Goal: Task Accomplishment & Management: Manage account settings

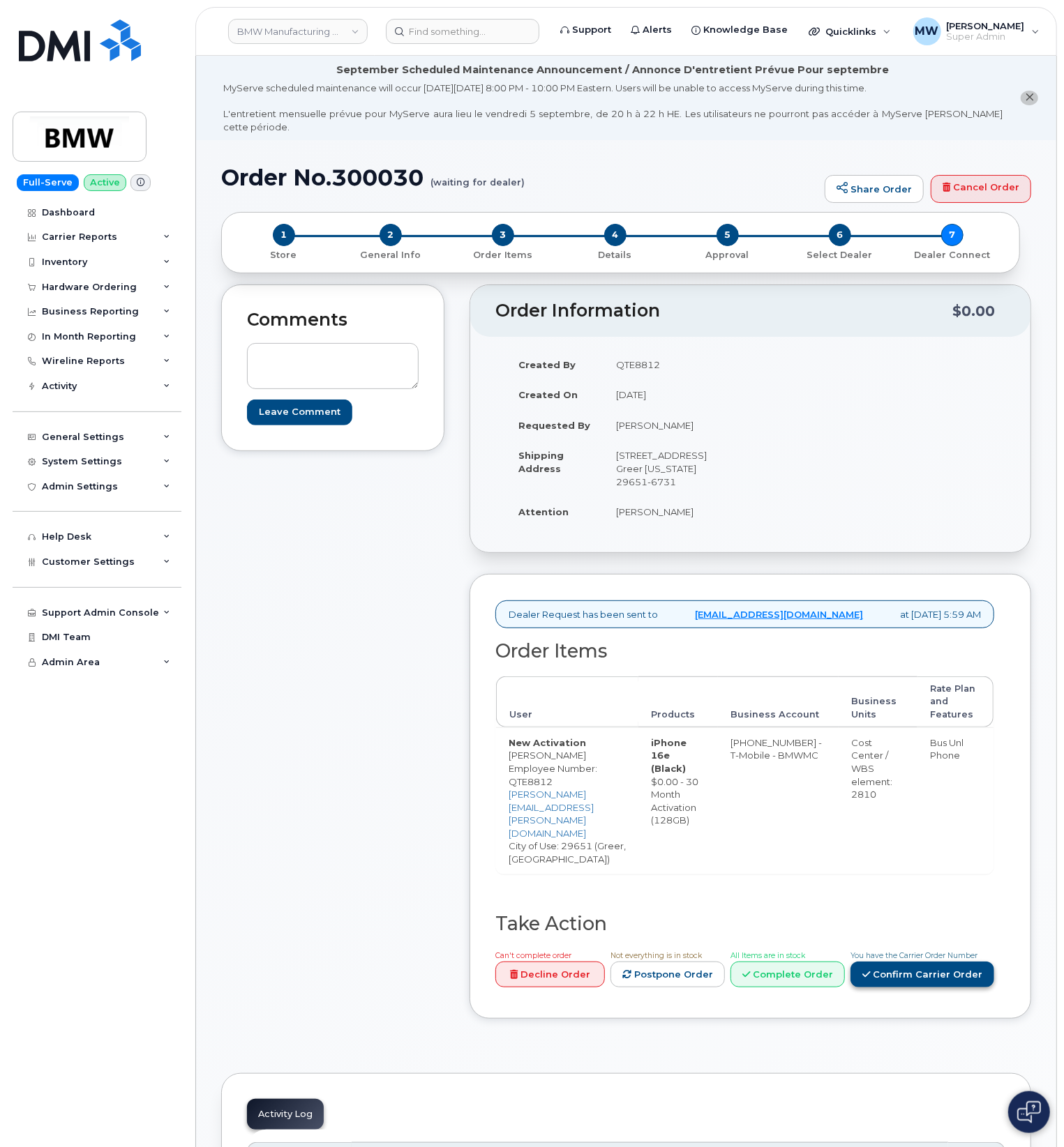
click at [960, 962] on link "Confirm Carrier Order" at bounding box center [921, 975] width 144 height 26
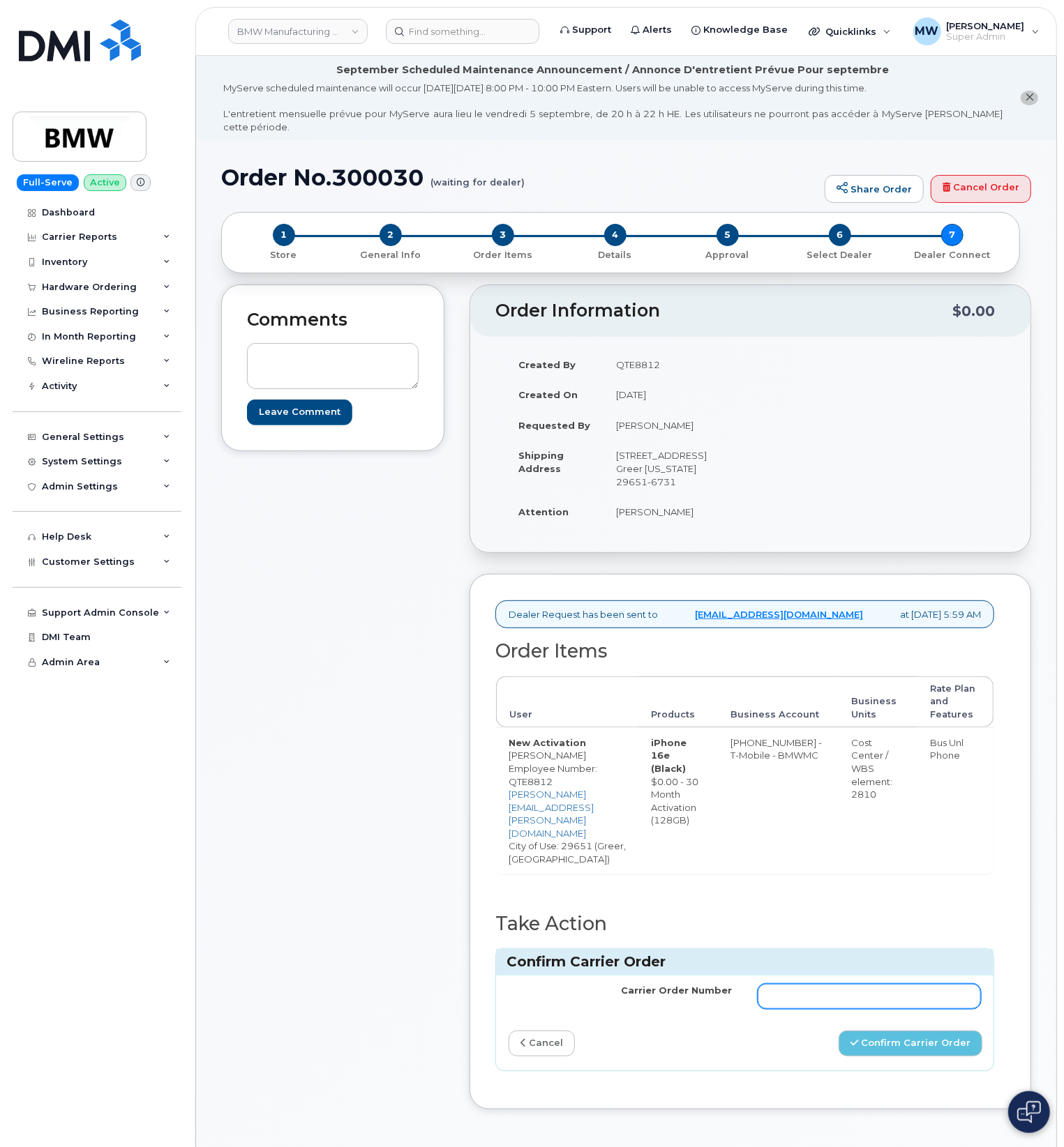
click at [885, 985] on input "Carrier Order Number" at bounding box center [870, 996] width 224 height 25
paste input "771777128"
type input "771777128"
click at [855, 1031] on button "Confirm Carrier Order" at bounding box center [909, 1044] width 144 height 26
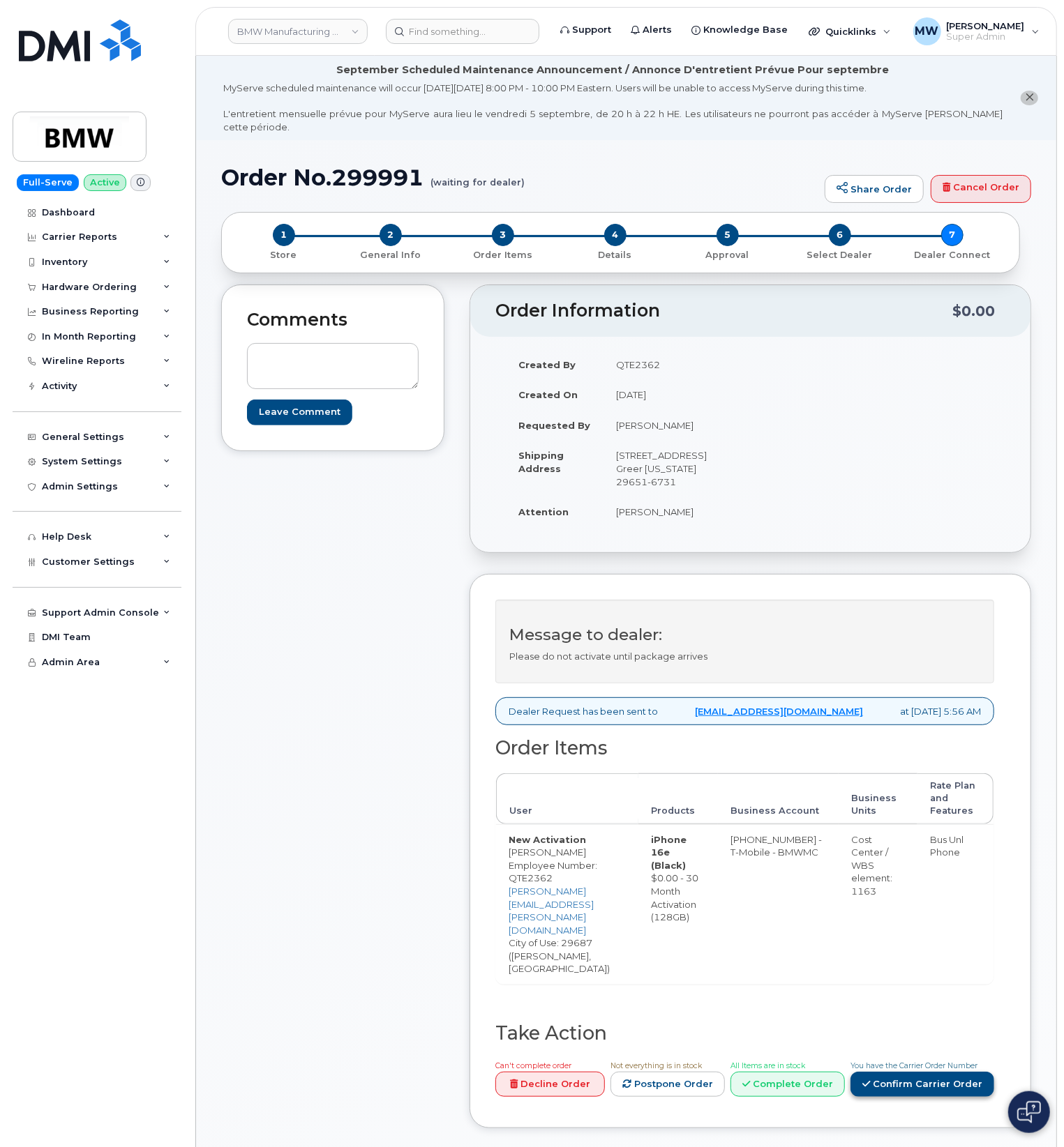
click at [980, 1072] on link "Confirm Carrier Order" at bounding box center [921, 1085] width 144 height 26
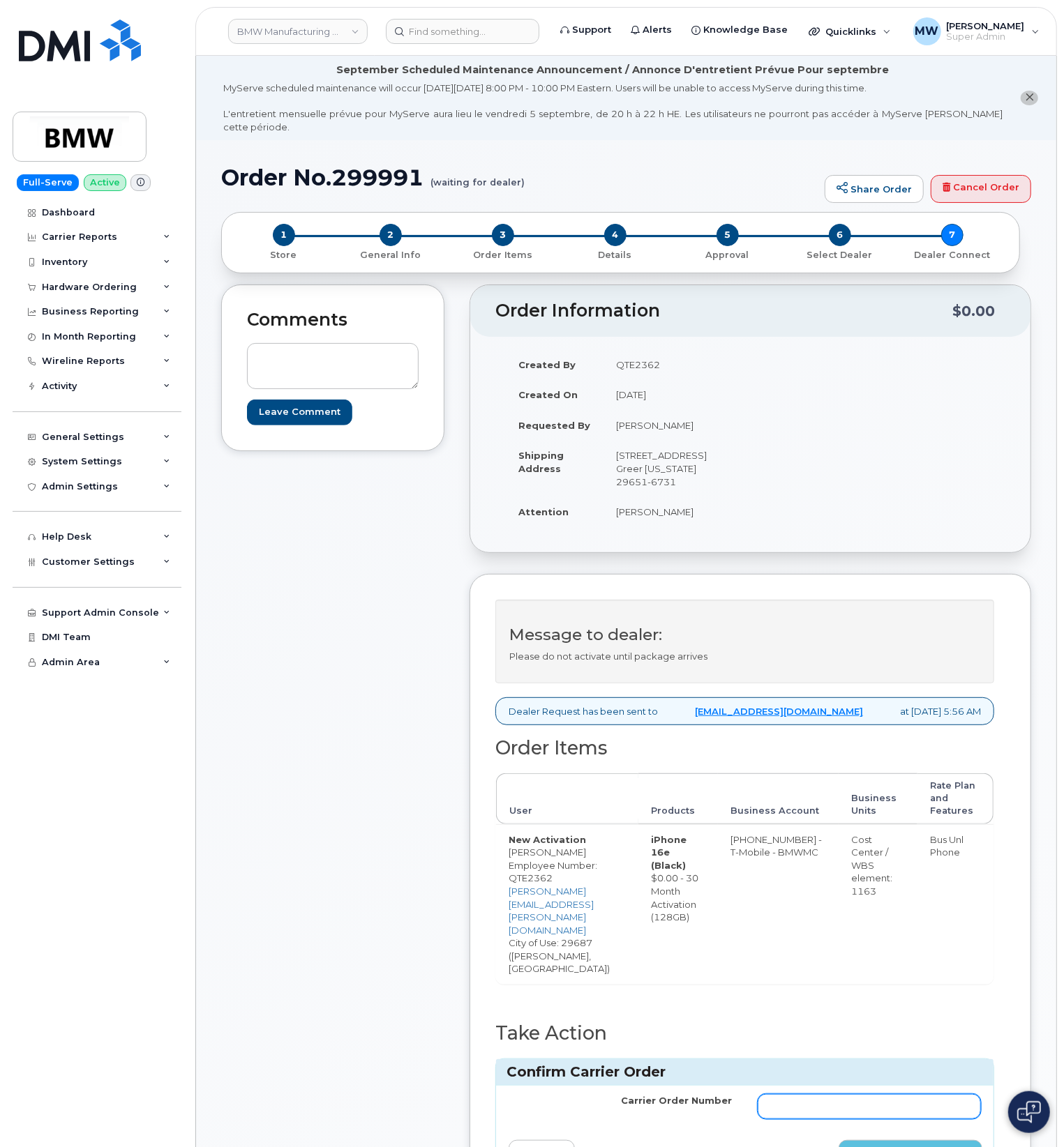
click at [820, 1095] on input "Carrier Order Number" at bounding box center [870, 1106] width 224 height 25
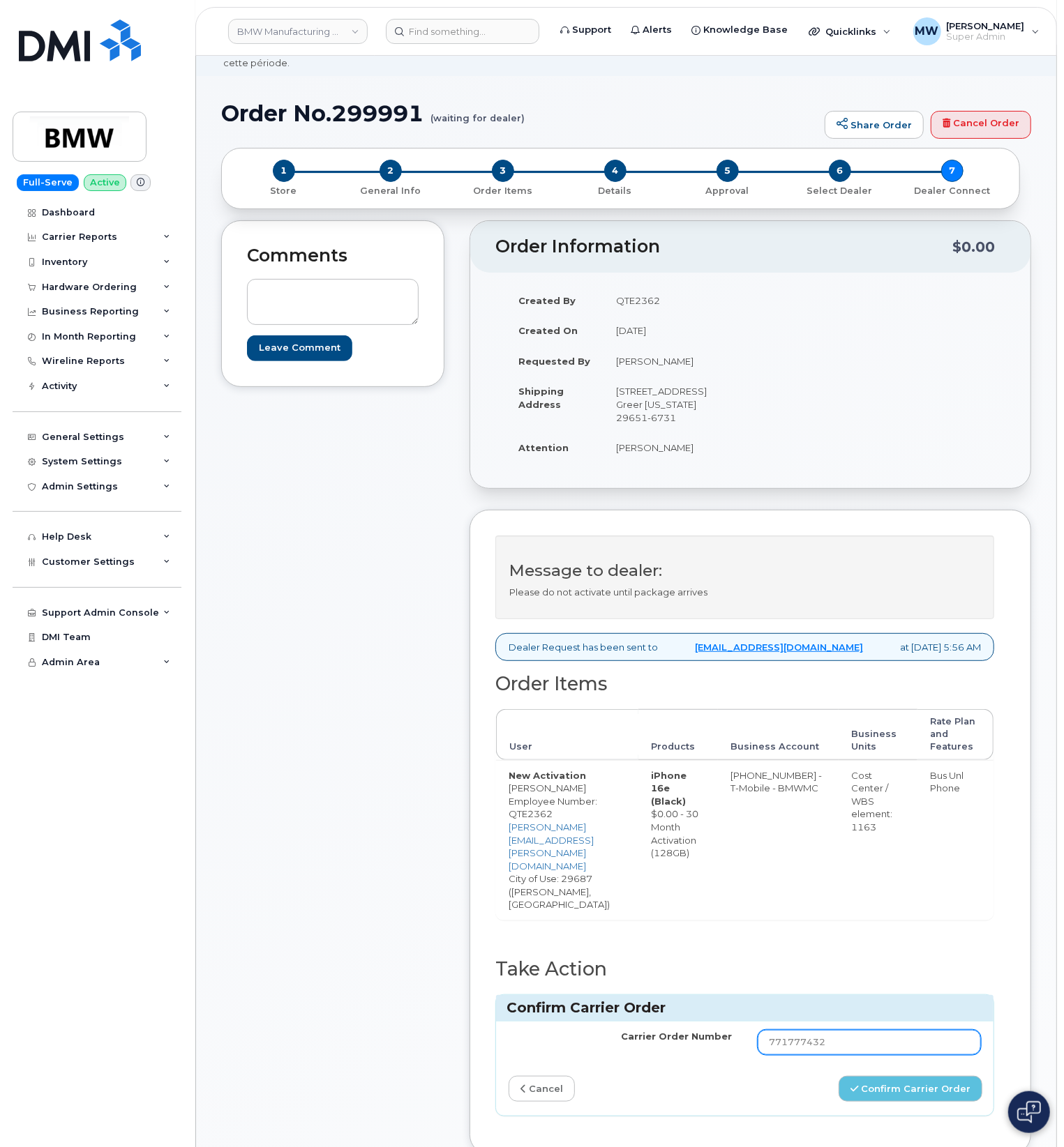
scroll to position [93, 0]
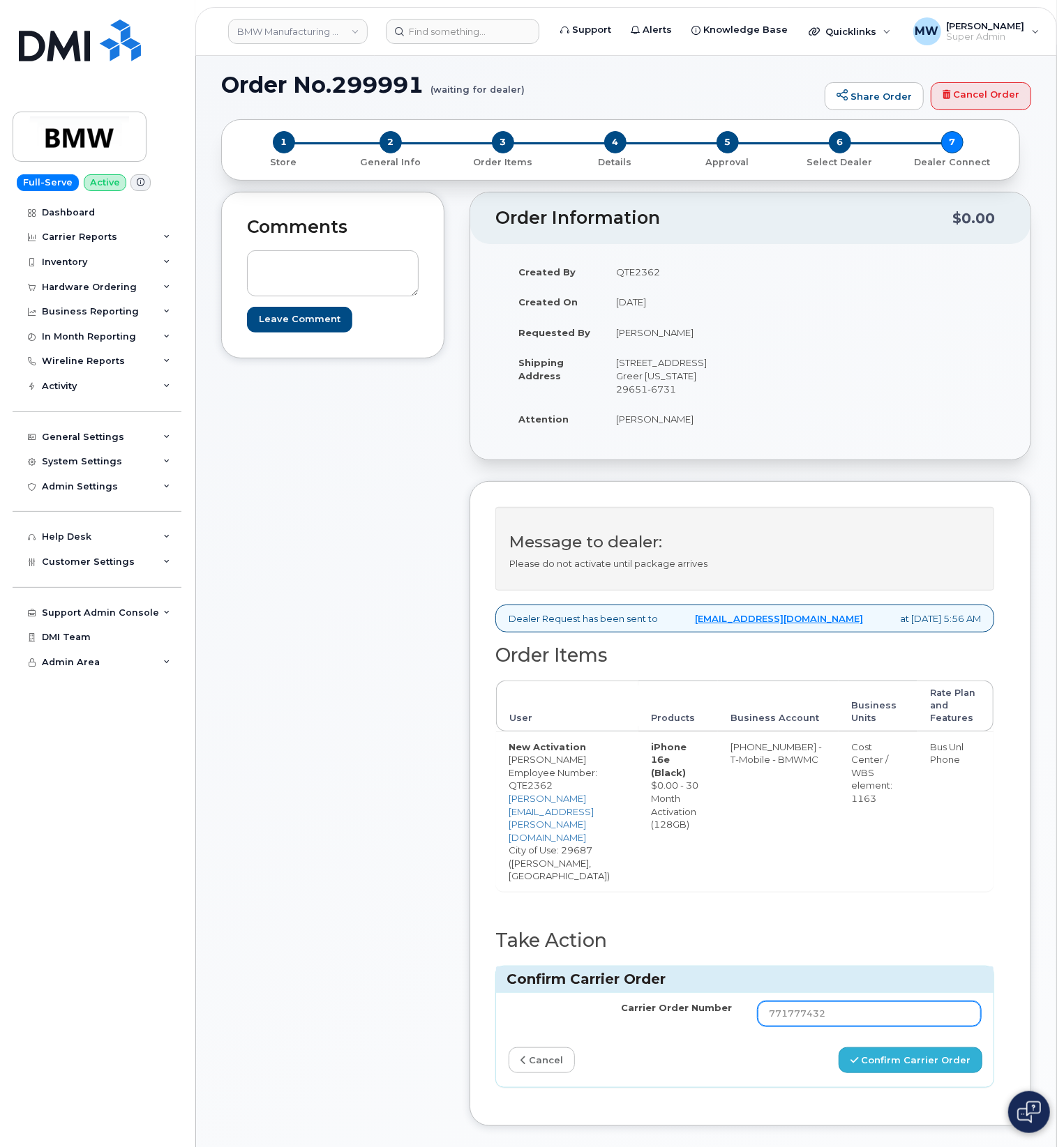
type input "771777432"
click at [891, 1048] on button "Confirm Carrier Order" at bounding box center [909, 1061] width 144 height 26
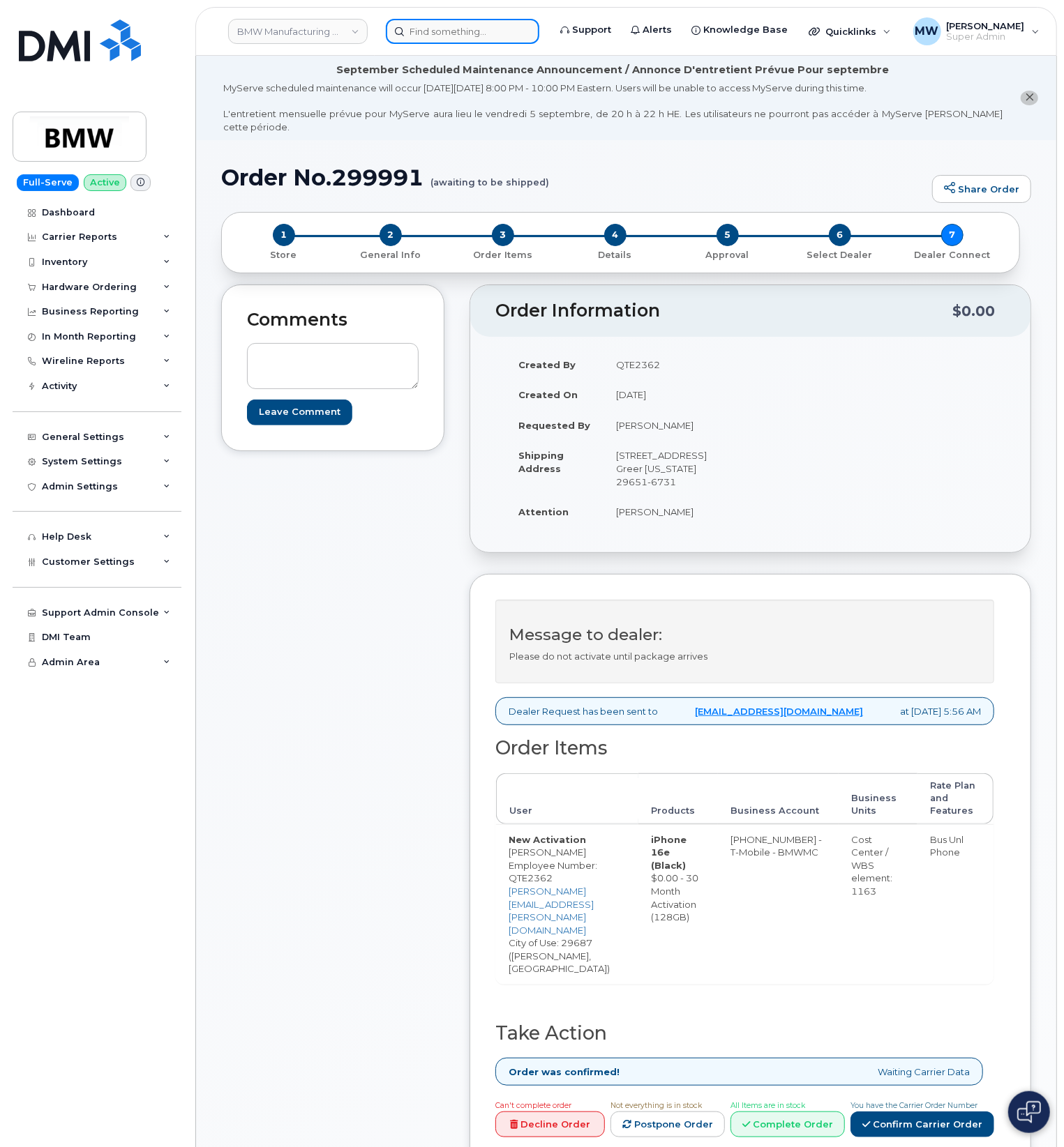
click at [469, 29] on input at bounding box center [462, 31] width 154 height 25
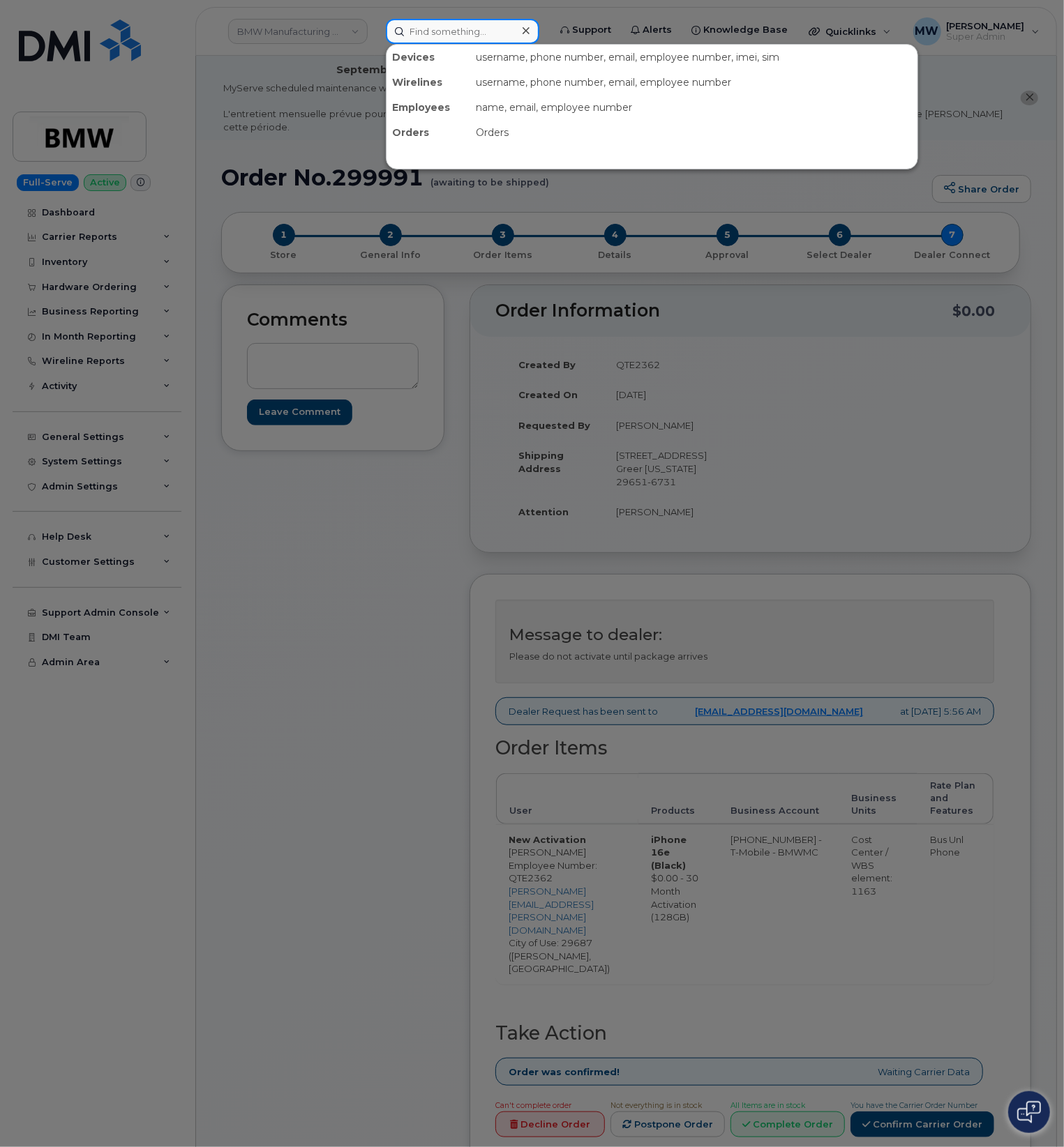
paste input "8644488073"
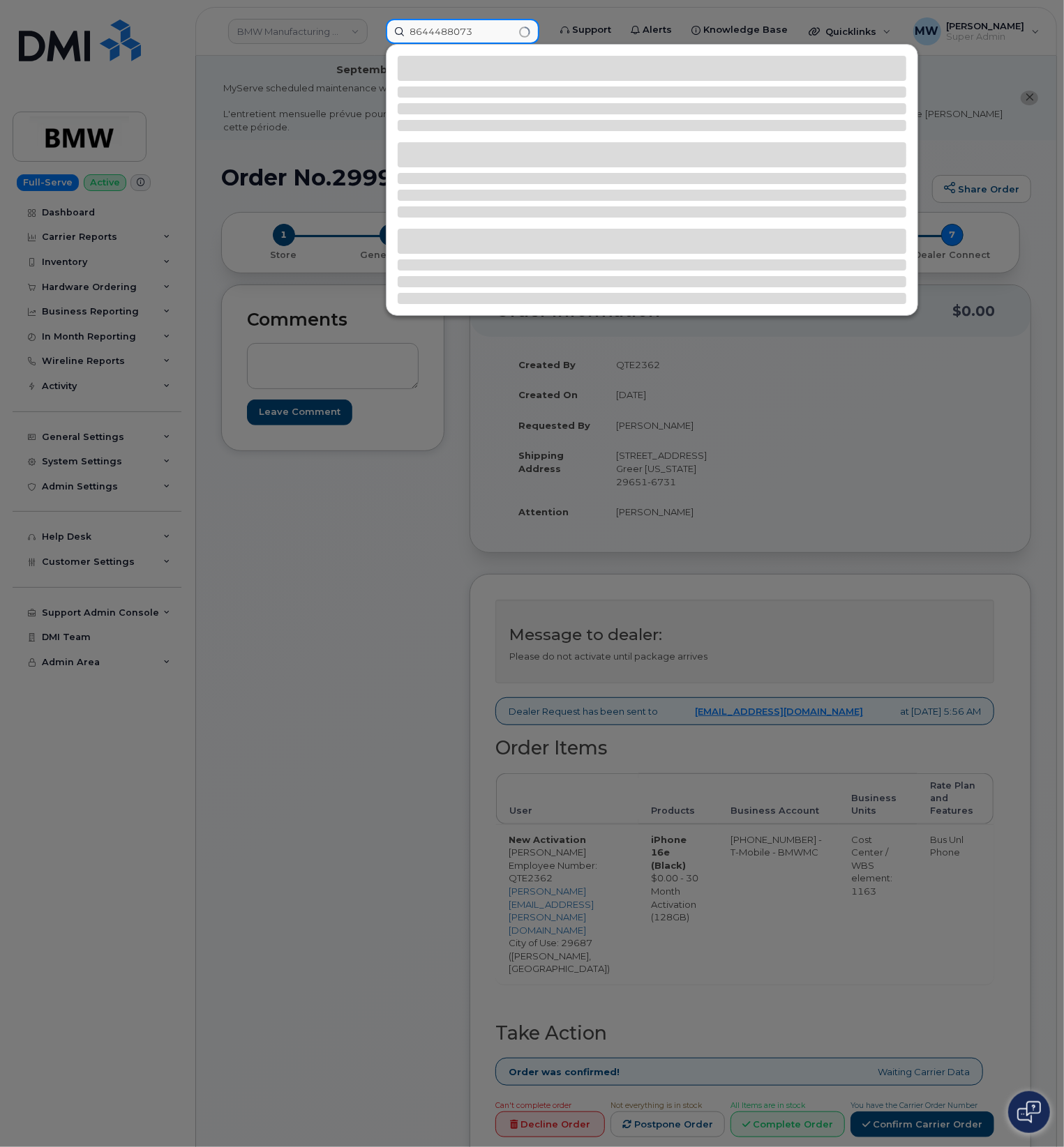
type input "8644488073"
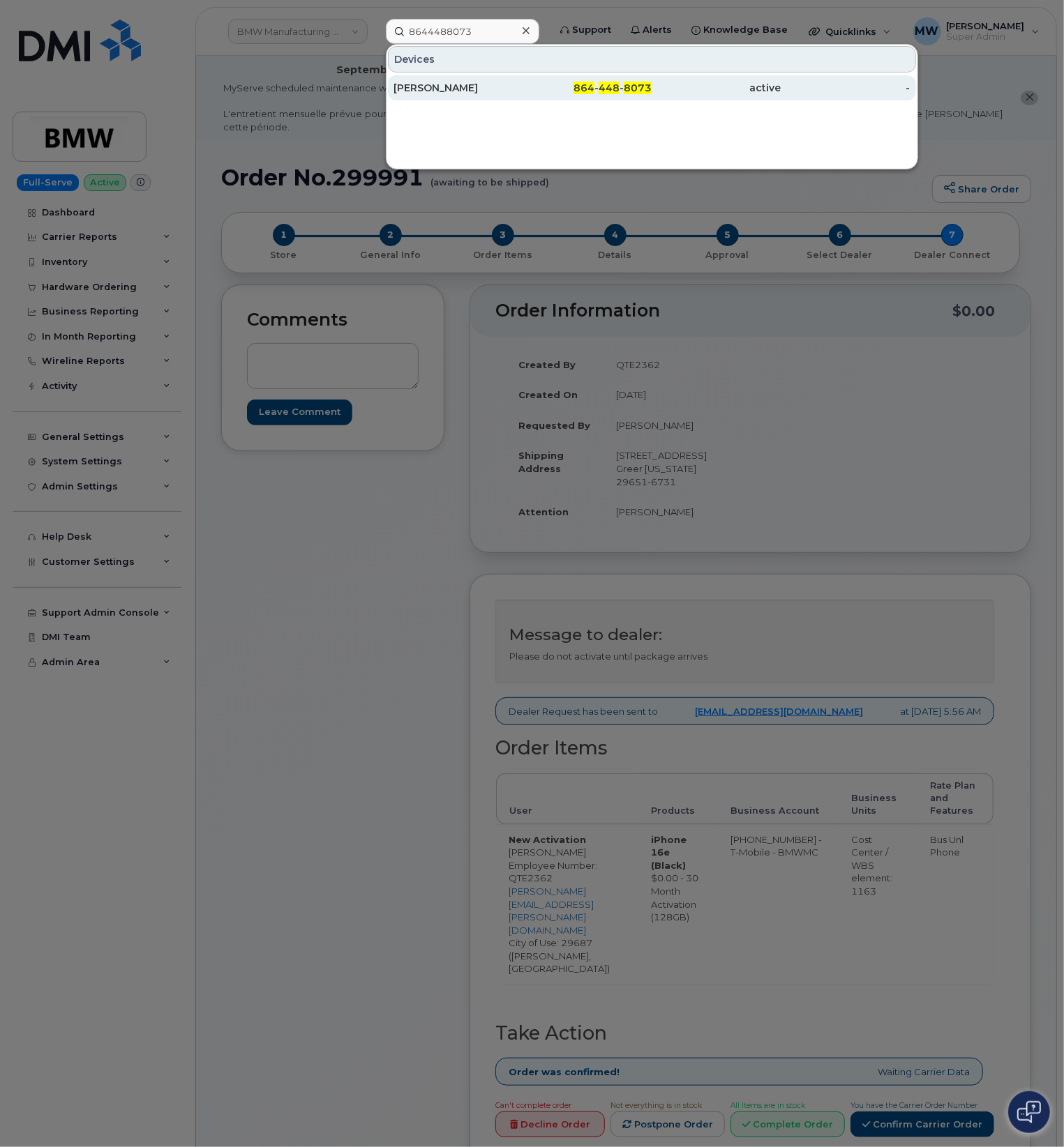
click at [662, 75] on link "Adam Broomhall 864 - 448 - 8073 active -" at bounding box center [651, 87] width 528 height 25
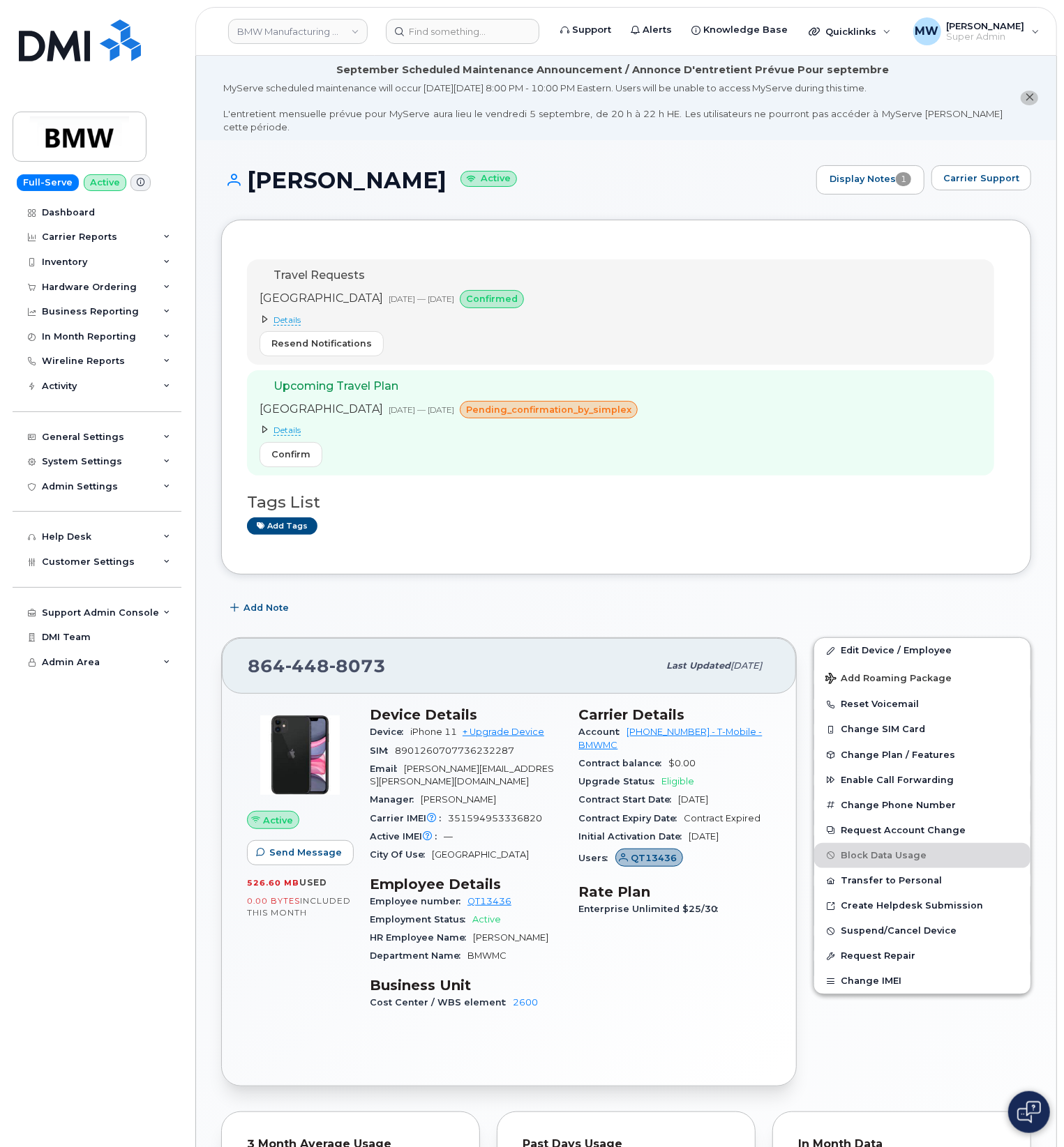
click at [436, 170] on h1 "Adam Broomhall Active" at bounding box center [515, 180] width 588 height 25
drag, startPoint x: 445, startPoint y: 168, endPoint x: 251, endPoint y: 178, distance: 194.3
click at [251, 177] on h1 "Adam Broomhall Active" at bounding box center [515, 180] width 588 height 25
copy h1 "Adam Broomhall"
click at [642, 730] on div "Account 972523090 - T-Mobile - BMWMC" at bounding box center [675, 739] width 192 height 32
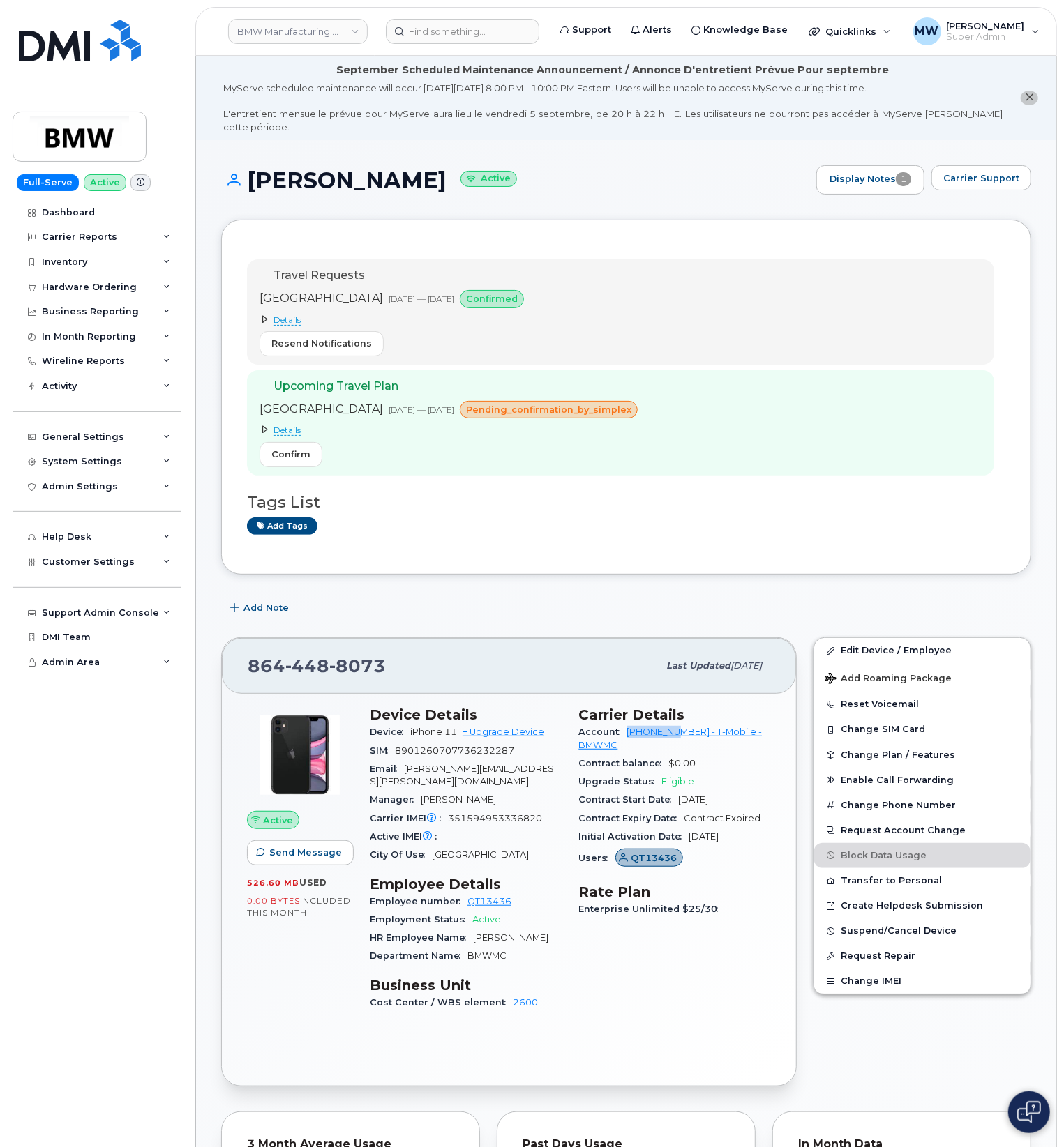
drag, startPoint x: 626, startPoint y: 724, endPoint x: 682, endPoint y: 728, distance: 56.1
click at [682, 728] on div "Account 972523090 - T-Mobile - BMWMC" at bounding box center [675, 739] width 192 height 32
copy link "972523090"
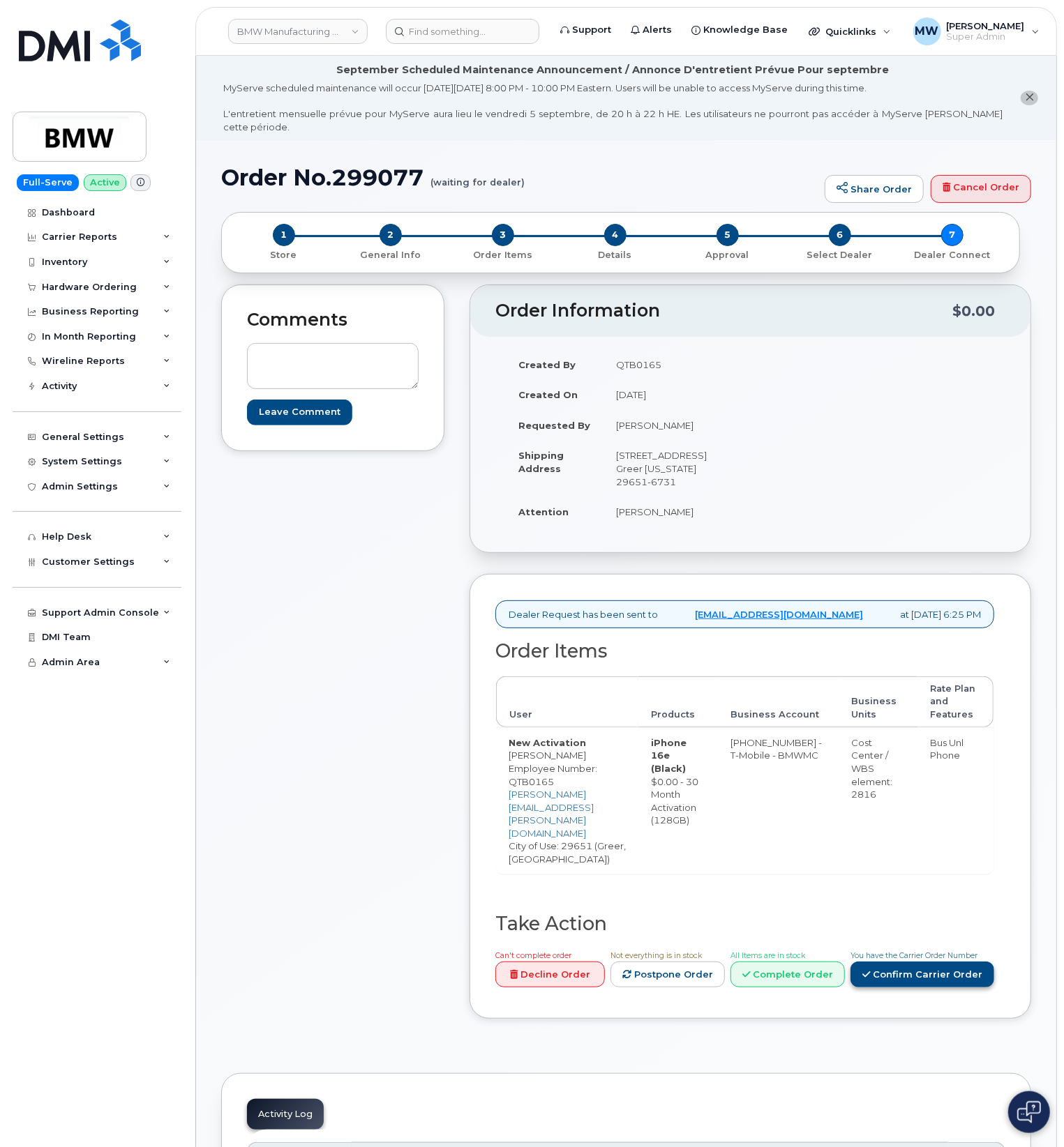
click at [940, 962] on link "Confirm Carrier Order" at bounding box center [921, 975] width 144 height 26
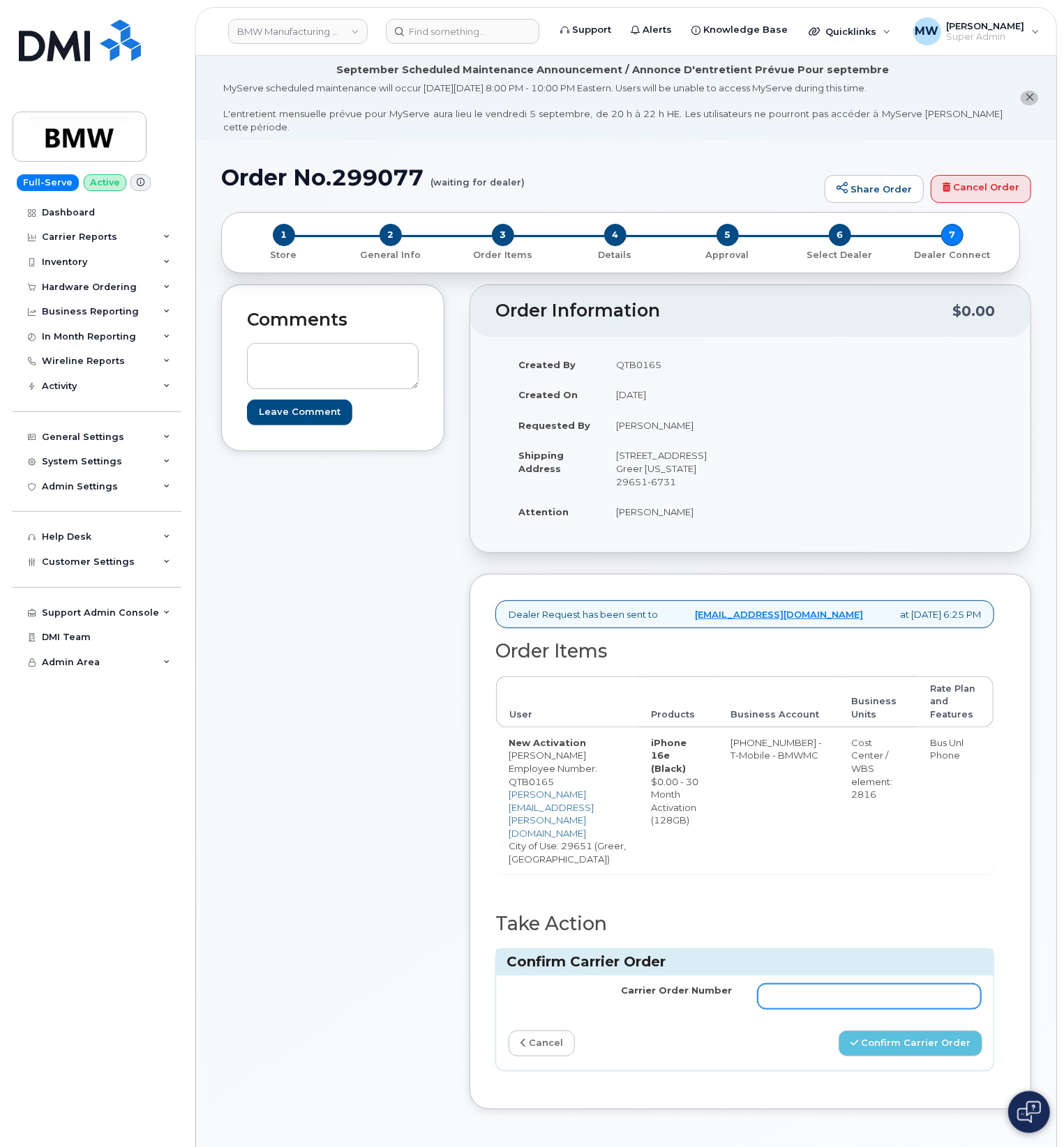
drag, startPoint x: 912, startPoint y: 958, endPoint x: 910, endPoint y: 971, distance: 13.2
click at [910, 976] on td at bounding box center [869, 996] width 249 height 42
drag, startPoint x: 910, startPoint y: 971, endPoint x: 880, endPoint y: 973, distance: 30.1
click at [910, 985] on input "Carrier Order Number" at bounding box center [870, 996] width 224 height 25
paste input "771777559"
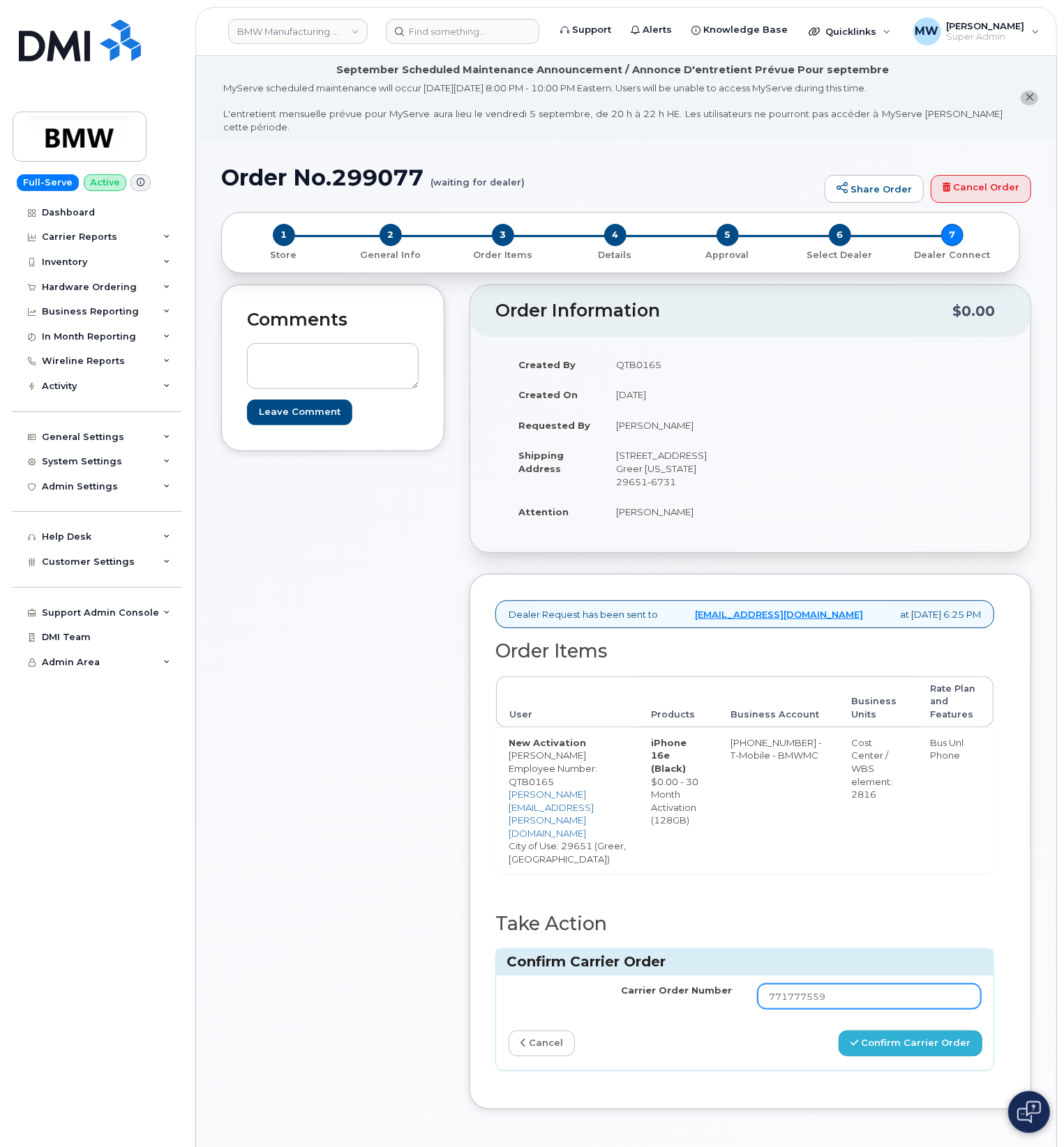
type input "771777559"
click at [865, 1031] on button "Confirm Carrier Order" at bounding box center [909, 1044] width 144 height 26
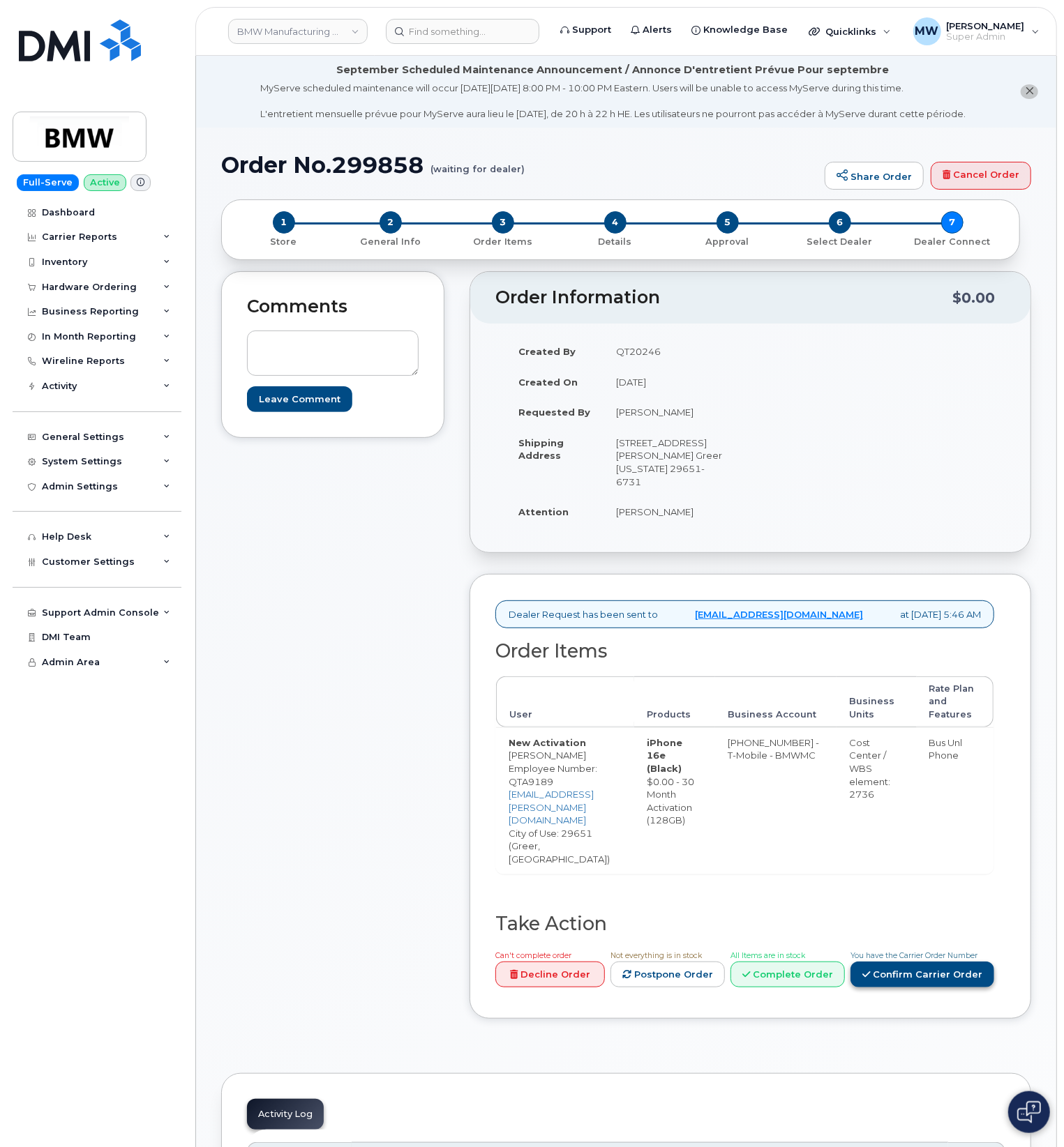
drag, startPoint x: 974, startPoint y: 939, endPoint x: 968, endPoint y: 957, distance: 19.0
click at [973, 949] on div "You have the Carrier Order Number Confirm Carrier Order" at bounding box center [921, 968] width 144 height 39
click at [968, 962] on link "Confirm Carrier Order" at bounding box center [921, 975] width 144 height 26
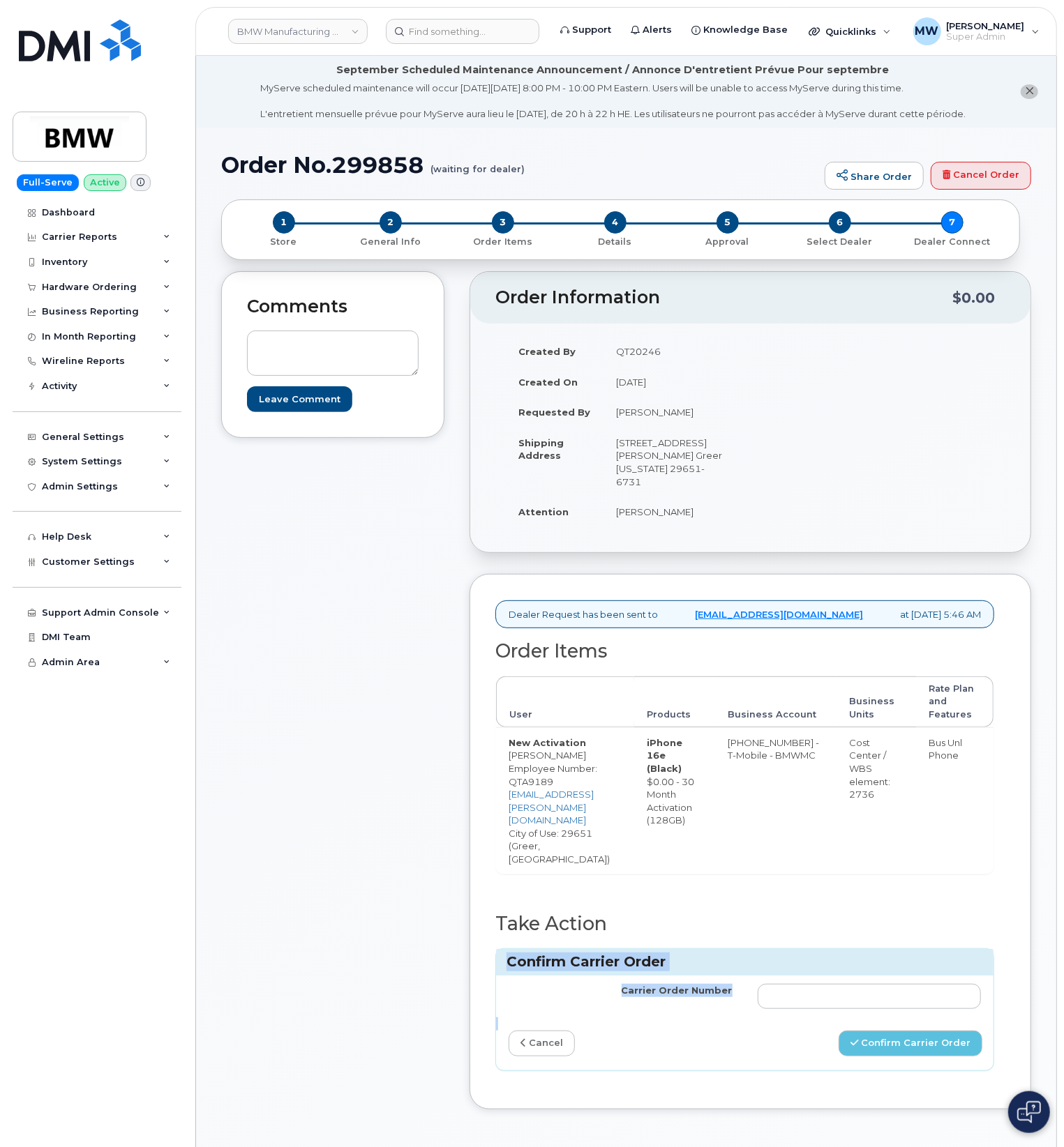
drag, startPoint x: 968, startPoint y: 957, endPoint x: 920, endPoint y: 955, distance: 48.0
click at [920, 952] on div "Confirm Carrier Order" at bounding box center [745, 962] width 497 height 27
click at [916, 985] on input "Carrier Order Number" at bounding box center [870, 996] width 224 height 25
paste input "771777661"
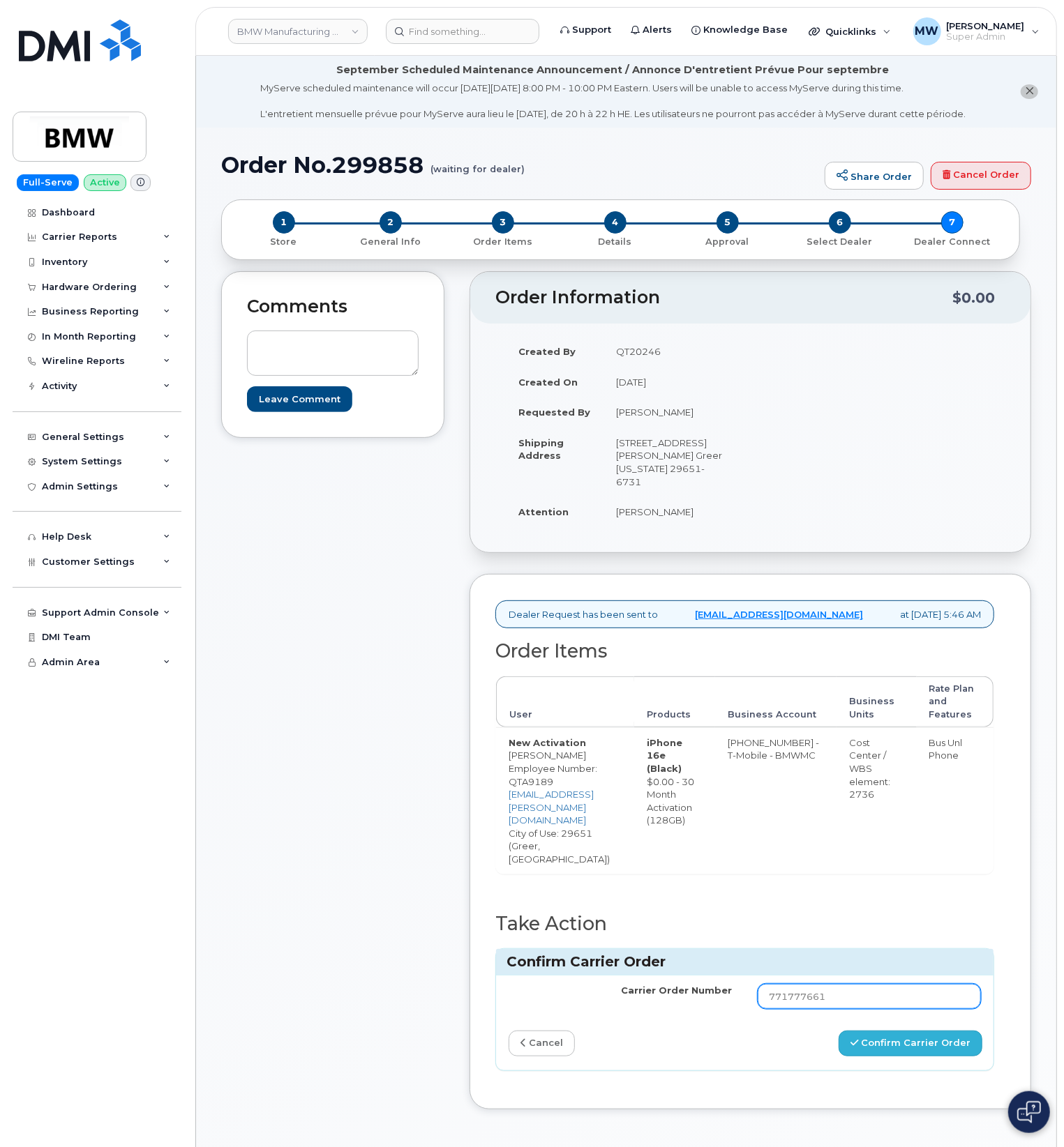
type input "771777661"
click at [907, 1031] on button "Confirm Carrier Order" at bounding box center [909, 1044] width 144 height 26
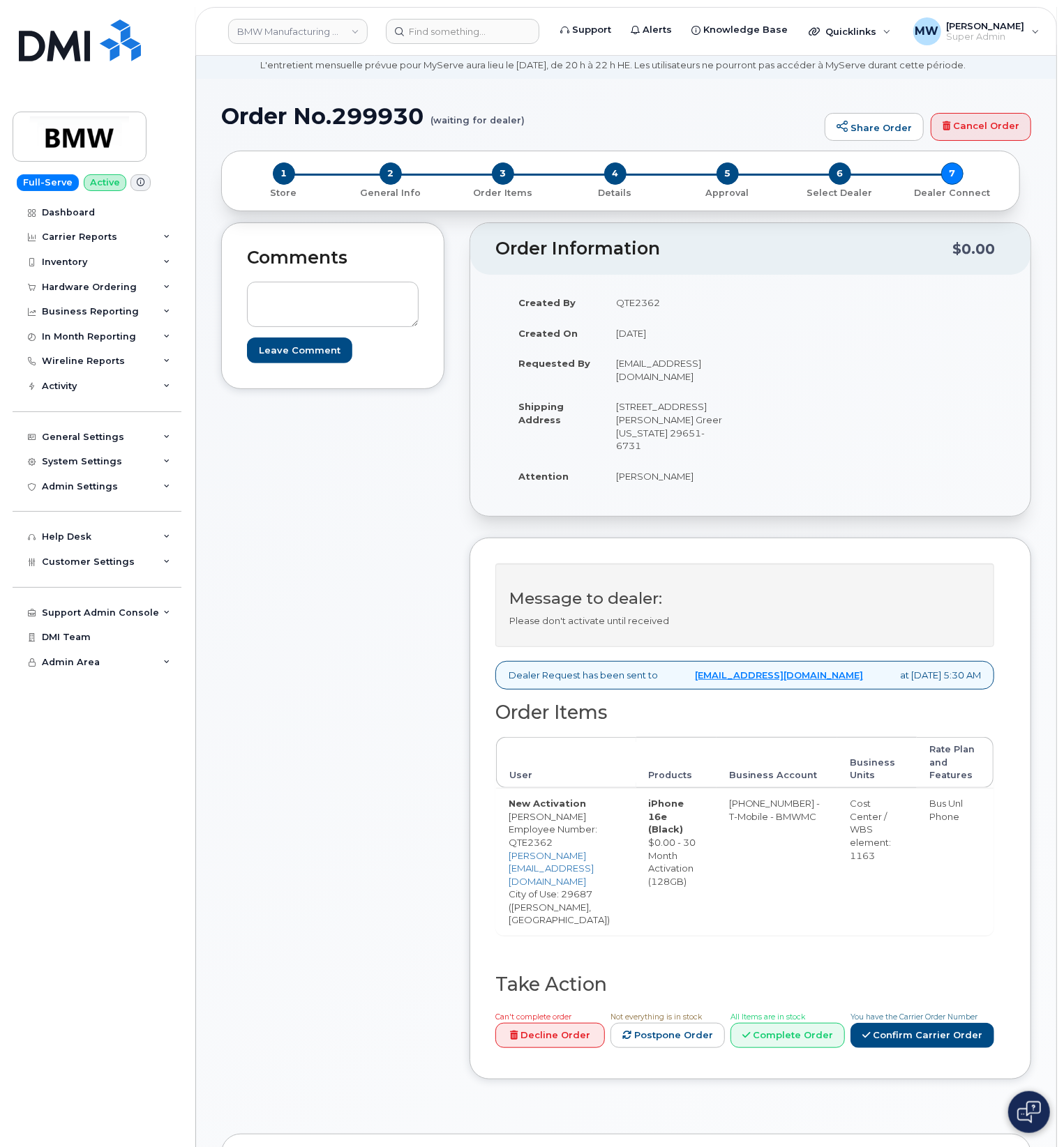
scroll to position [93, 0]
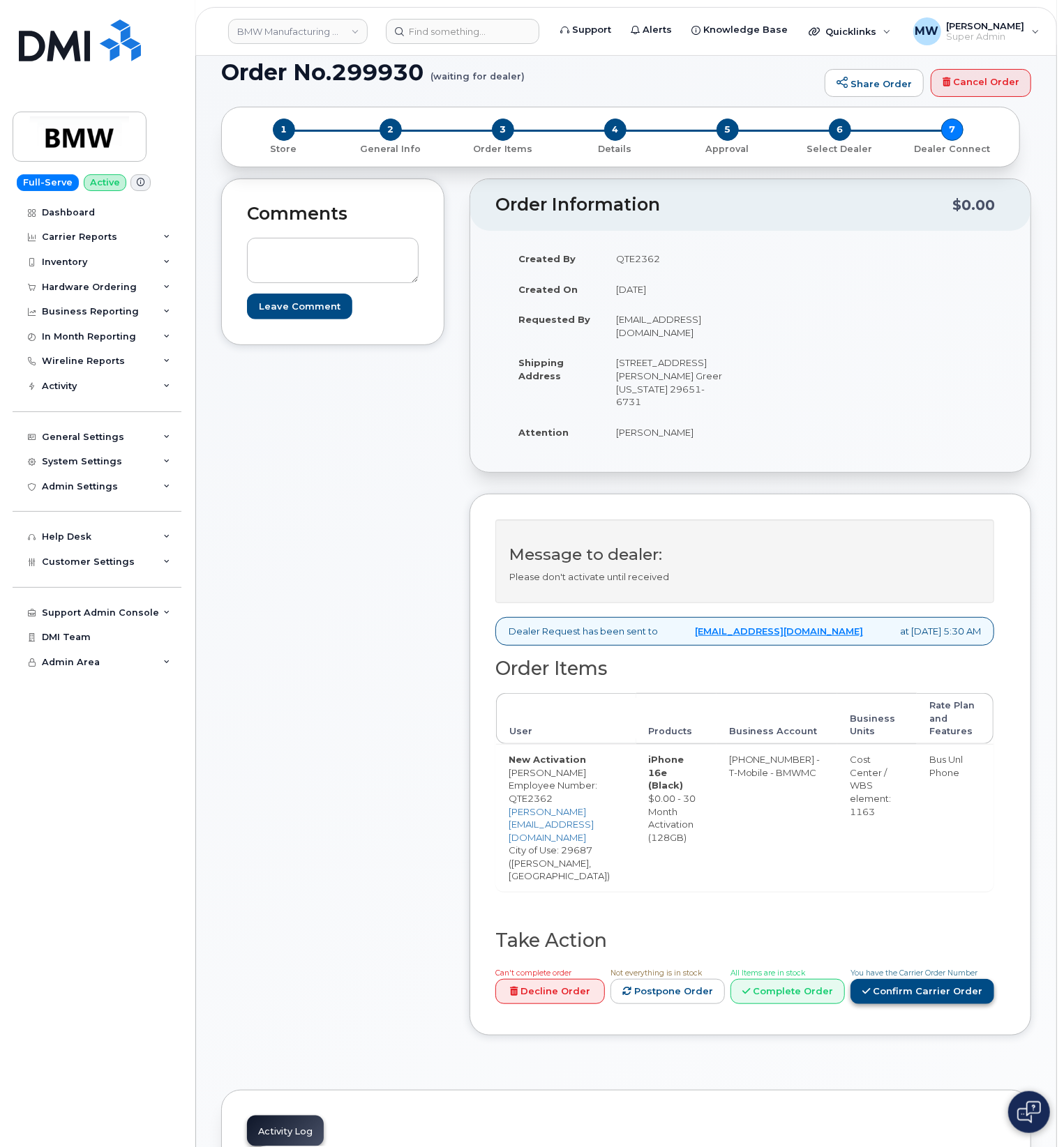
click at [954, 980] on link "Confirm Carrier Order" at bounding box center [921, 992] width 144 height 26
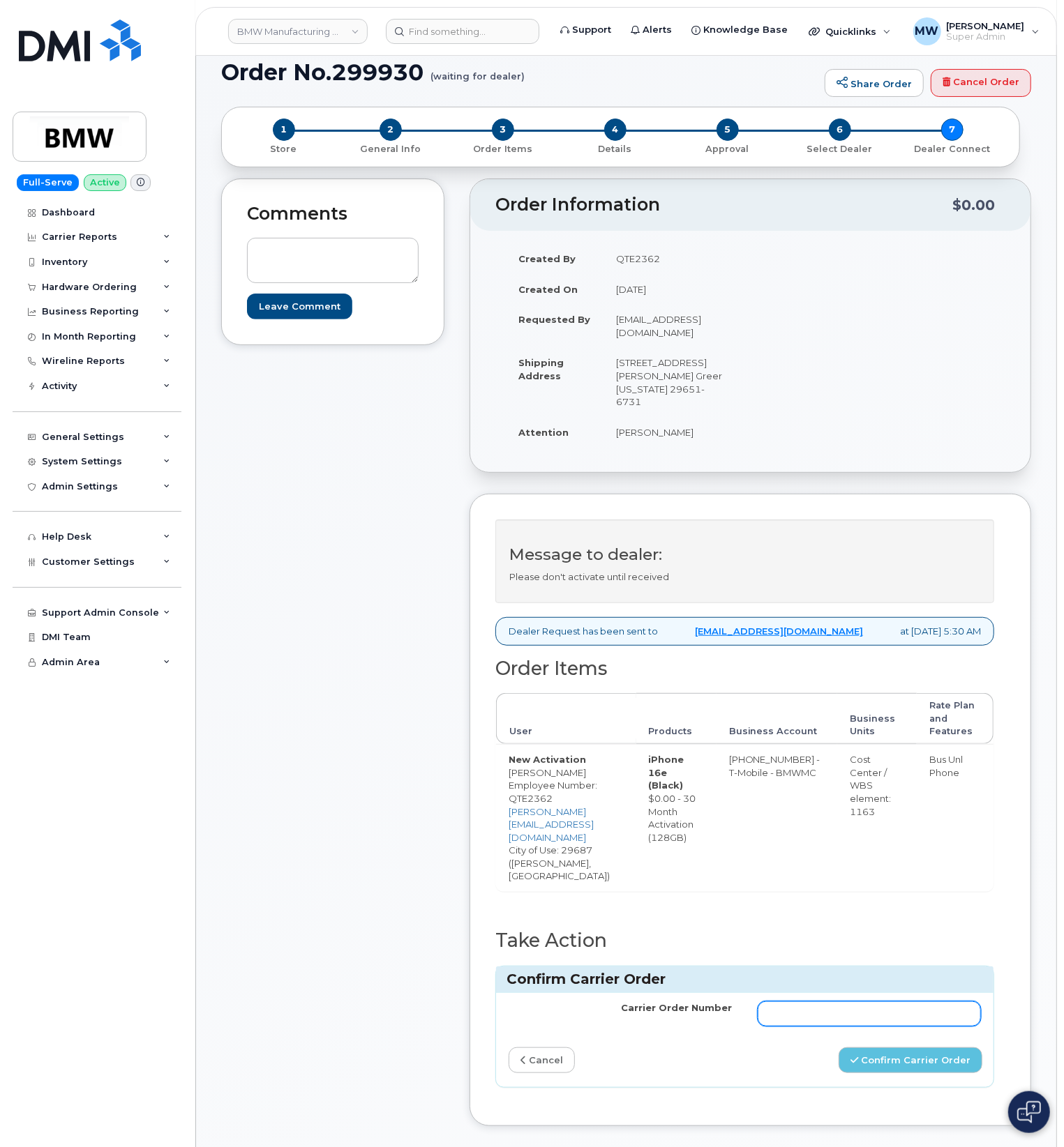
drag, startPoint x: 927, startPoint y: 994, endPoint x: 936, endPoint y: 1013, distance: 21.0
click at [927, 1001] on input "Carrier Order Number" at bounding box center [870, 1013] width 224 height 25
paste input "771777714"
type input "771777714"
click at [943, 1048] on button "Confirm Carrier Order" at bounding box center [909, 1061] width 144 height 26
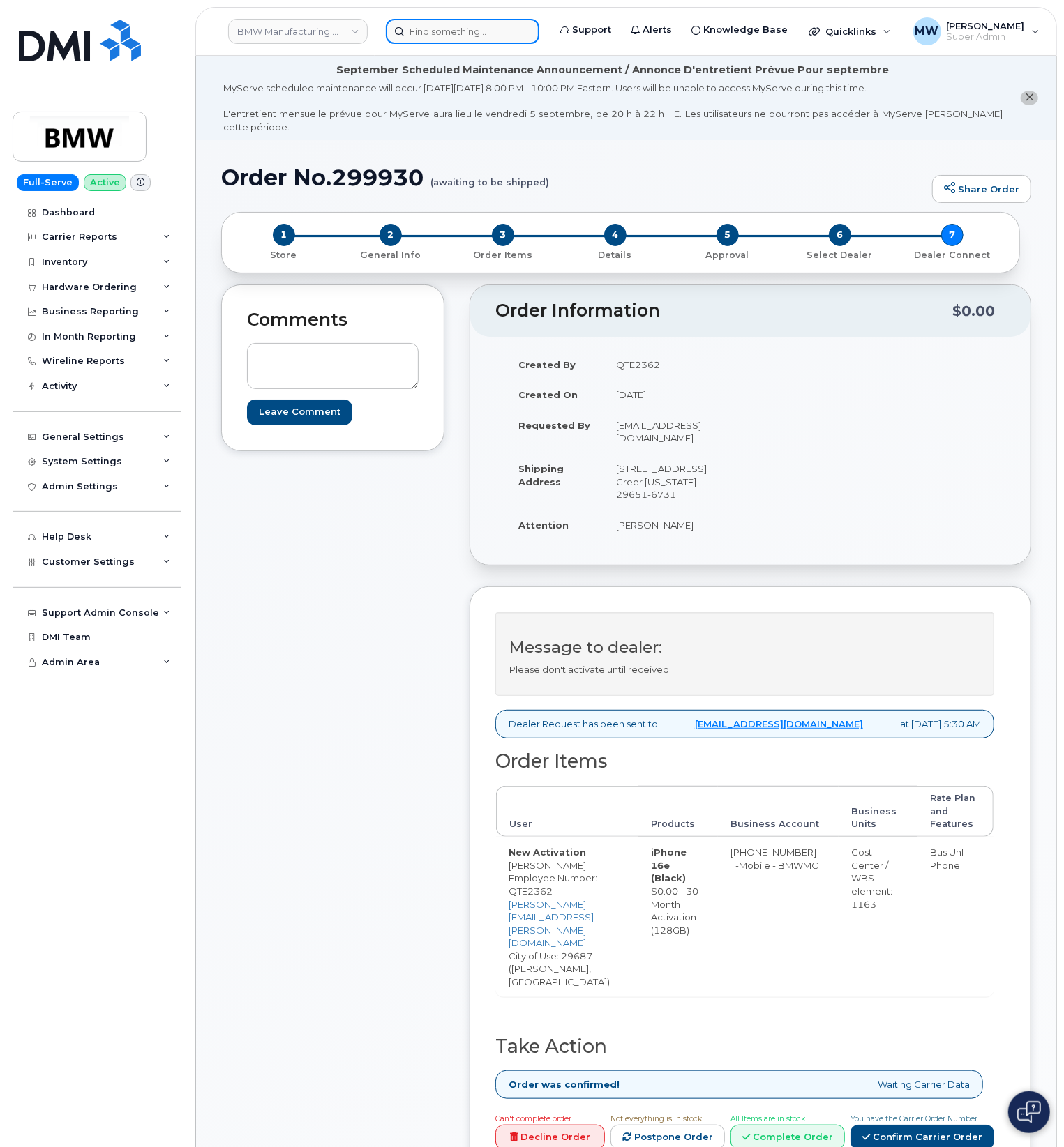
click at [459, 25] on input at bounding box center [462, 31] width 154 height 25
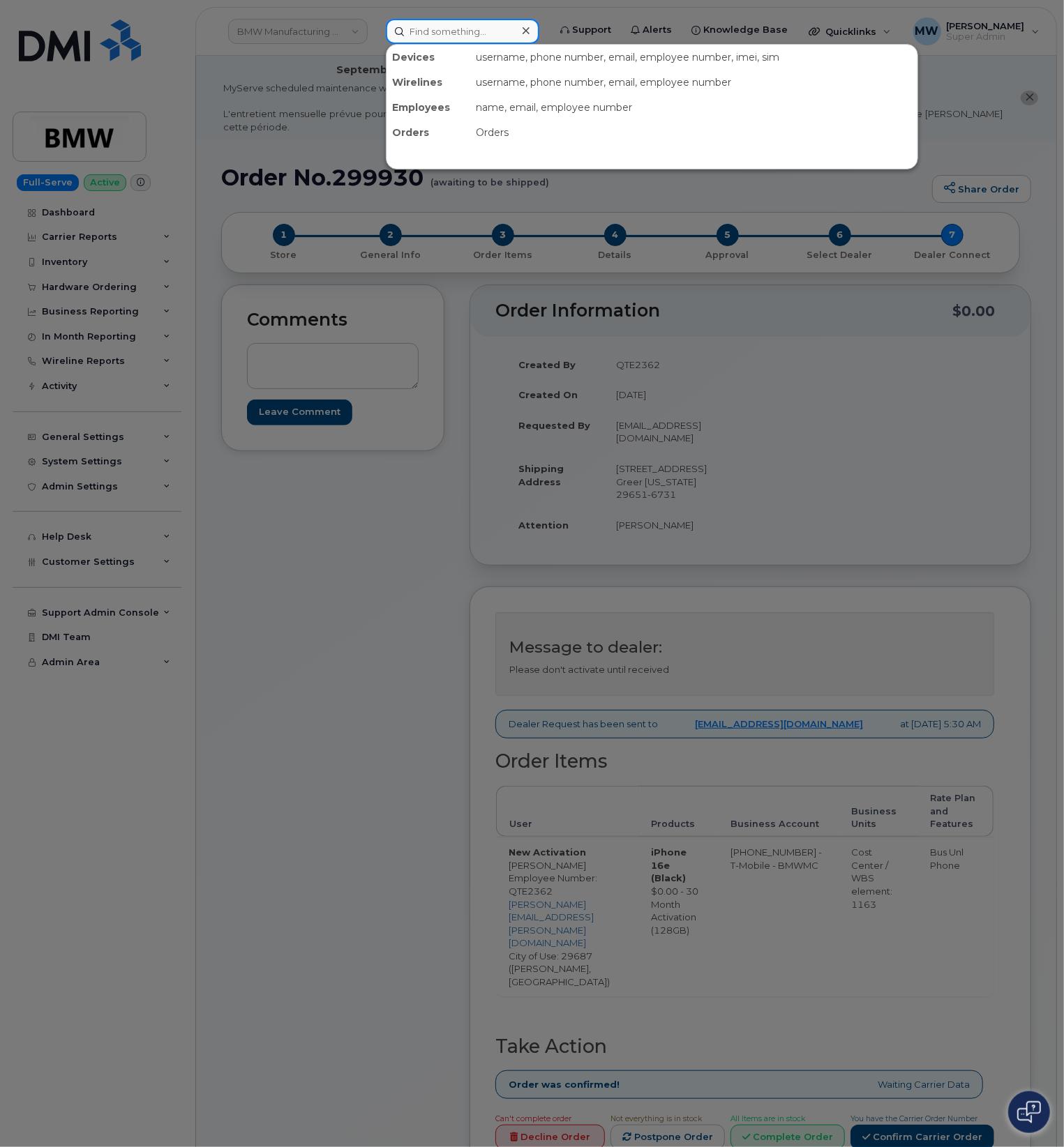
paste input "330-603-7452"
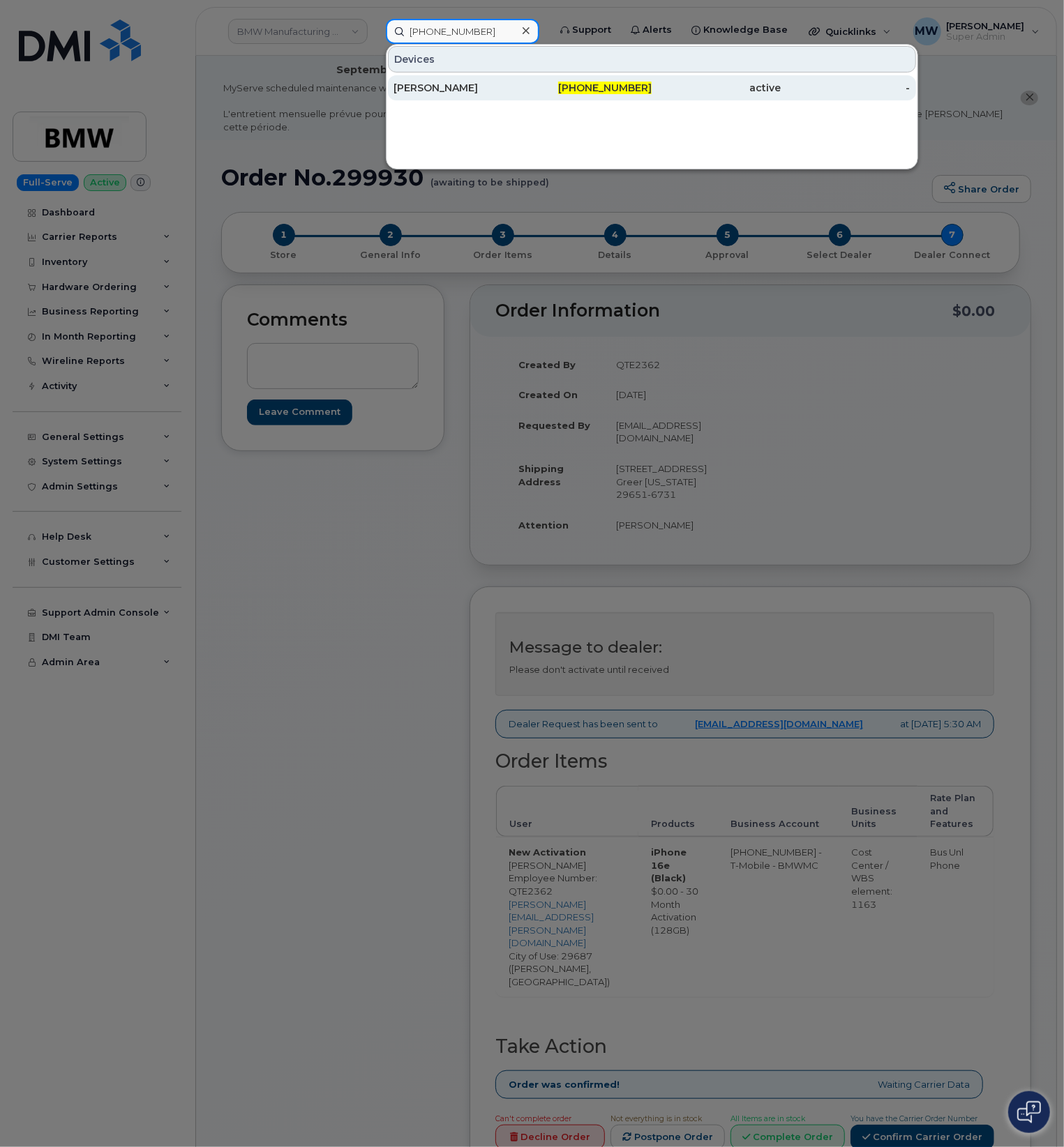
type input "330-603-7452"
click at [646, 82] on div "330-603-7452" at bounding box center [586, 88] width 129 height 14
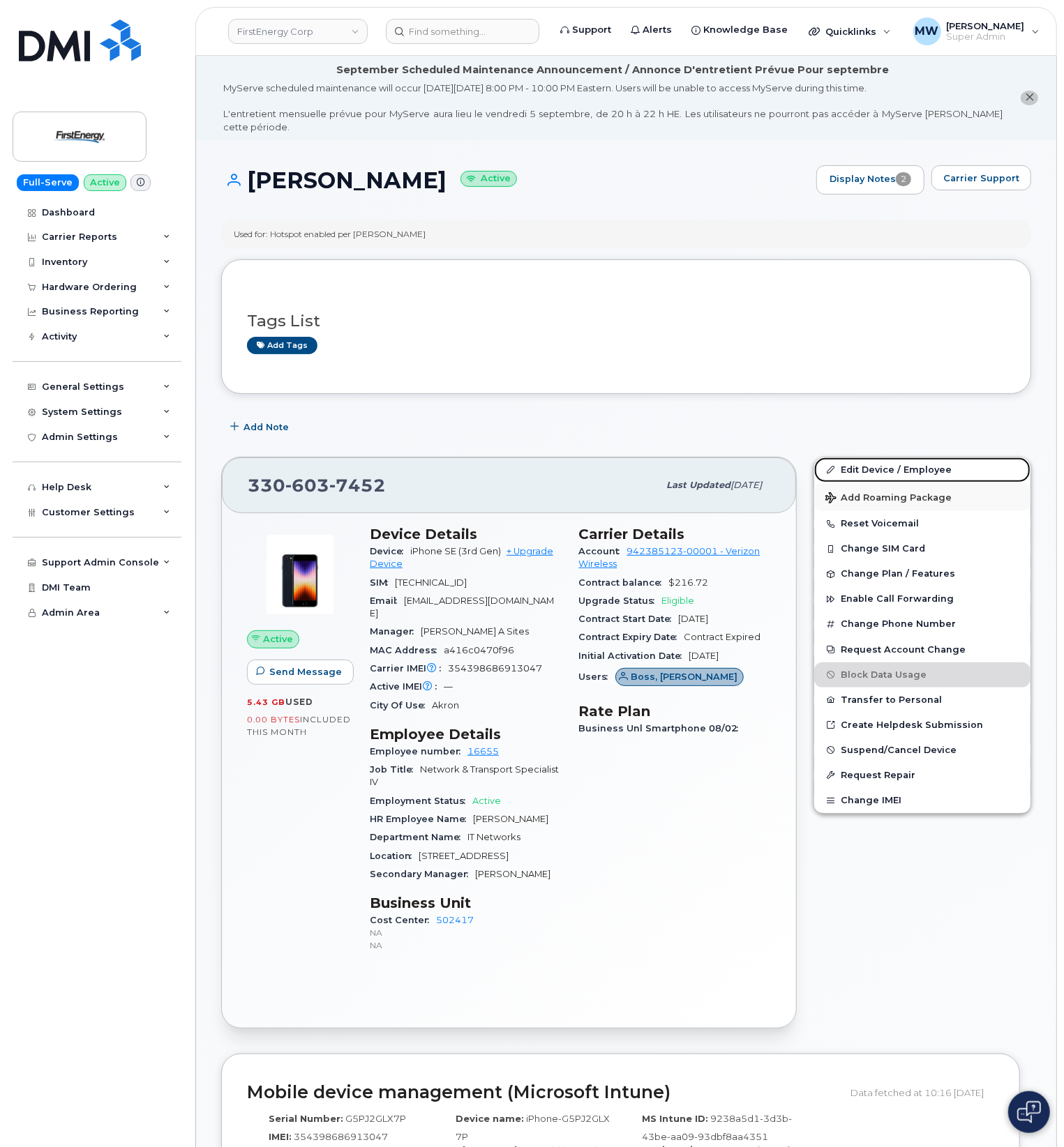
drag, startPoint x: 852, startPoint y: 459, endPoint x: 824, endPoint y: 495, distance: 45.6
click at [852, 459] on link "Edit Device / Employee" at bounding box center [922, 469] width 216 height 25
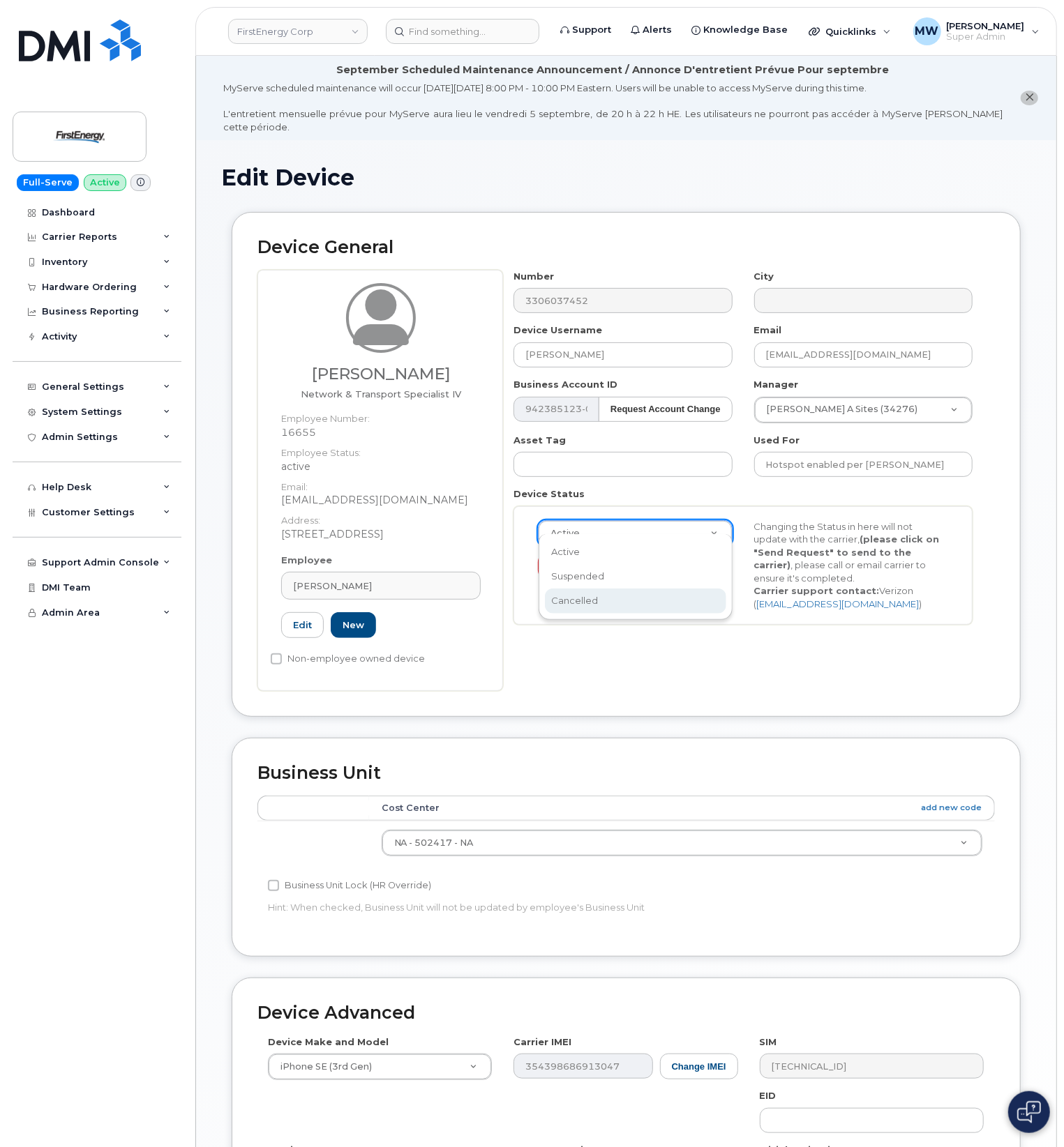
scroll to position [0, 4]
select select "cancelled"
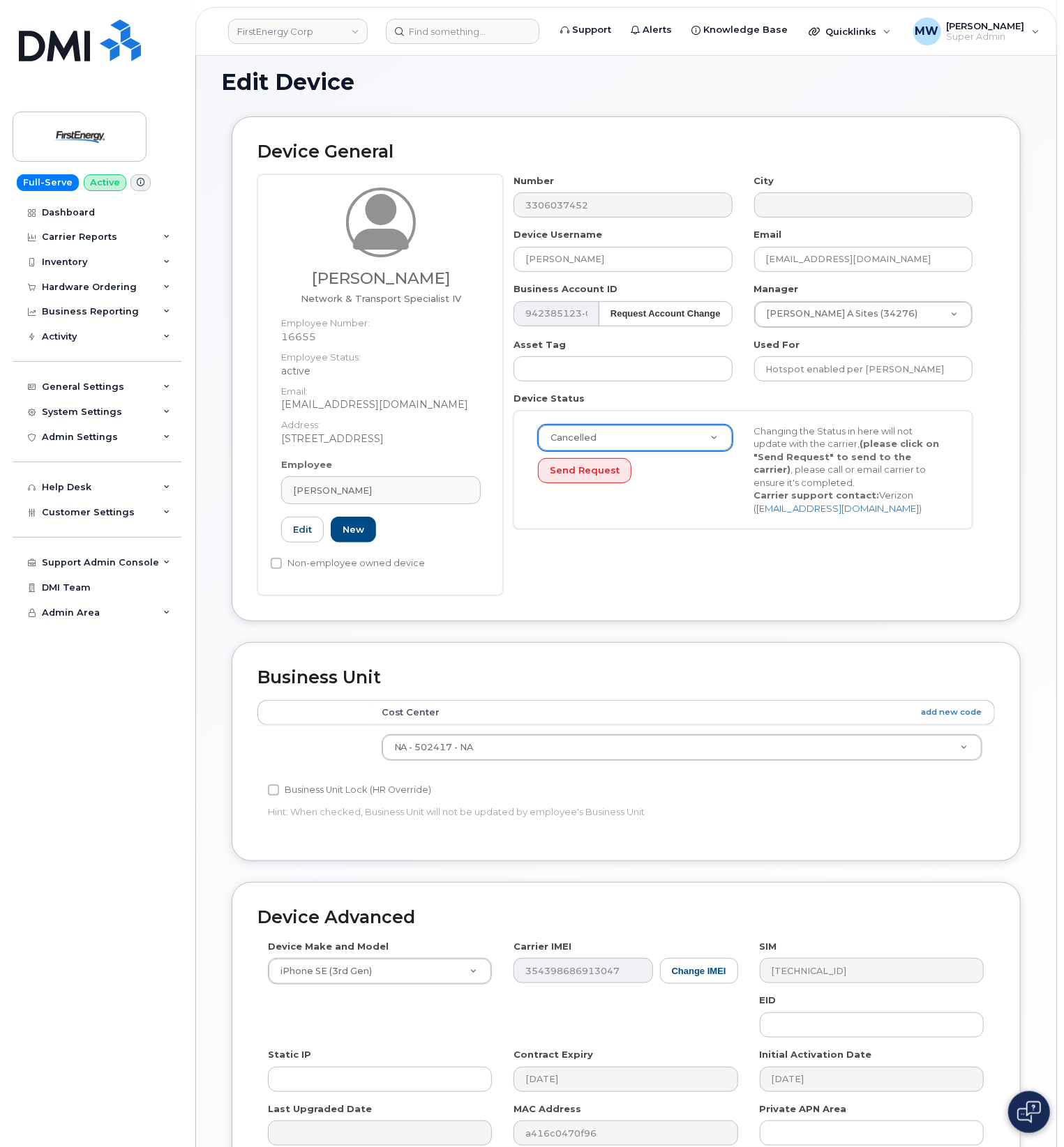
scroll to position [238, 0]
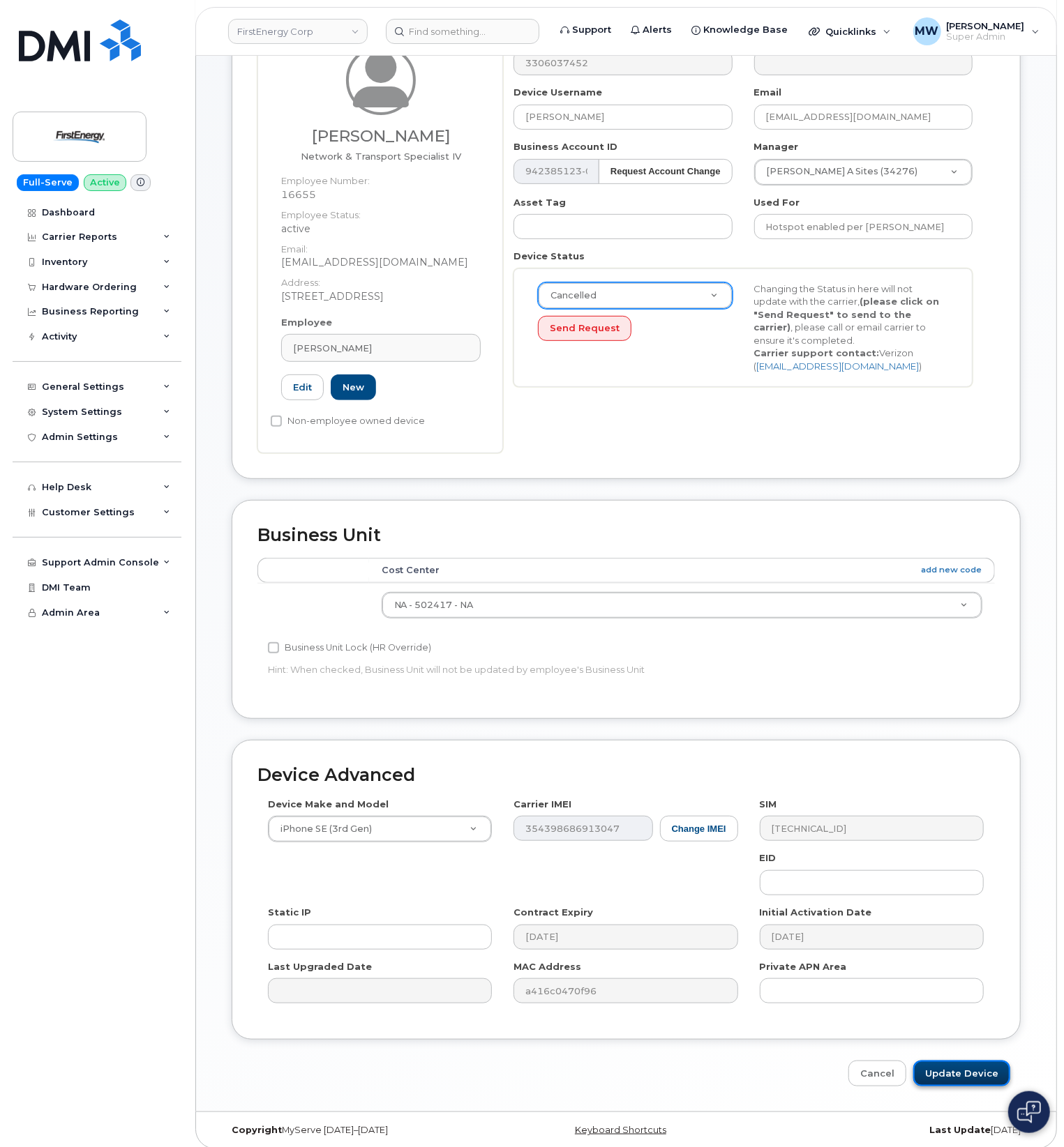
click at [955, 1076] on input "Update Device" at bounding box center [962, 1074] width 97 height 26
type input "Saving..."
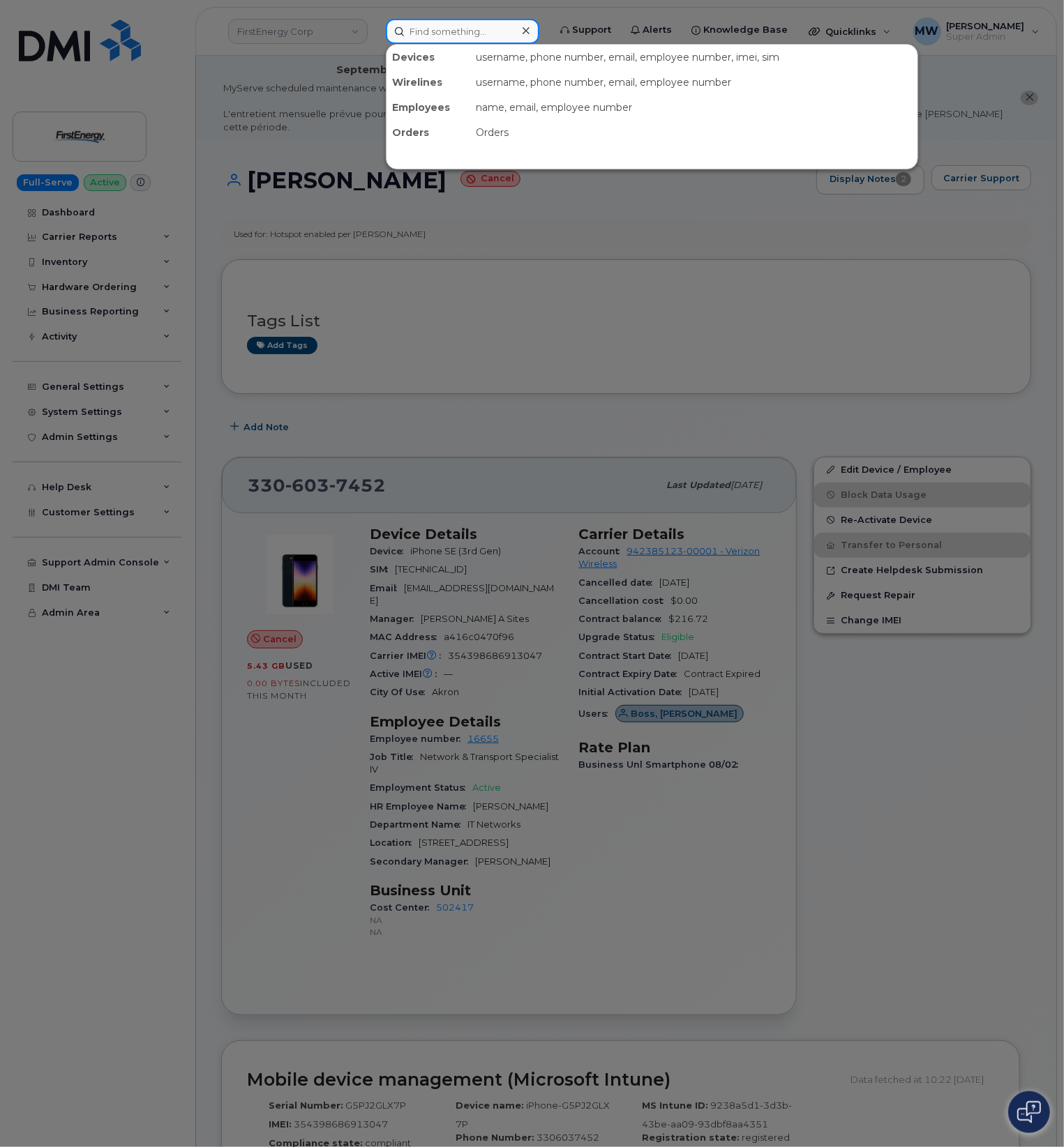
click at [445, 20] on input at bounding box center [462, 31] width 154 height 25
paste input "8018966128"
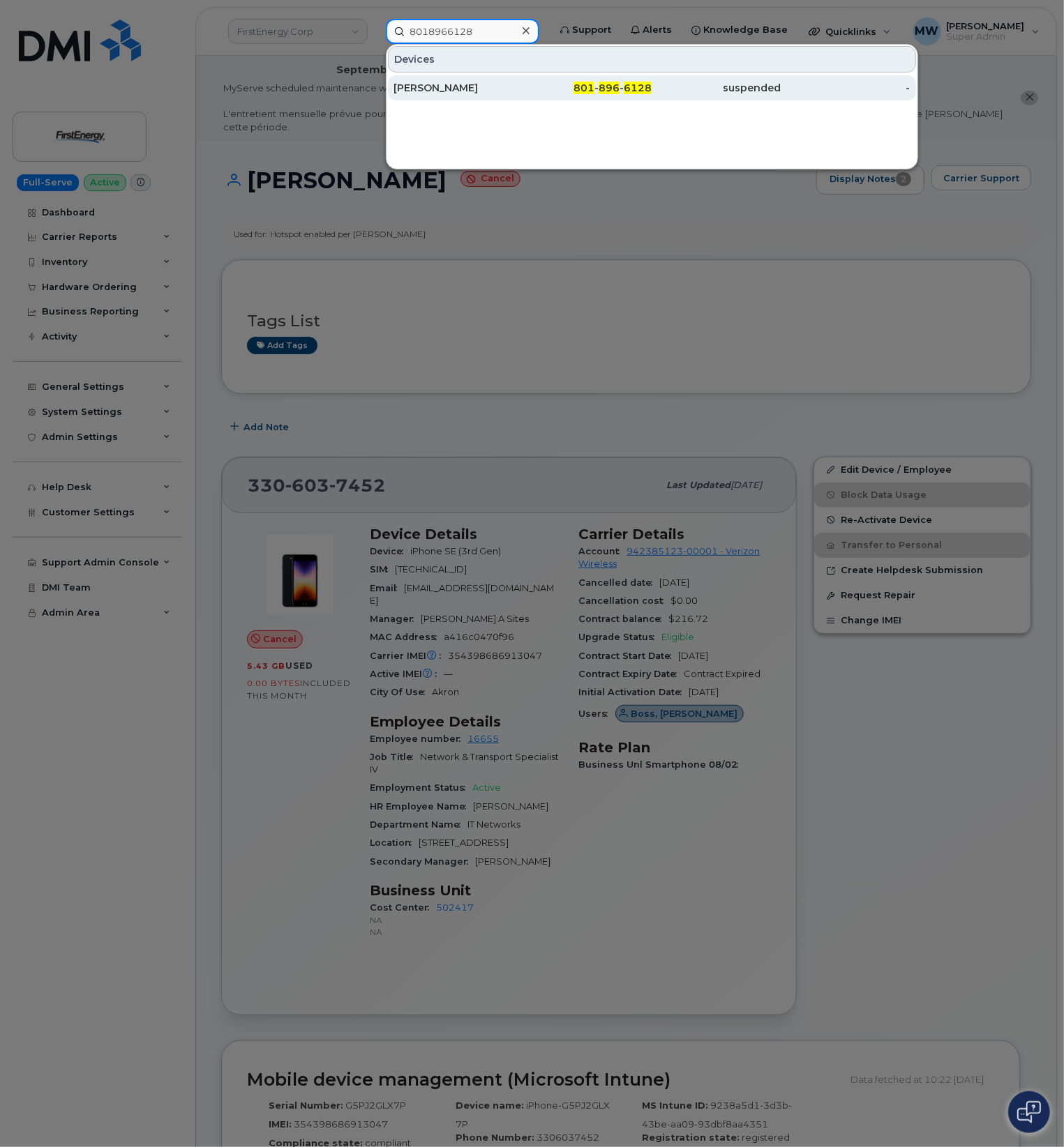
type input "8018966128"
click at [600, 87] on span "896" at bounding box center [608, 87] width 21 height 13
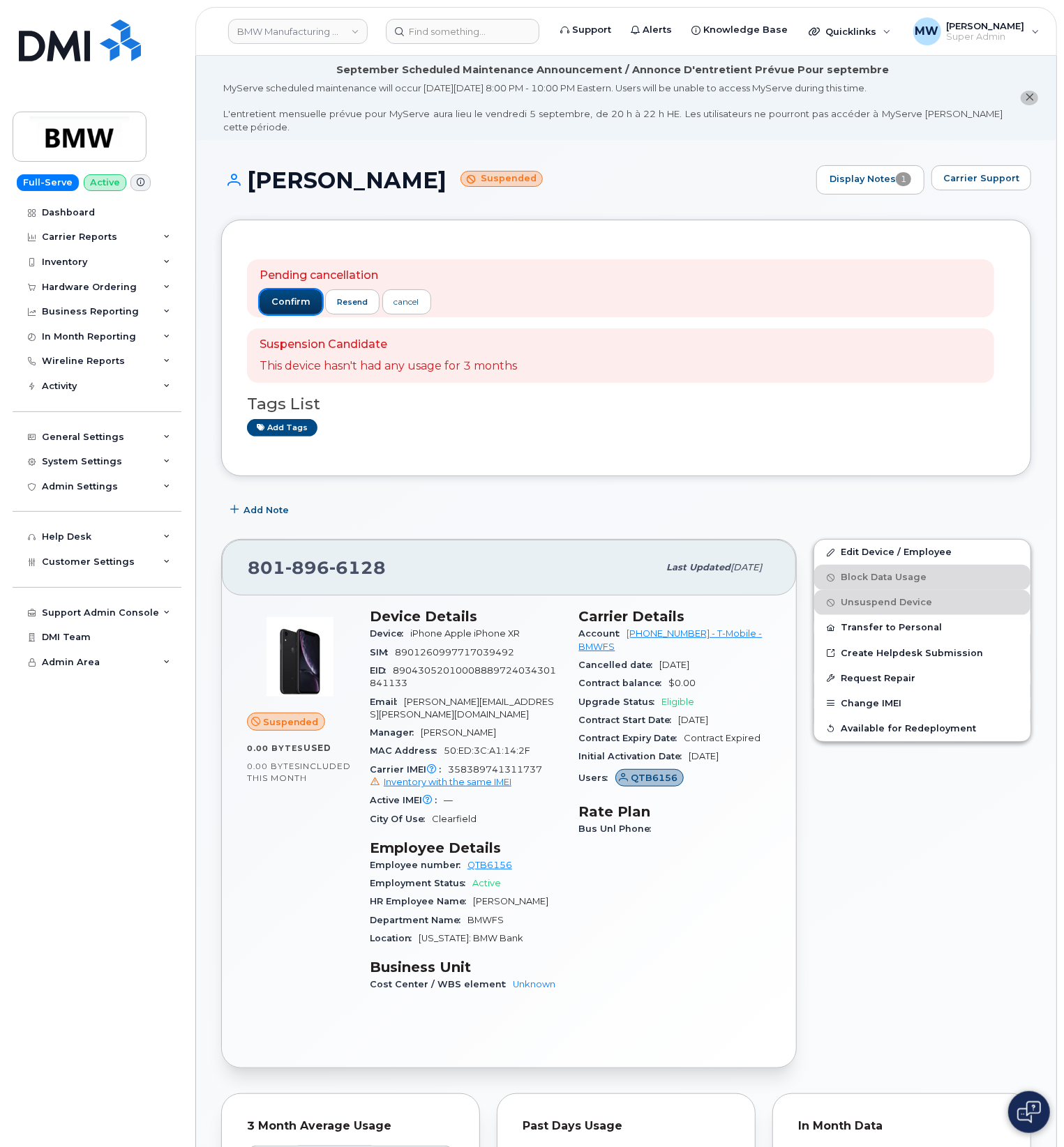
click at [264, 289] on button "confirm" at bounding box center [290, 301] width 62 height 25
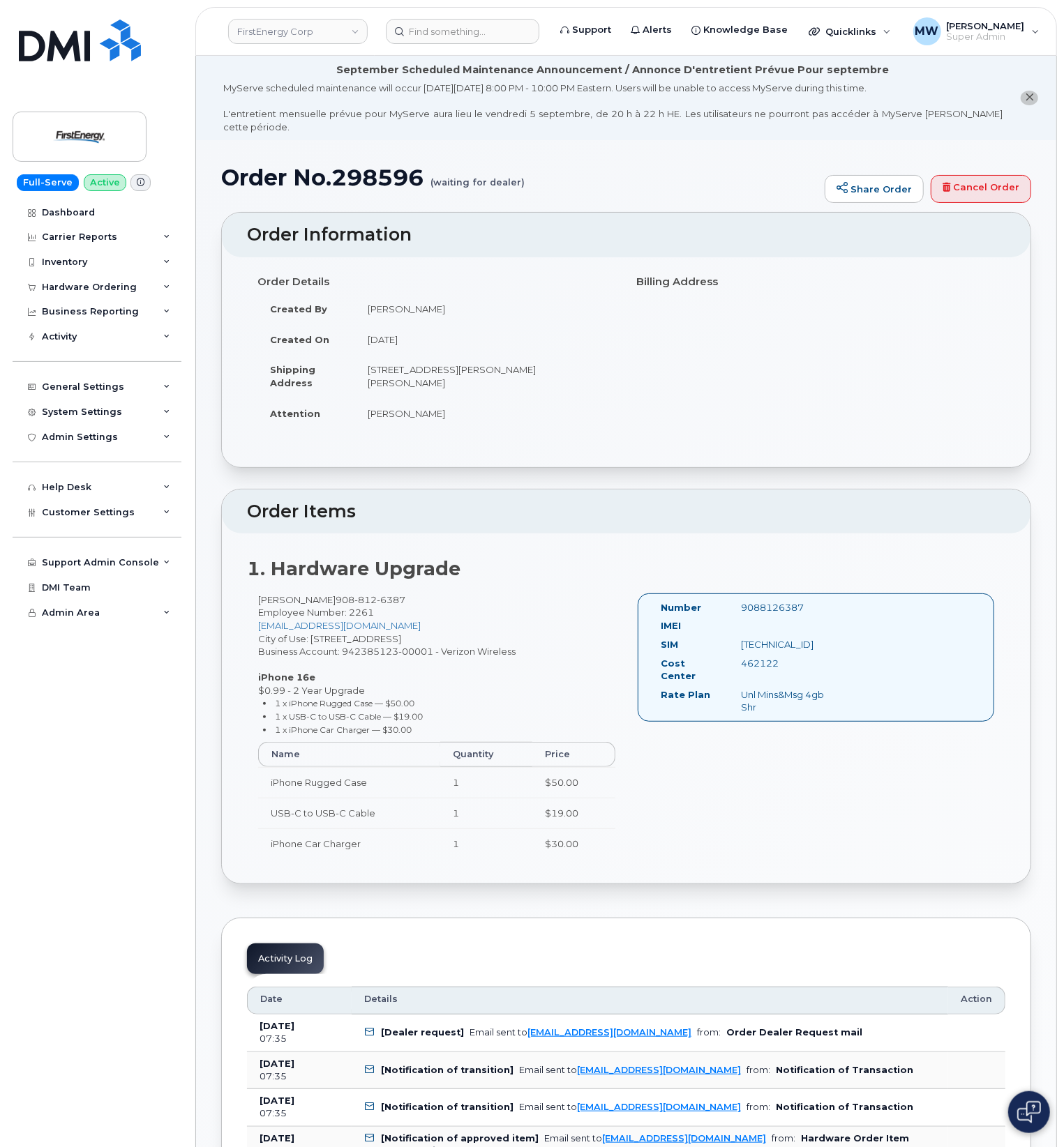
click at [380, 167] on h1 "Order No.298596 (waiting for dealer)" at bounding box center [519, 177] width 596 height 25
copy h1 "298596"
click at [95, 289] on div "Hardware Ordering" at bounding box center [89, 286] width 95 height 11
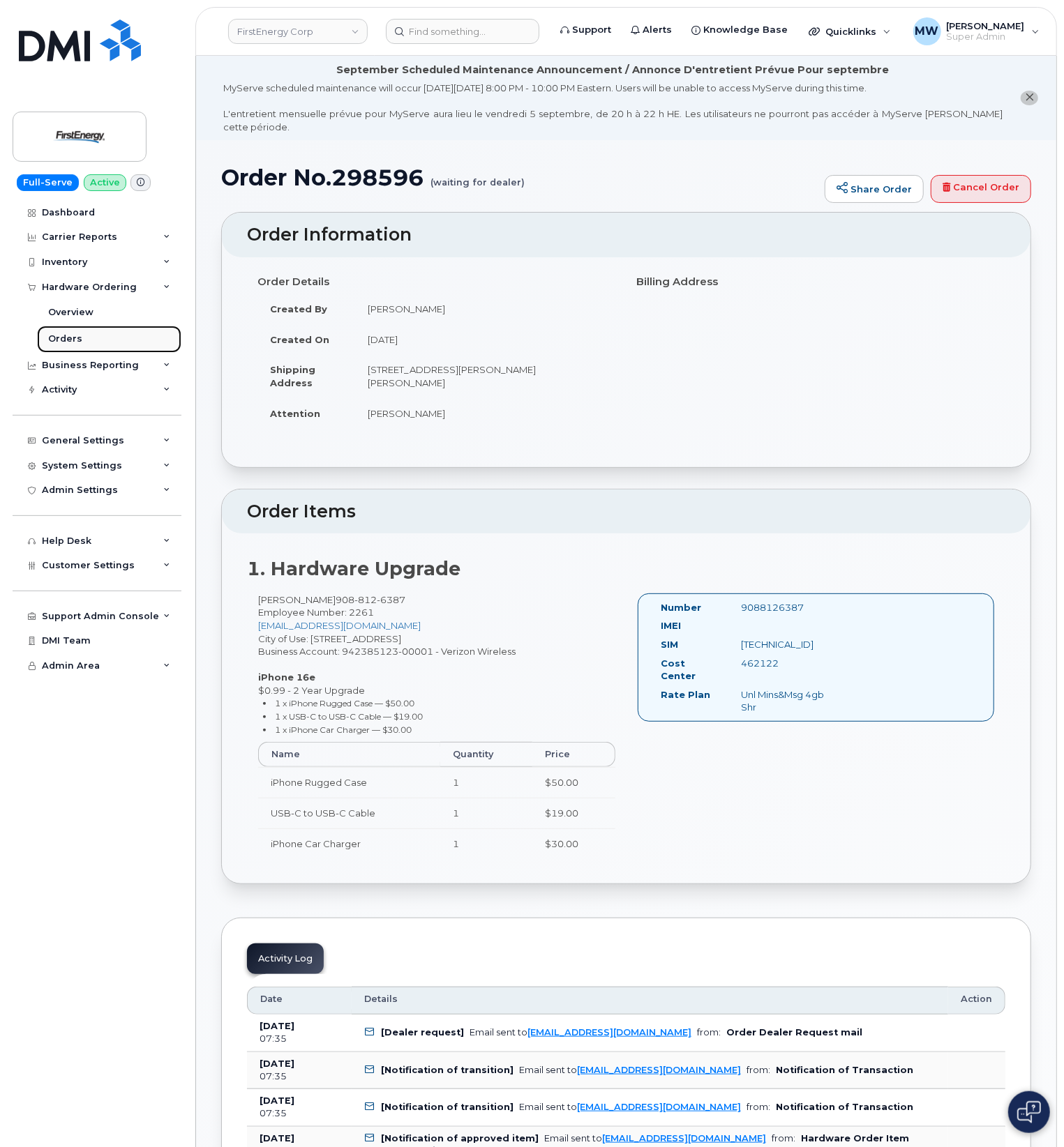
click at [74, 338] on div "Orders" at bounding box center [65, 339] width 35 height 13
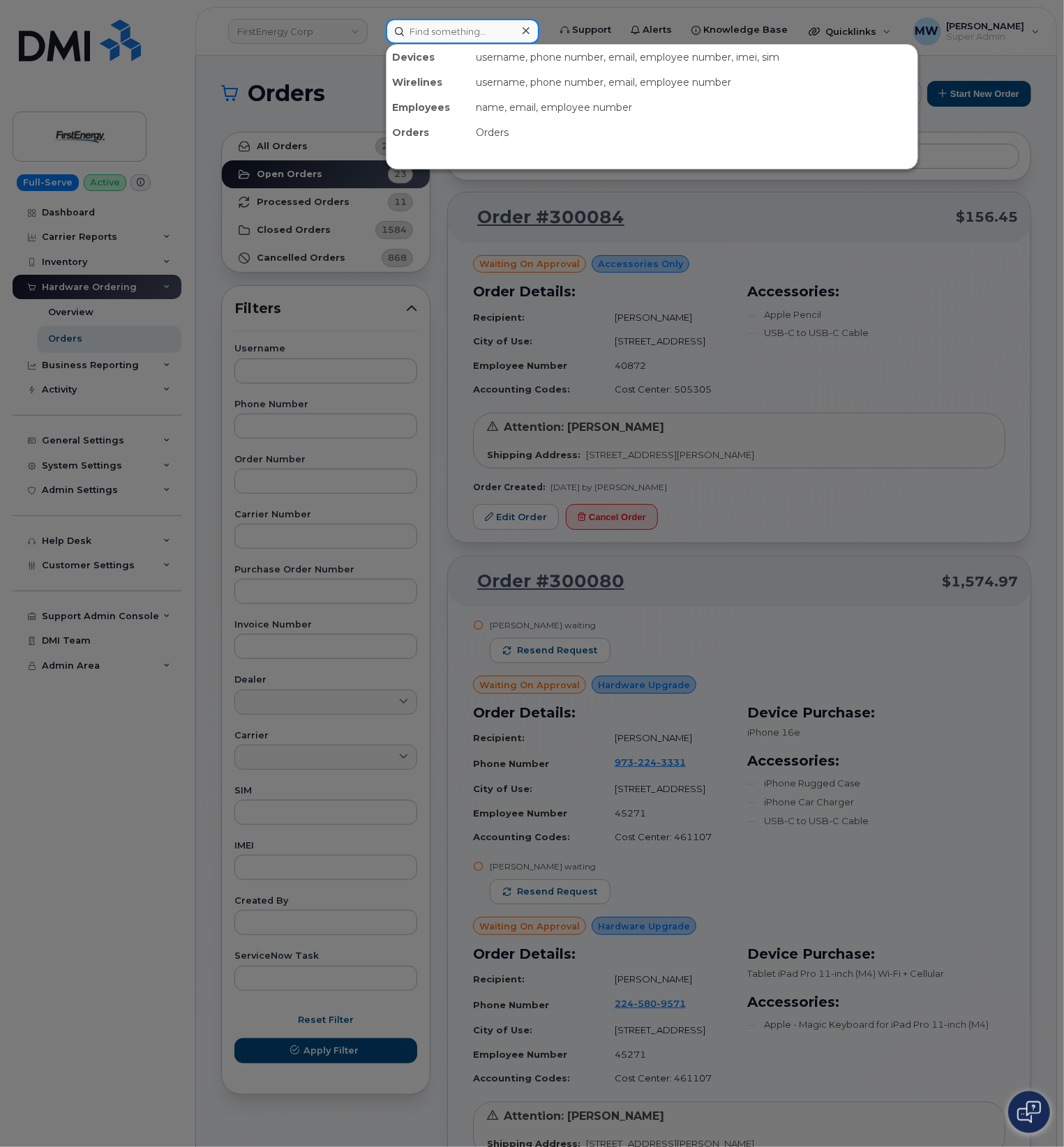
click at [509, 35] on input at bounding box center [462, 31] width 154 height 25
paste input "(864) 534-3903"
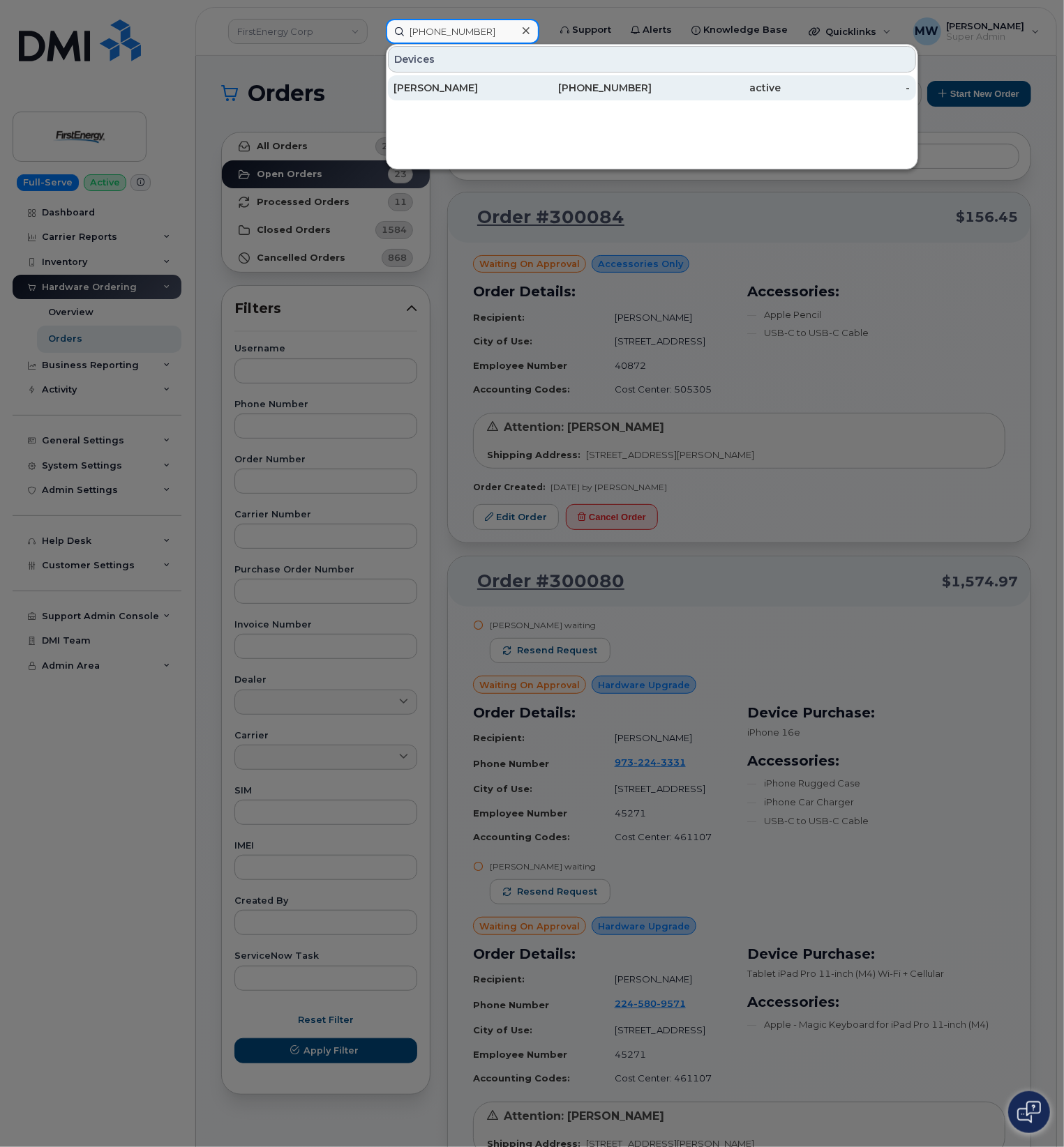
type input "(864) 534-3903"
click at [497, 91] on div "Rahul Yanabothula" at bounding box center [458, 88] width 129 height 14
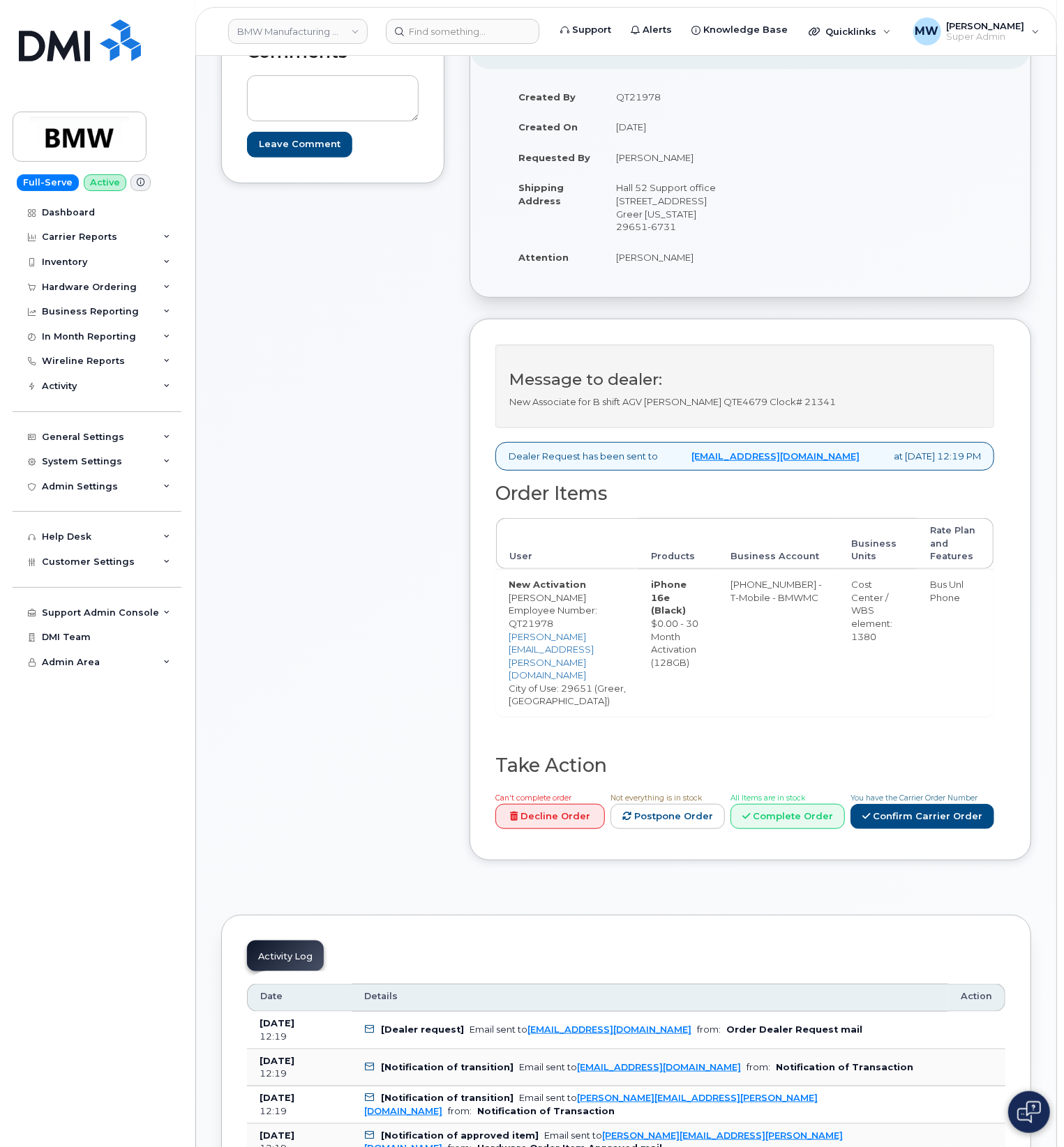
scroll to position [279, 0]
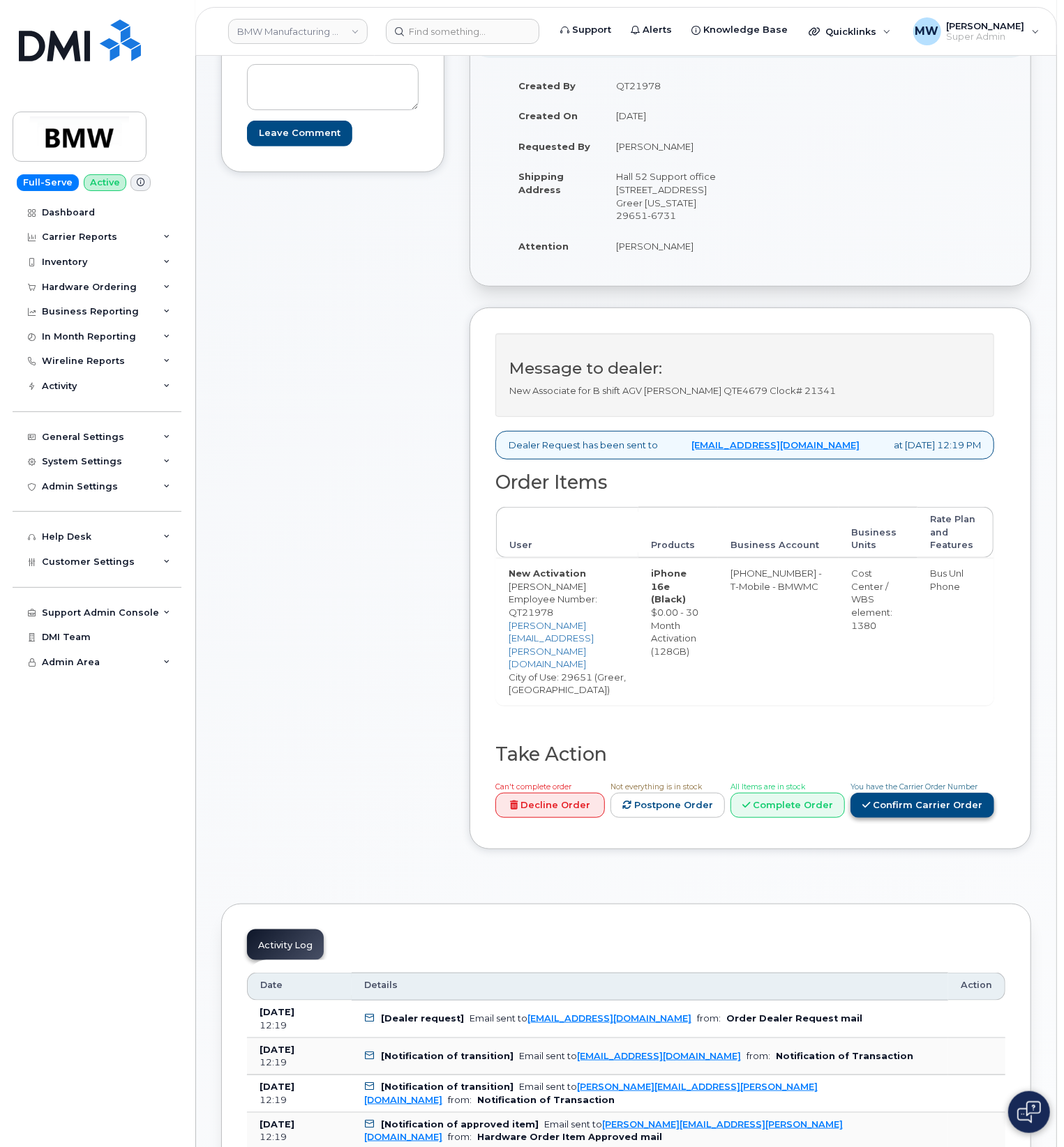
click at [930, 793] on link "Confirm Carrier Order" at bounding box center [921, 806] width 144 height 26
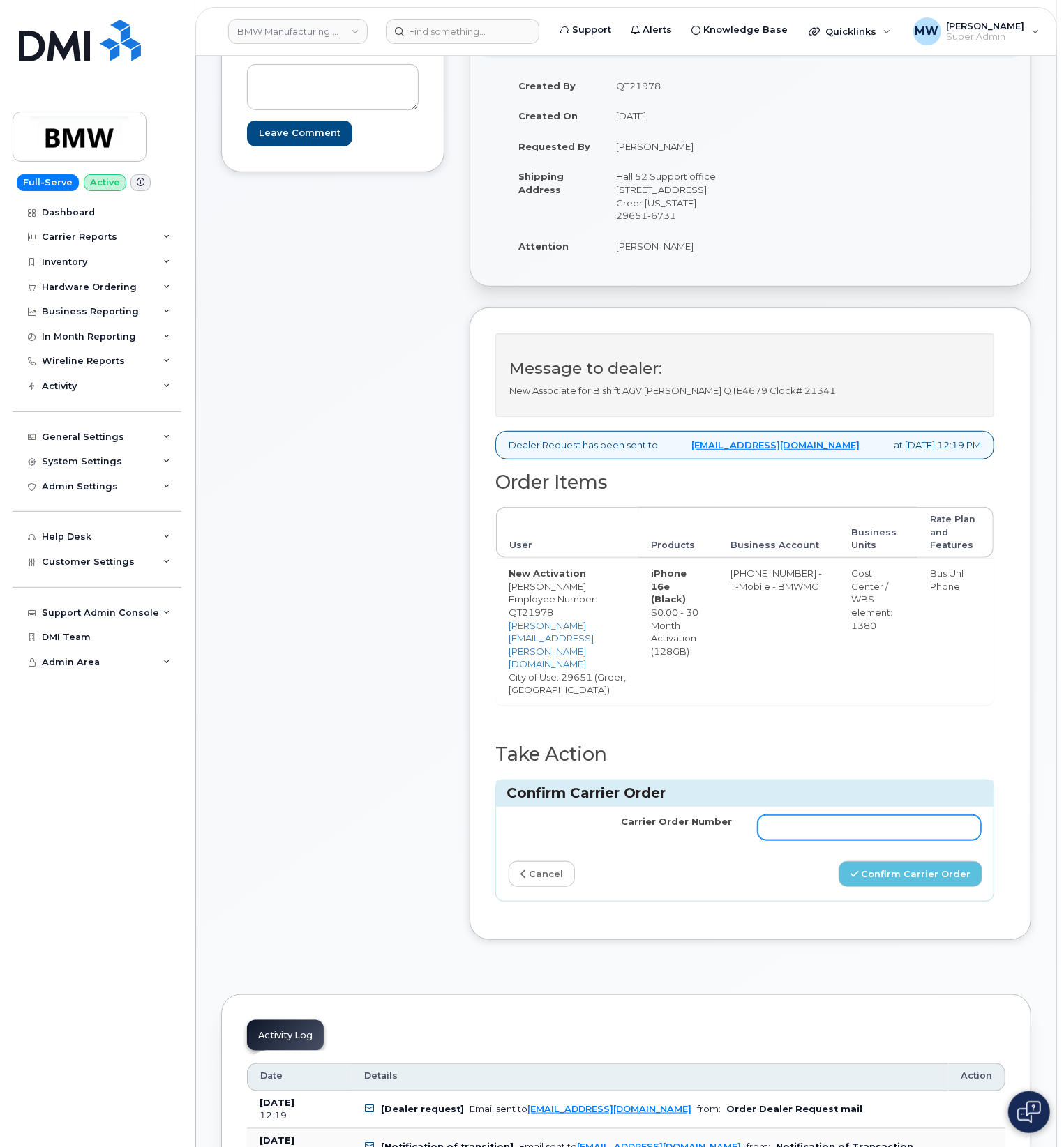
paste input "771778659"
type input "771778659"
click at [908, 862] on button "Confirm Carrier Order" at bounding box center [909, 875] width 144 height 26
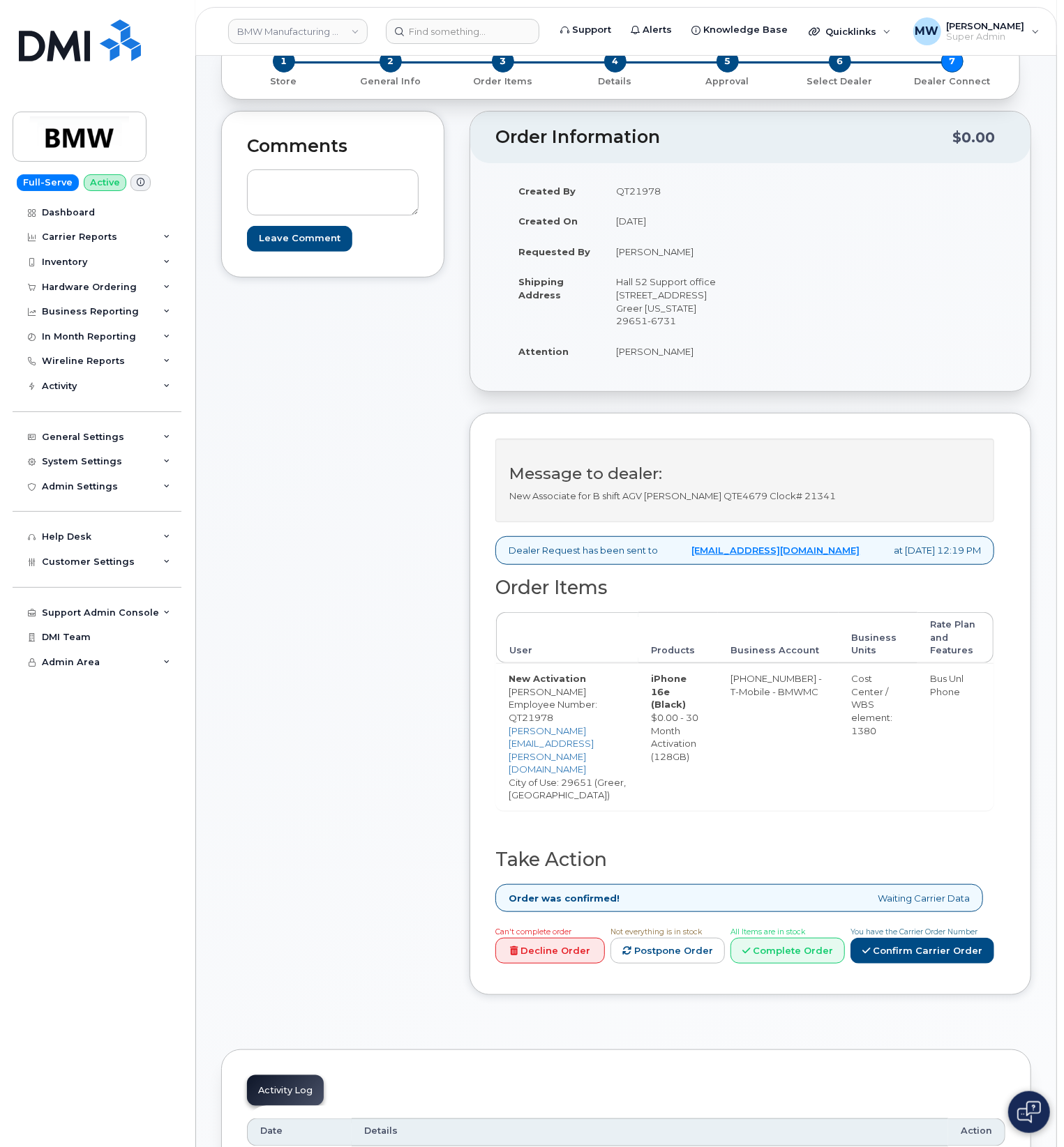
scroll to position [185, 0]
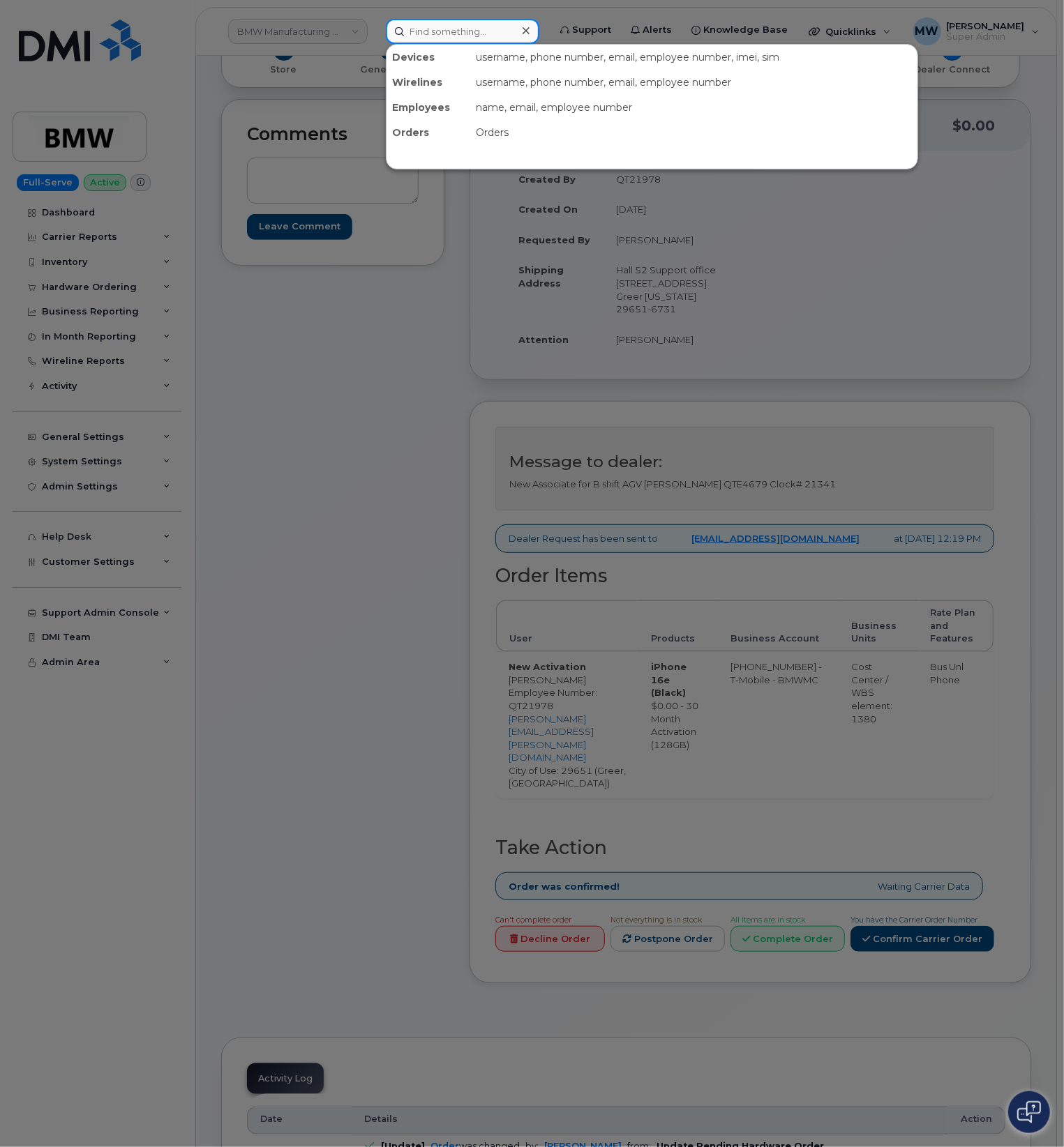
paste input "8647209717"
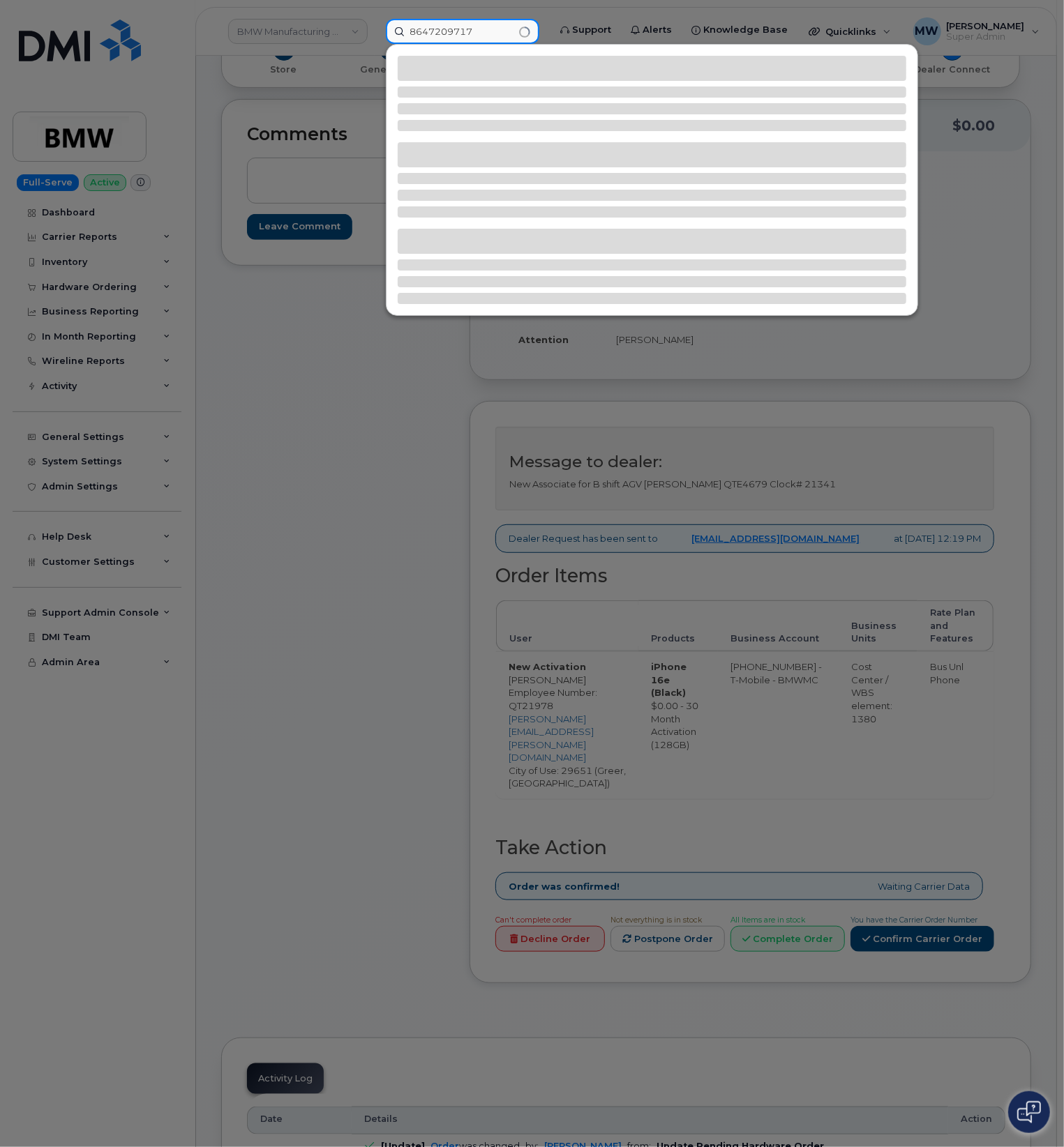
type input "8647209717"
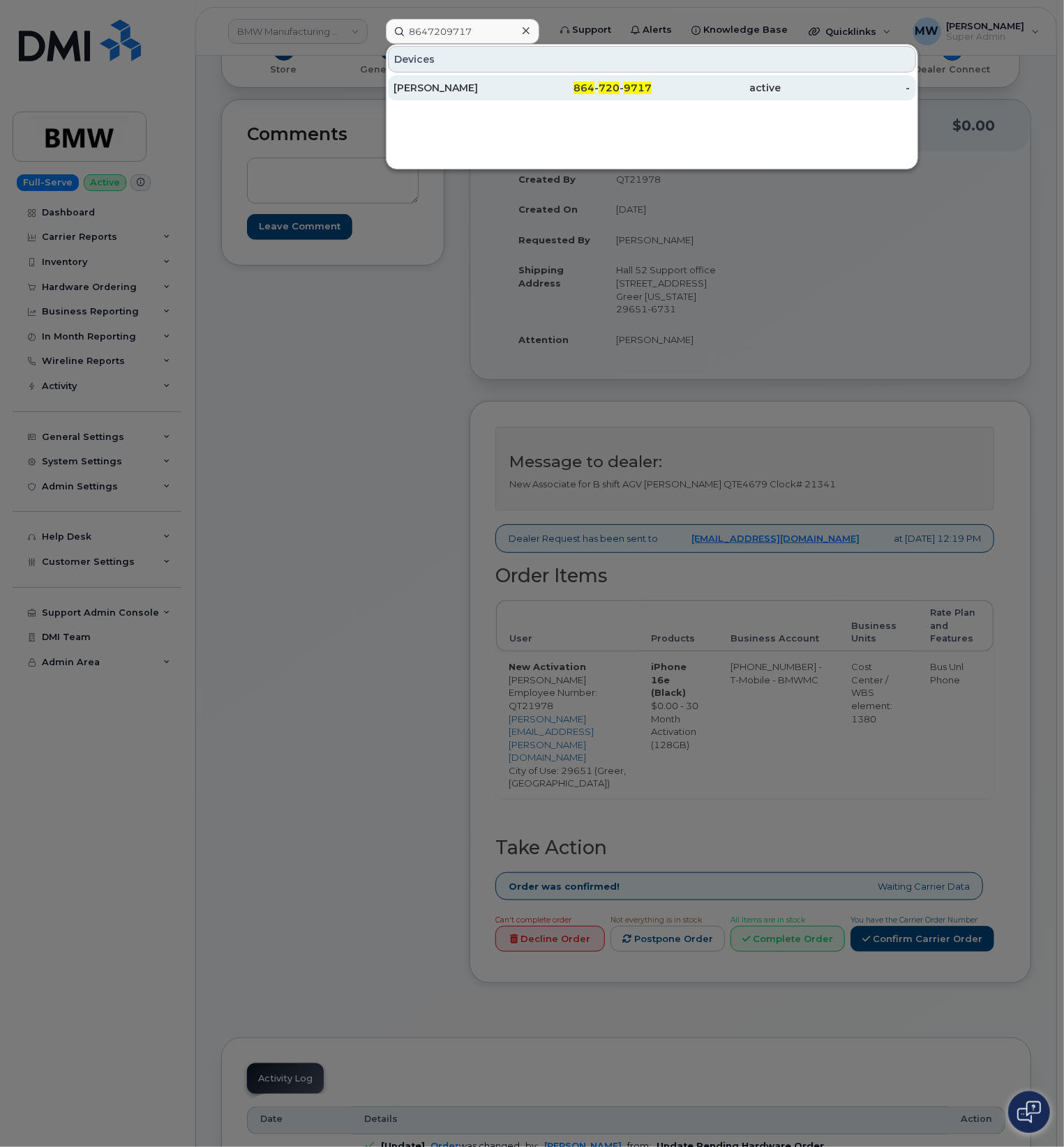
click at [600, 90] on span "720" at bounding box center [608, 87] width 21 height 13
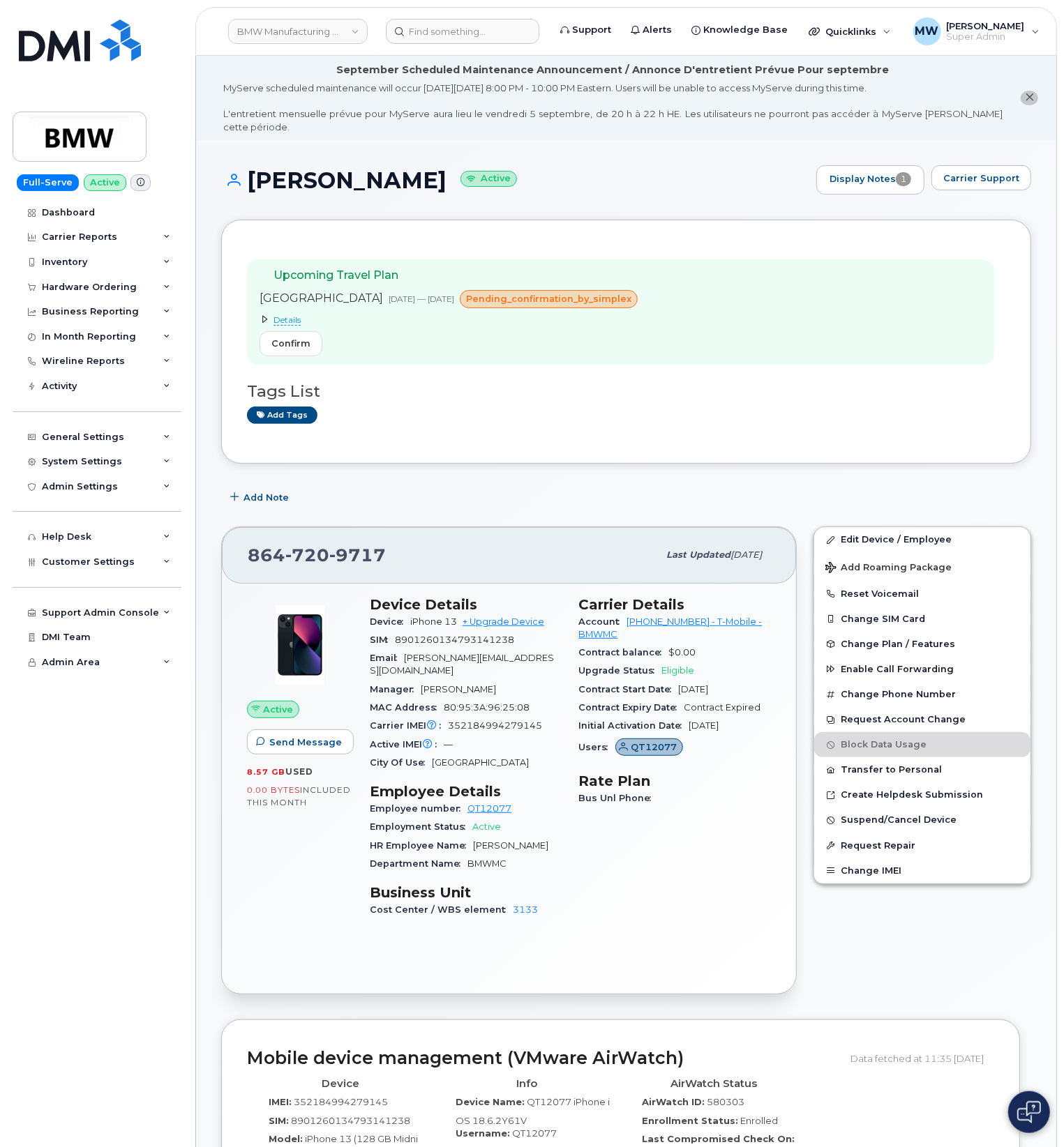
drag, startPoint x: 249, startPoint y: 168, endPoint x: 416, endPoint y: 187, distance: 168.1
click at [416, 187] on div "Mike Robinson Active Display Notes 1 Carrier Support" at bounding box center [625, 192] width 809 height 54
copy h1 "Mike Robinson"
drag, startPoint x: 626, startPoint y: 616, endPoint x: 684, endPoint y: 617, distance: 58.0
click at [684, 617] on div "Account [PHONE_NUMBER] - T-Mobile - BMWMC" at bounding box center [675, 629] width 192 height 32
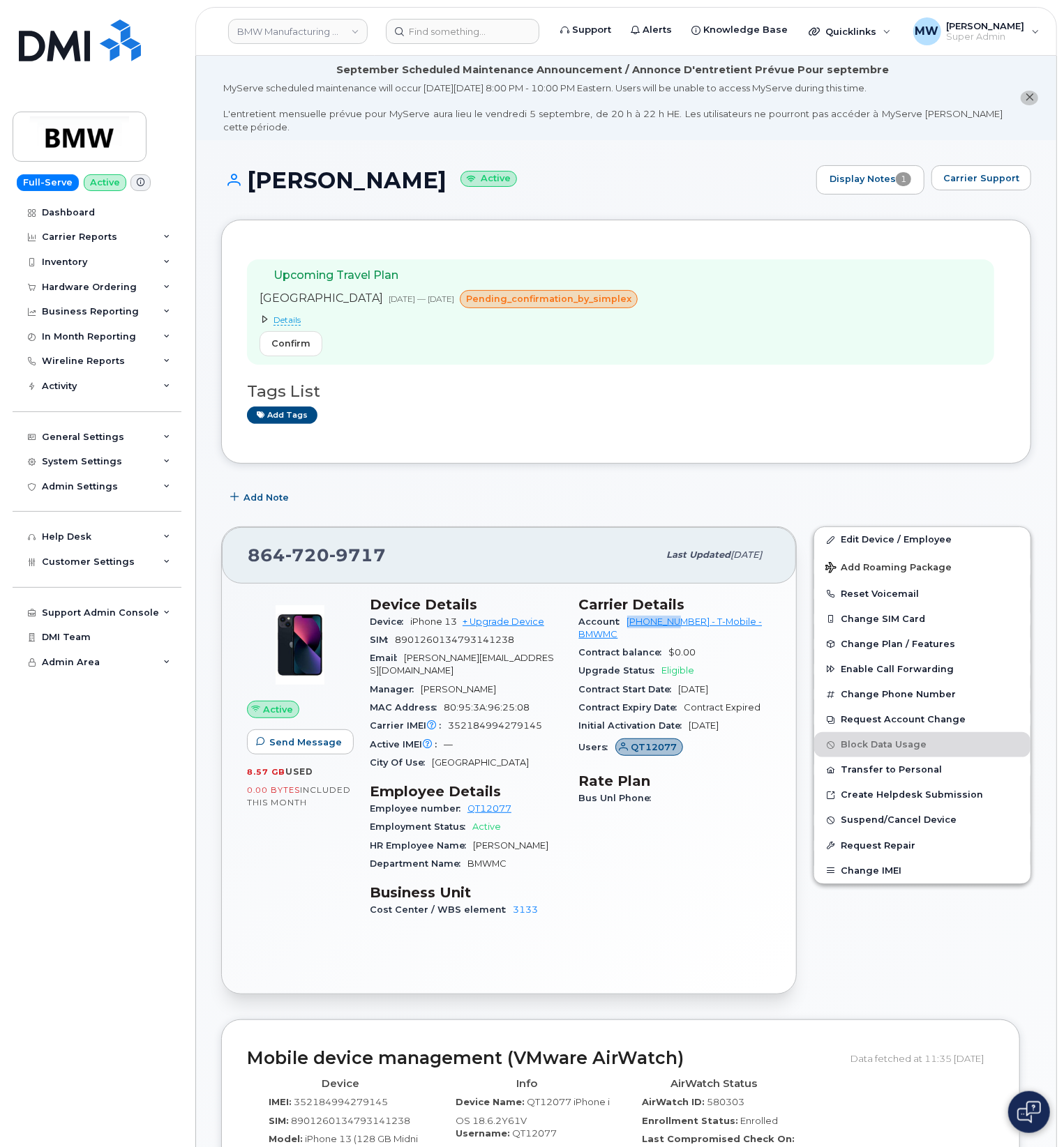
copy link "972523090"
click at [480, 28] on input at bounding box center [462, 31] width 154 height 25
paste input "4802686674"
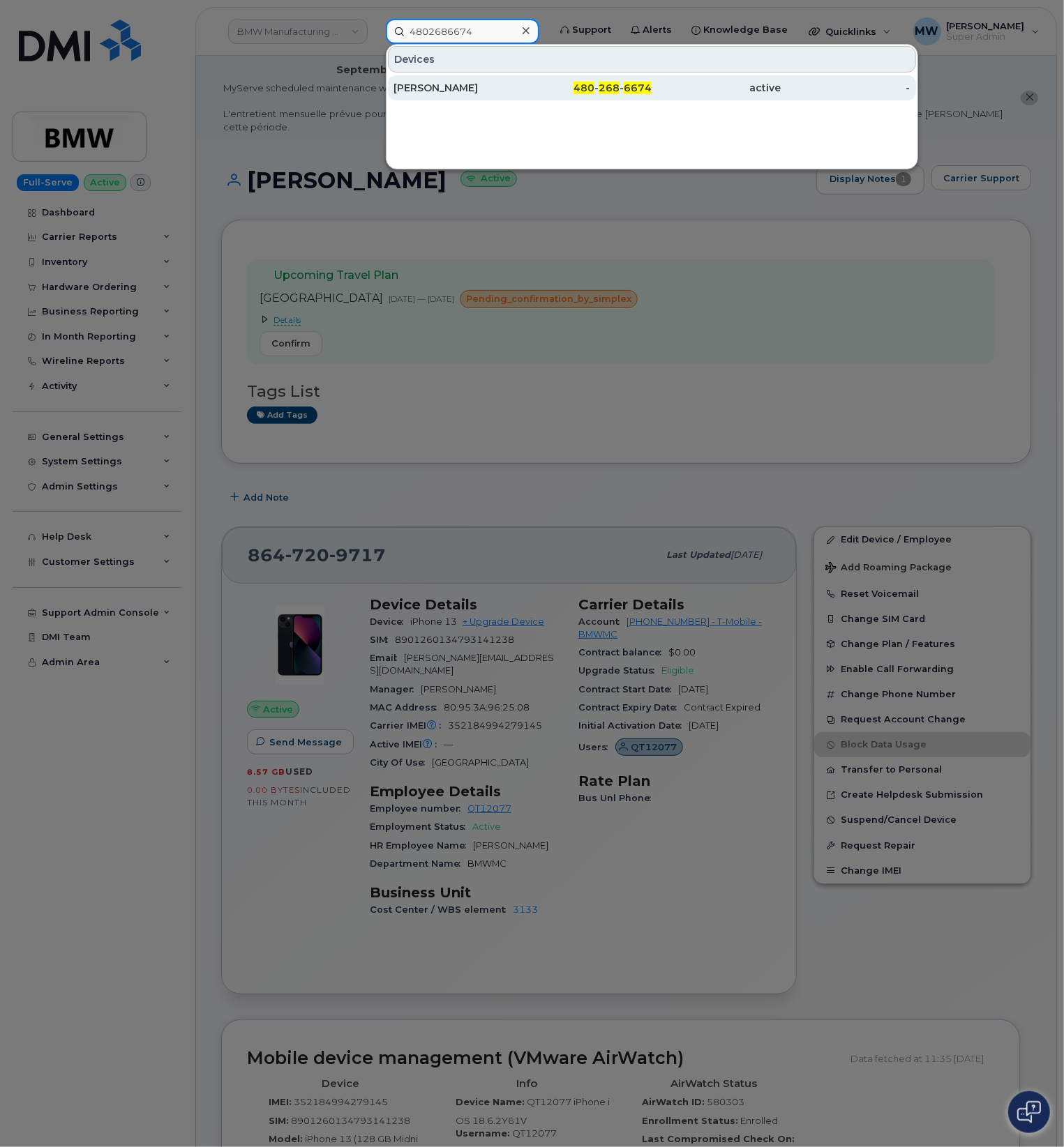
type input "4802686674"
click at [547, 82] on div "480 - 268 - 6674" at bounding box center [586, 88] width 129 height 14
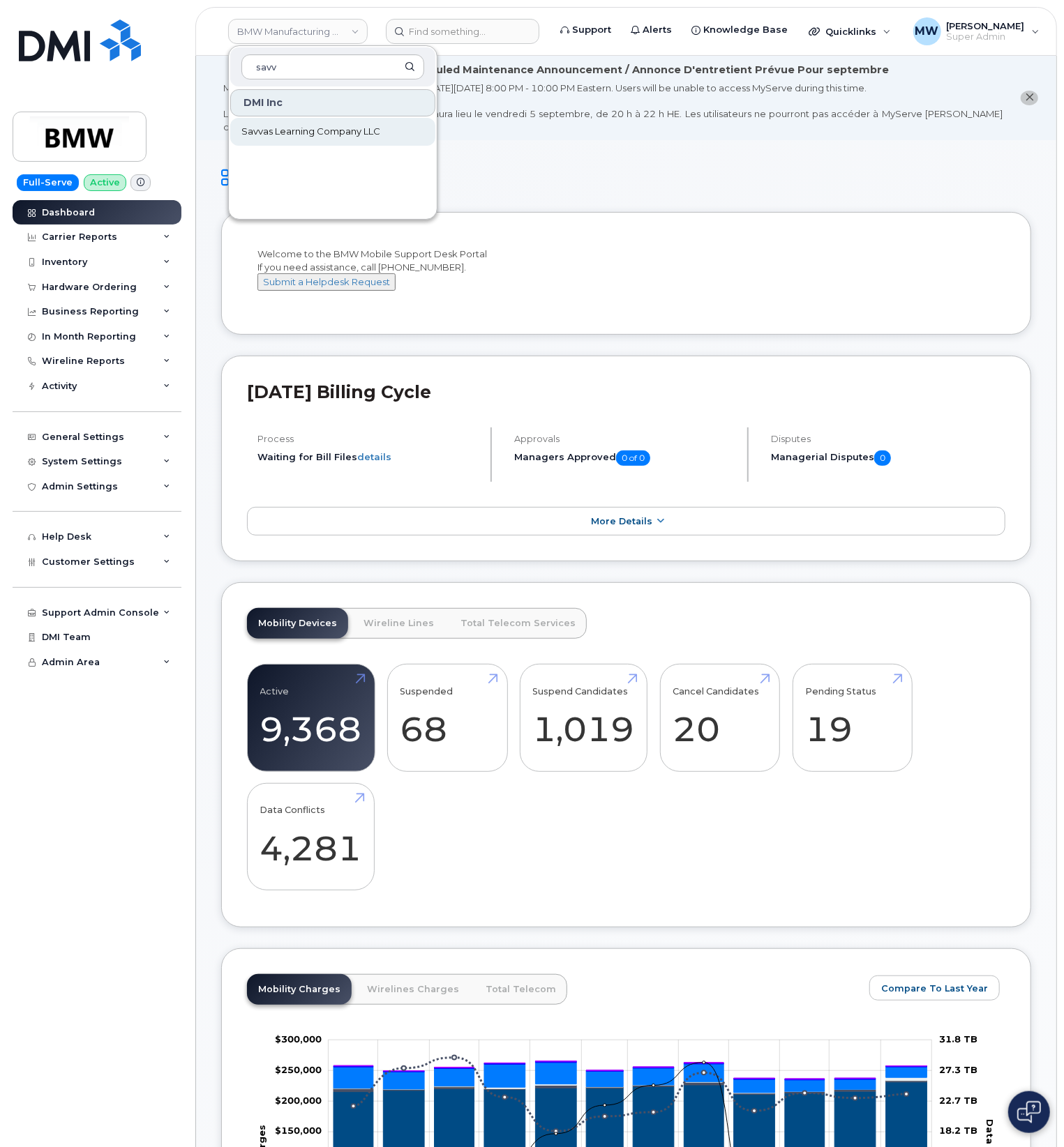
type input "savv"
click at [307, 137] on span "Savvas Learning Company LLC" at bounding box center [311, 132] width 139 height 14
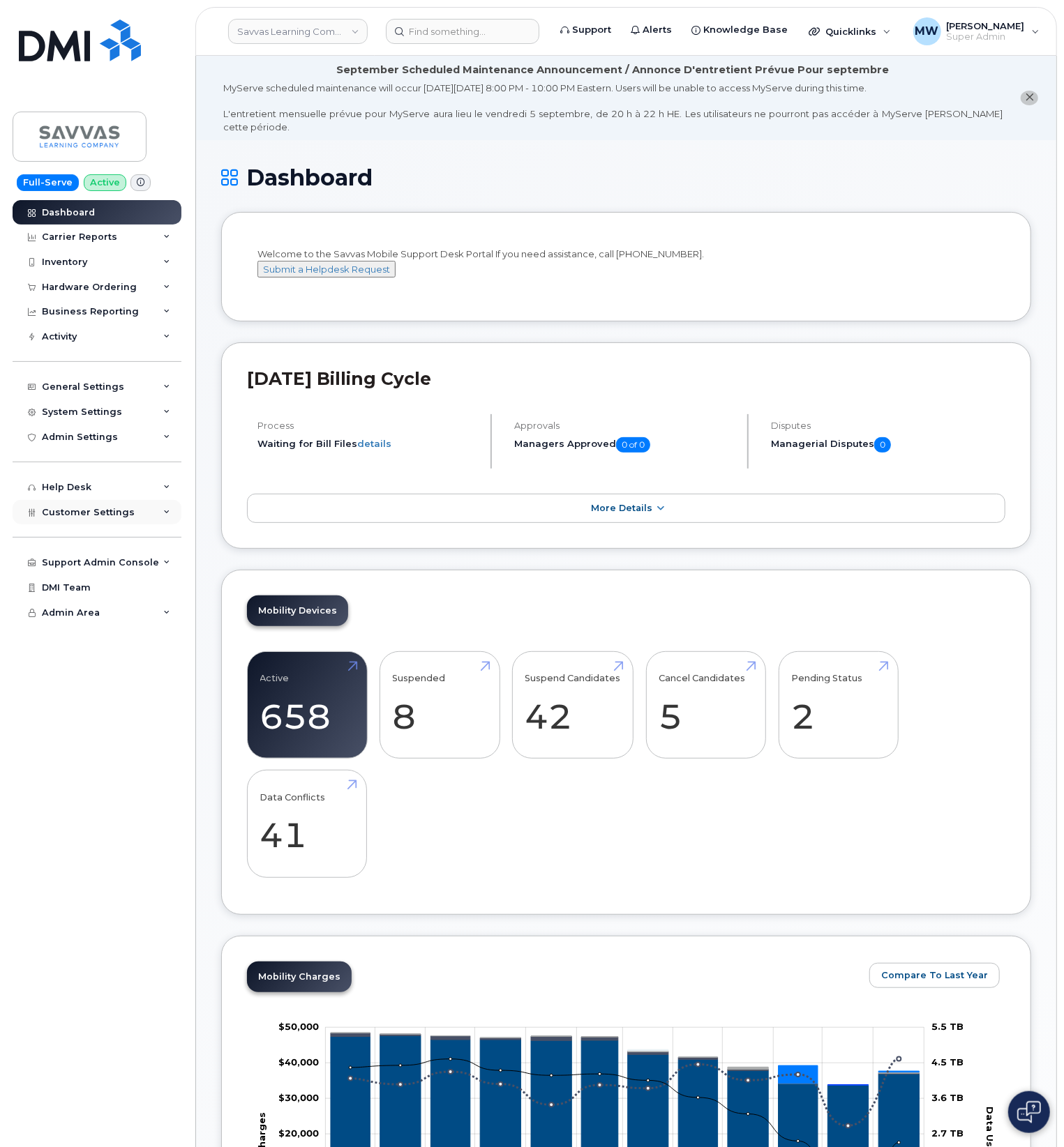
click at [72, 522] on div "Customer Settings" at bounding box center [97, 512] width 168 height 25
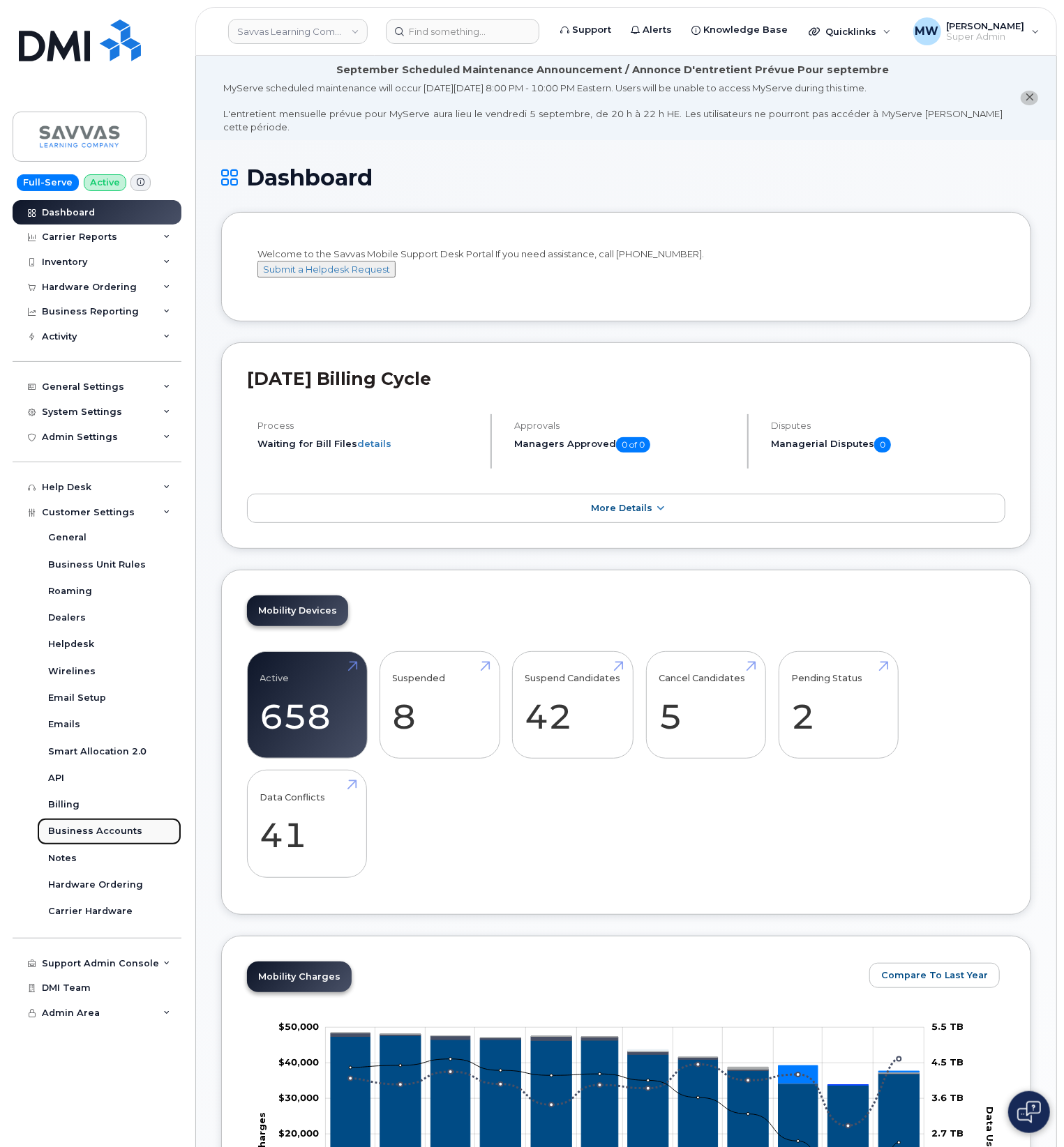
click at [91, 830] on div "Business Accounts" at bounding box center [95, 831] width 94 height 13
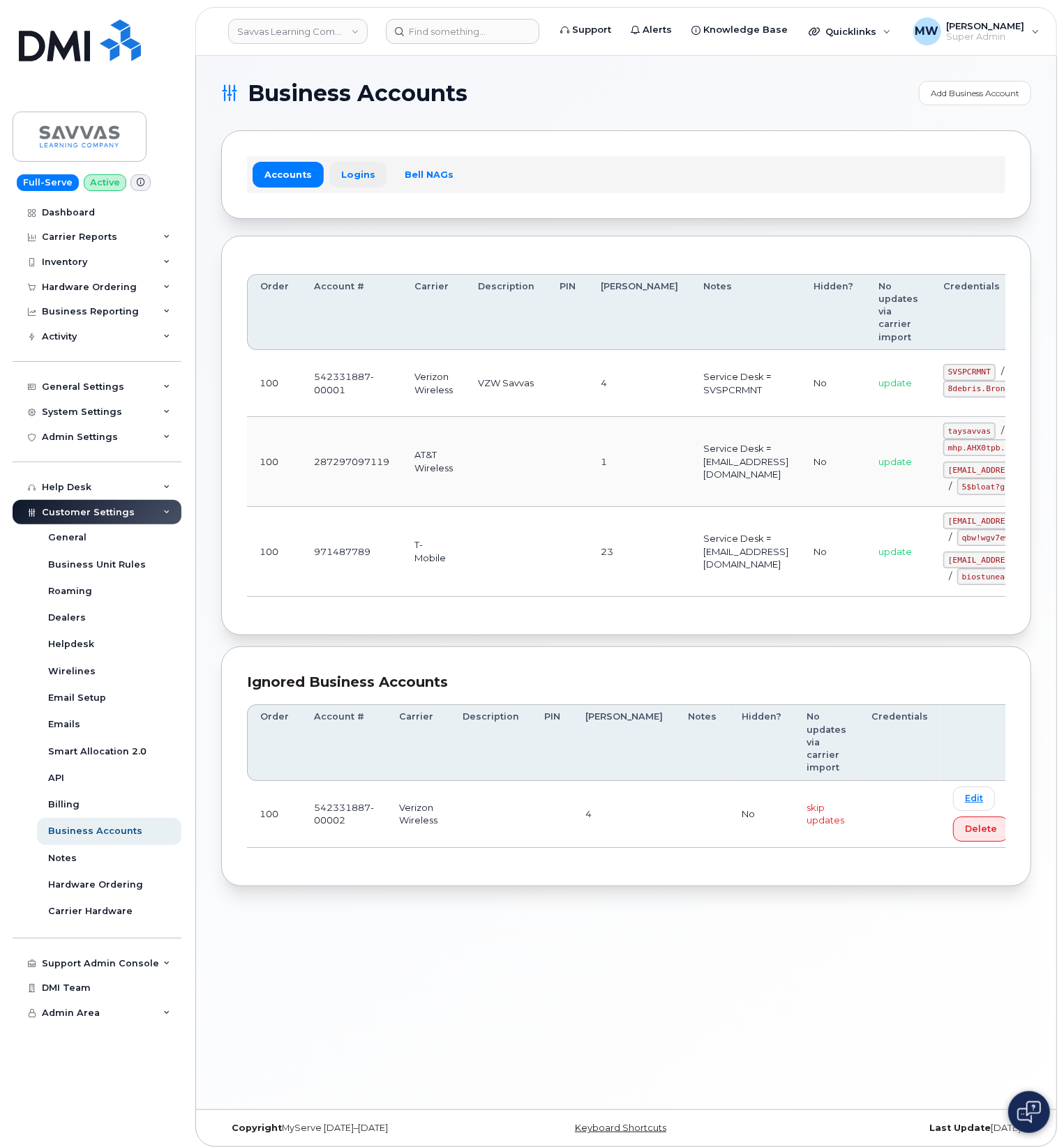
click at [366, 182] on link "Logins" at bounding box center [358, 173] width 57 height 25
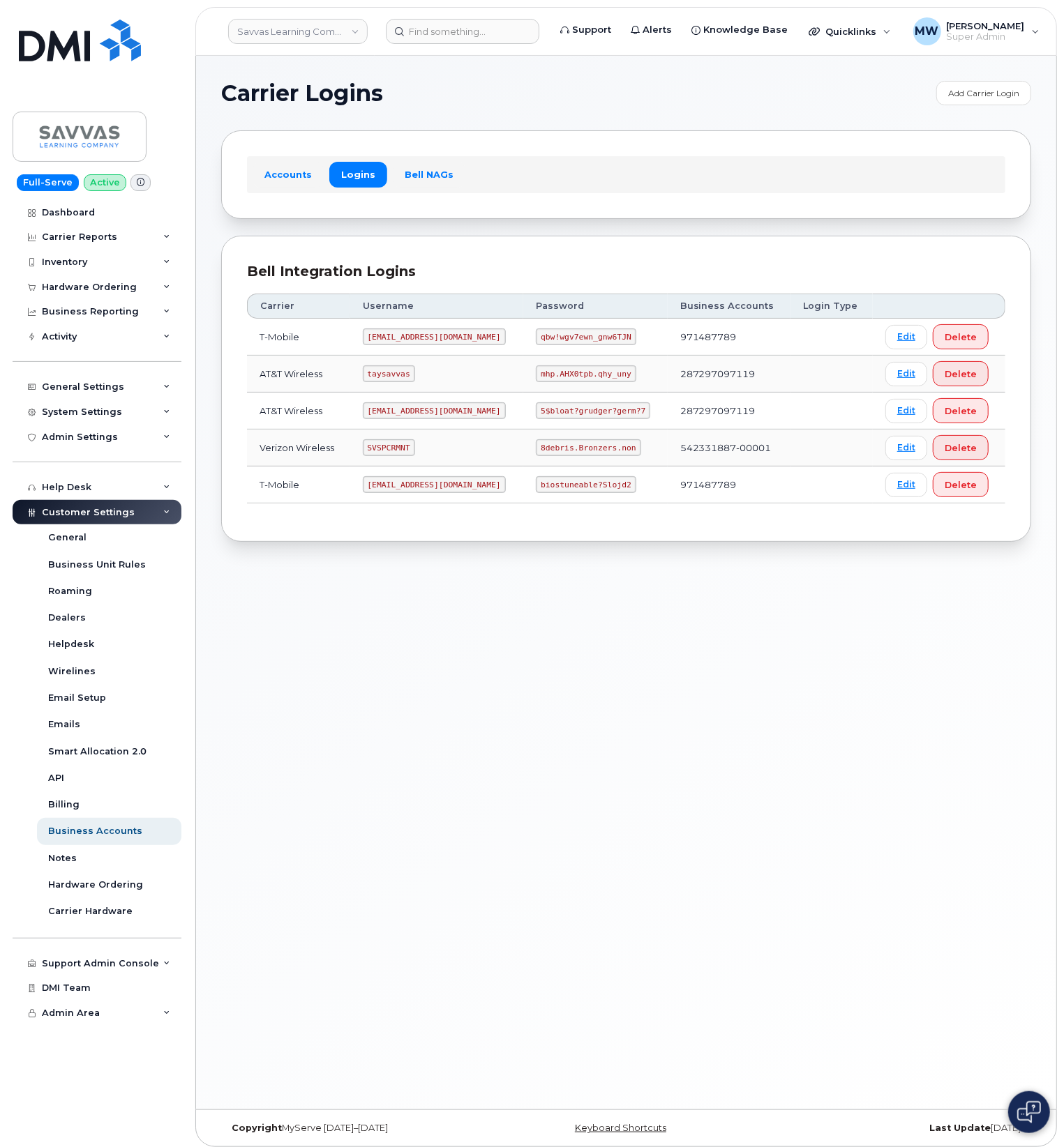
click at [407, 450] on code "SVSPCRMNT" at bounding box center [388, 448] width 53 height 17
copy code "SVSPCRMNT"
click at [585, 451] on code "8debris.Bronzers.non" at bounding box center [588, 448] width 105 height 17
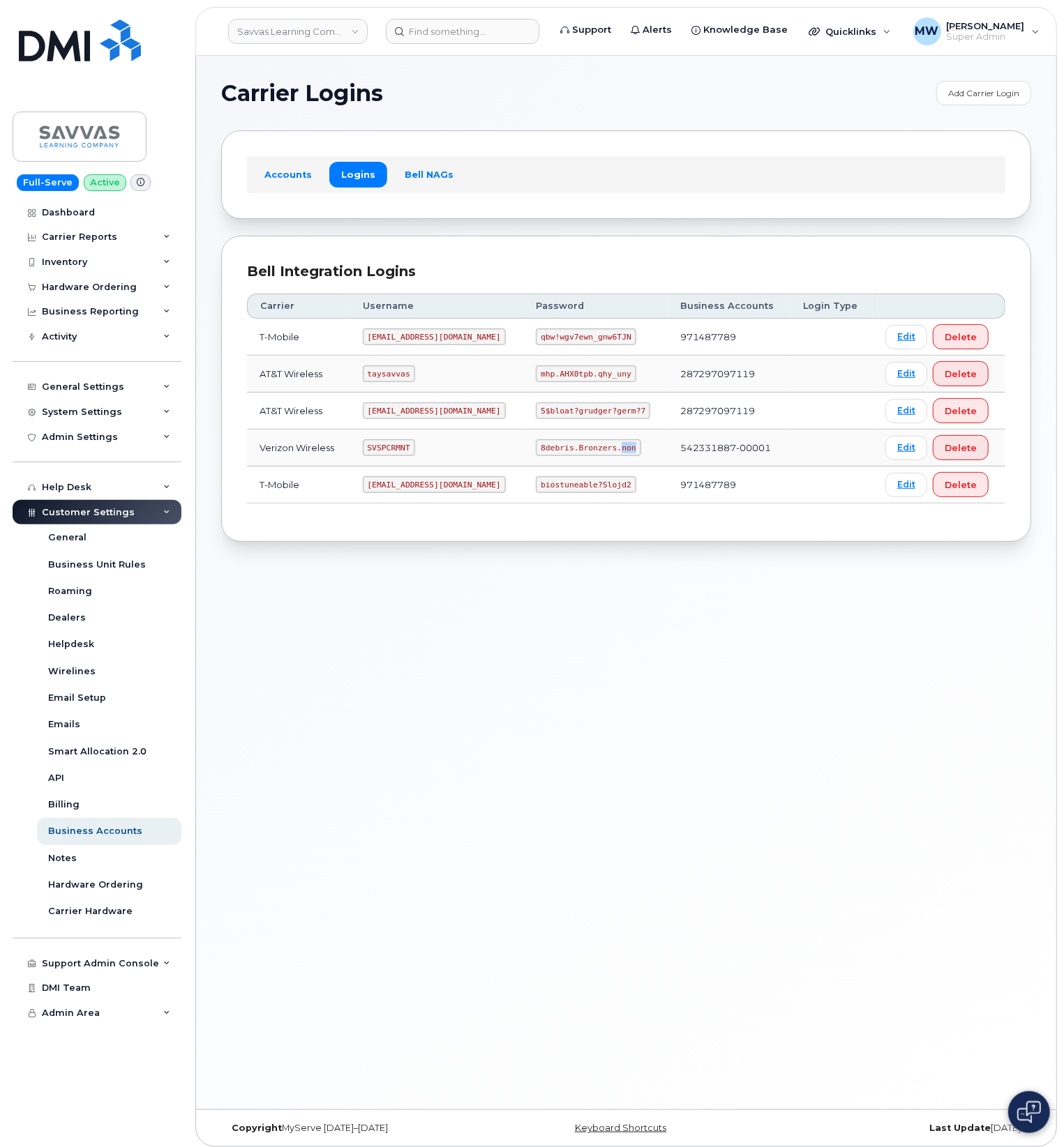
click at [585, 451] on code "8debris.Bronzers.non" at bounding box center [588, 448] width 105 height 17
copy code "8debris.Bronzers.non"
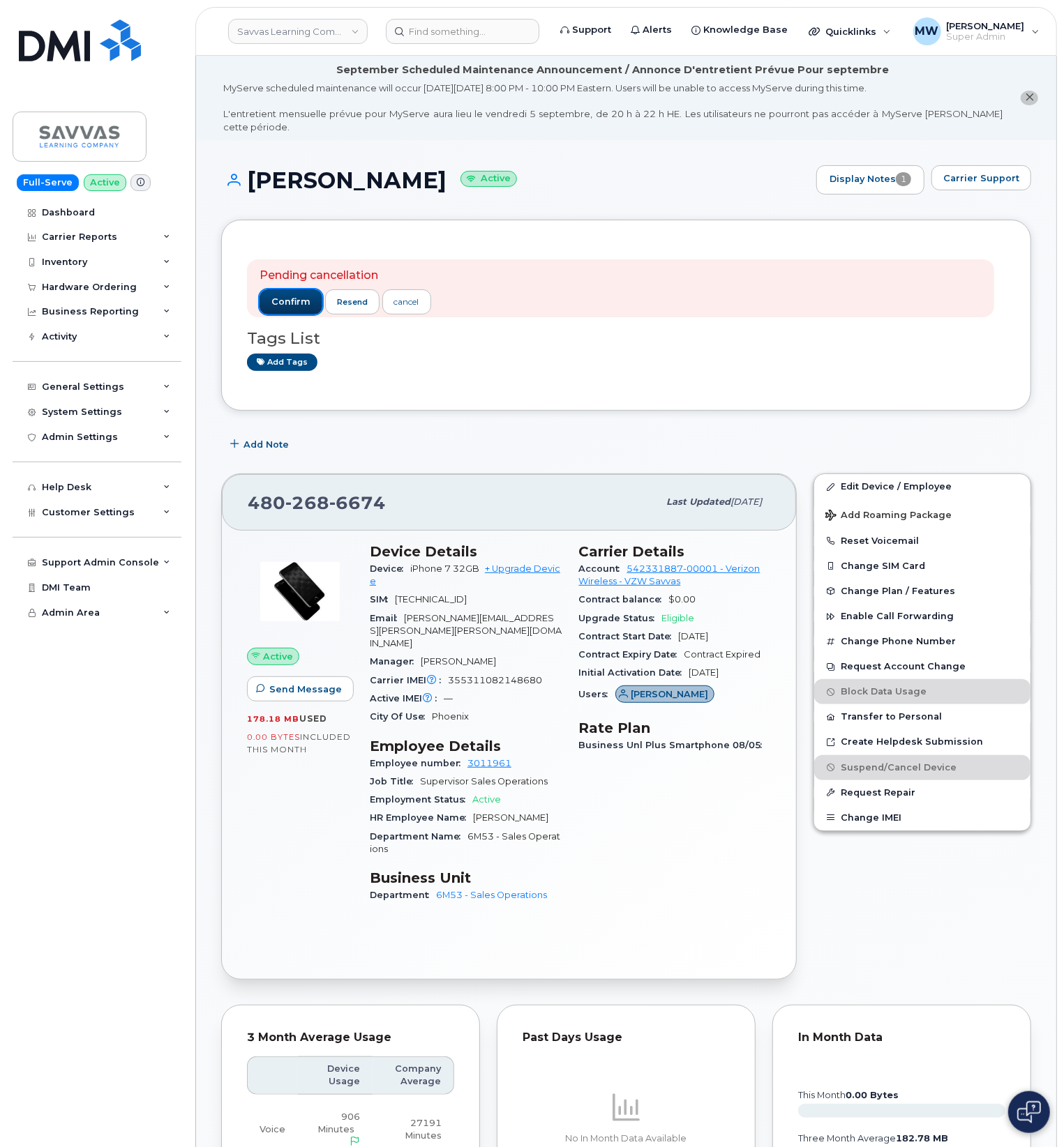
click at [291, 296] on span "confirm" at bounding box center [290, 302] width 39 height 13
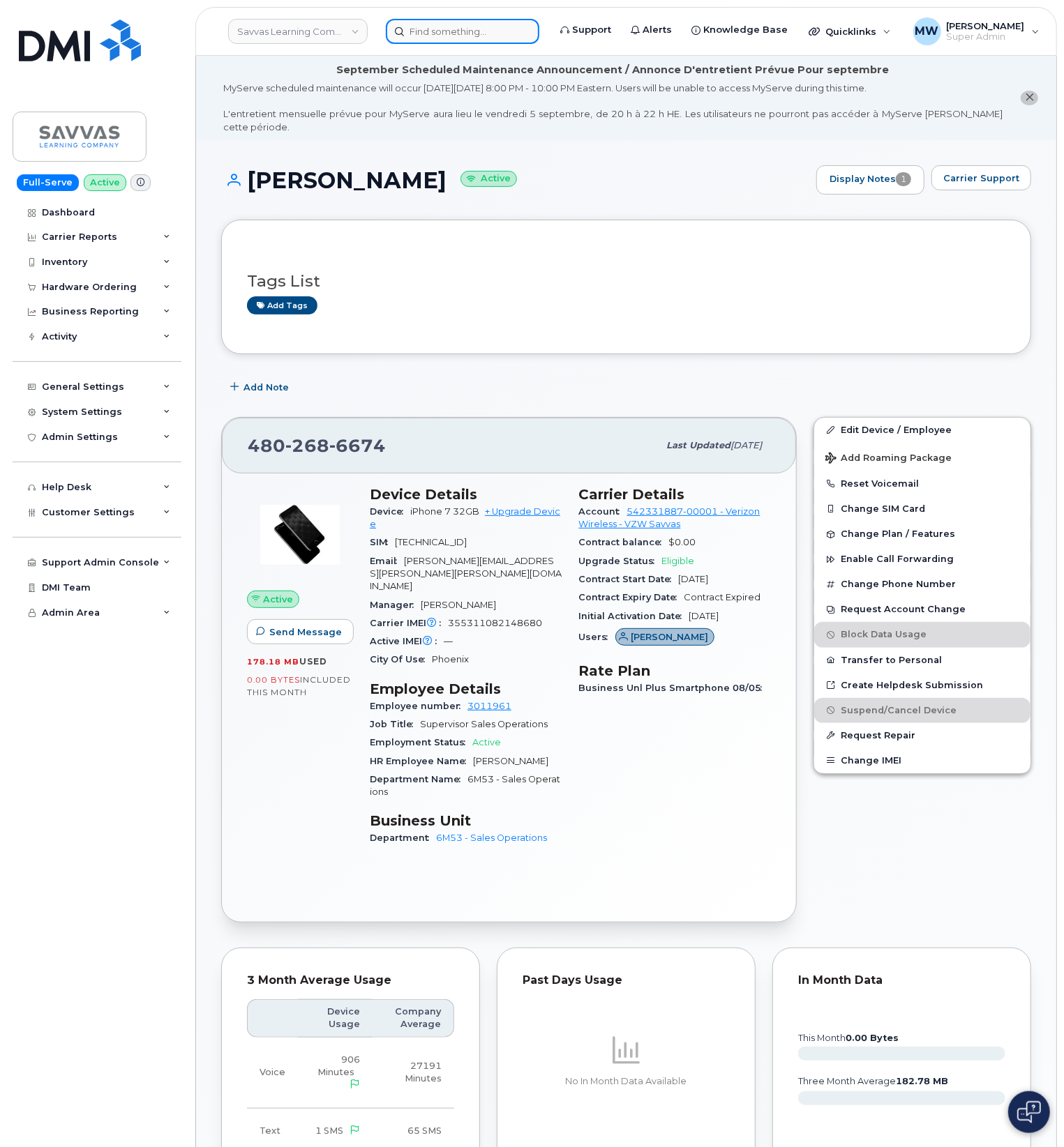
click at [458, 34] on input at bounding box center [462, 31] width 154 height 25
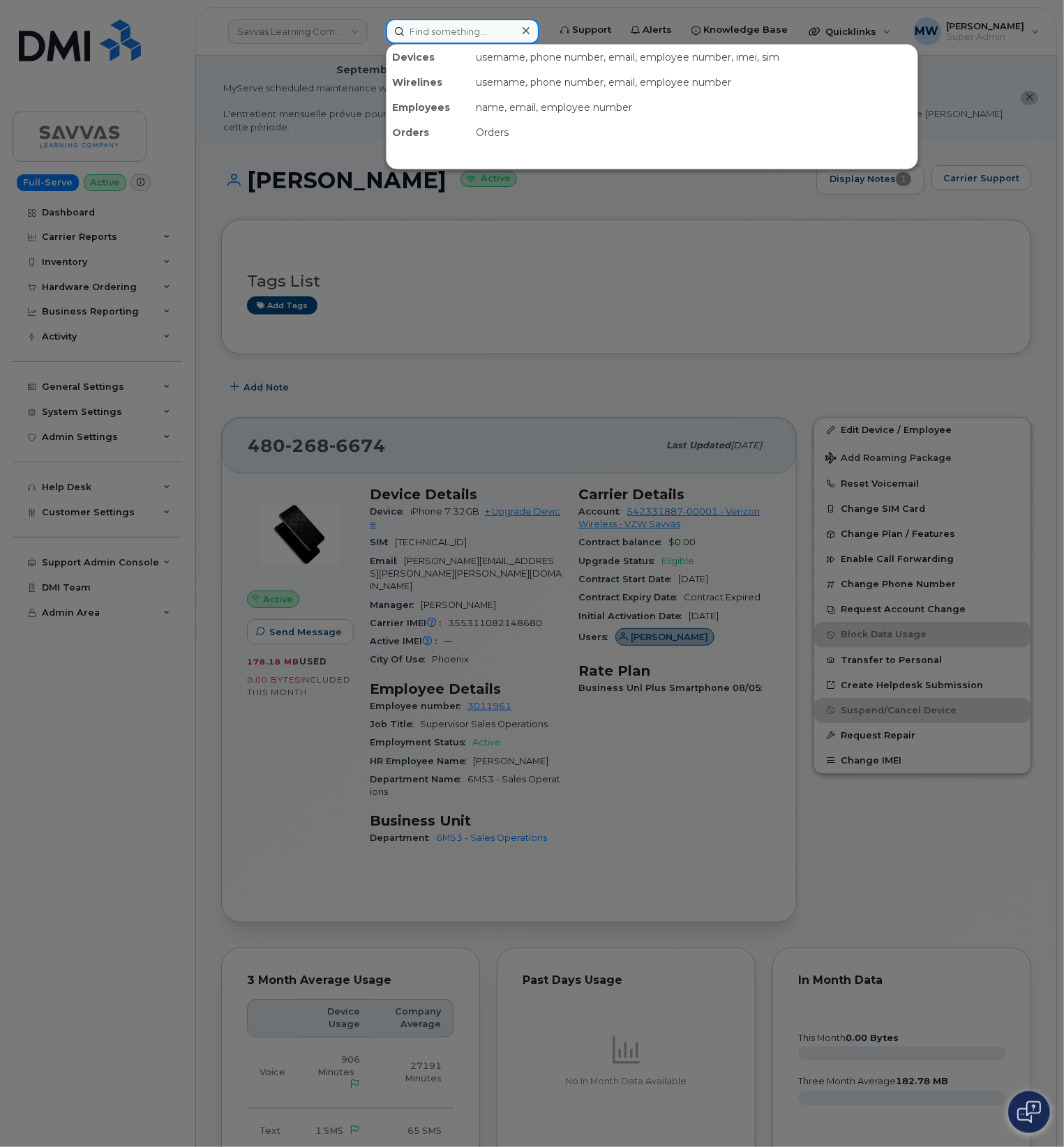
paste input "8643804707"
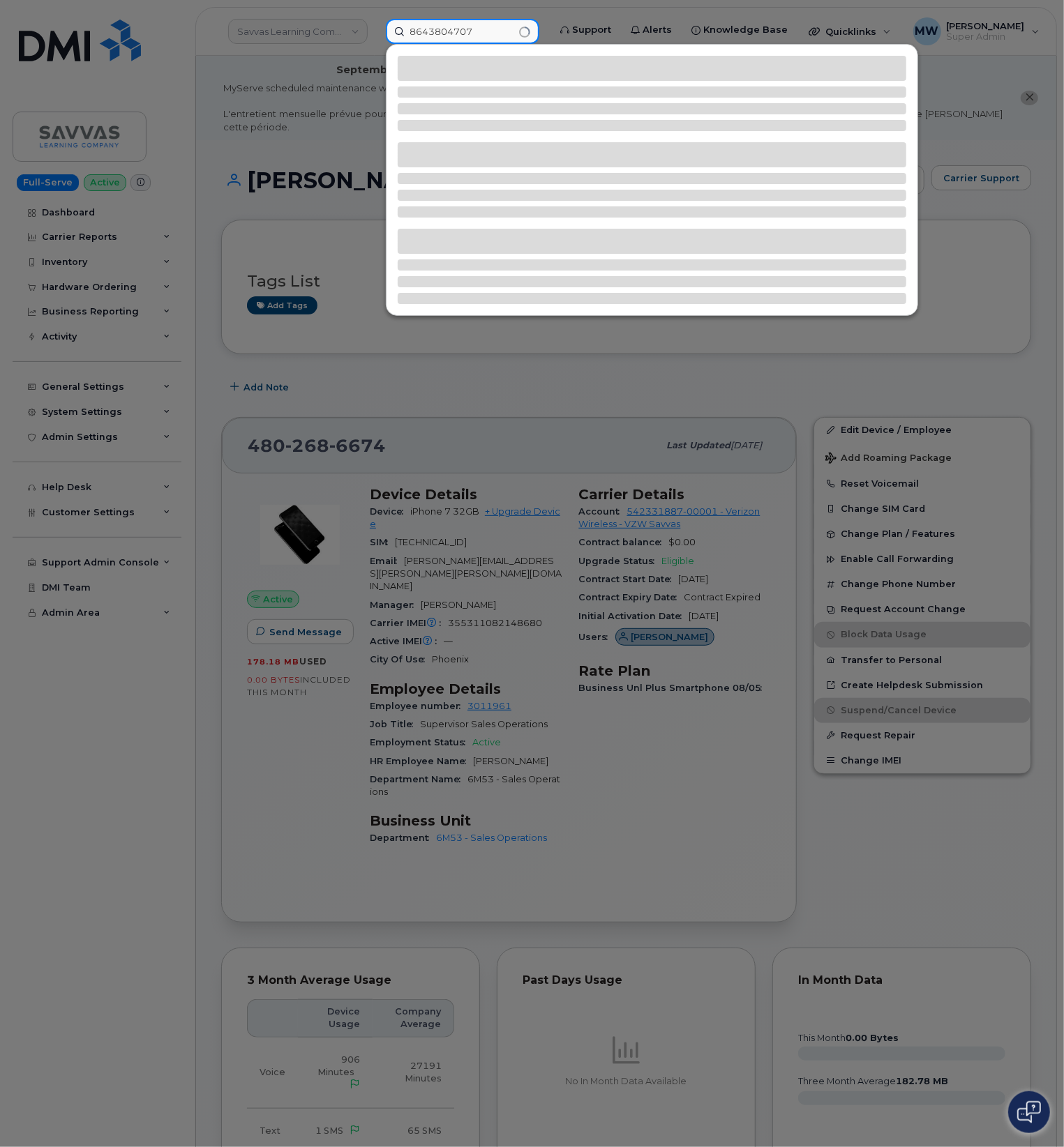
type input "8643804707"
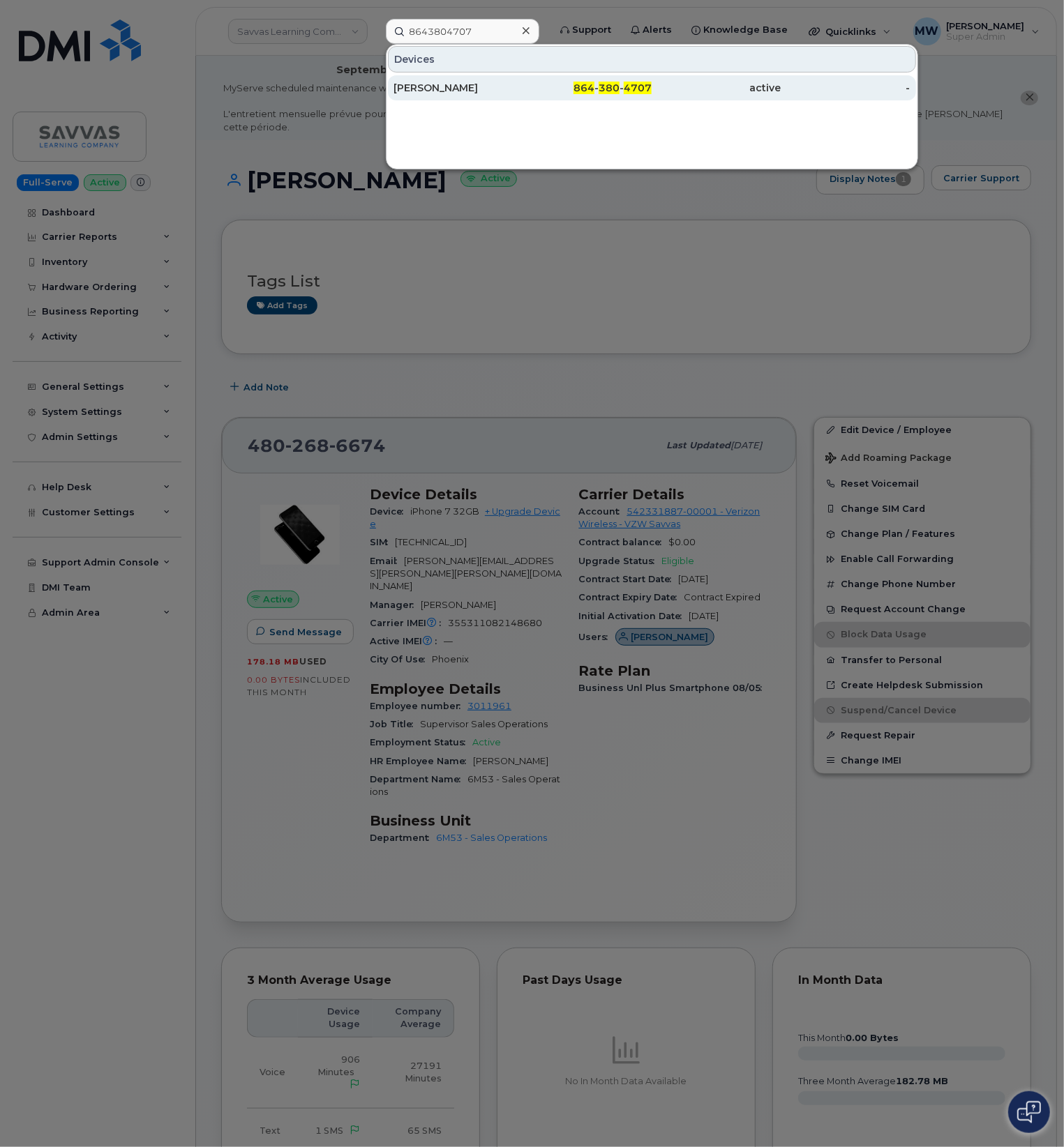
click at [794, 91] on div "-" at bounding box center [845, 88] width 129 height 14
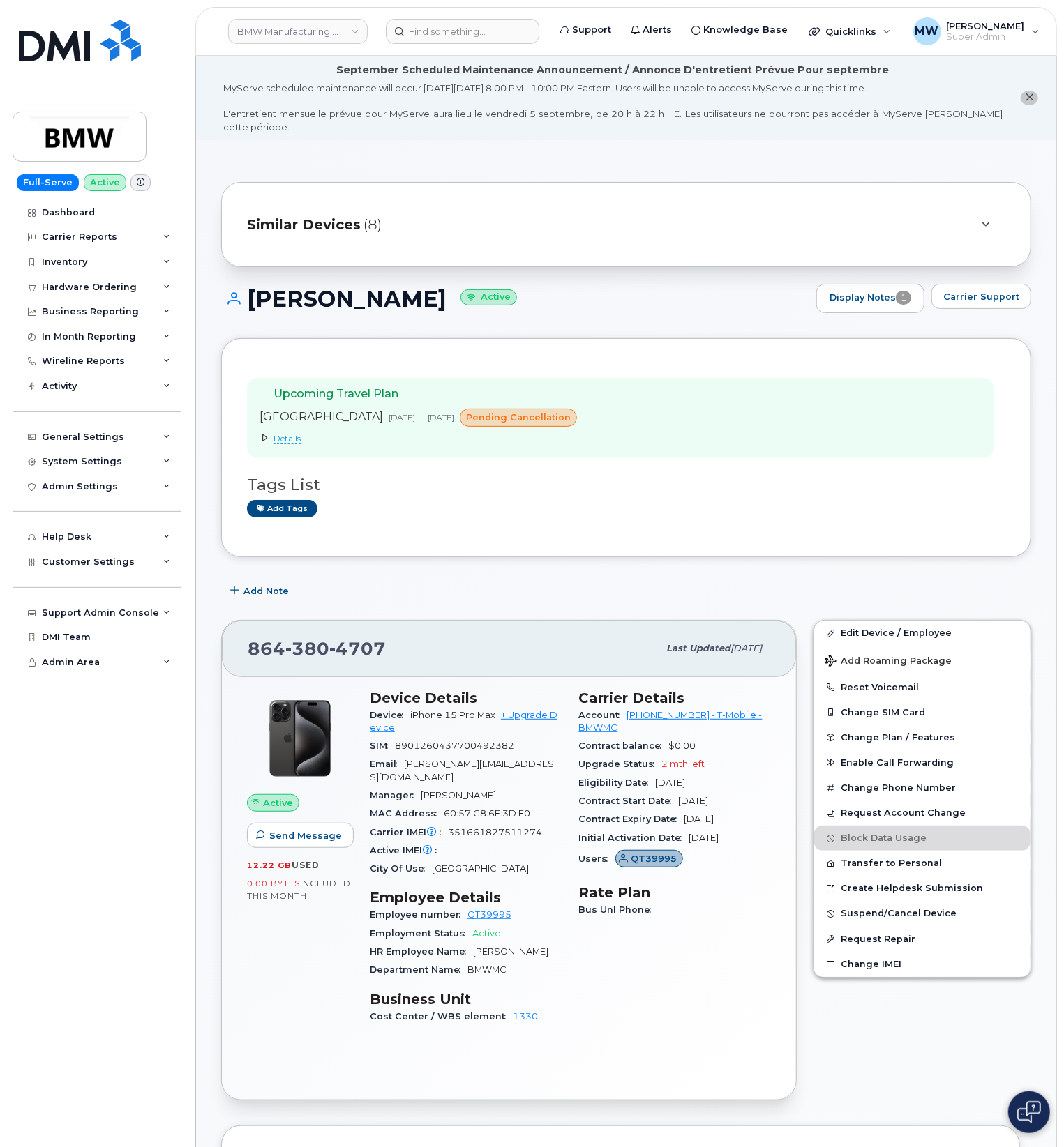
drag, startPoint x: 436, startPoint y: 286, endPoint x: 294, endPoint y: 277, distance: 142.3
click at [294, 286] on h1 "[PERSON_NAME] Active" at bounding box center [515, 298] width 588 height 25
drag, startPoint x: 441, startPoint y: 282, endPoint x: 251, endPoint y: 270, distance: 190.4
click at [251, 284] on div "[PERSON_NAME] Active Display Notes 1 Carrier Support" at bounding box center [625, 299] width 809 height 30
copy h1 "[PERSON_NAME]"
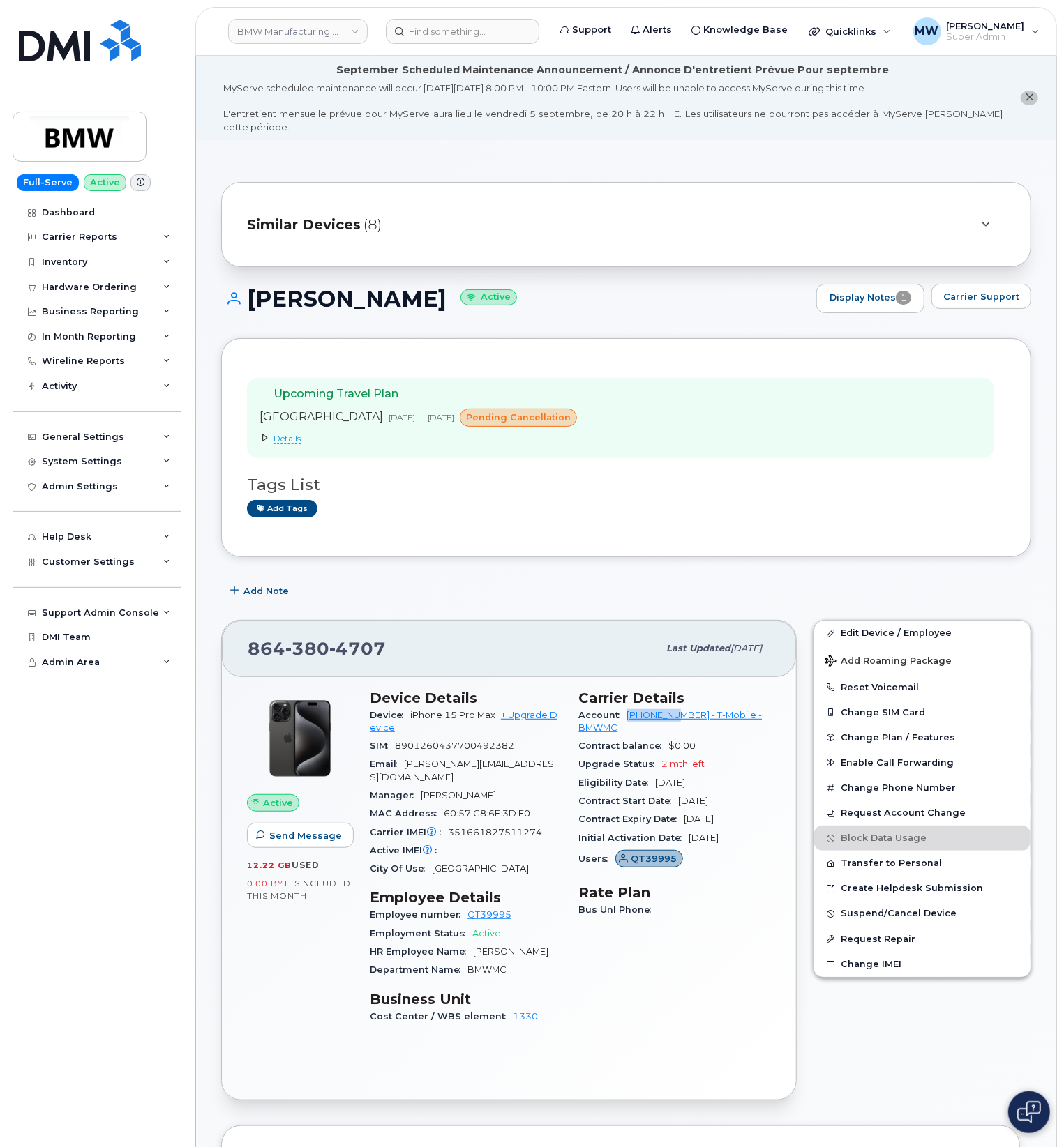
drag, startPoint x: 626, startPoint y: 701, endPoint x: 683, endPoint y: 710, distance: 57.7
click at [683, 710] on div "Account 972523090 - T-Mobile - BMWMC" at bounding box center [675, 722] width 192 height 32
copy link "972523090"
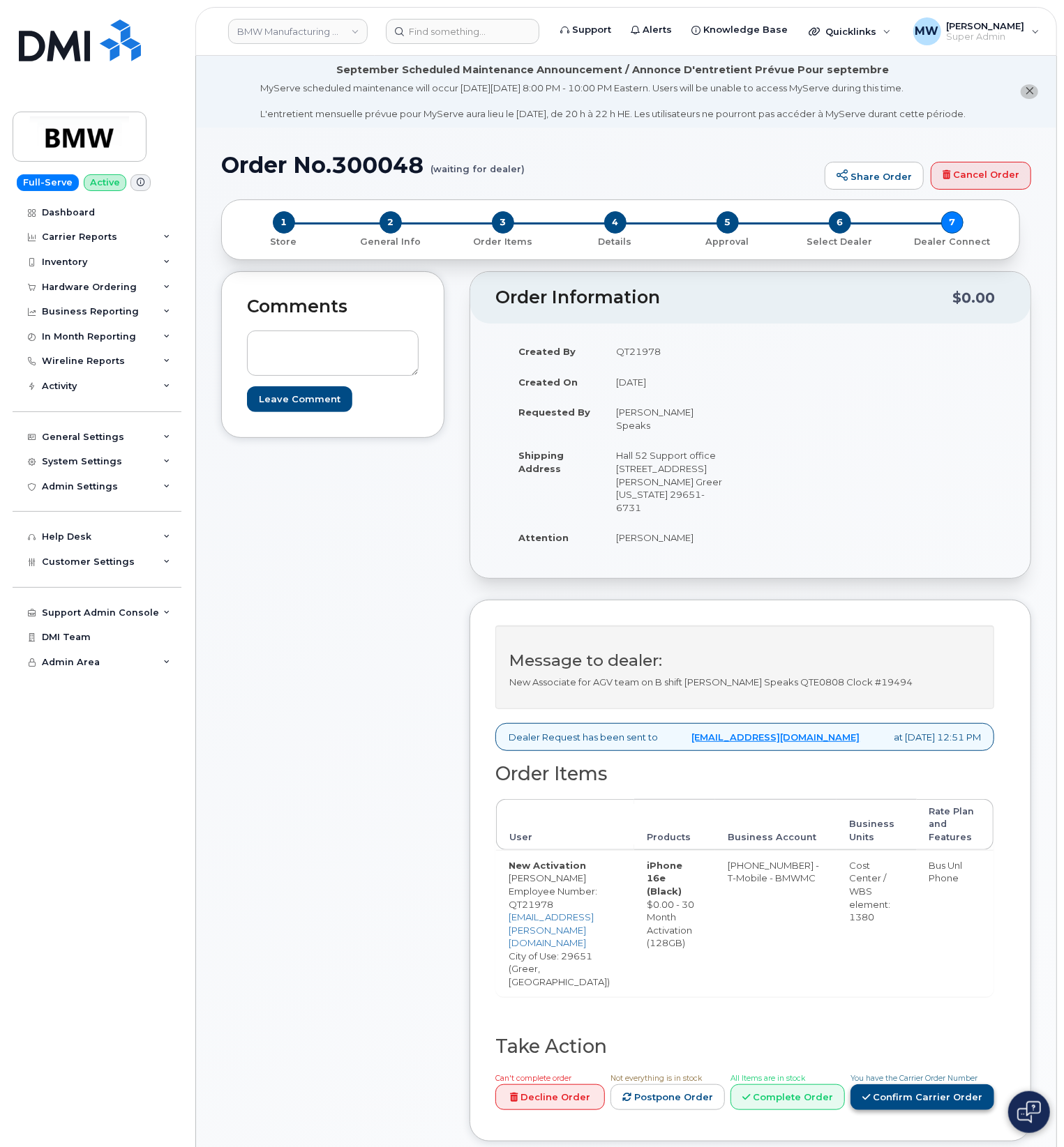
click at [937, 1085] on link "Confirm Carrier Order" at bounding box center [921, 1097] width 144 height 26
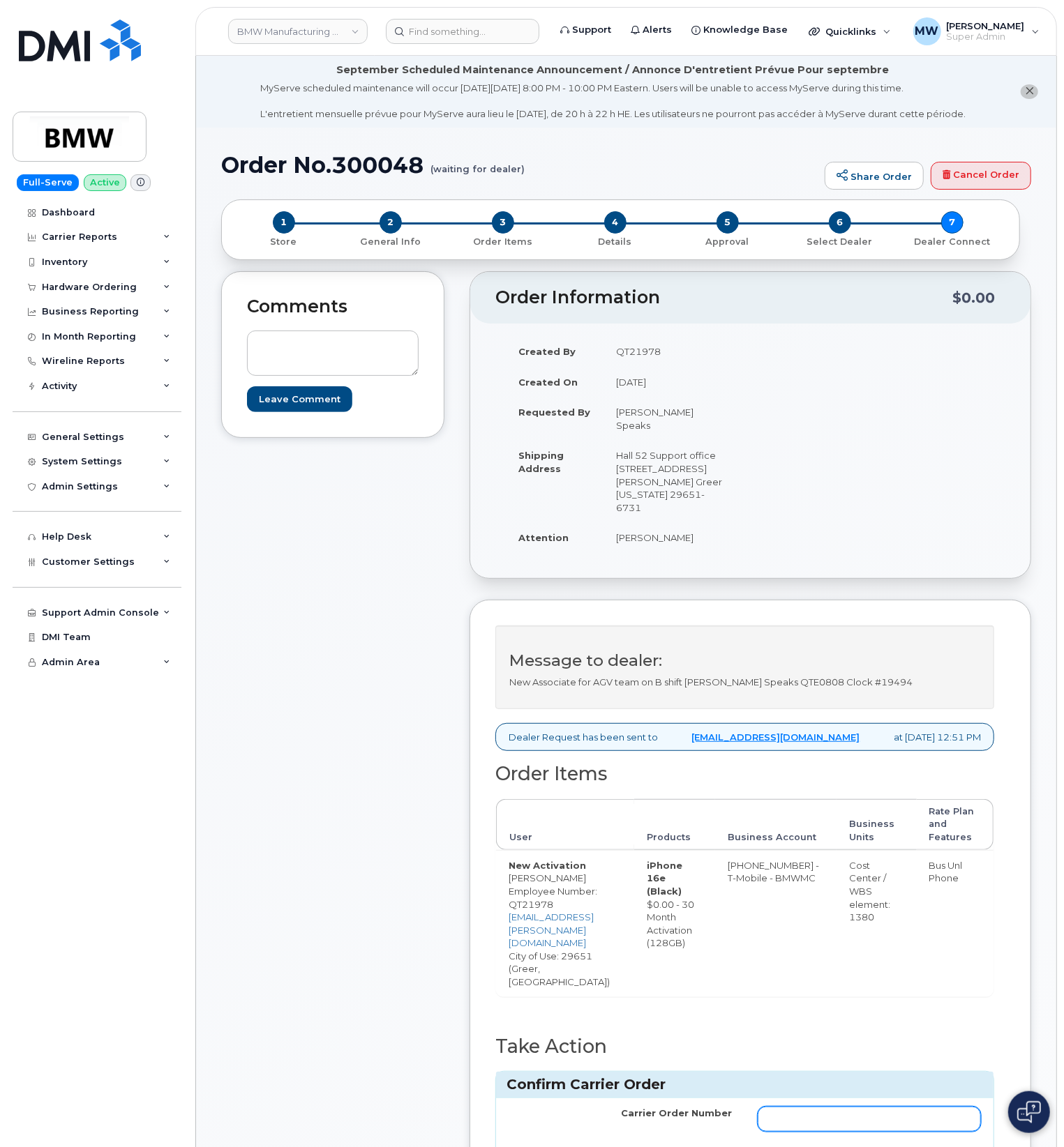
drag, startPoint x: 915, startPoint y: 1072, endPoint x: 915, endPoint y: 1090, distance: 18.0
paste input "771779481"
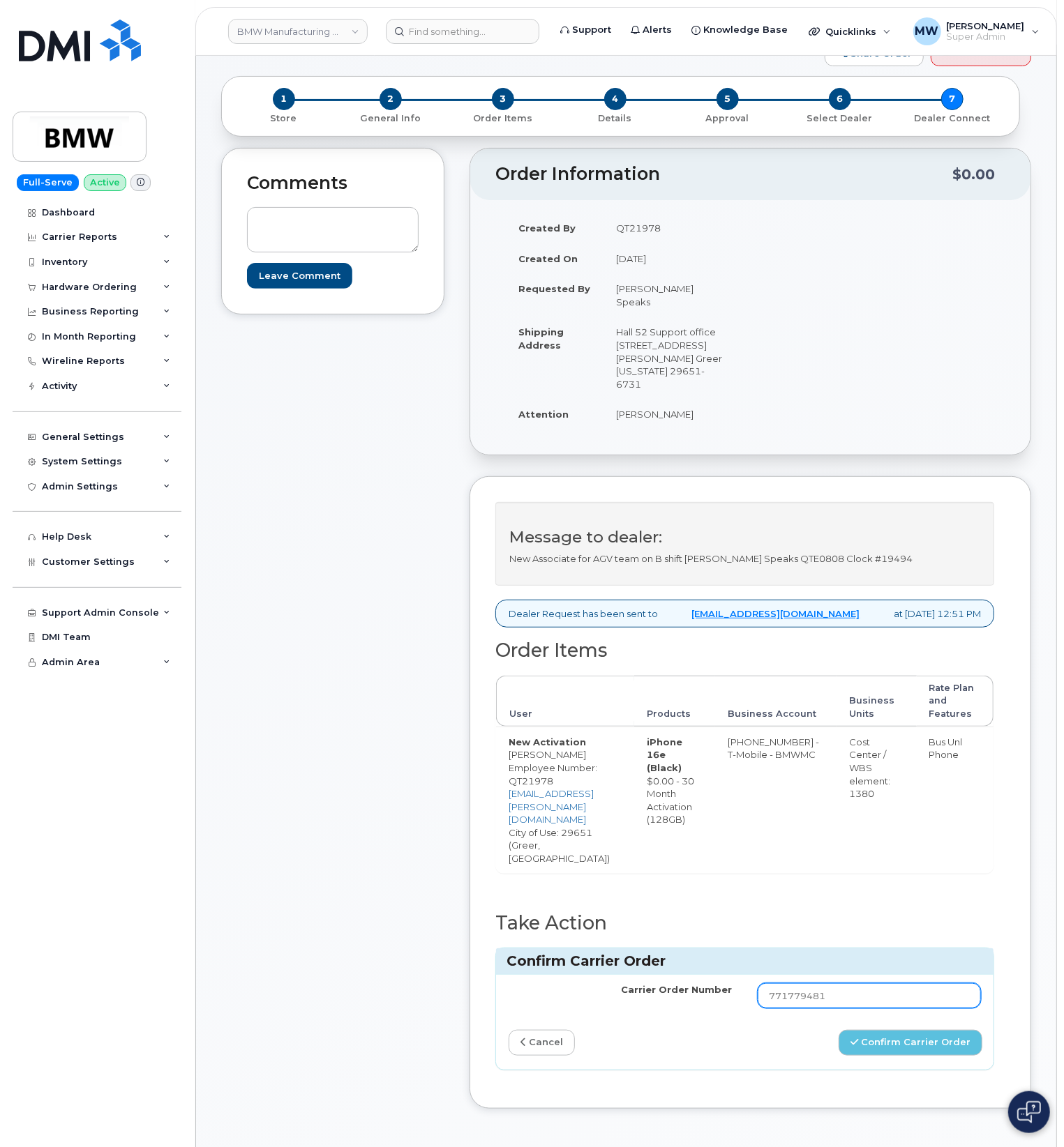
scroll to position [279, 0]
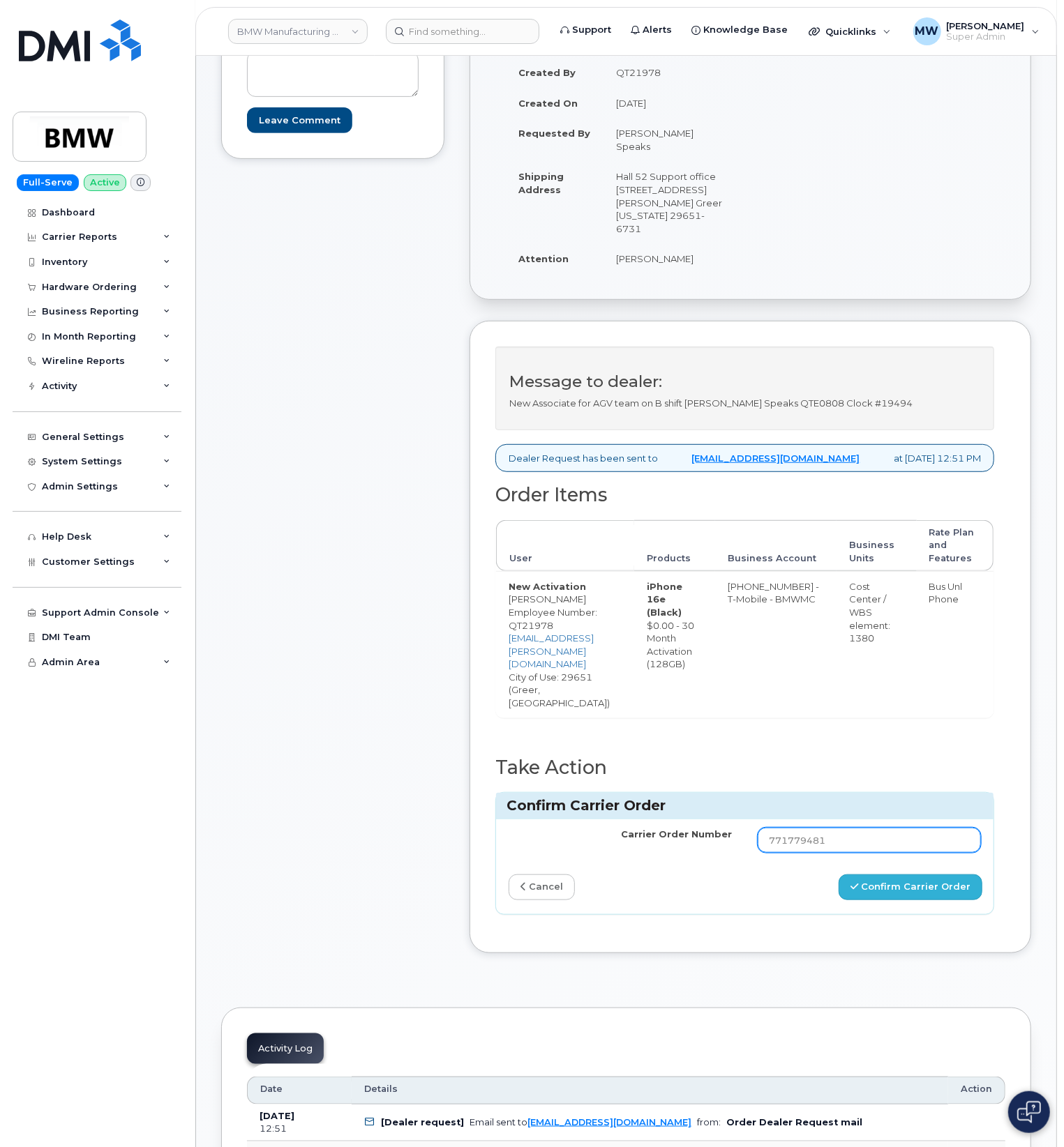
type input "771779481"
click at [891, 875] on button "Confirm Carrier Order" at bounding box center [909, 887] width 144 height 26
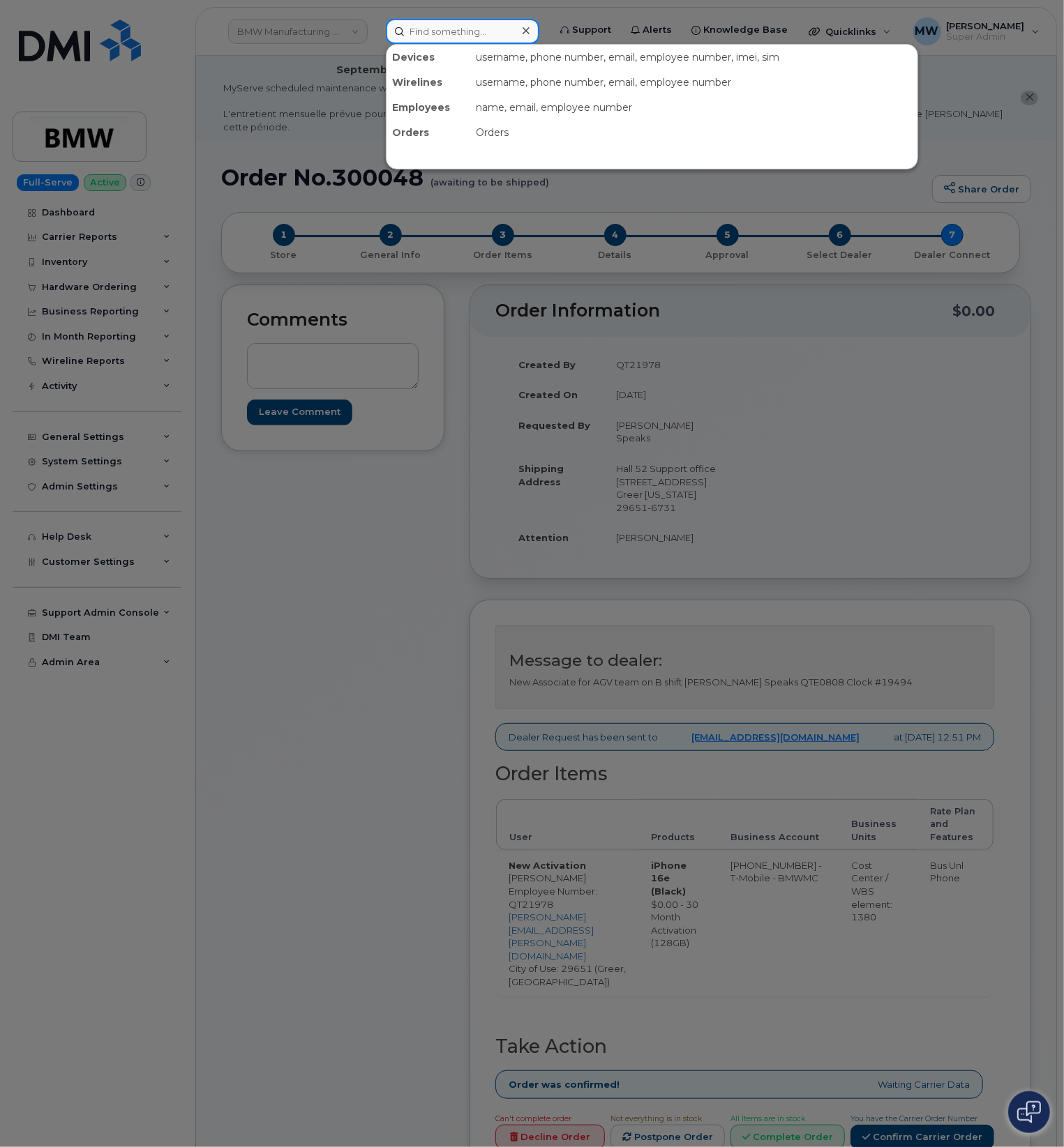
click at [464, 38] on input at bounding box center [462, 31] width 154 height 25
paste input "419) 467-6520"
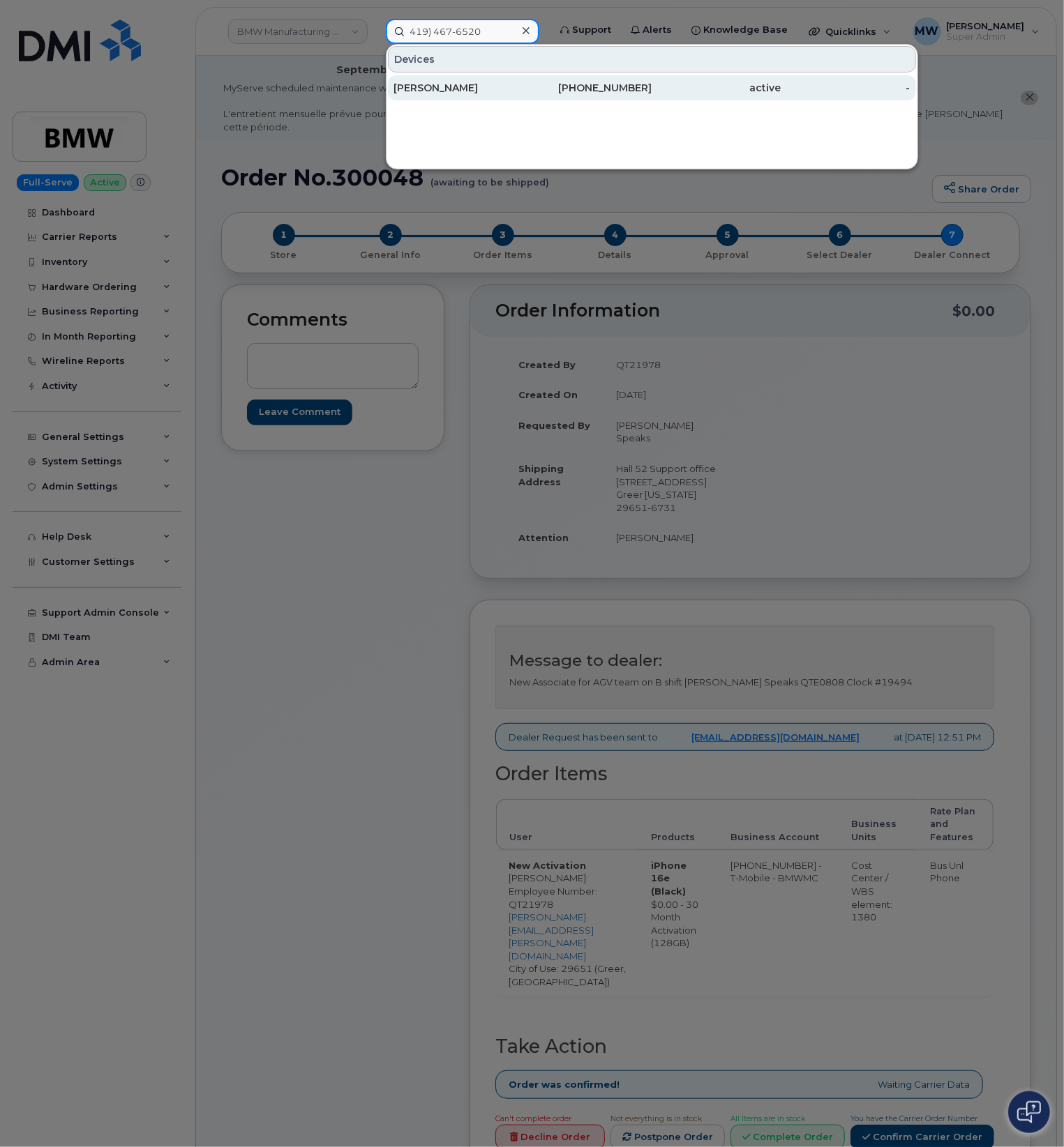
type input "419) 467-6520"
click at [622, 95] on div "[PHONE_NUMBER]" at bounding box center [586, 87] width 129 height 25
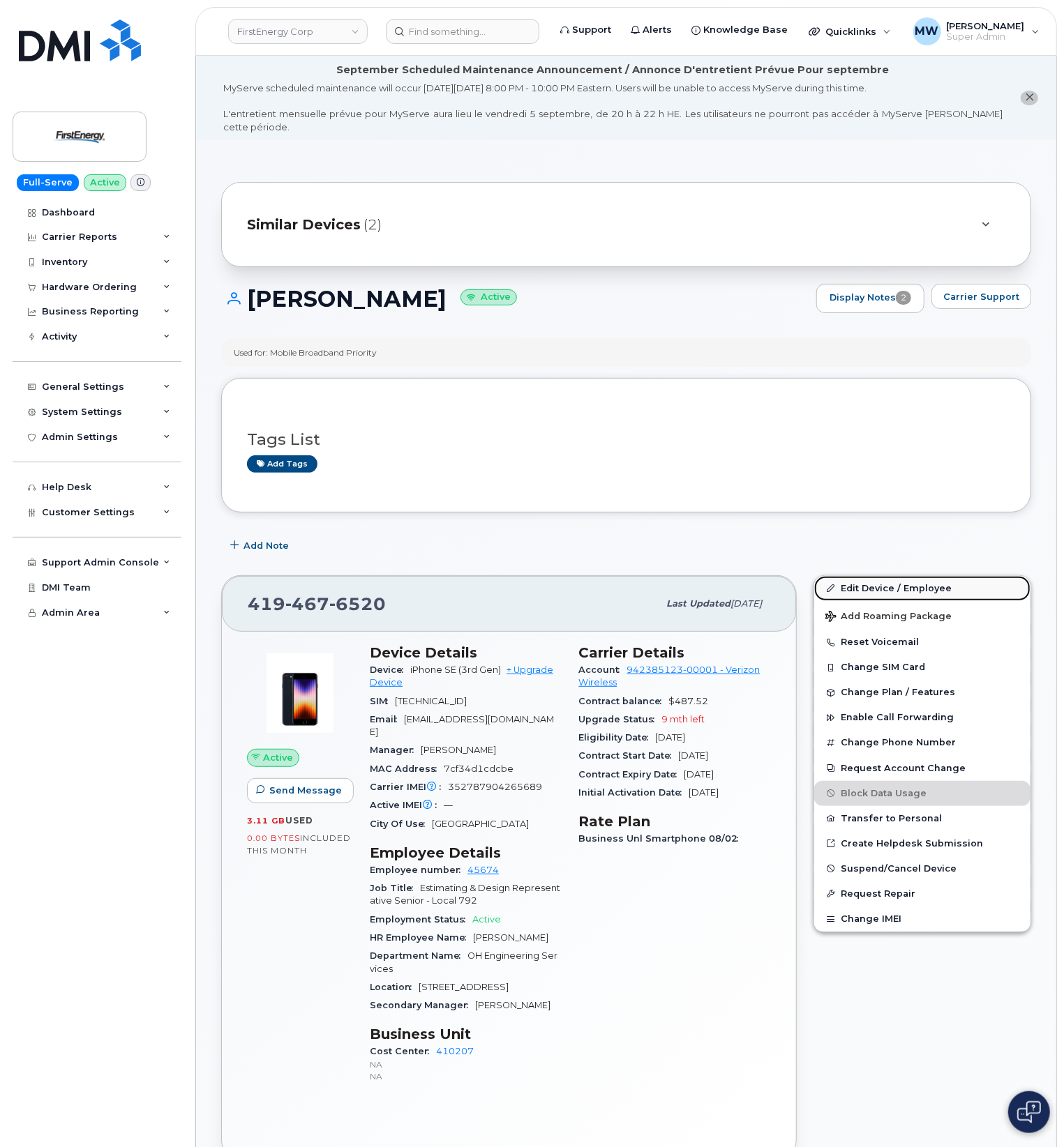
click at [913, 583] on link "Edit Device / Employee" at bounding box center [922, 588] width 216 height 25
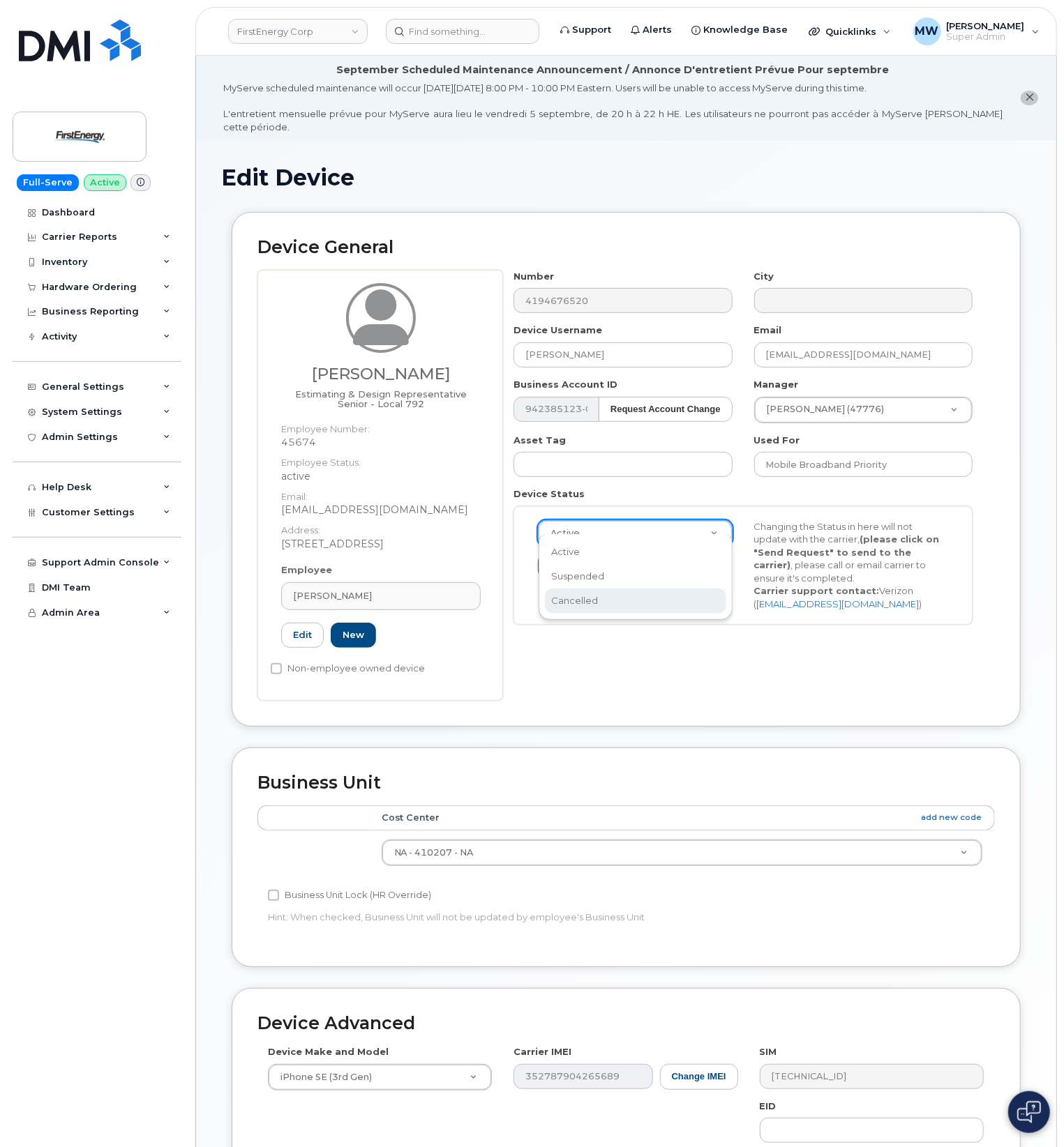
scroll to position [0, 4]
select select "cancelled"
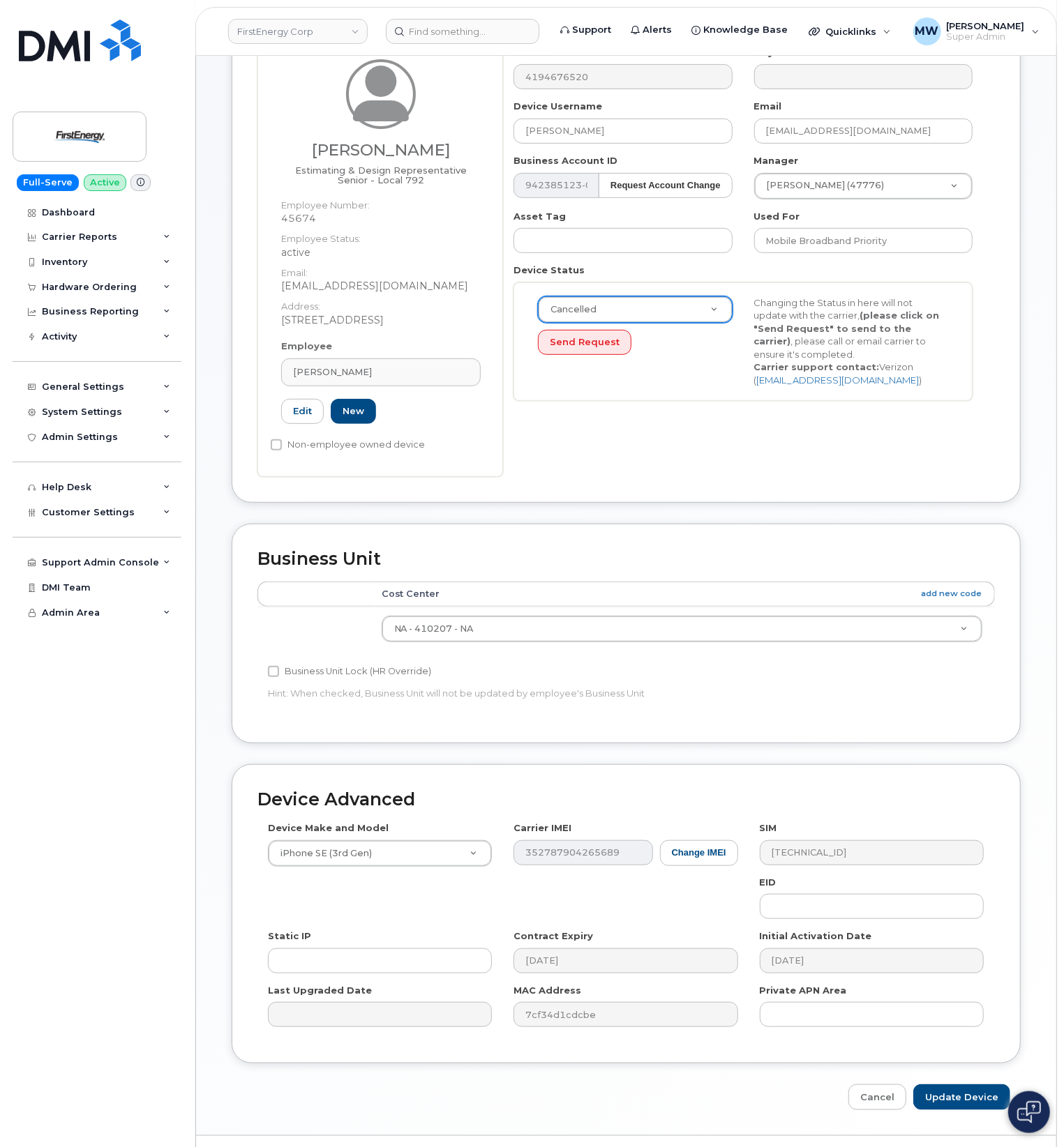
scroll to position [249, 0]
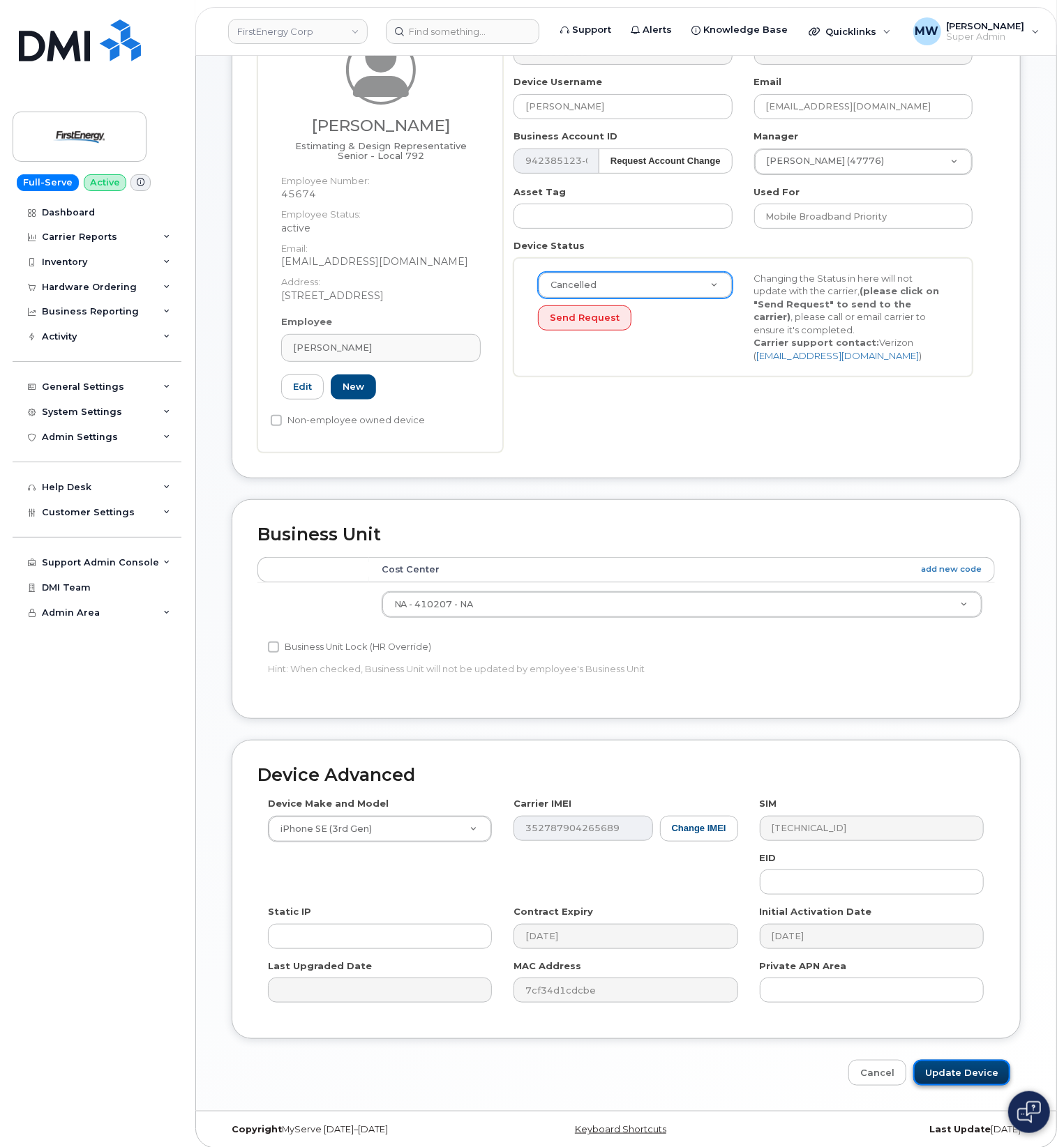
click at [951, 1069] on input "Update Device" at bounding box center [962, 1073] width 97 height 26
type input "Saving..."
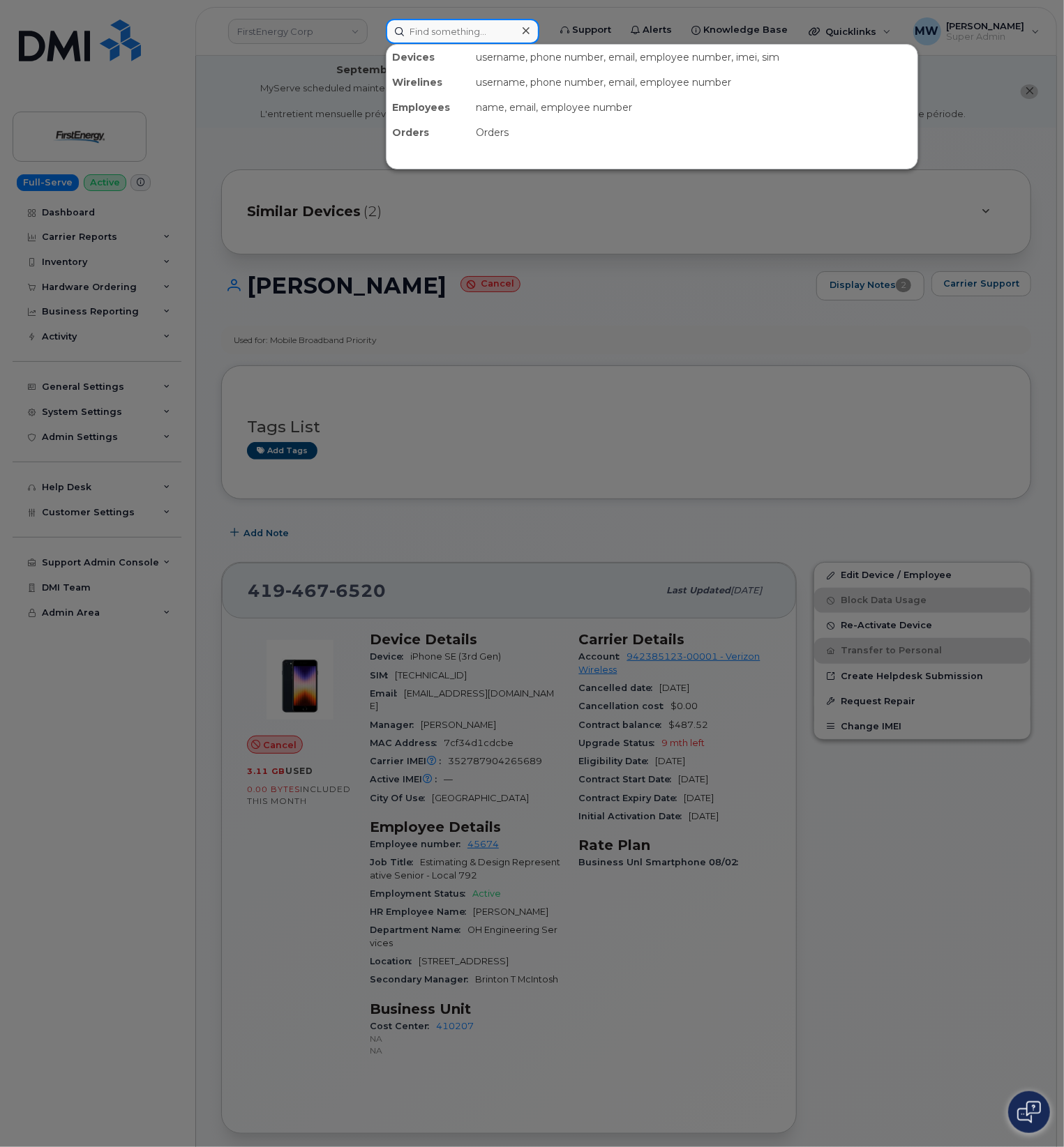
click at [494, 26] on input at bounding box center [462, 31] width 154 height 25
paste input "8642379079"
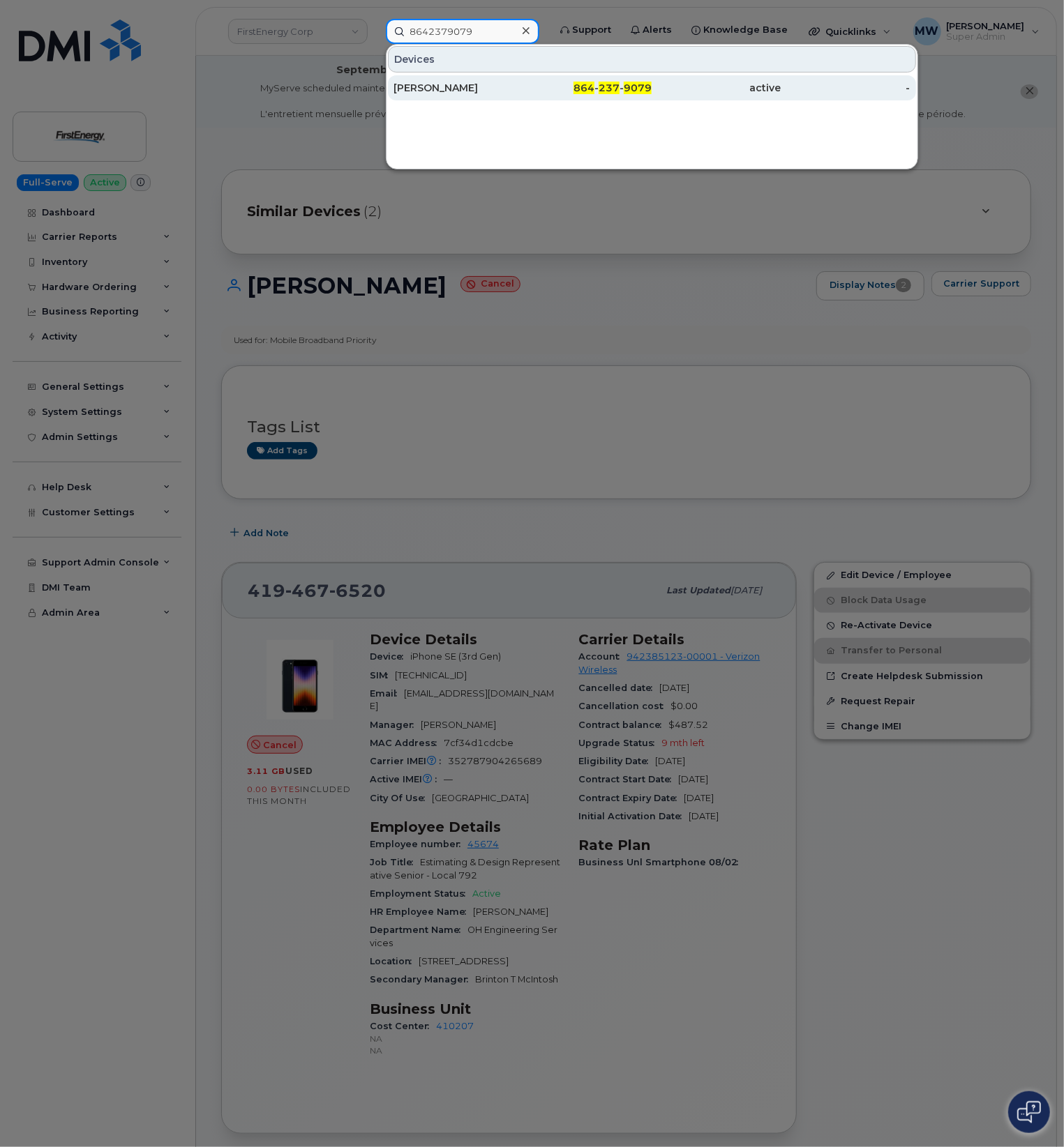
type input "8642379079"
click at [425, 75] on link "Bogdan Ilie 864 - 237 - 9079 active -" at bounding box center [651, 87] width 528 height 25
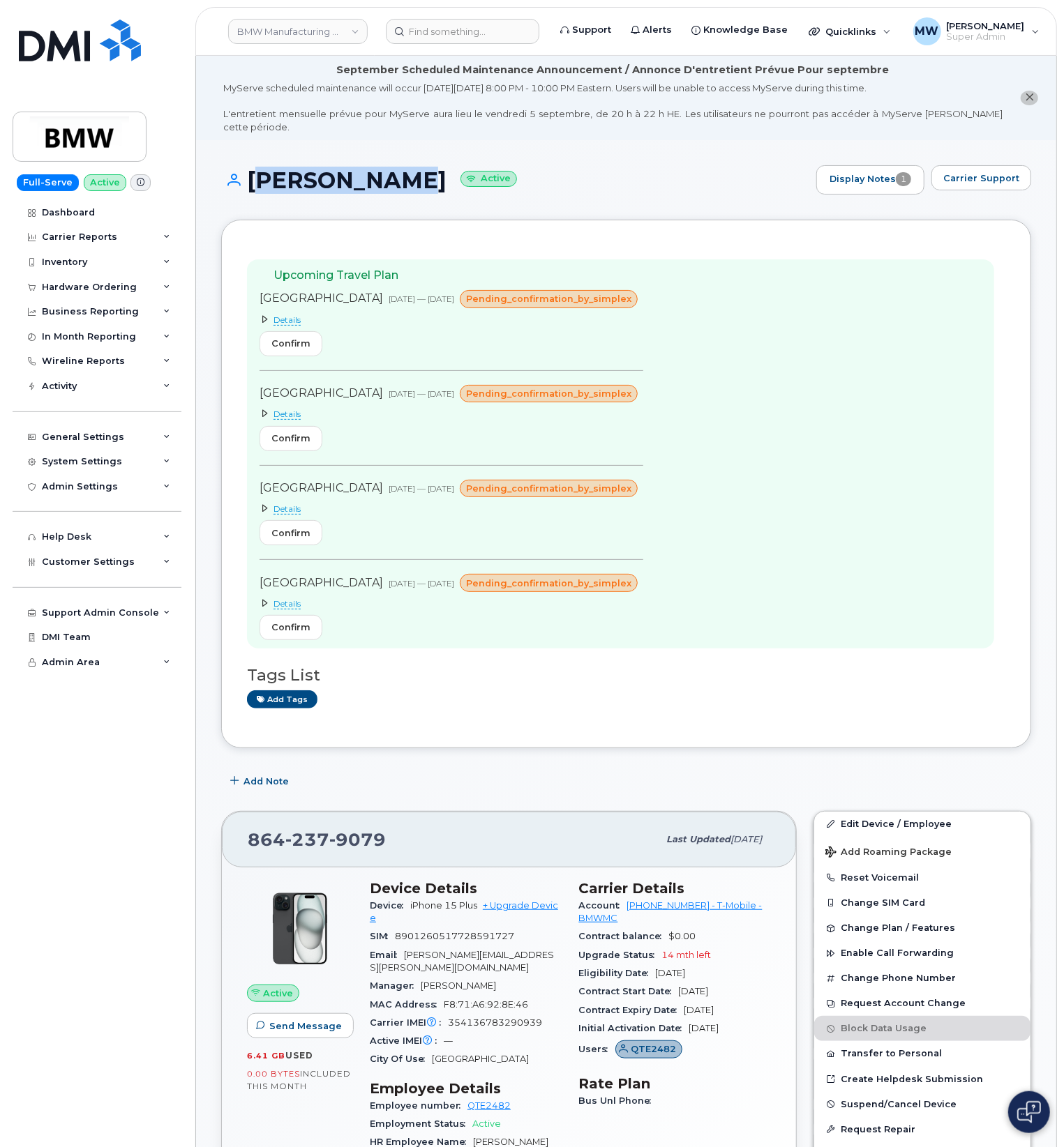
drag, startPoint x: 256, startPoint y: 167, endPoint x: 376, endPoint y: 173, distance: 120.1
click at [376, 173] on h1 "Bogdan Ilie Active" at bounding box center [515, 180] width 588 height 25
copy h1 "Bogdan Ilie"
drag, startPoint x: 626, startPoint y: 904, endPoint x: 673, endPoint y: 901, distance: 47.1
click at [683, 902] on div "Account 972523090 - T-Mobile - BMWMC" at bounding box center [675, 912] width 192 height 32
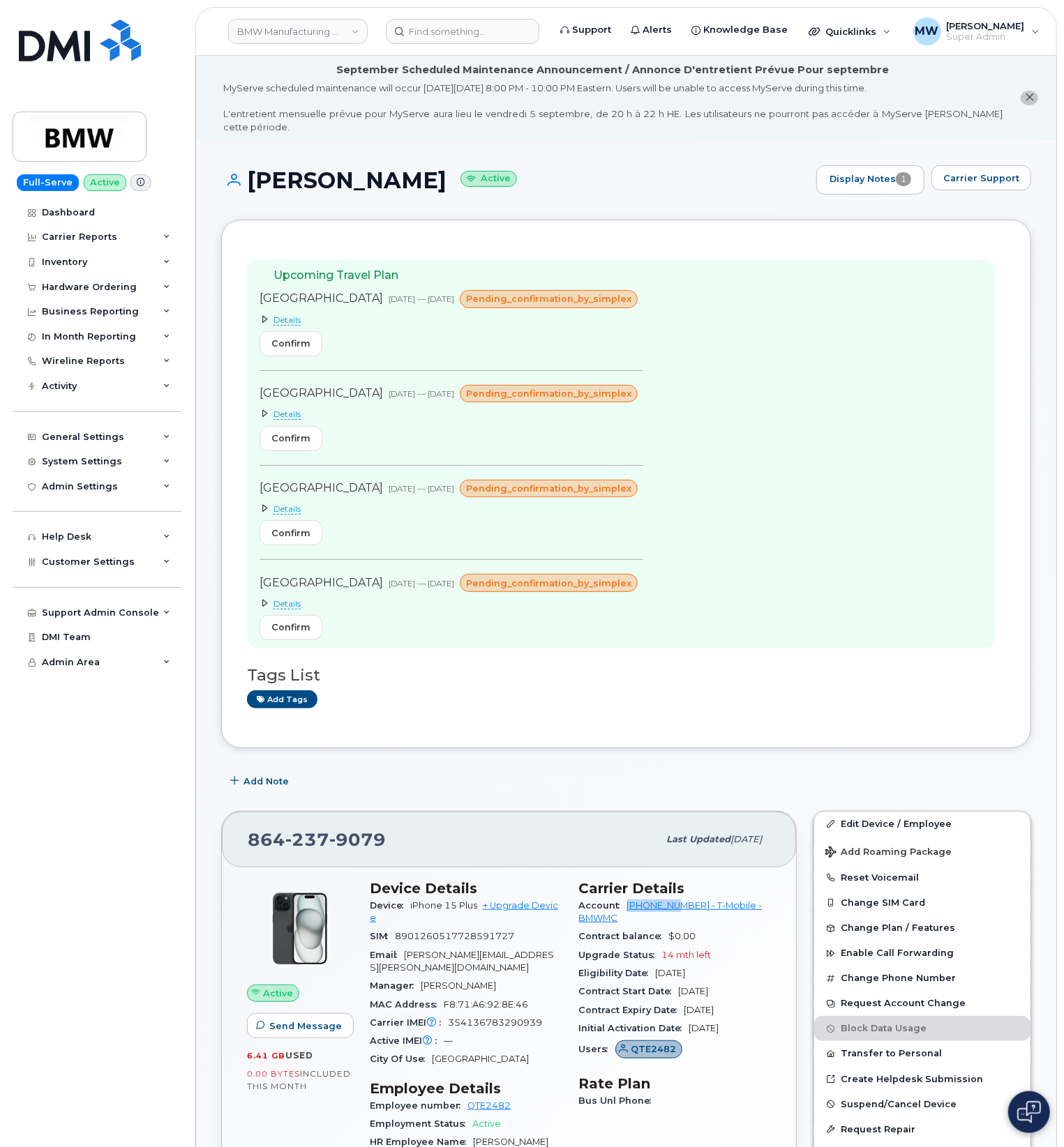
copy link "972523090"
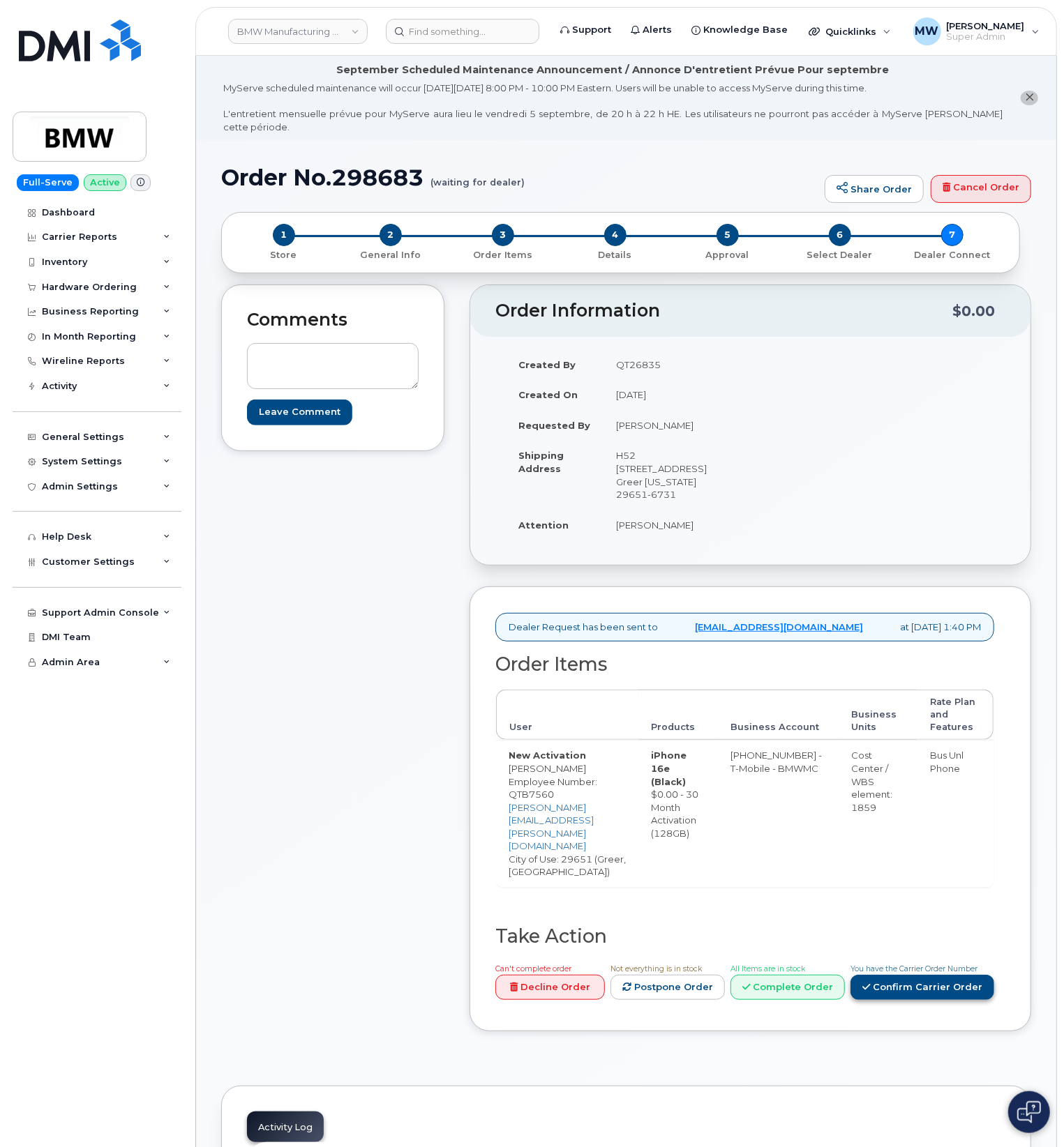
click at [927, 975] on link "Confirm Carrier Order" at bounding box center [921, 988] width 144 height 26
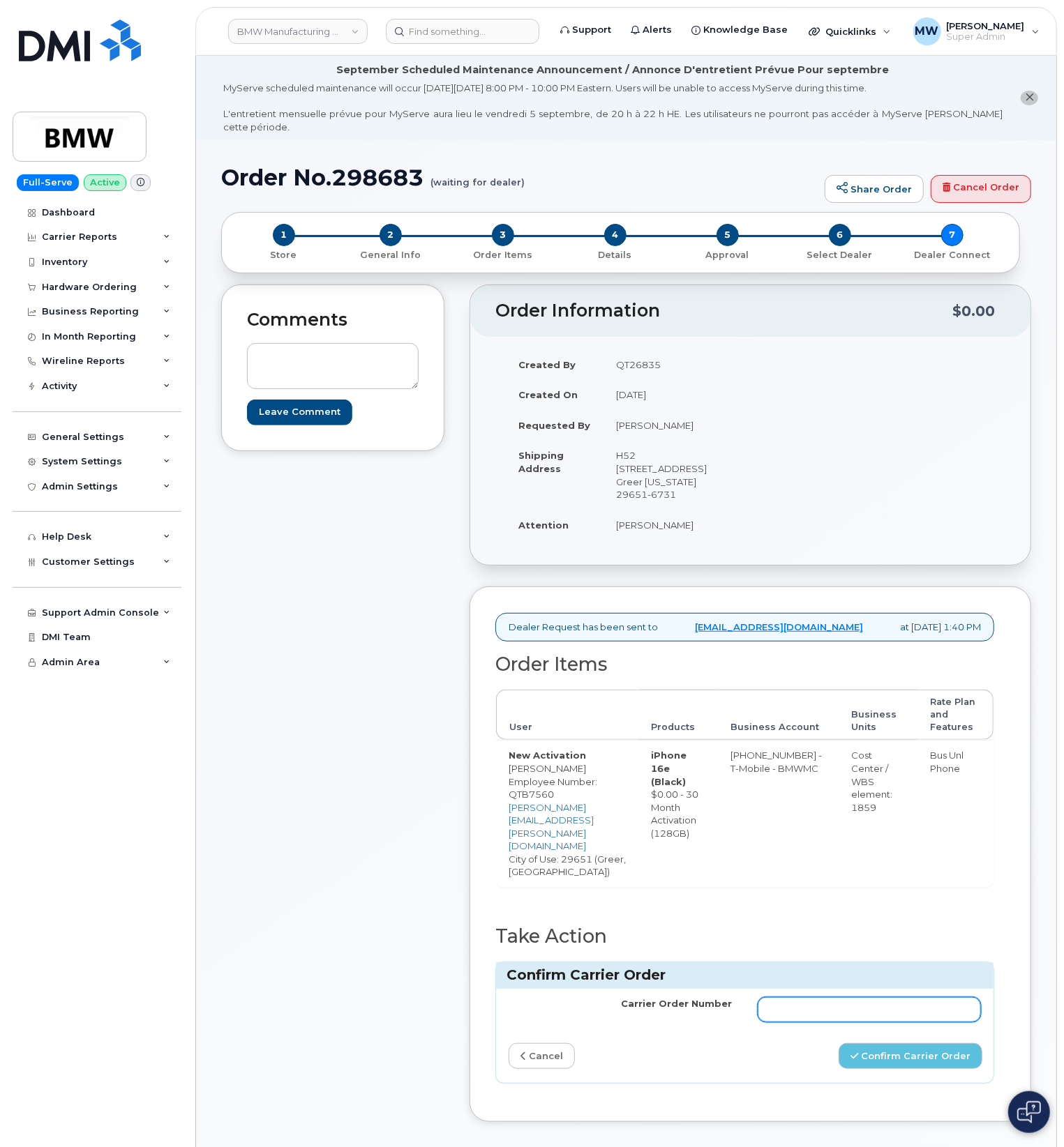
click at [925, 997] on input "Carrier Order Number" at bounding box center [870, 1009] width 224 height 25
paste input "771779875"
type input "771779875"
click at [900, 1043] on button "Confirm Carrier Order" at bounding box center [909, 1056] width 144 height 26
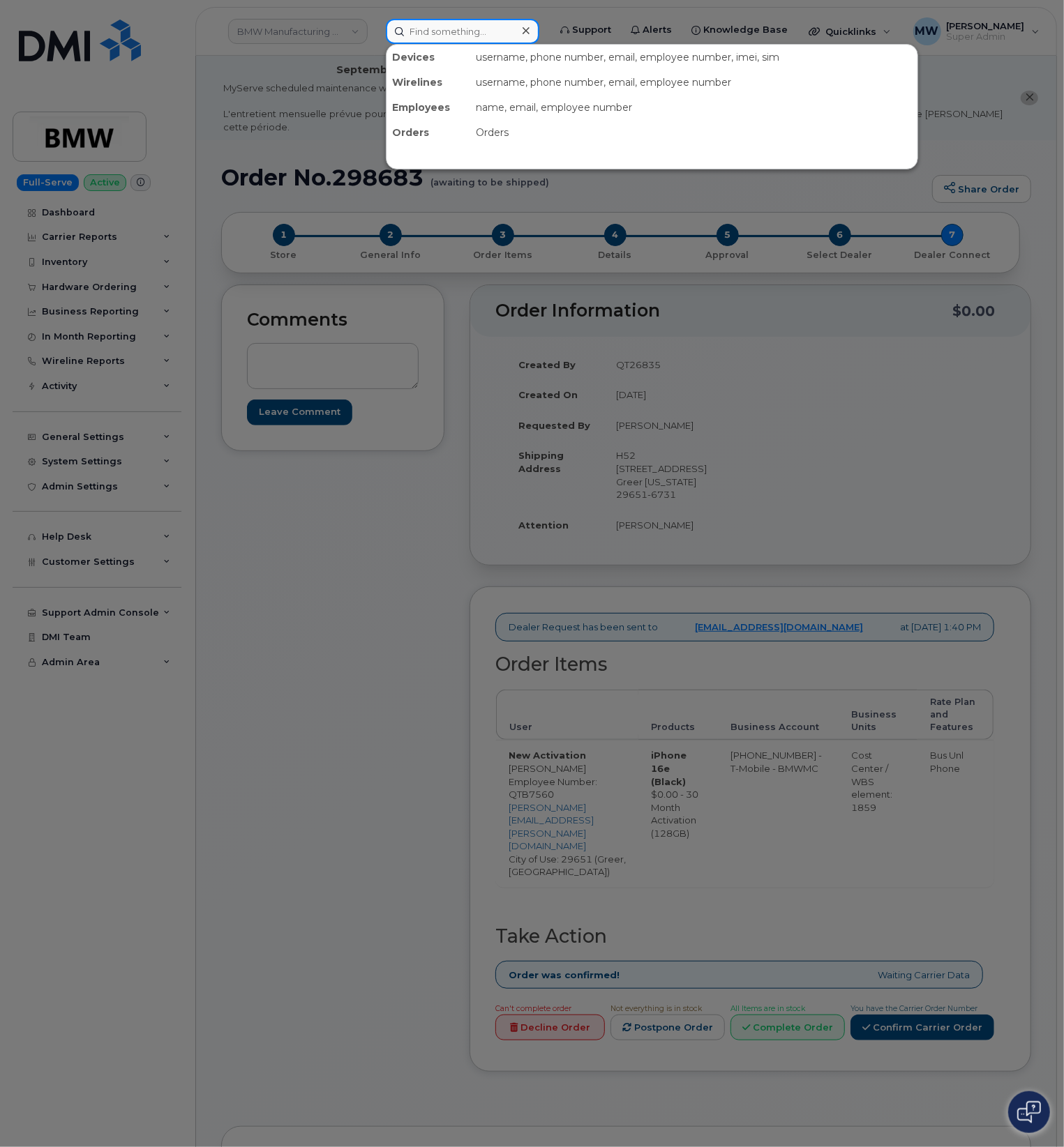
click at [428, 40] on input at bounding box center [462, 31] width 154 height 25
paste input "8643804707"
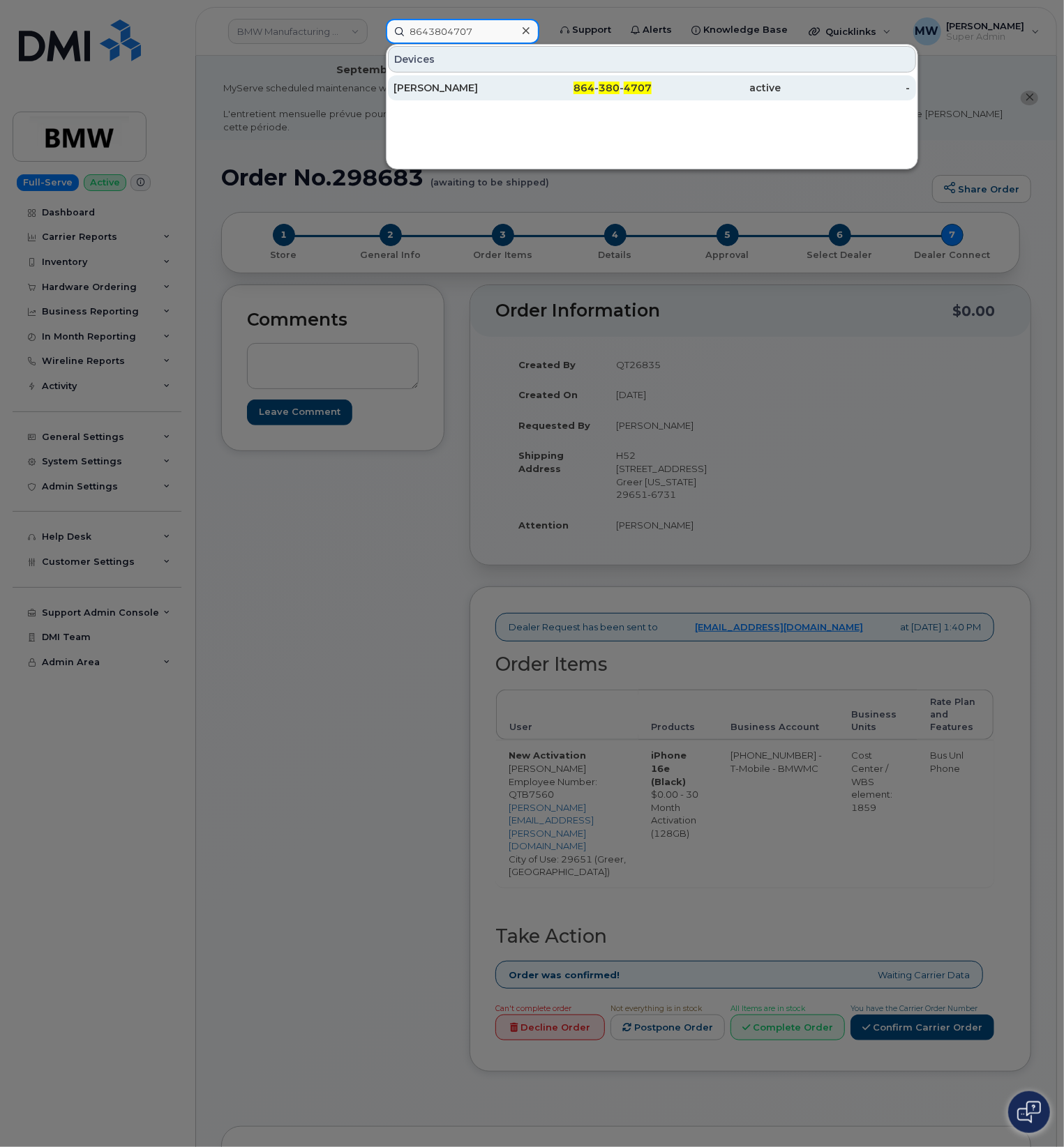
type input "8643804707"
click at [562, 82] on div "864 - 380 - 4707" at bounding box center [586, 88] width 129 height 14
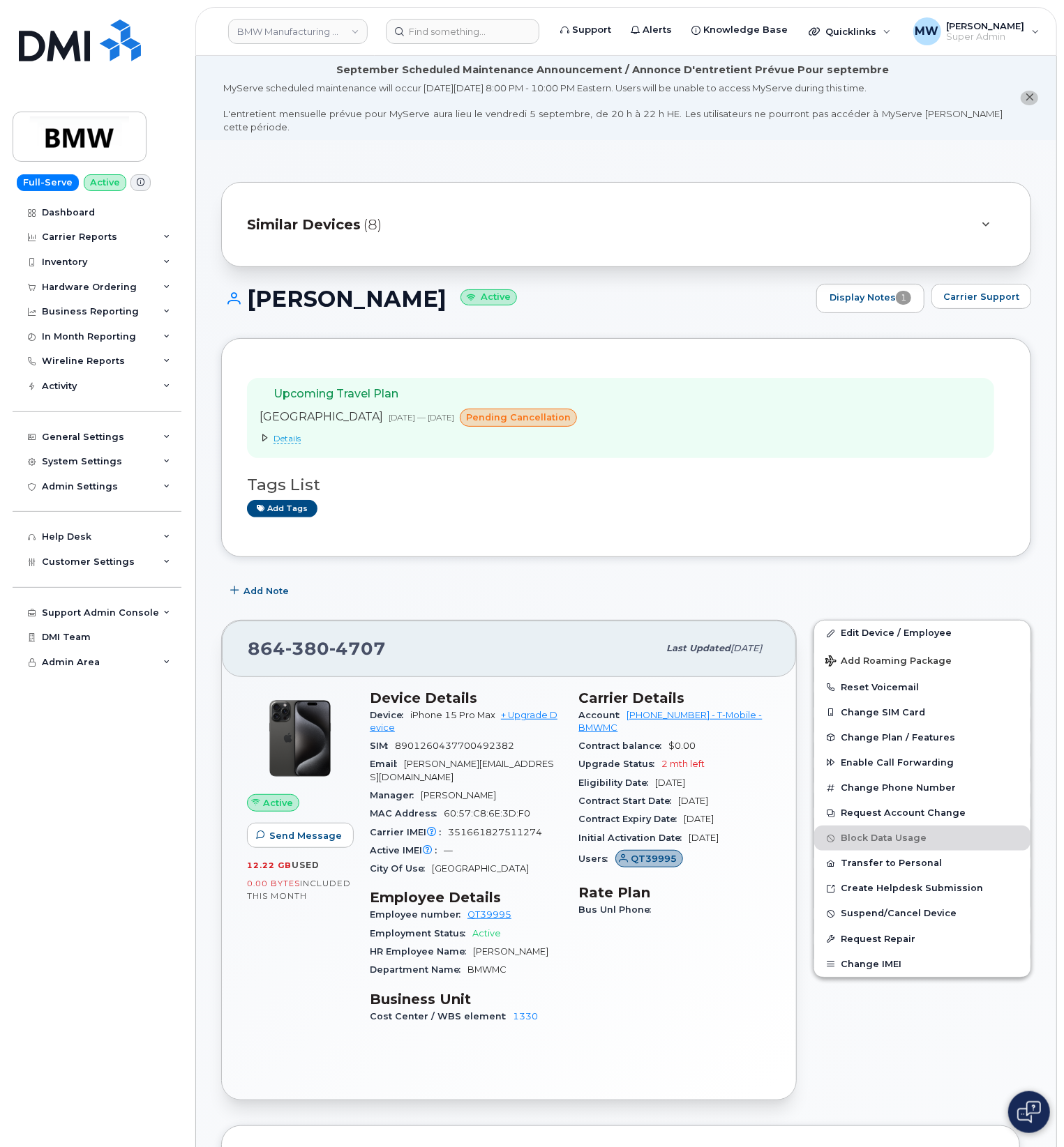
drag, startPoint x: 444, startPoint y: 280, endPoint x: 251, endPoint y: 276, distance: 193.0
click at [251, 286] on h1 "[PERSON_NAME] Active" at bounding box center [515, 298] width 588 height 25
copy h1 "[PERSON_NAME]"
drag, startPoint x: 626, startPoint y: 701, endPoint x: 682, endPoint y: 712, distance: 57.1
click at [682, 712] on div "Account 972523090 - T-Mobile - BMWMC" at bounding box center [675, 722] width 192 height 32
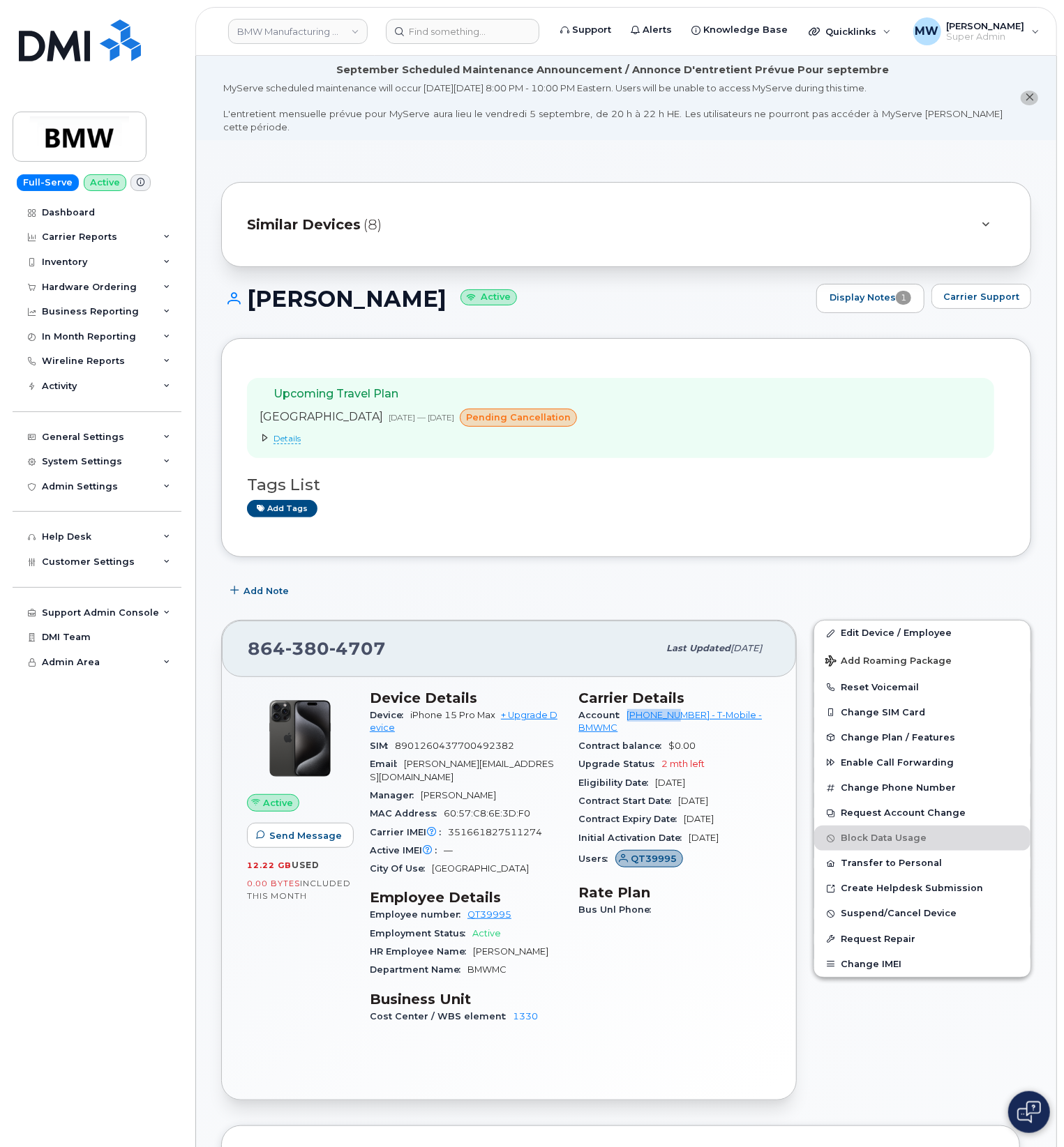
copy link "972523090"
click at [107, 297] on div "Hardware Ordering" at bounding box center [97, 286] width 168 height 25
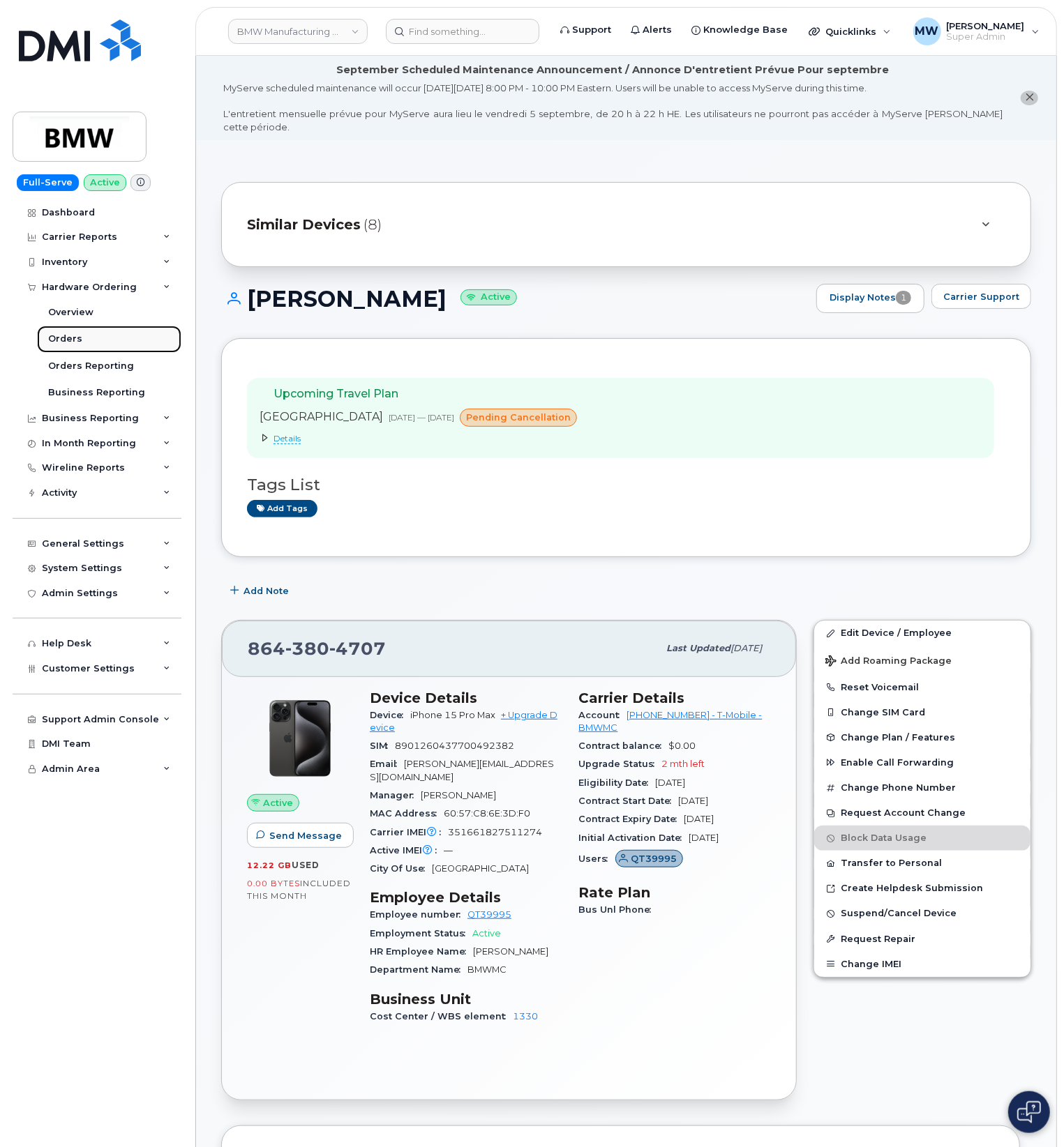
click at [78, 349] on link "Orders" at bounding box center [109, 339] width 145 height 27
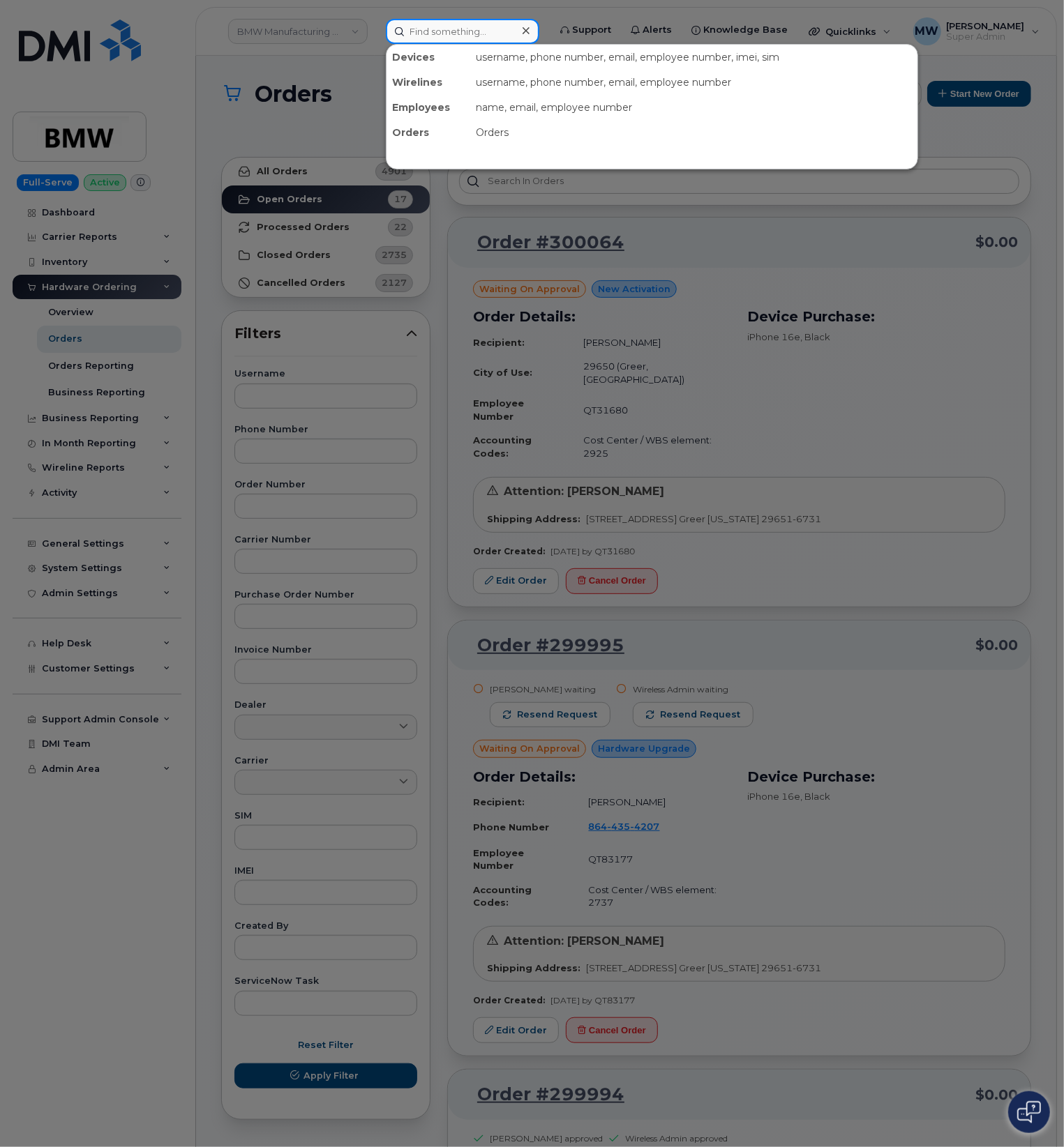
click at [512, 29] on input at bounding box center [462, 31] width 154 height 25
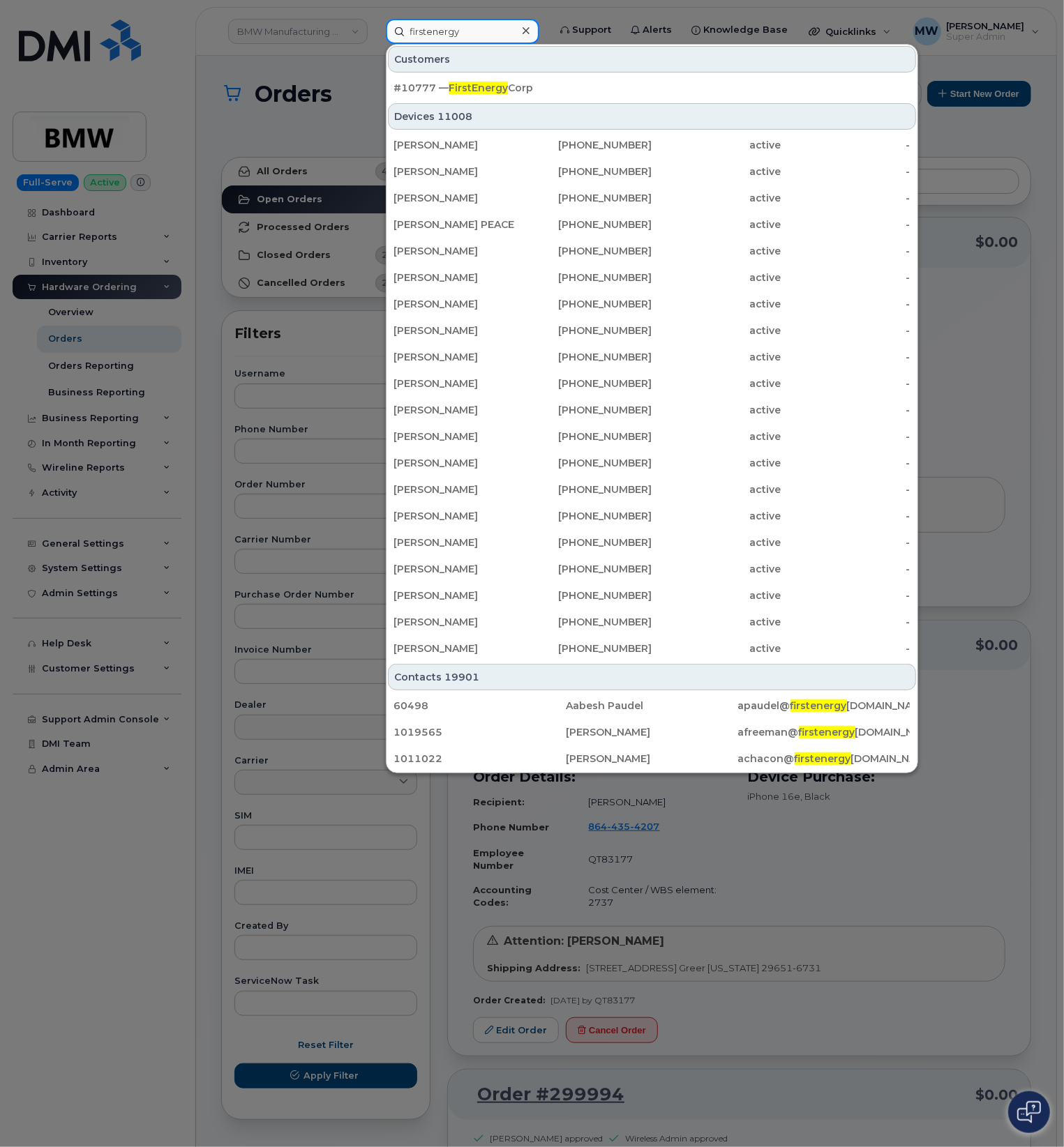
type input "firstenergy"
click at [520, 78] on div "#10777 — FirstEnergy Corp" at bounding box center [652, 87] width 517 height 25
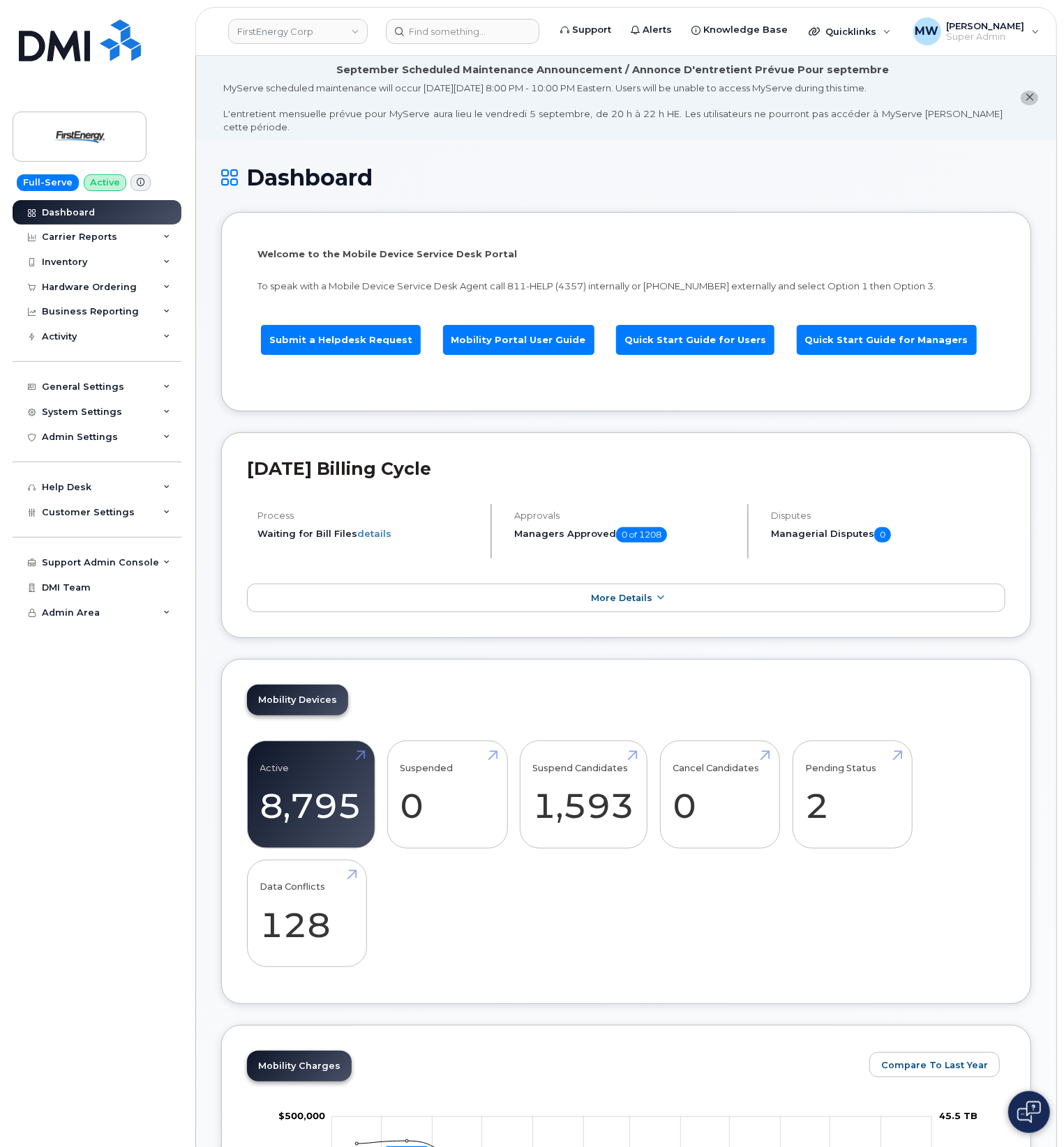
click at [470, 15] on header "FirstEnergy Corp Support Alerts Knowledge Base Quicklinks Suspend / Cancel Devi…" at bounding box center [626, 31] width 862 height 49
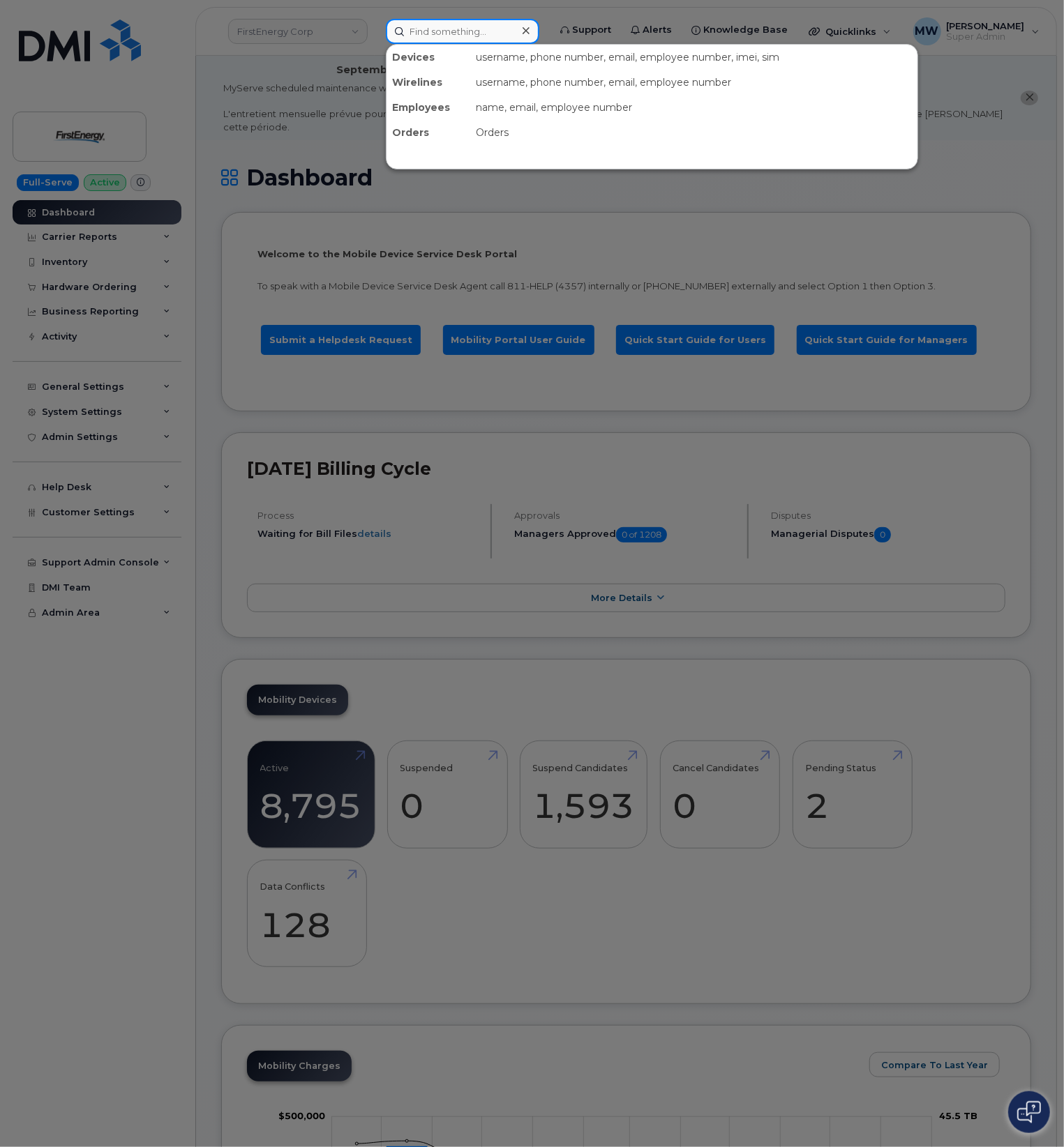
click at [470, 24] on input at bounding box center [462, 31] width 154 height 25
click at [107, 262] on div at bounding box center [532, 574] width 1064 height 1147
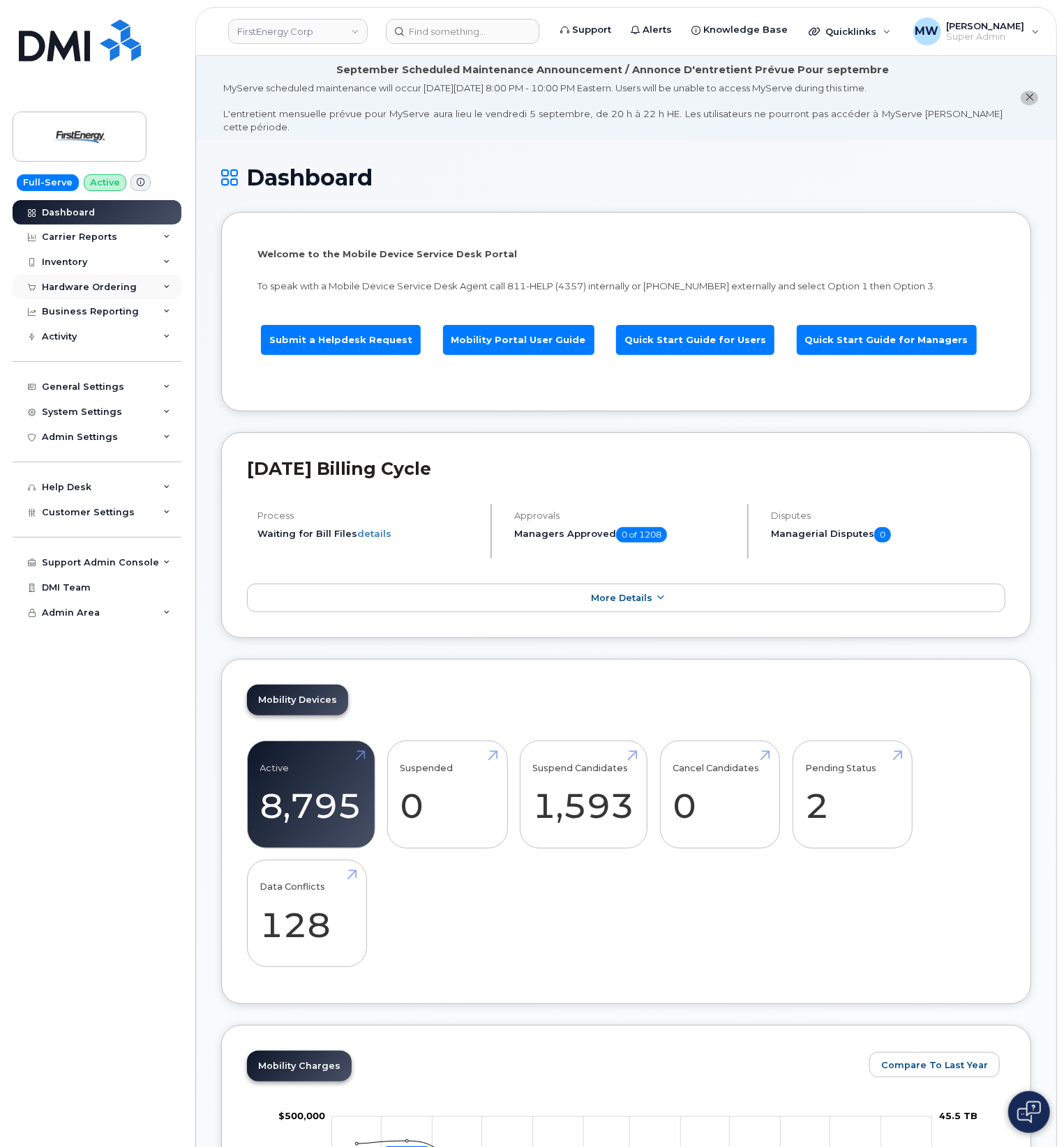
click at [101, 296] on div "Hardware Ordering" at bounding box center [97, 286] width 168 height 25
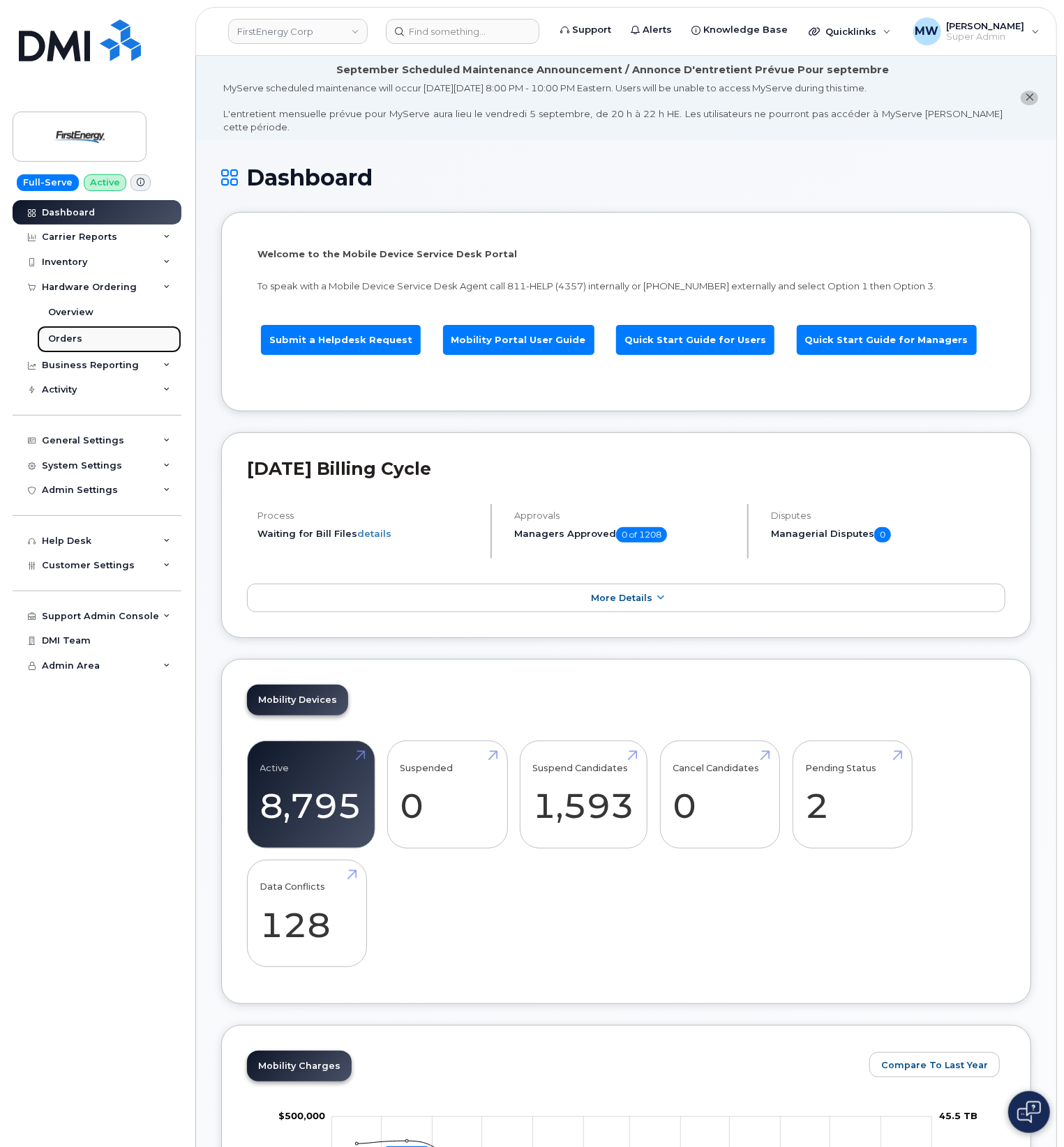
click at [117, 344] on link "Orders" at bounding box center [109, 339] width 145 height 27
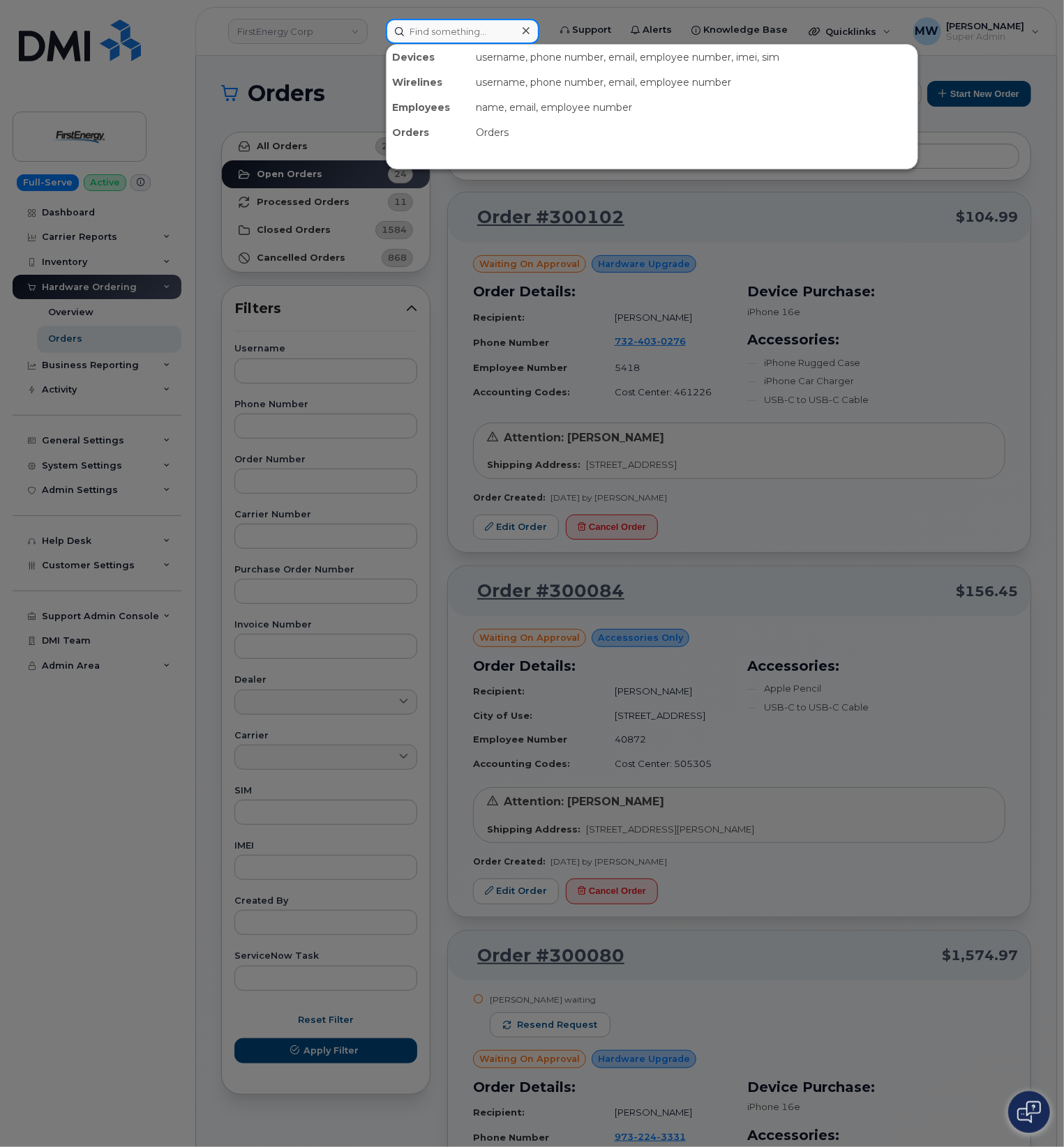
click at [444, 31] on input at bounding box center [462, 31] width 154 height 25
paste input "8643804707"
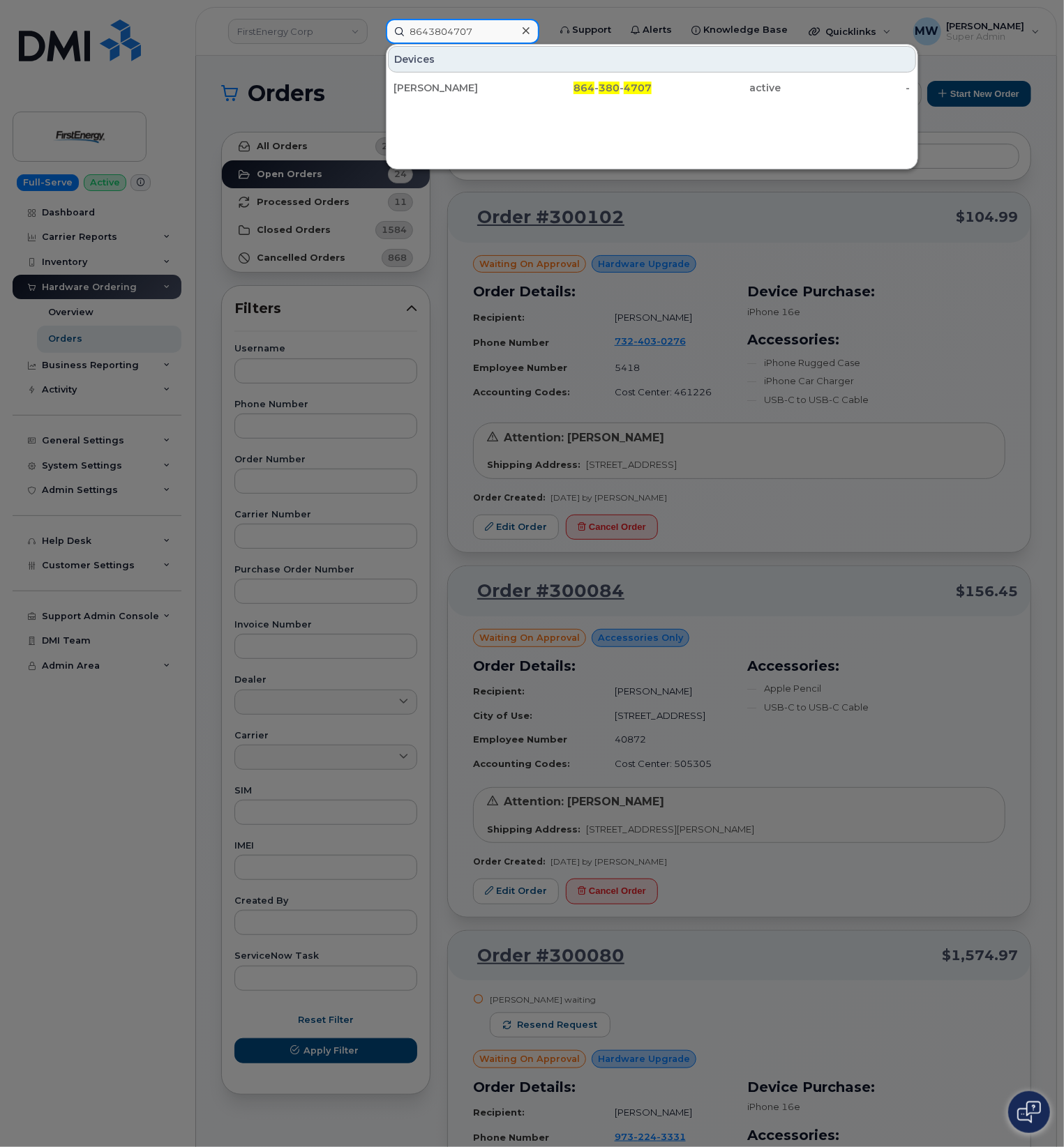
type input "8643804707"
click at [468, 106] on div "Devices [PERSON_NAME] 864 - 380 - 4707 active -" at bounding box center [651, 106] width 532 height 126
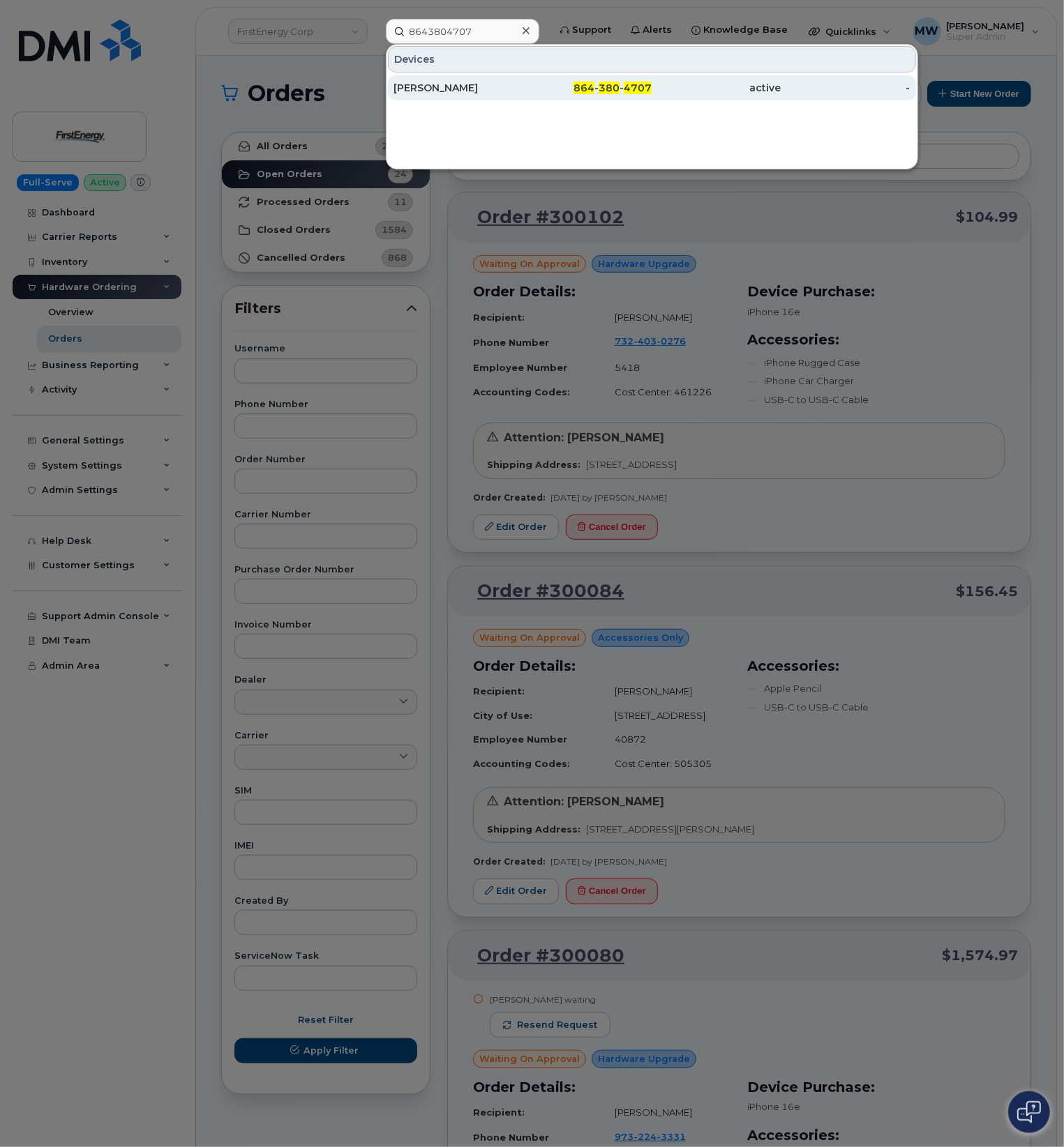
click at [468, 93] on div "[PERSON_NAME]" at bounding box center [458, 88] width 129 height 14
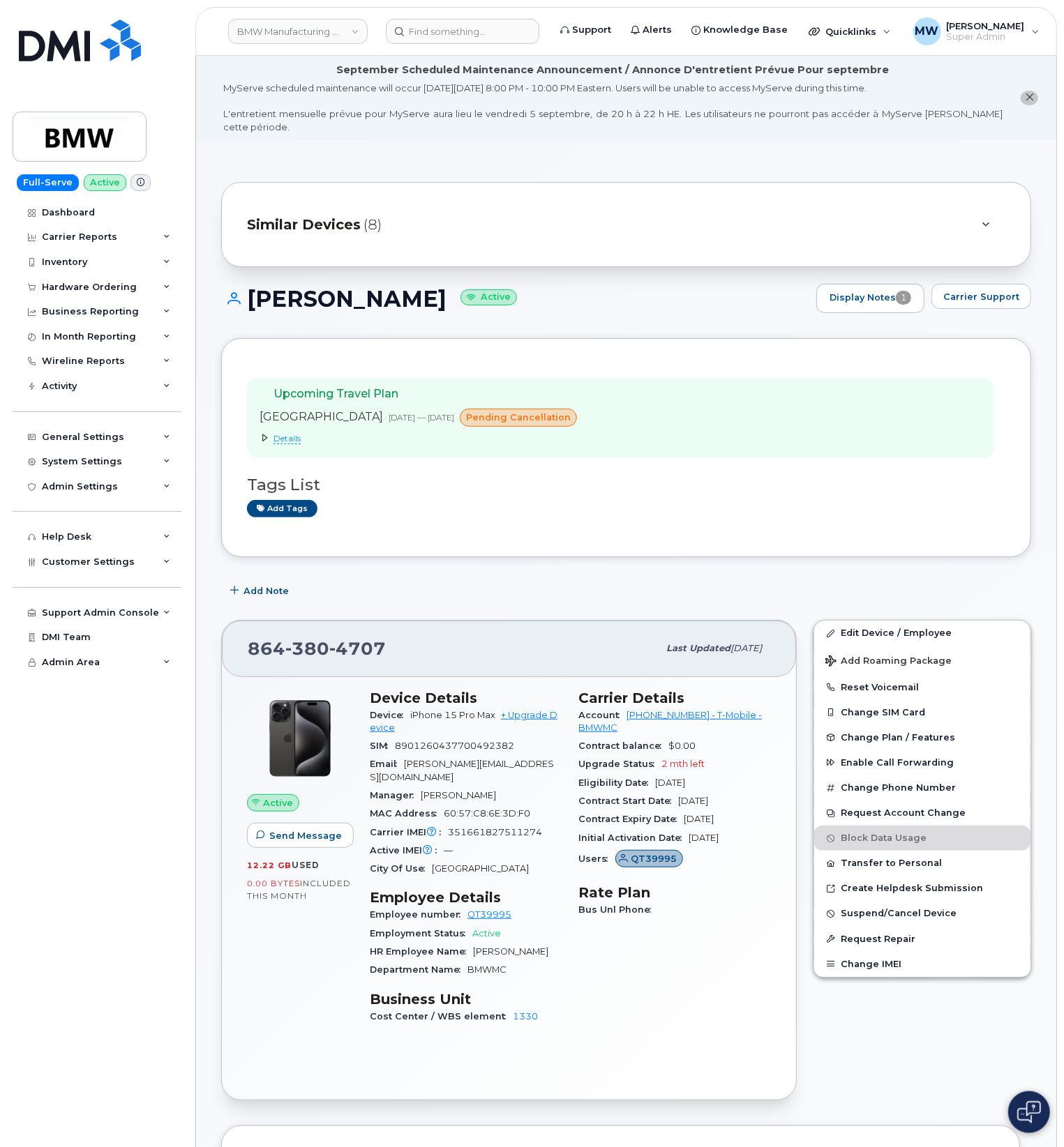
click at [280, 433] on span "Details" at bounding box center [286, 438] width 27 height 11
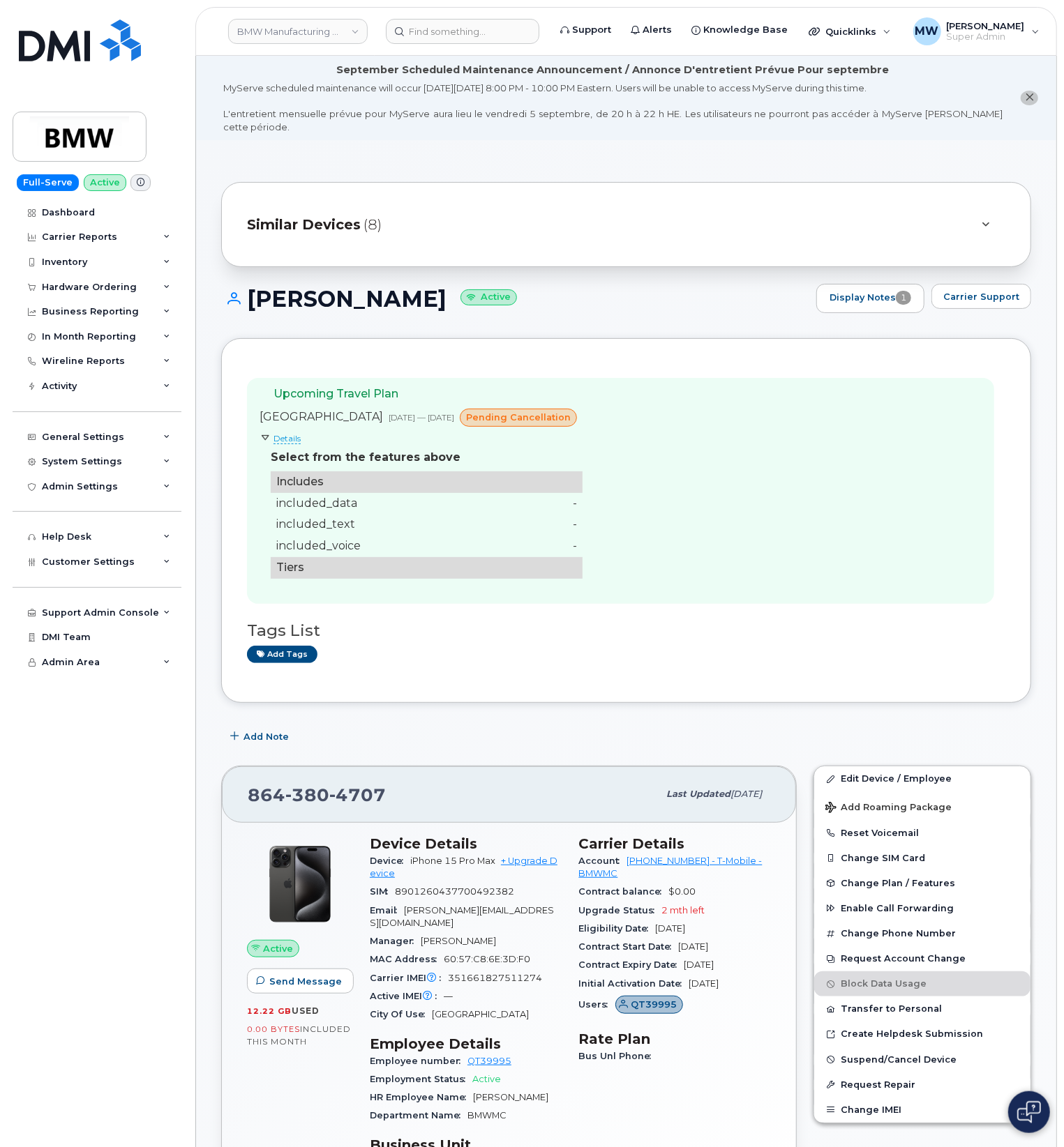
click at [280, 433] on span "Details" at bounding box center [286, 438] width 27 height 11
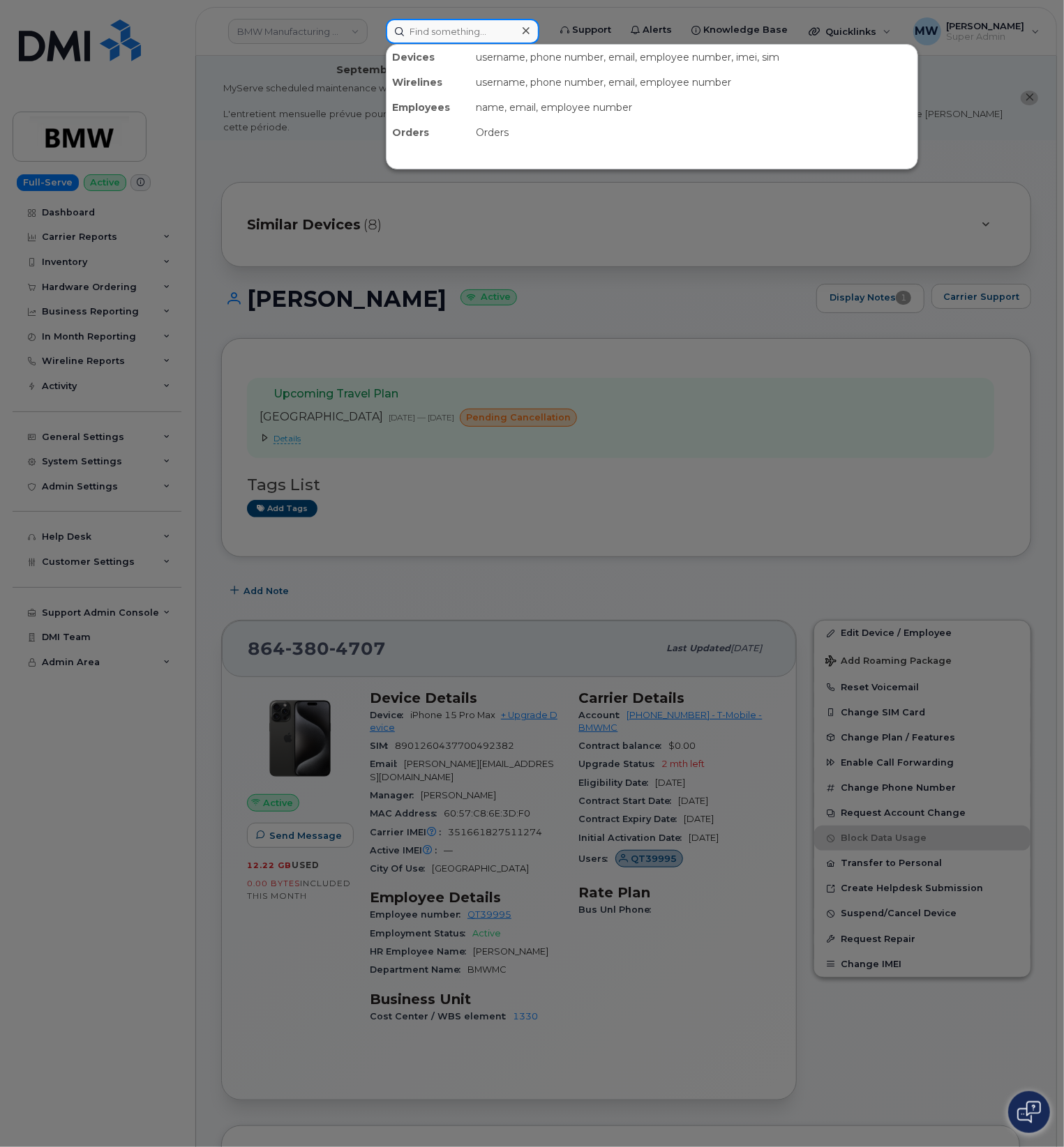
click at [492, 35] on input at bounding box center [462, 31] width 154 height 25
paste input "8647209717"
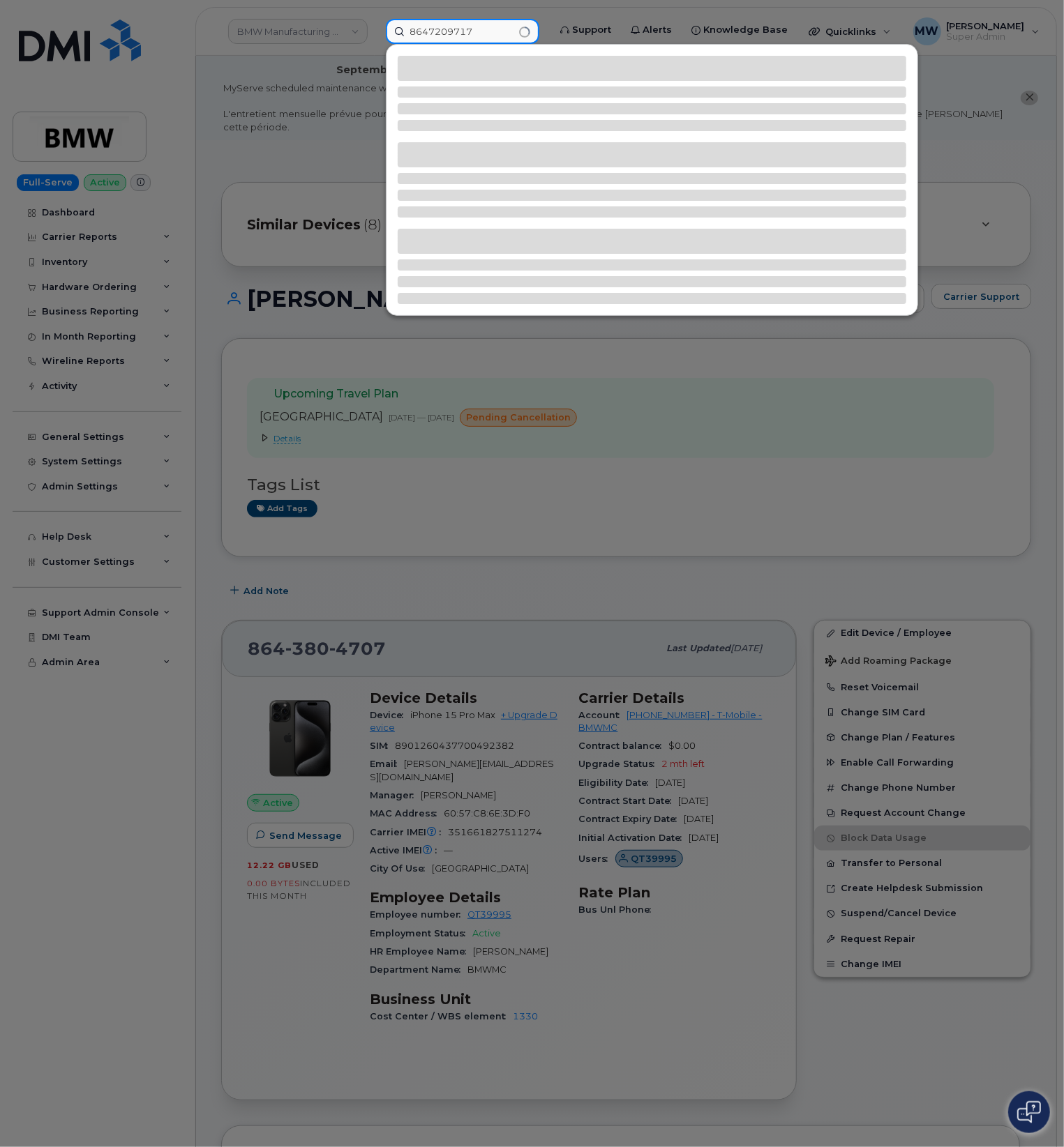
type input "8647209717"
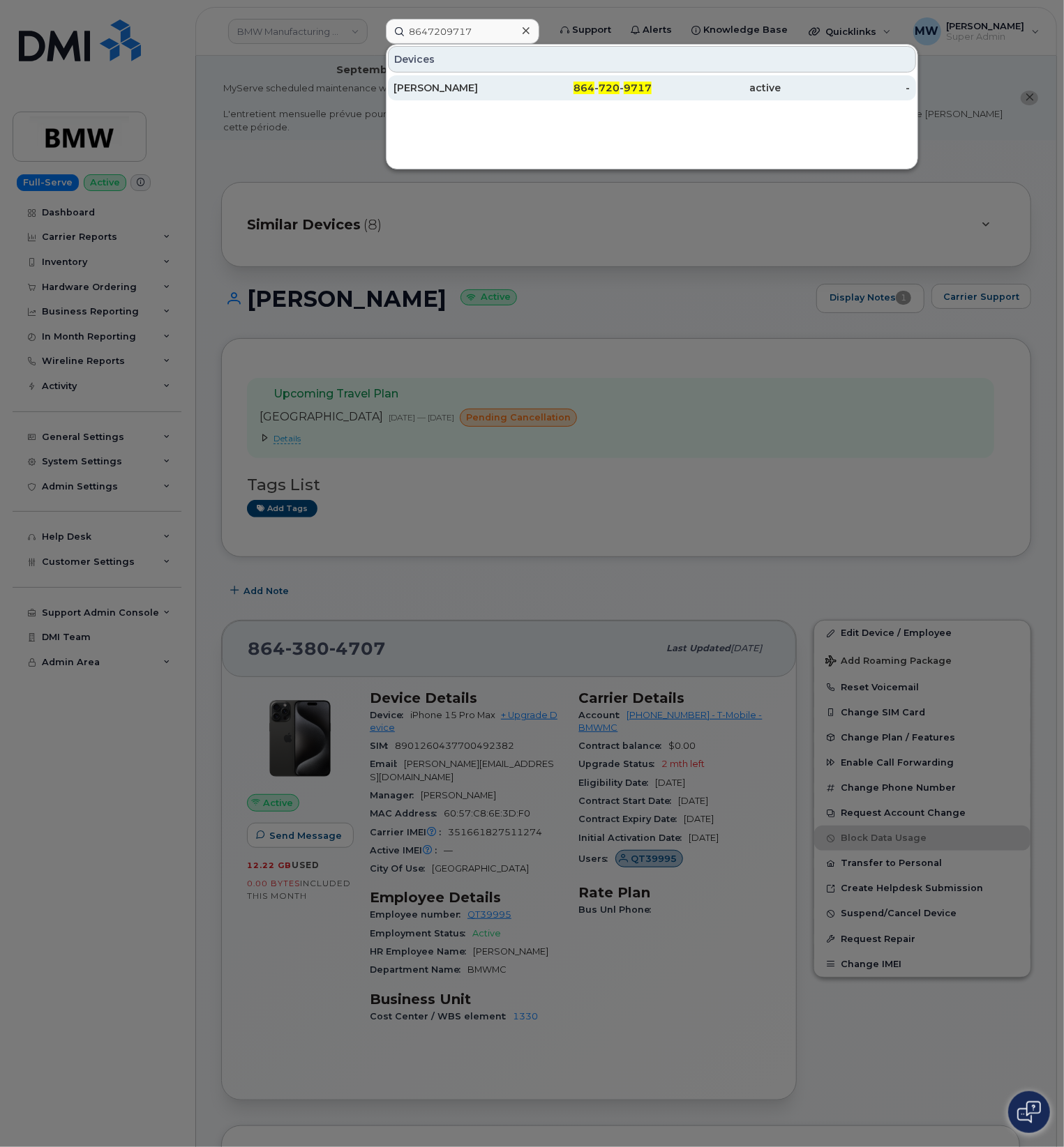
click at [631, 85] on span "9717" at bounding box center [637, 87] width 28 height 13
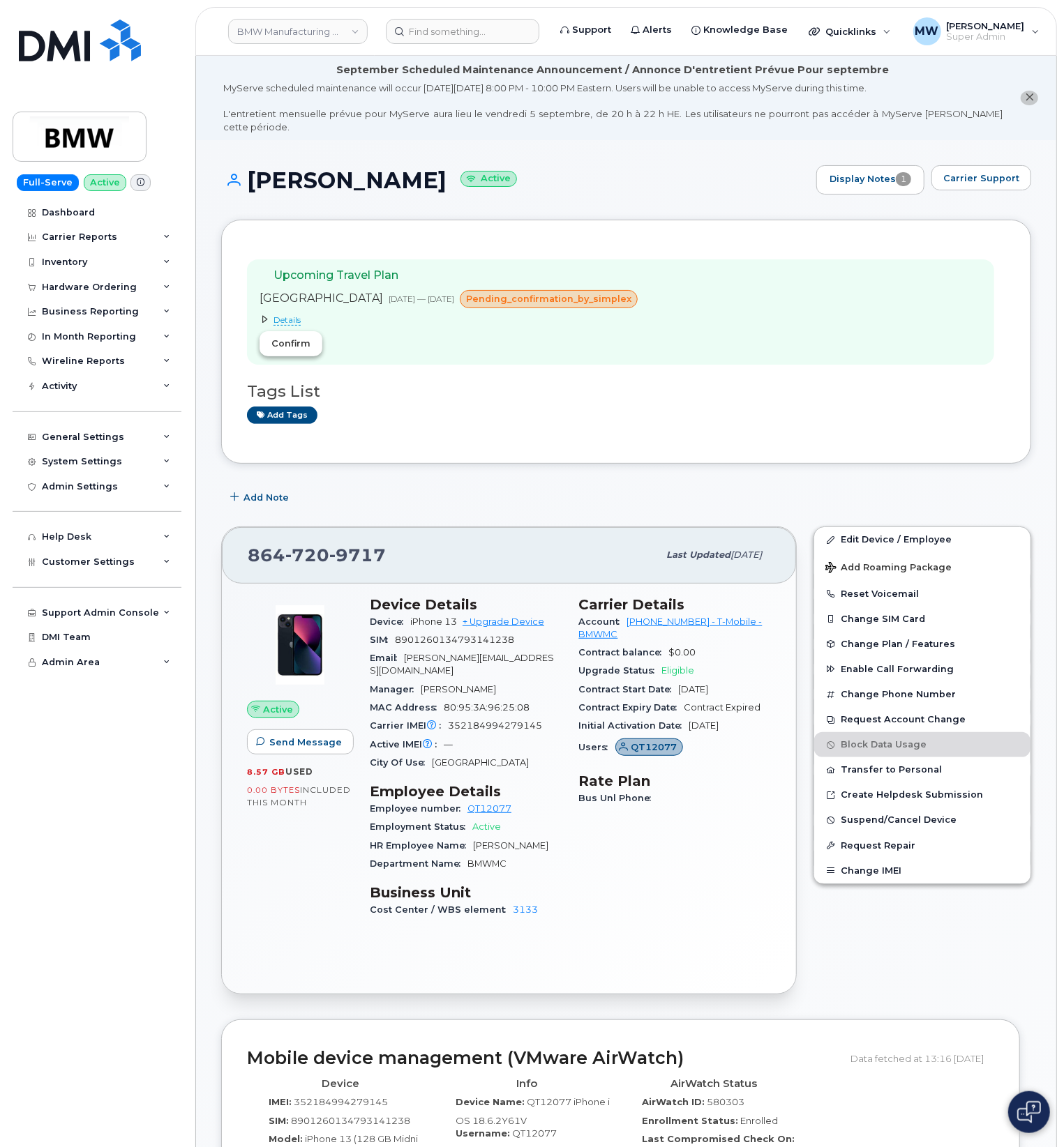
click at [296, 337] on span "Confirm" at bounding box center [290, 343] width 39 height 13
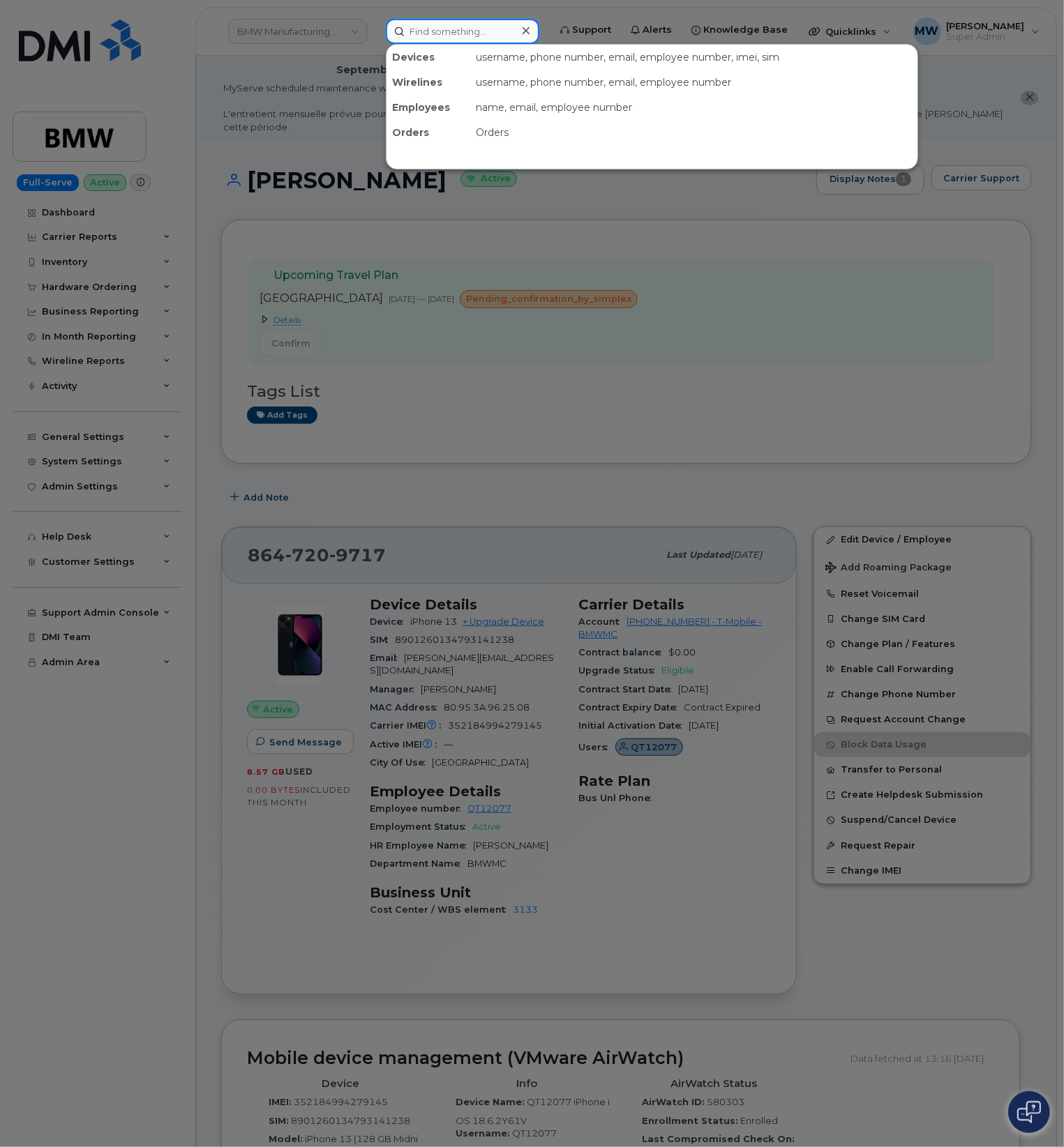
click at [473, 37] on input at bounding box center [462, 31] width 154 height 25
paste input "864) 534-3903"
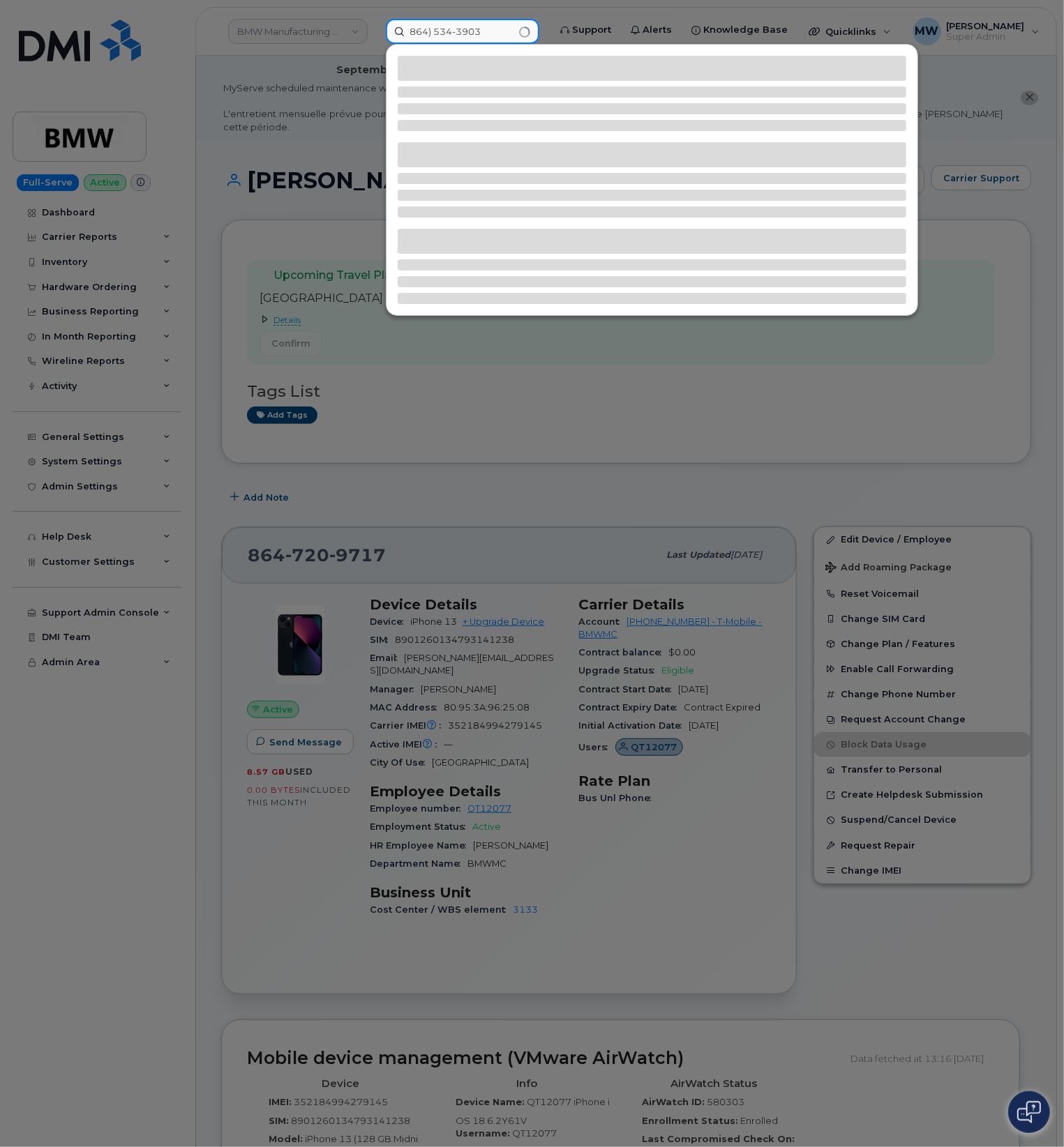
click at [434, 29] on input "864) 534-3903" at bounding box center [462, 31] width 154 height 25
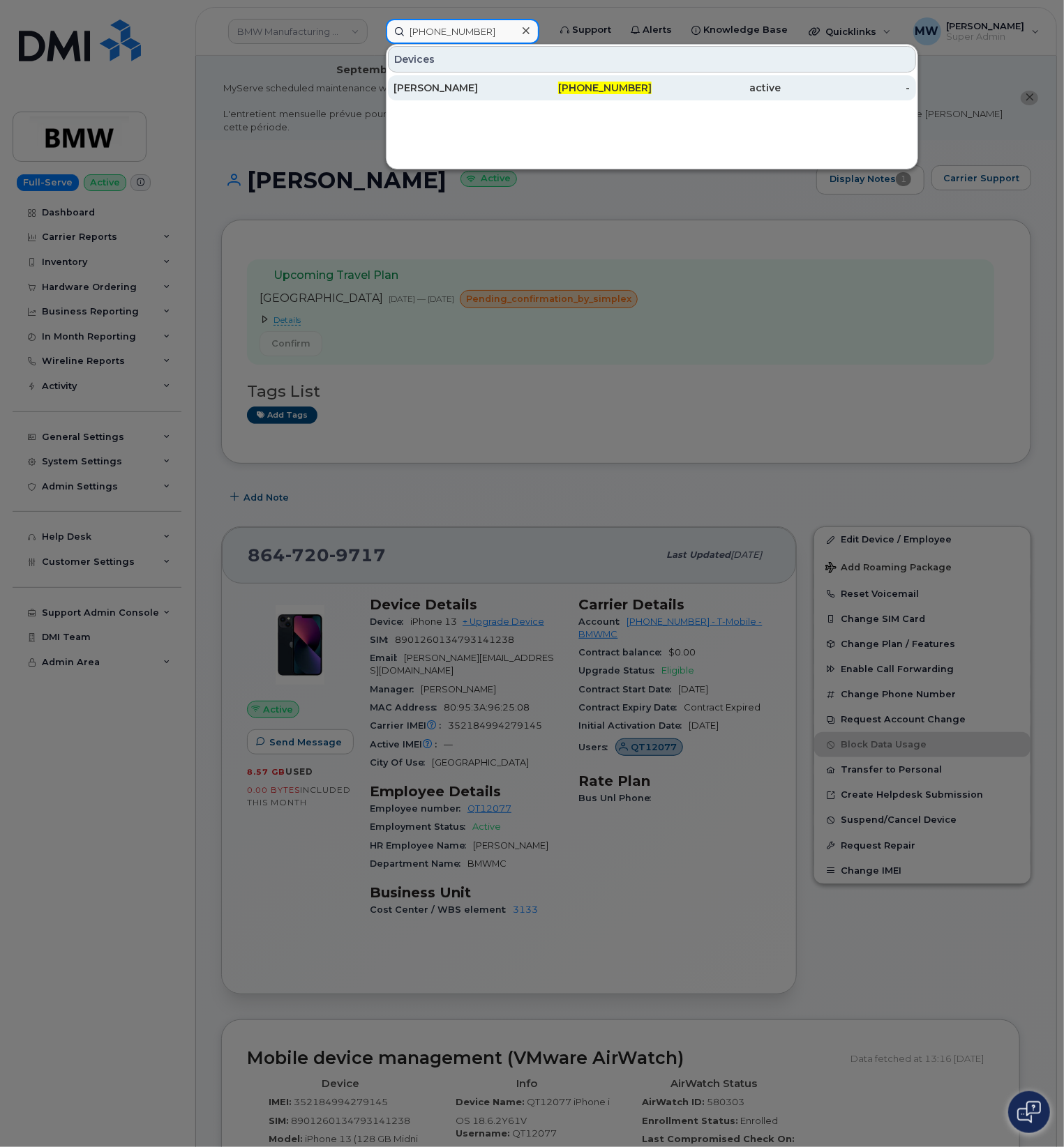
type input "864-534-3903"
click at [502, 96] on div "Rahul Yanabothula" at bounding box center [458, 87] width 129 height 25
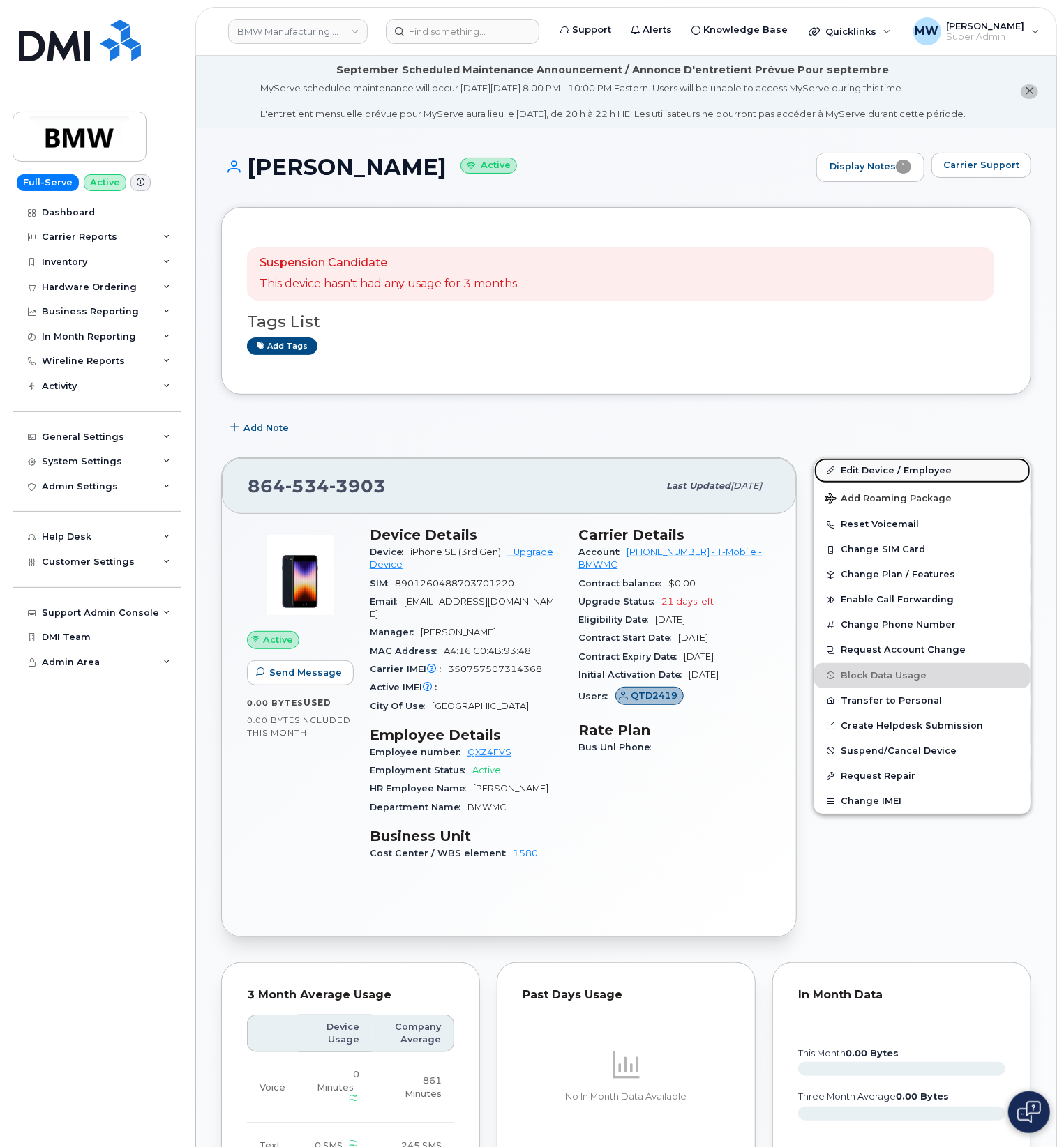
click at [880, 472] on link "Edit Device / Employee" at bounding box center [922, 470] width 216 height 25
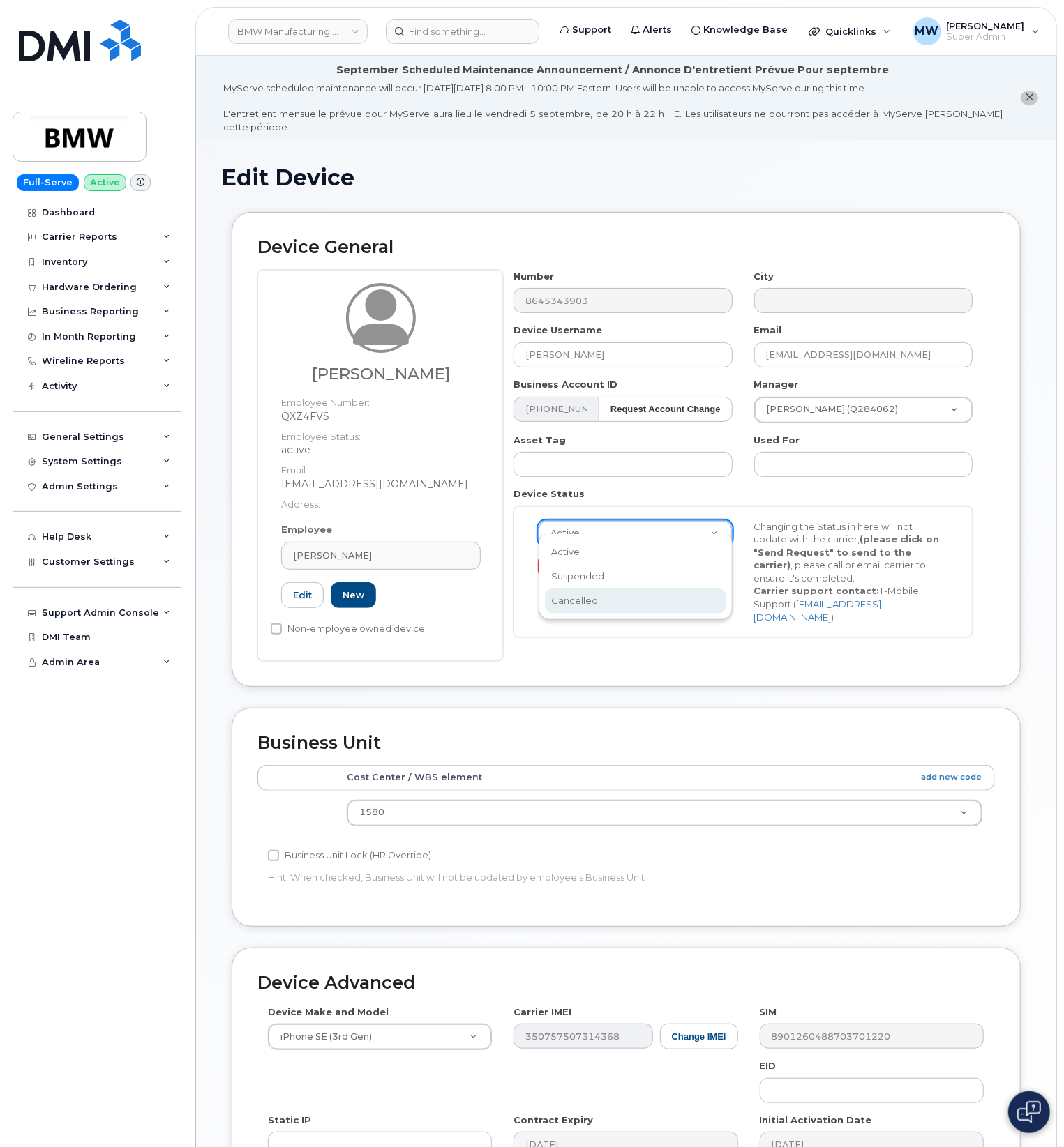
drag, startPoint x: 657, startPoint y: 608, endPoint x: 717, endPoint y: 660, distance: 79.4
select select "cancelled"
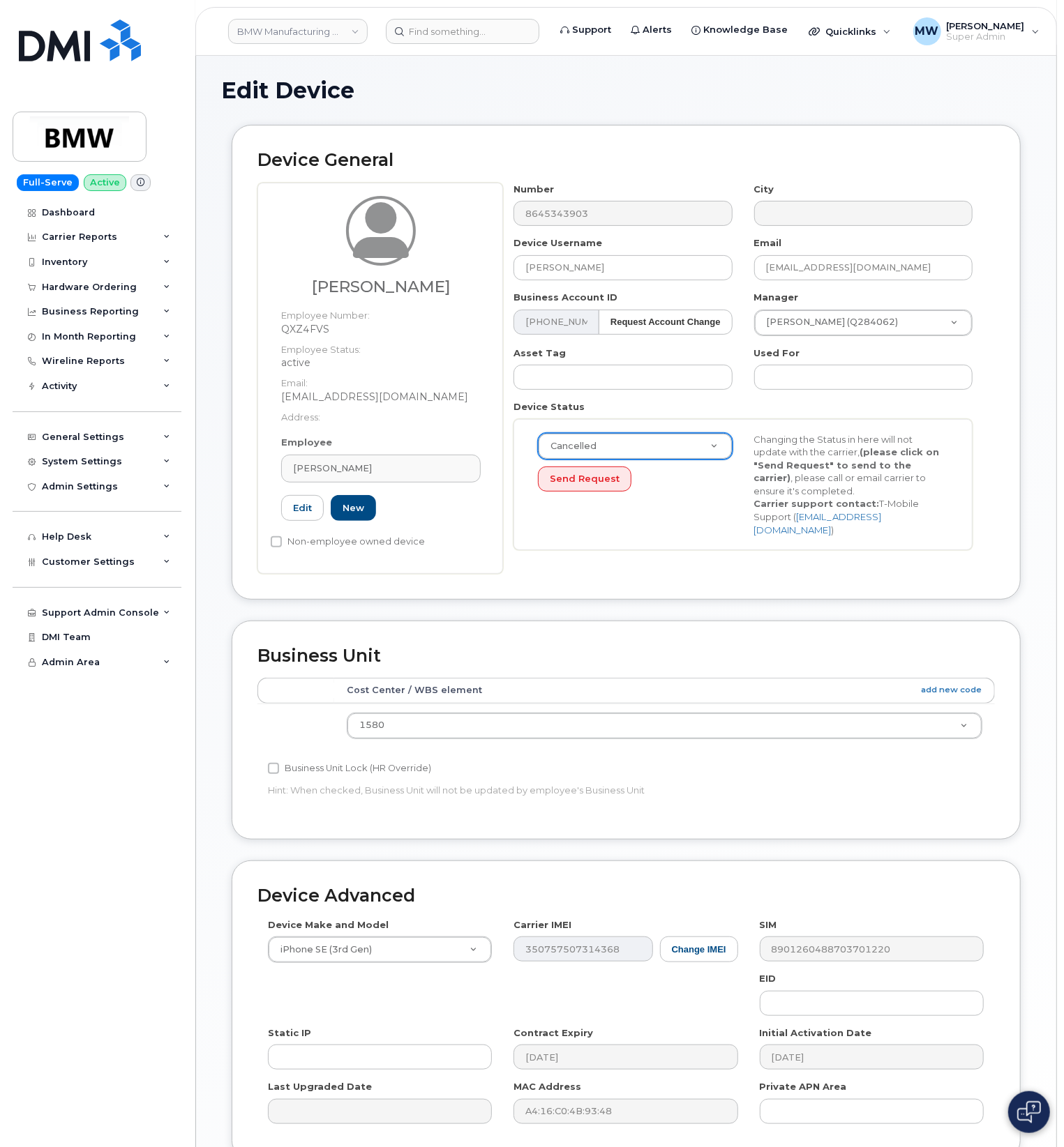
scroll to position [207, 0]
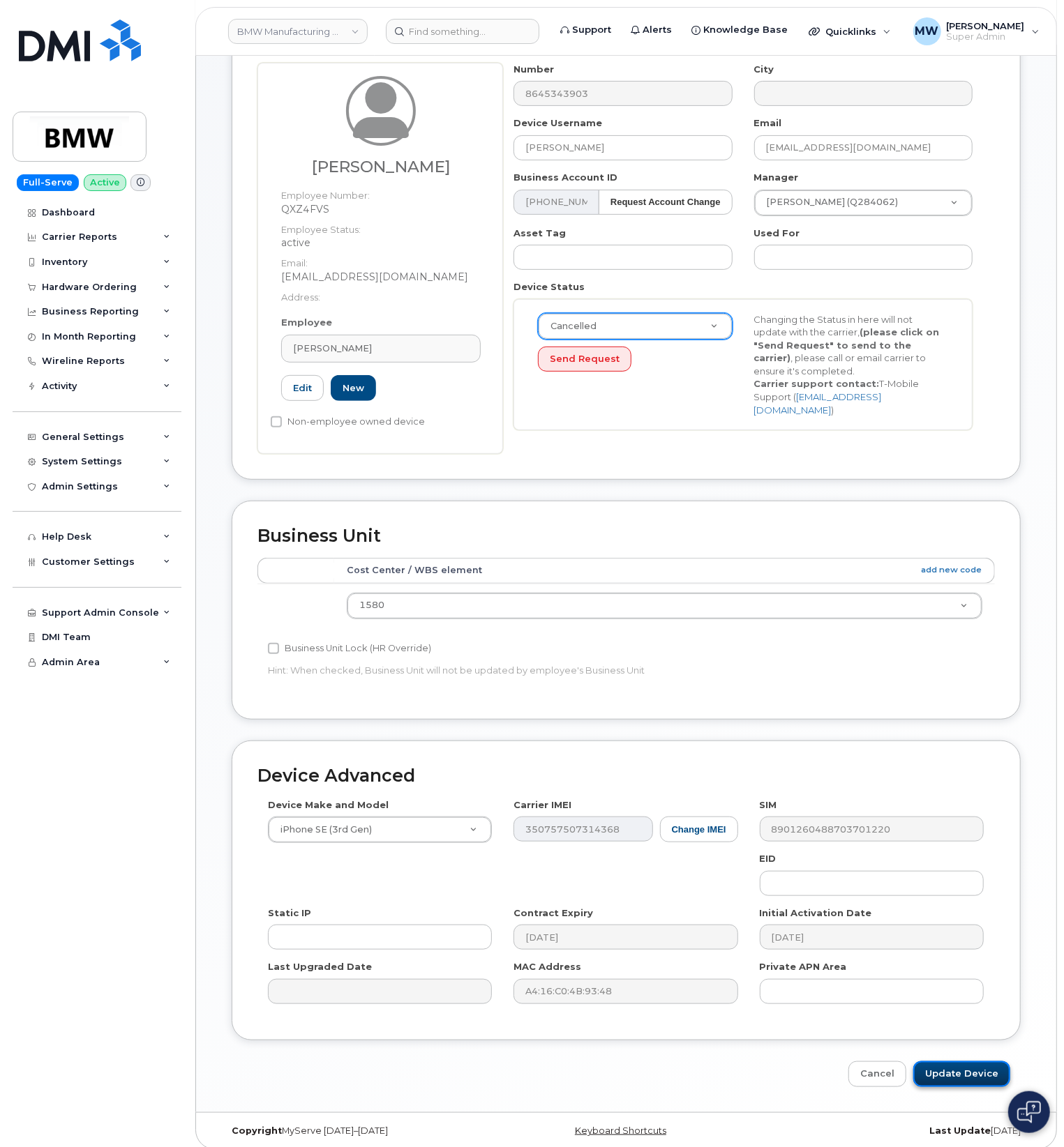
click at [957, 1072] on input "Update Device" at bounding box center [962, 1075] width 97 height 26
type input "Saving..."
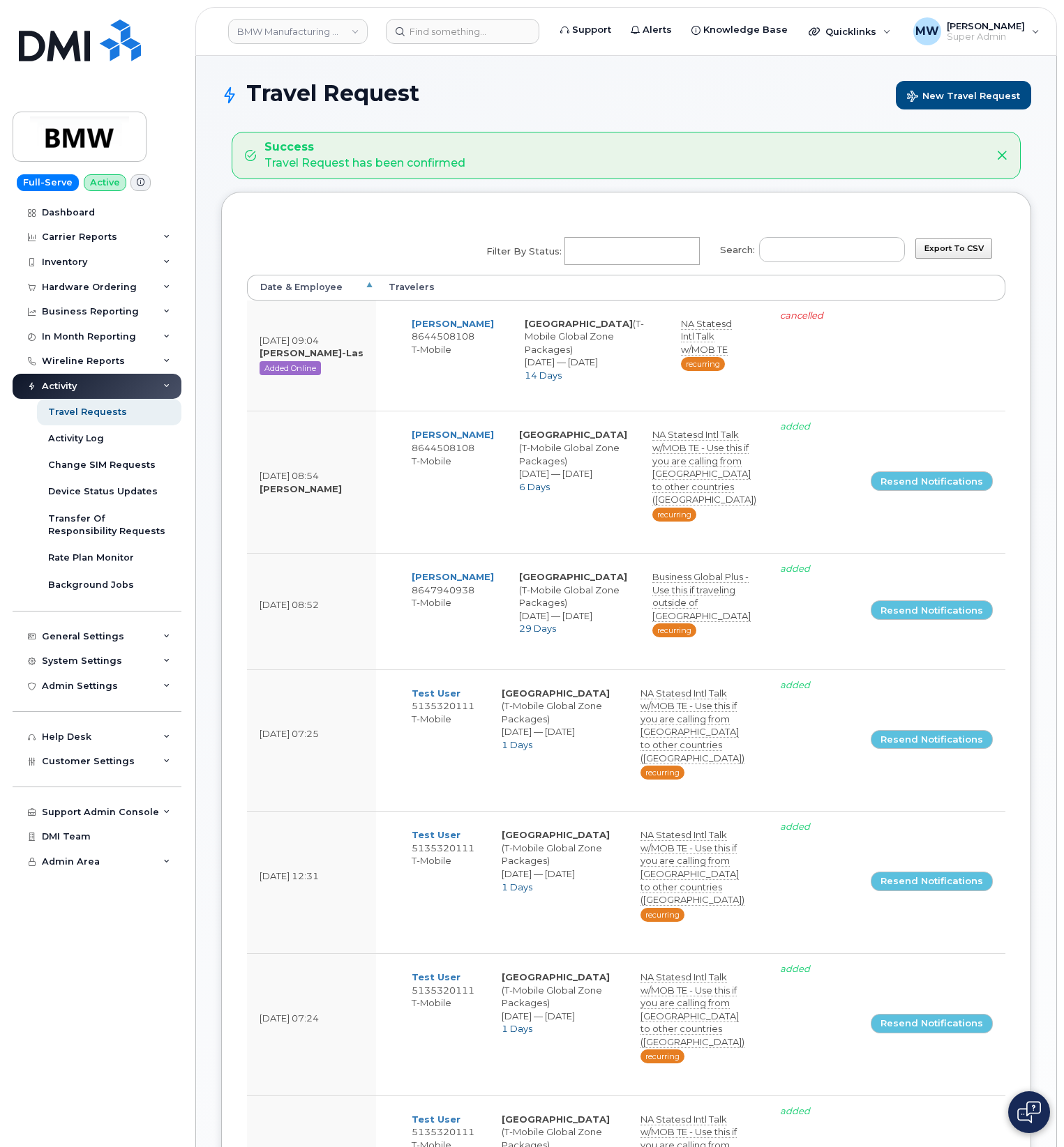
select select
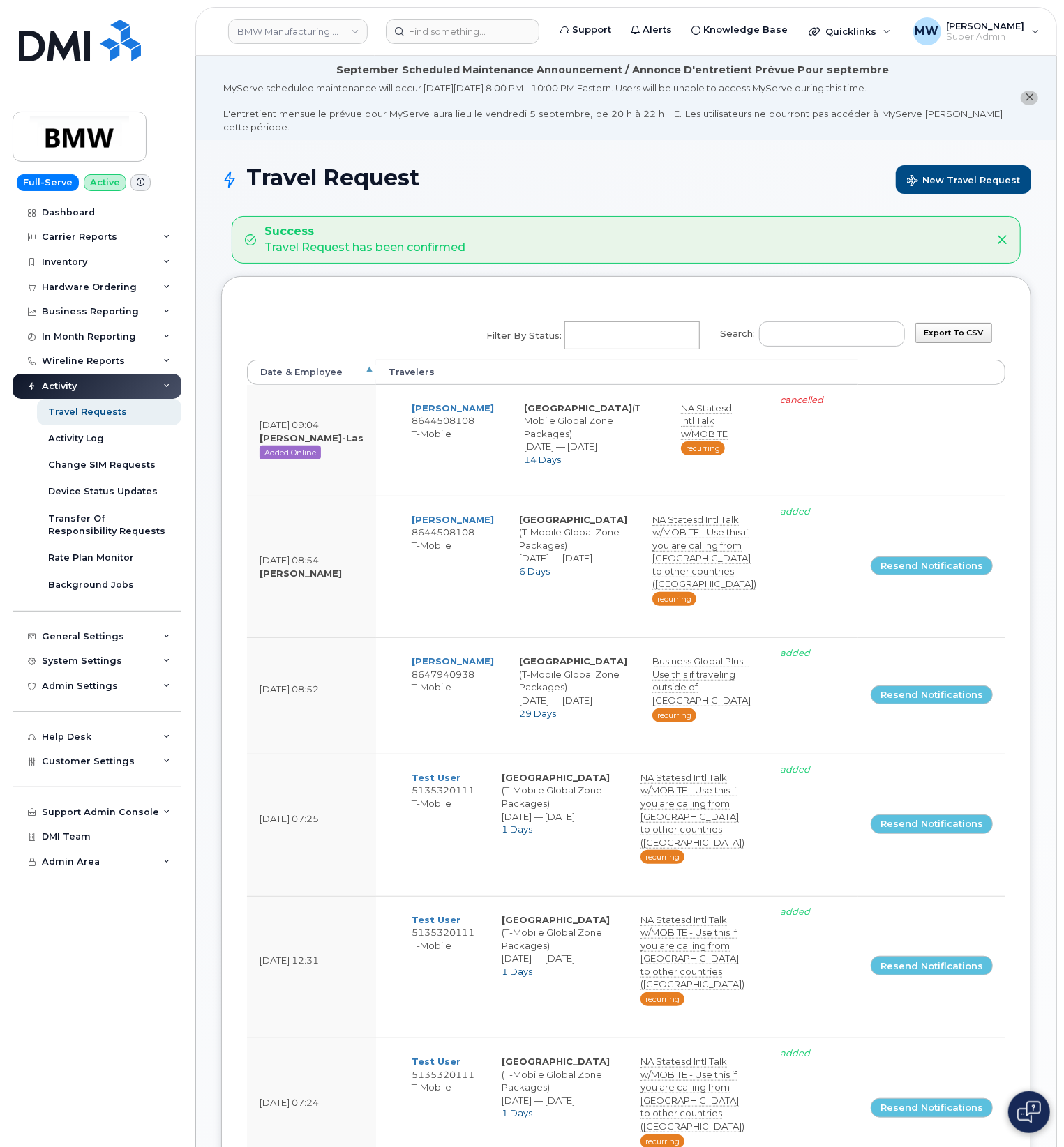
click at [508, 18] on header "BMW Manufacturing Co LLC Support Alerts Knowledge Base Quicklinks Suspend / Can…" at bounding box center [626, 31] width 862 height 49
click at [508, 23] on input at bounding box center [462, 31] width 154 height 25
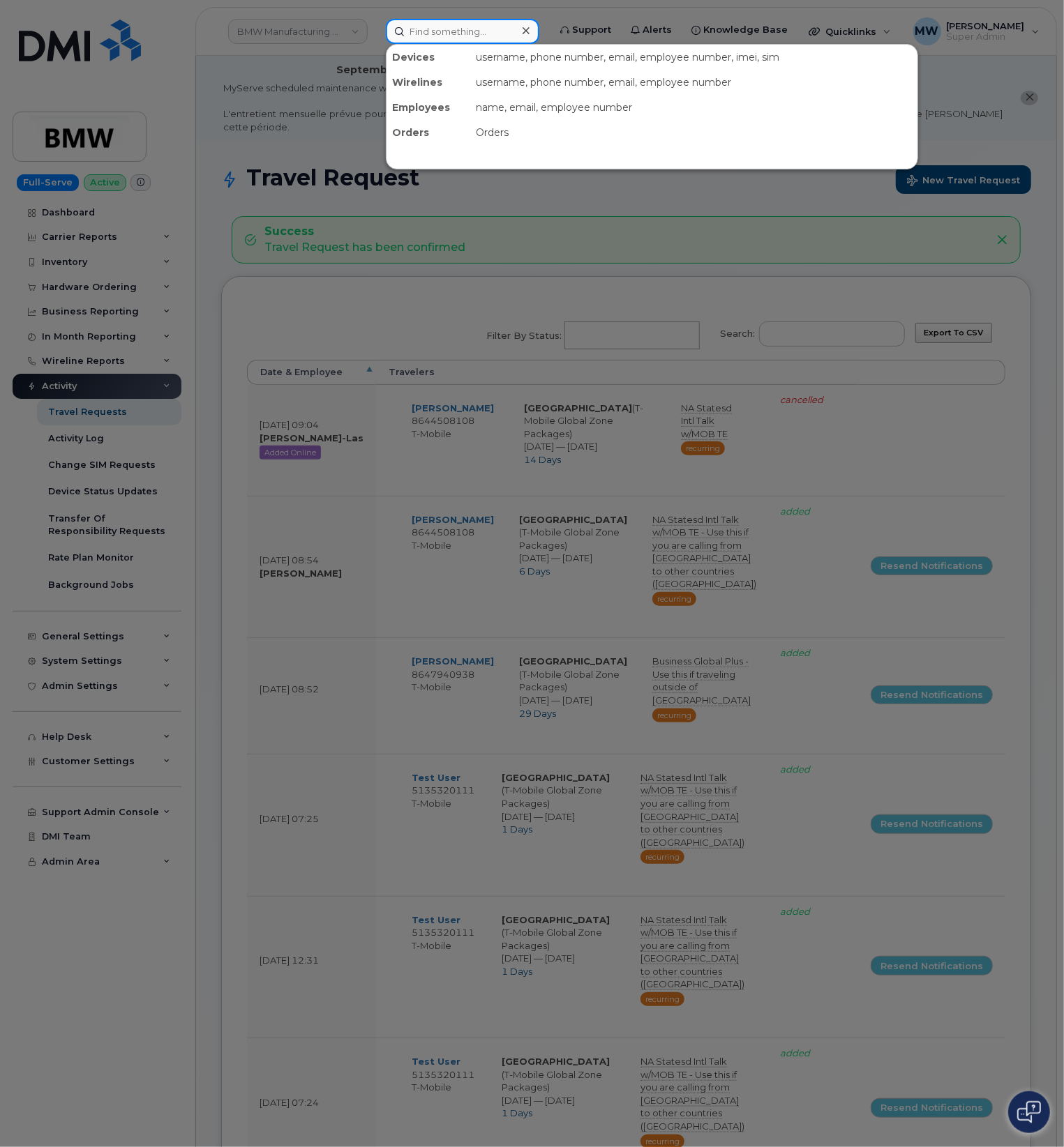
paste input "8649990242"
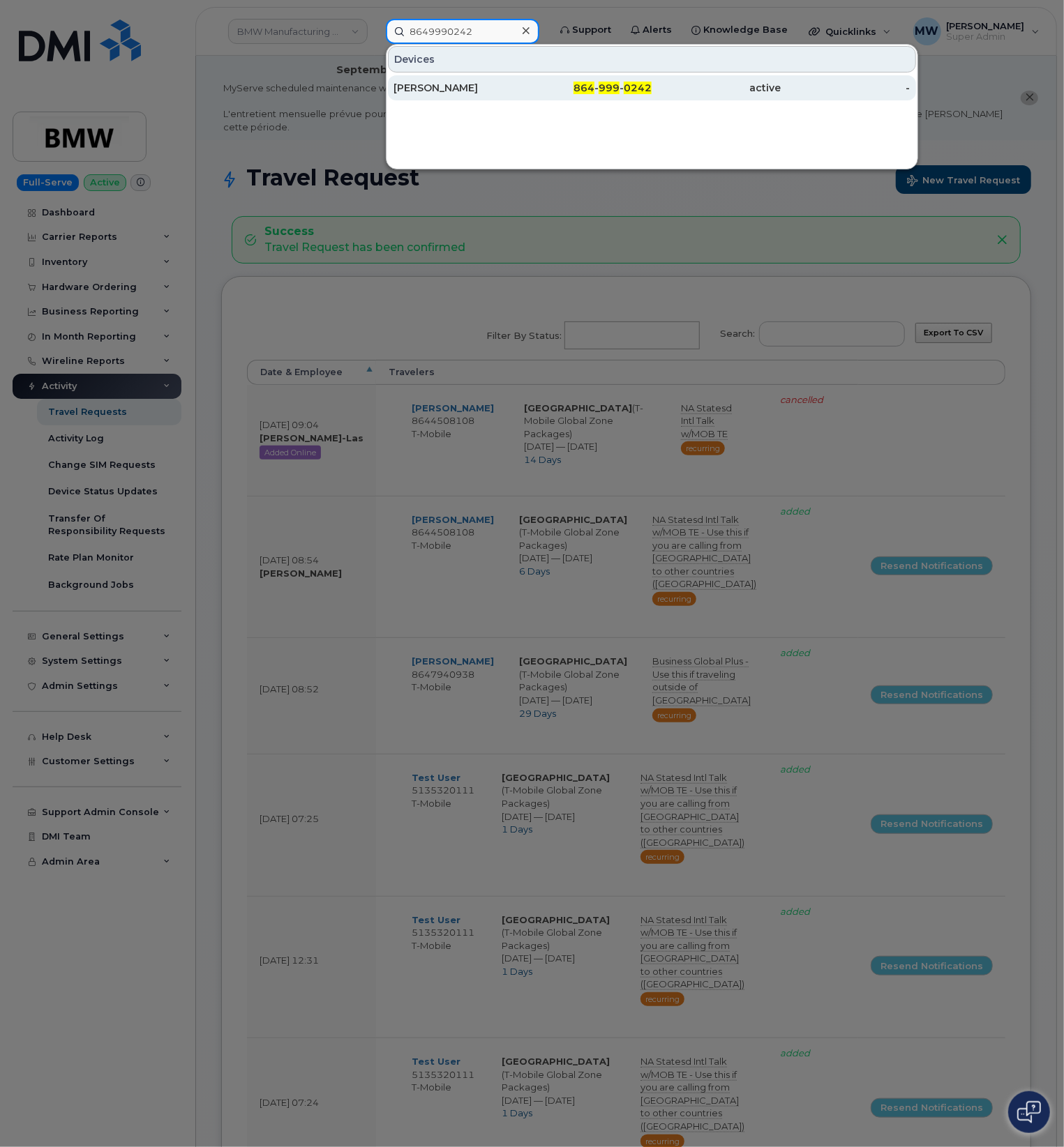
type input "8649990242"
click at [479, 95] on div "[PERSON_NAME]" at bounding box center [458, 88] width 129 height 14
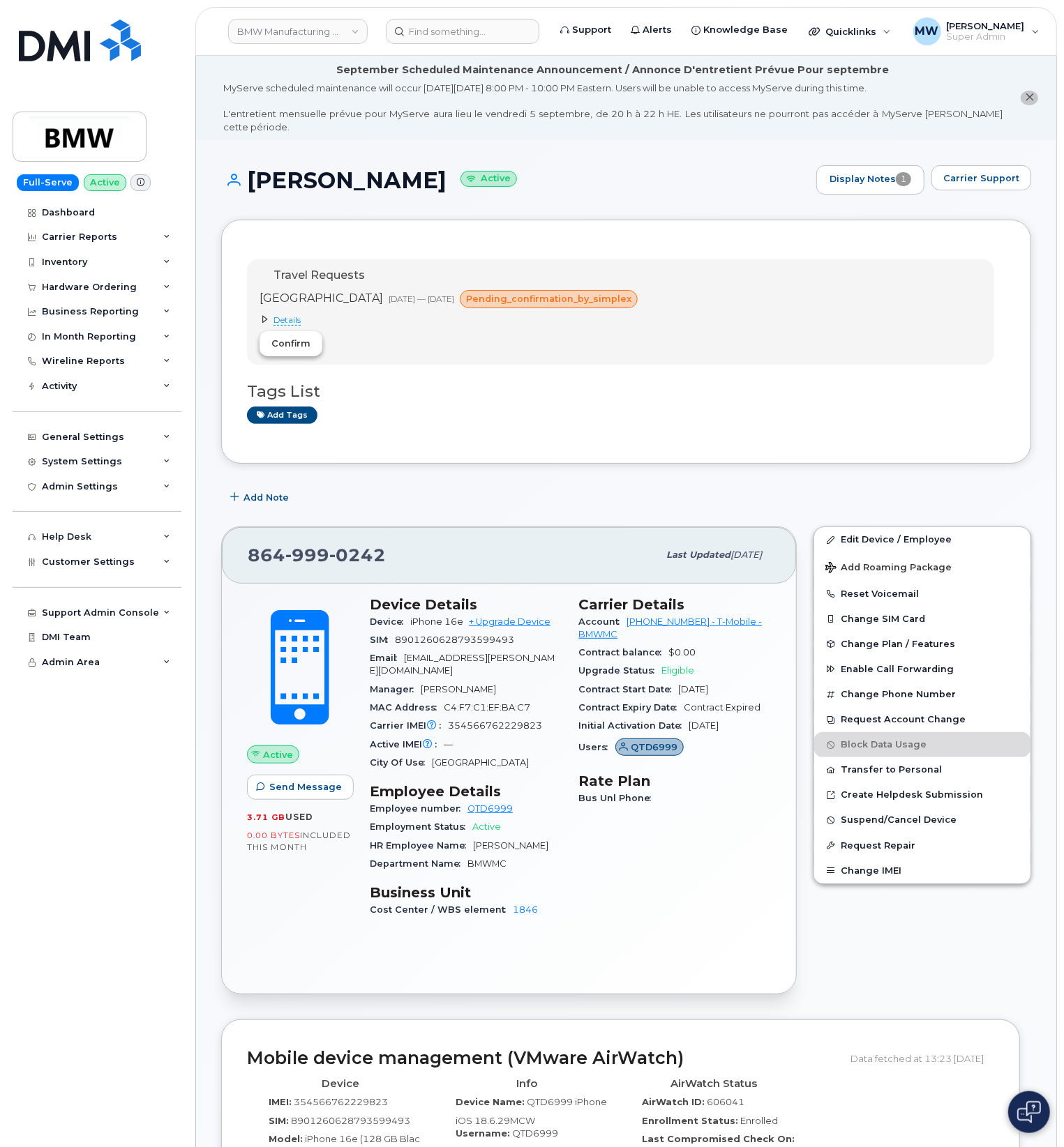
click at [298, 337] on span "Confirm" at bounding box center [290, 343] width 39 height 13
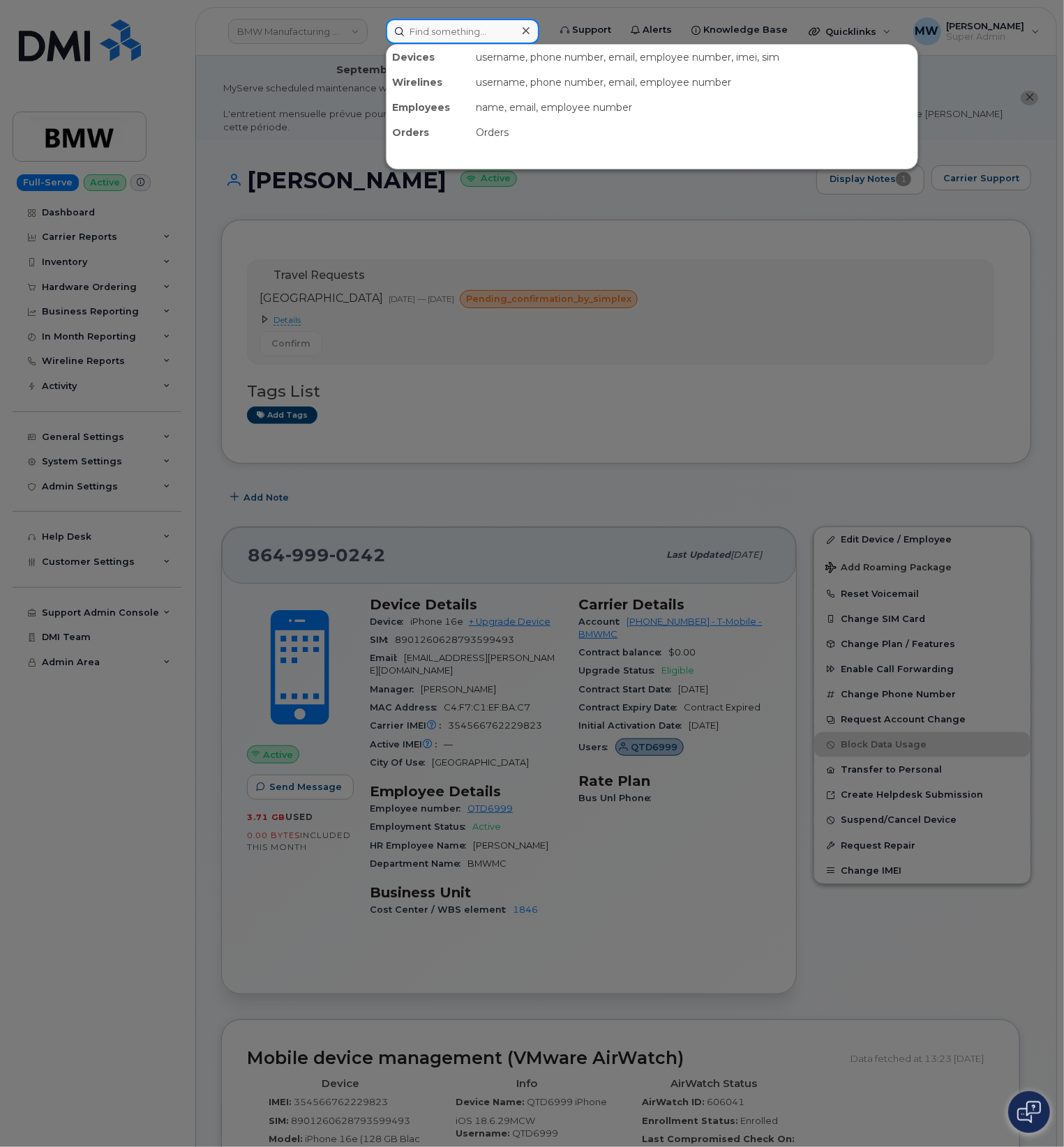
click at [503, 30] on input at bounding box center [462, 31] width 154 height 25
paste input "6404660618"
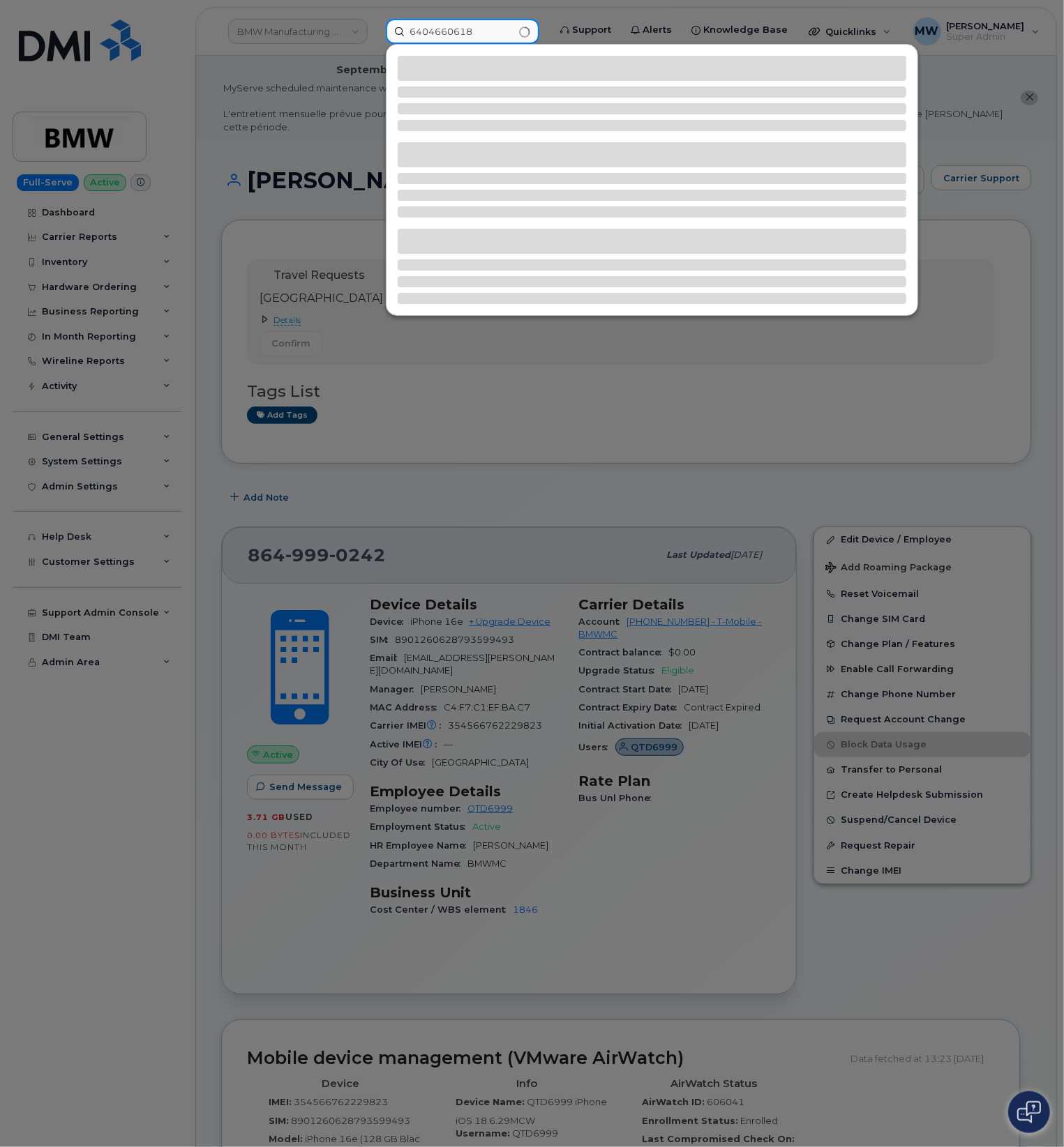
type input "6404660618"
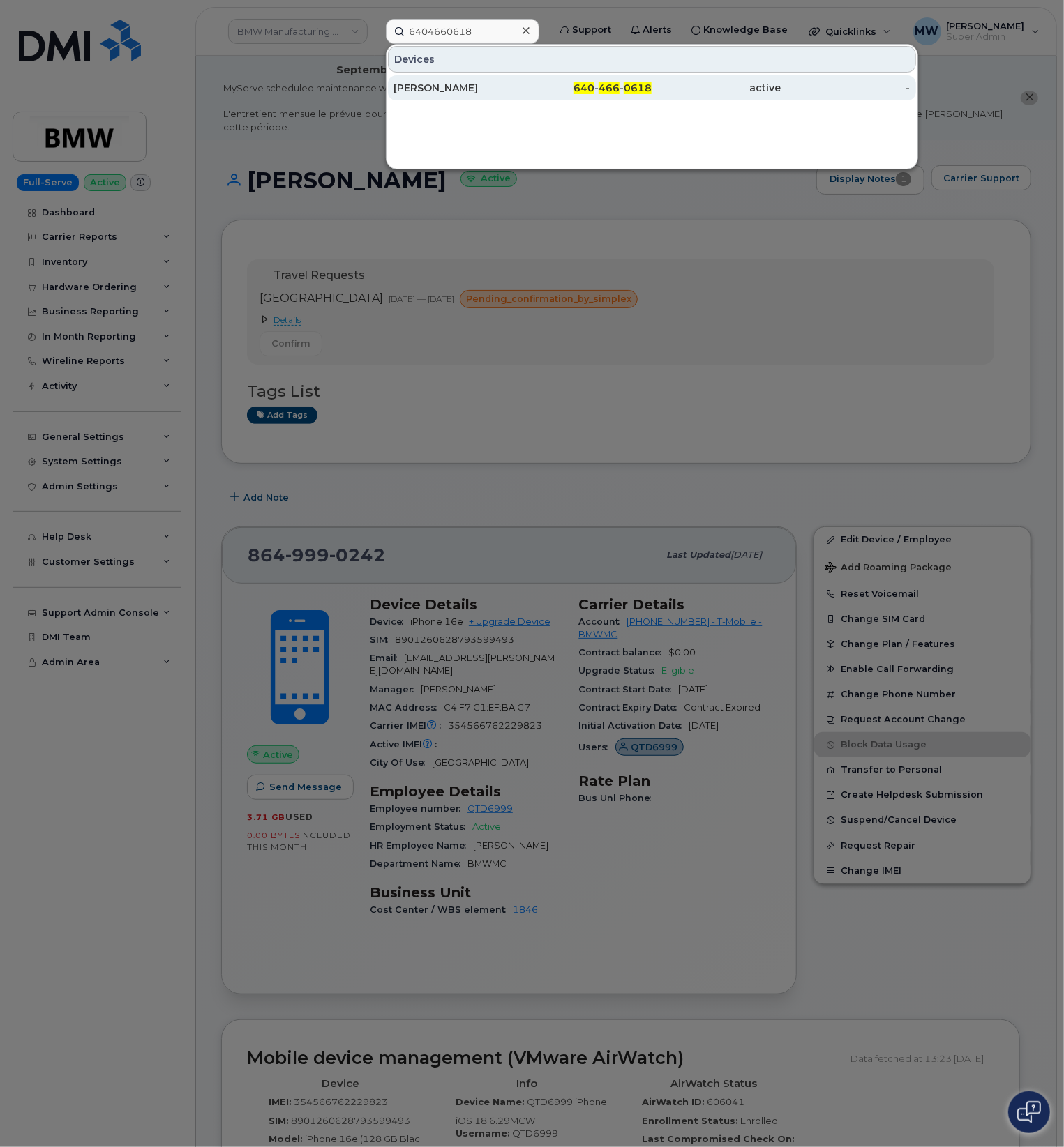
click at [531, 93] on div "640 - 466 - 0618" at bounding box center [586, 88] width 129 height 14
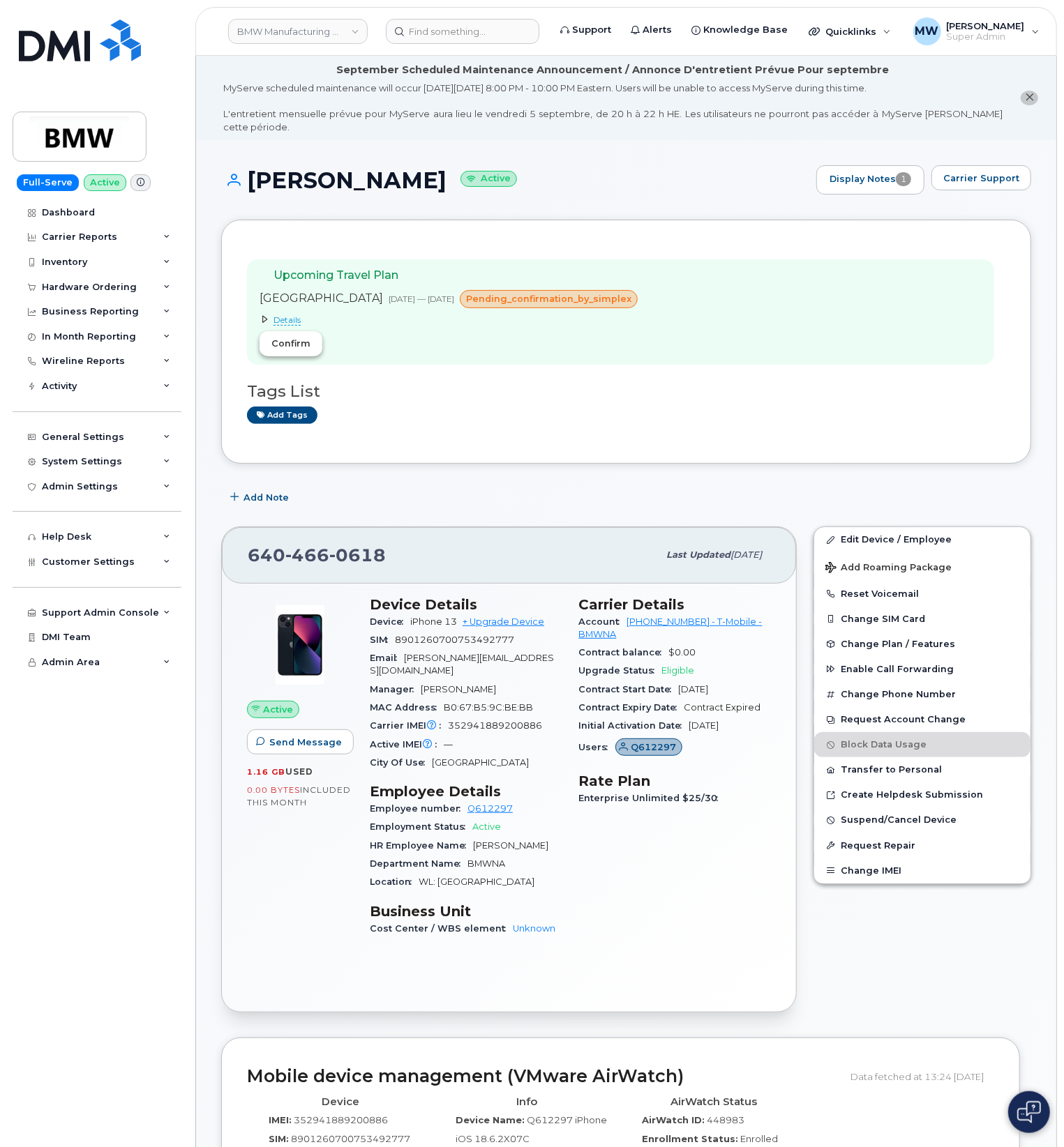
click at [279, 337] on span "Confirm" at bounding box center [290, 343] width 39 height 13
click at [519, 32] on input at bounding box center [462, 31] width 154 height 25
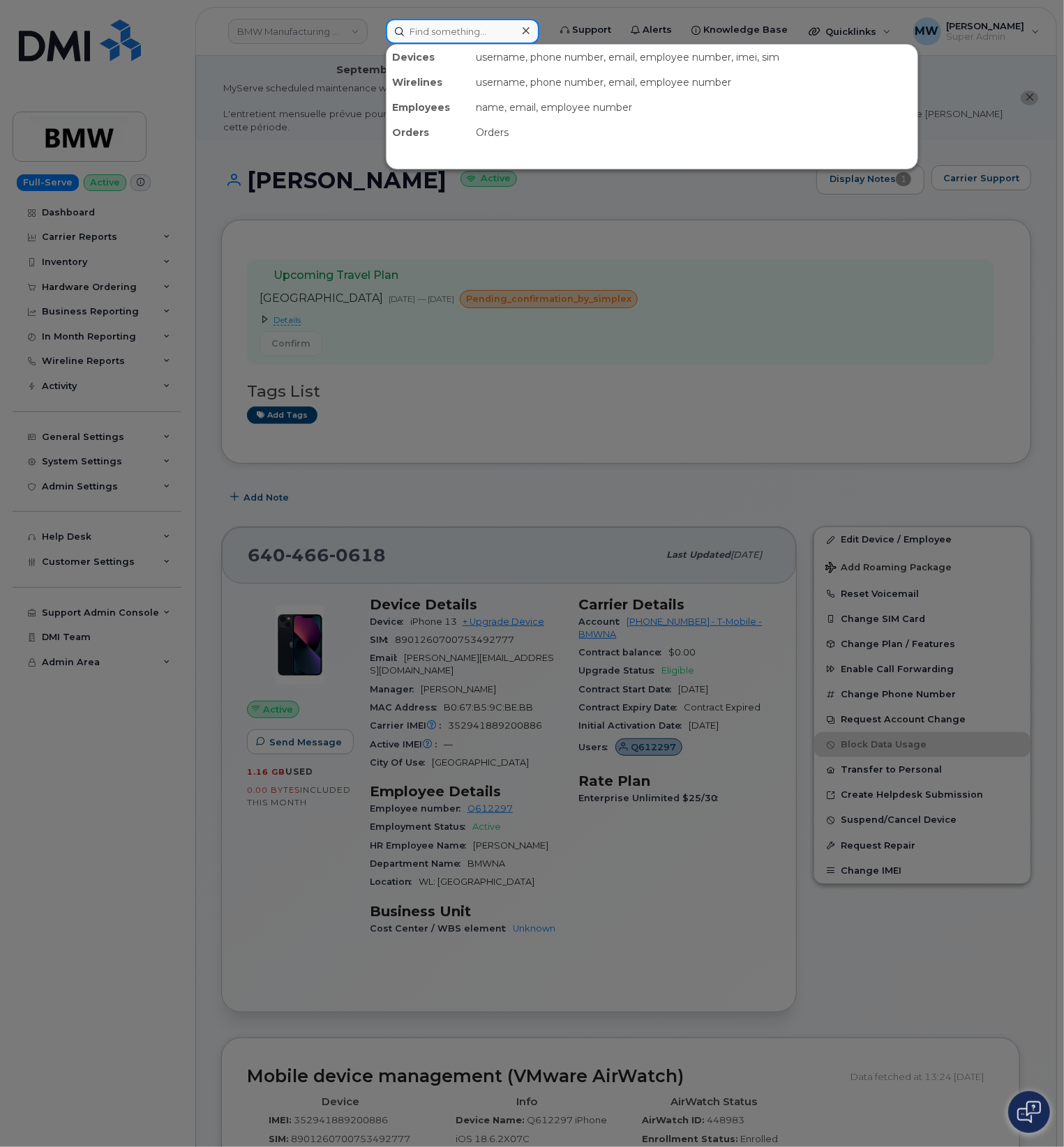
paste input "2016758628"
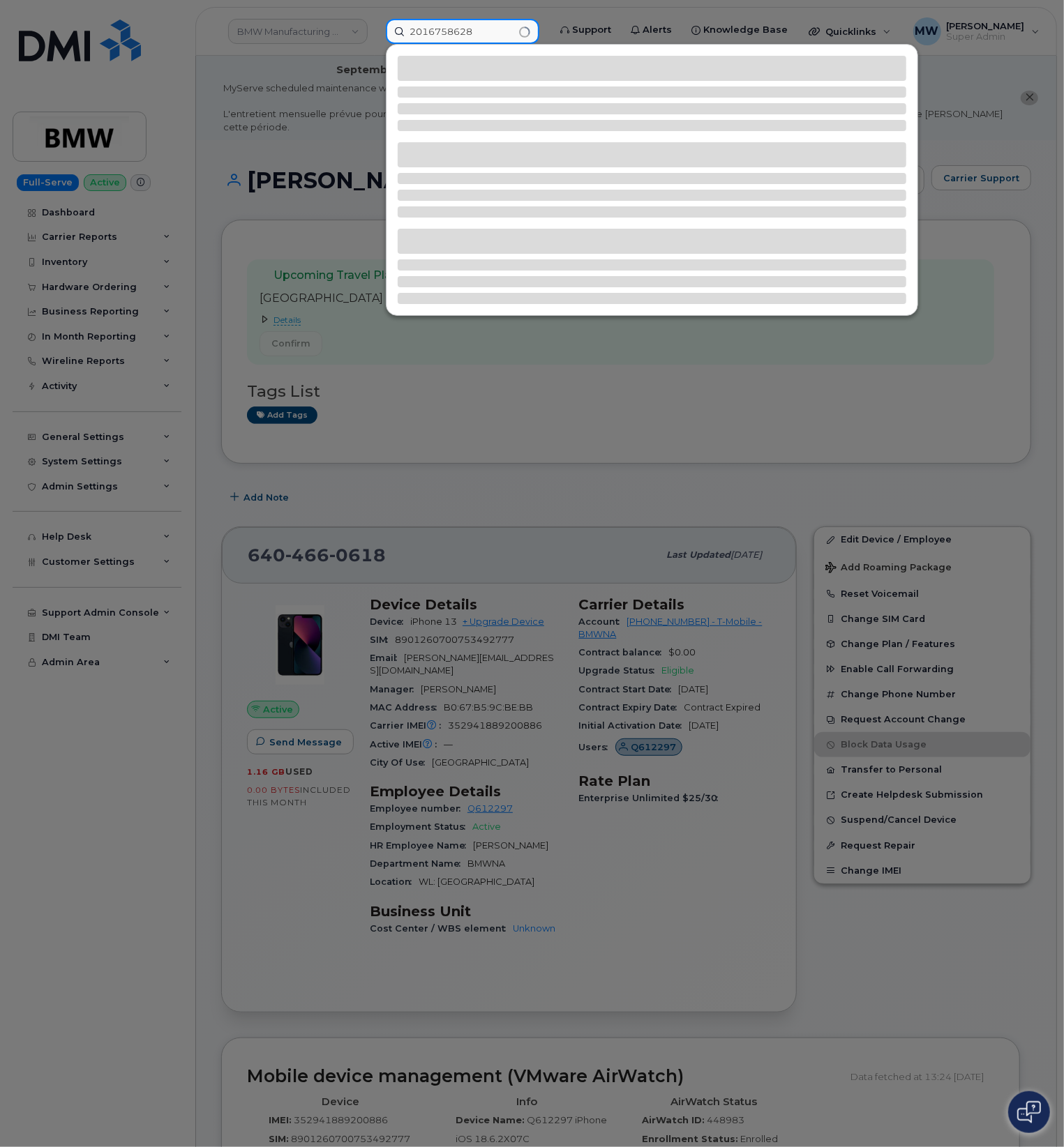
type input "2016758628"
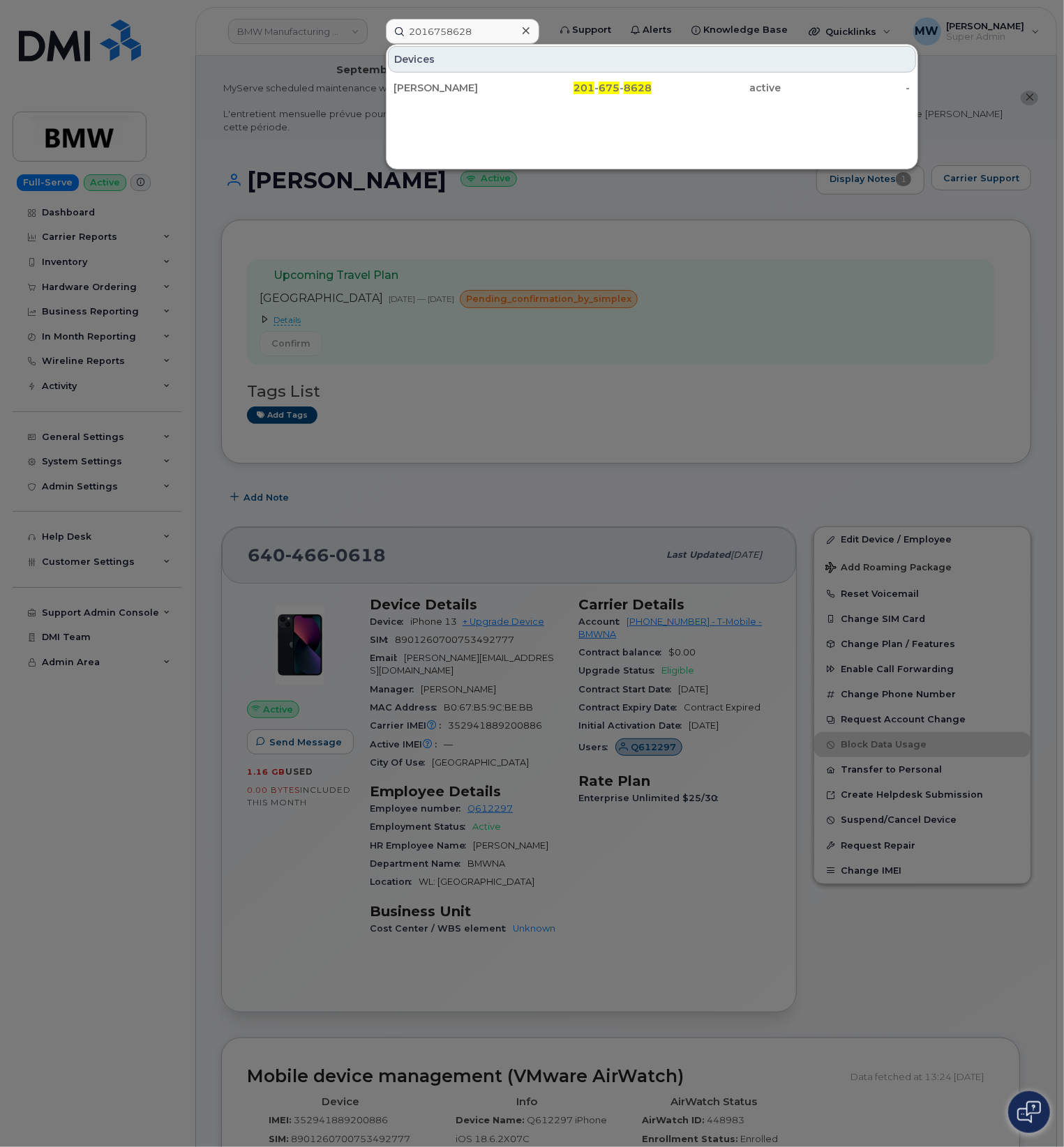
drag, startPoint x: 441, startPoint y: 84, endPoint x: 1, endPoint y: 365, distance: 522.1
click at [441, 84] on div "Gerry Spahn" at bounding box center [458, 88] width 129 height 14
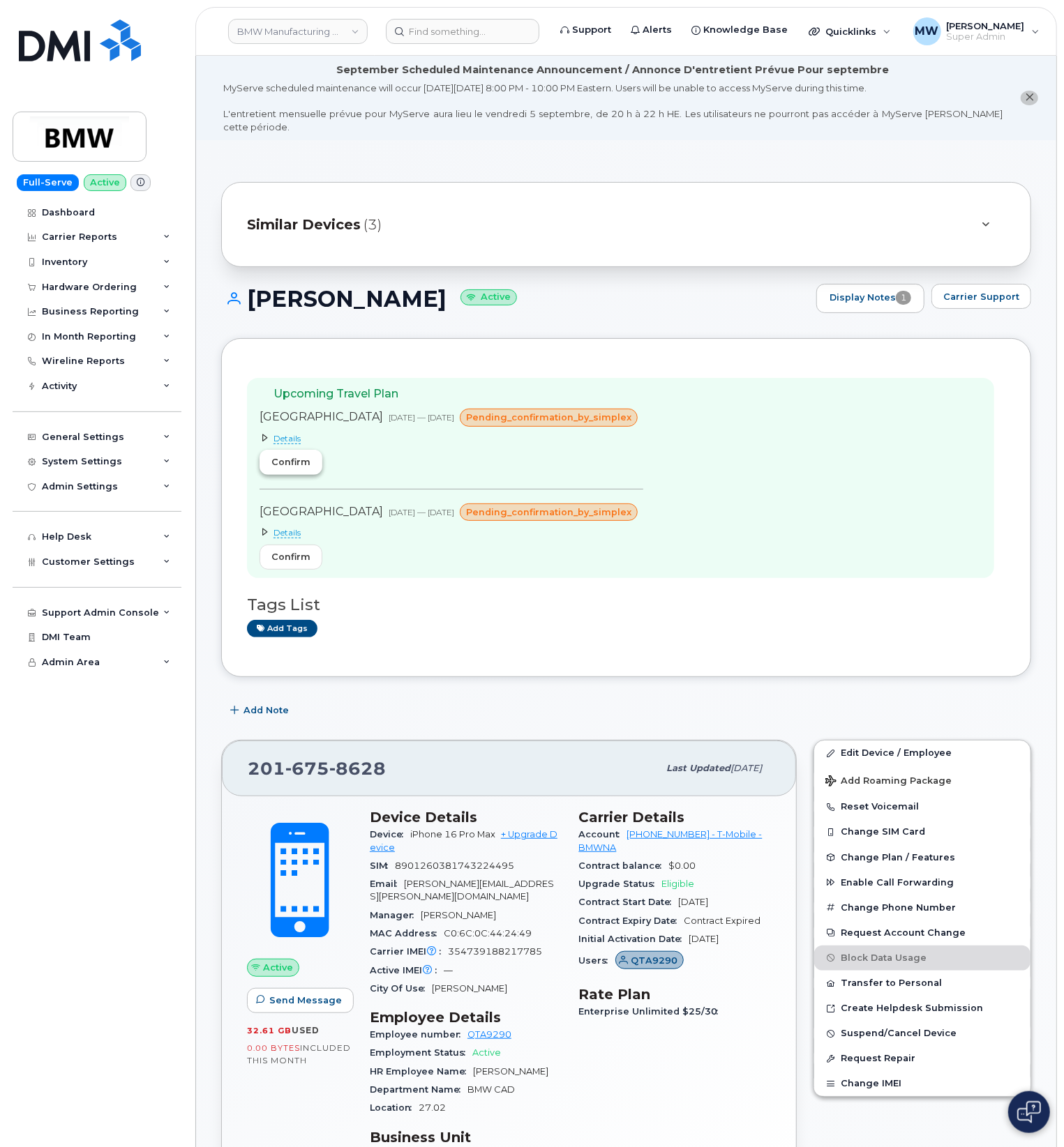
click at [305, 456] on span "Confirm" at bounding box center [290, 462] width 39 height 13
click at [286, 527] on span "Details" at bounding box center [286, 532] width 27 height 11
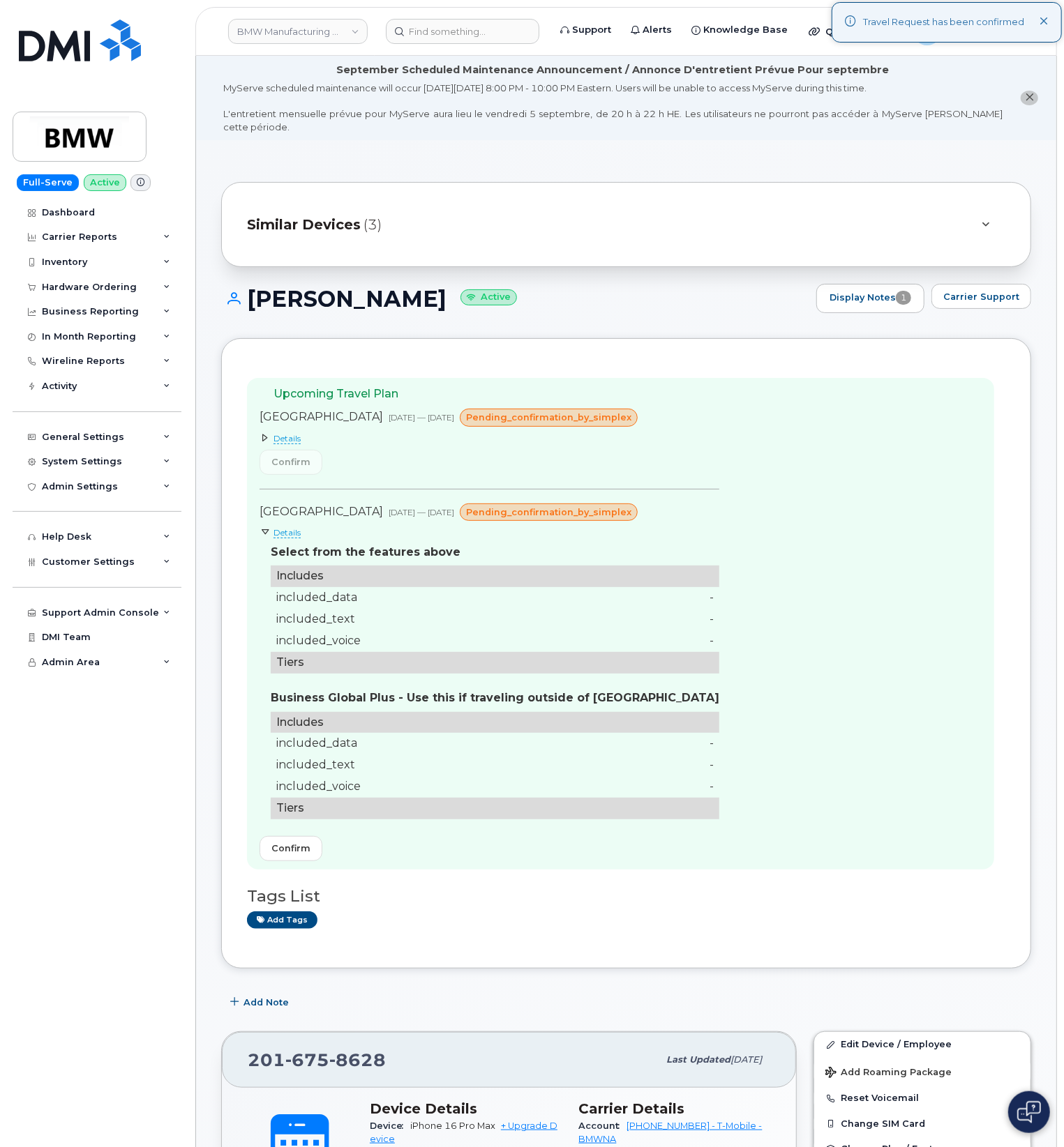
click at [288, 527] on span "Details" at bounding box center [286, 532] width 27 height 11
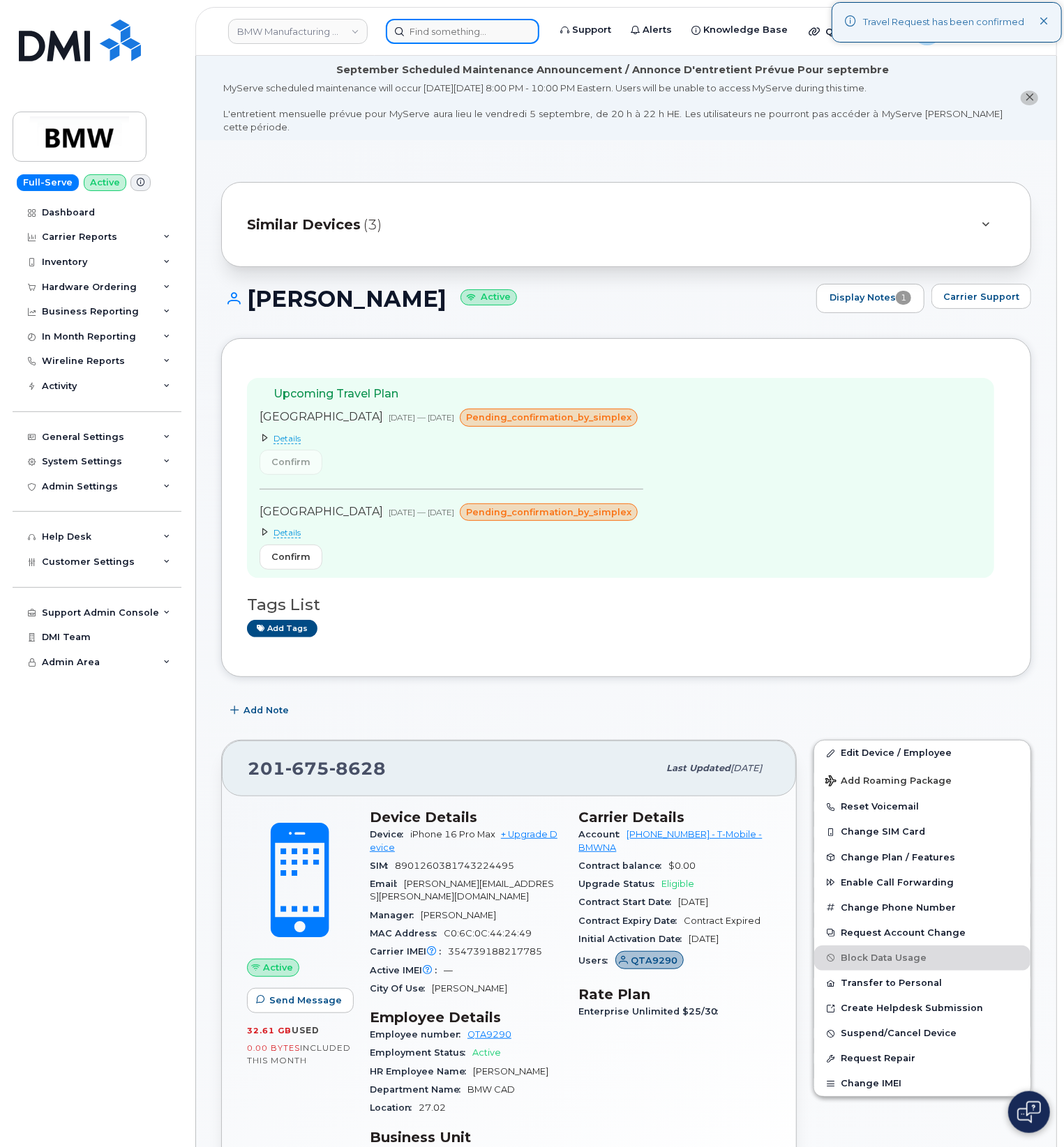
click at [433, 32] on input at bounding box center [462, 31] width 154 height 25
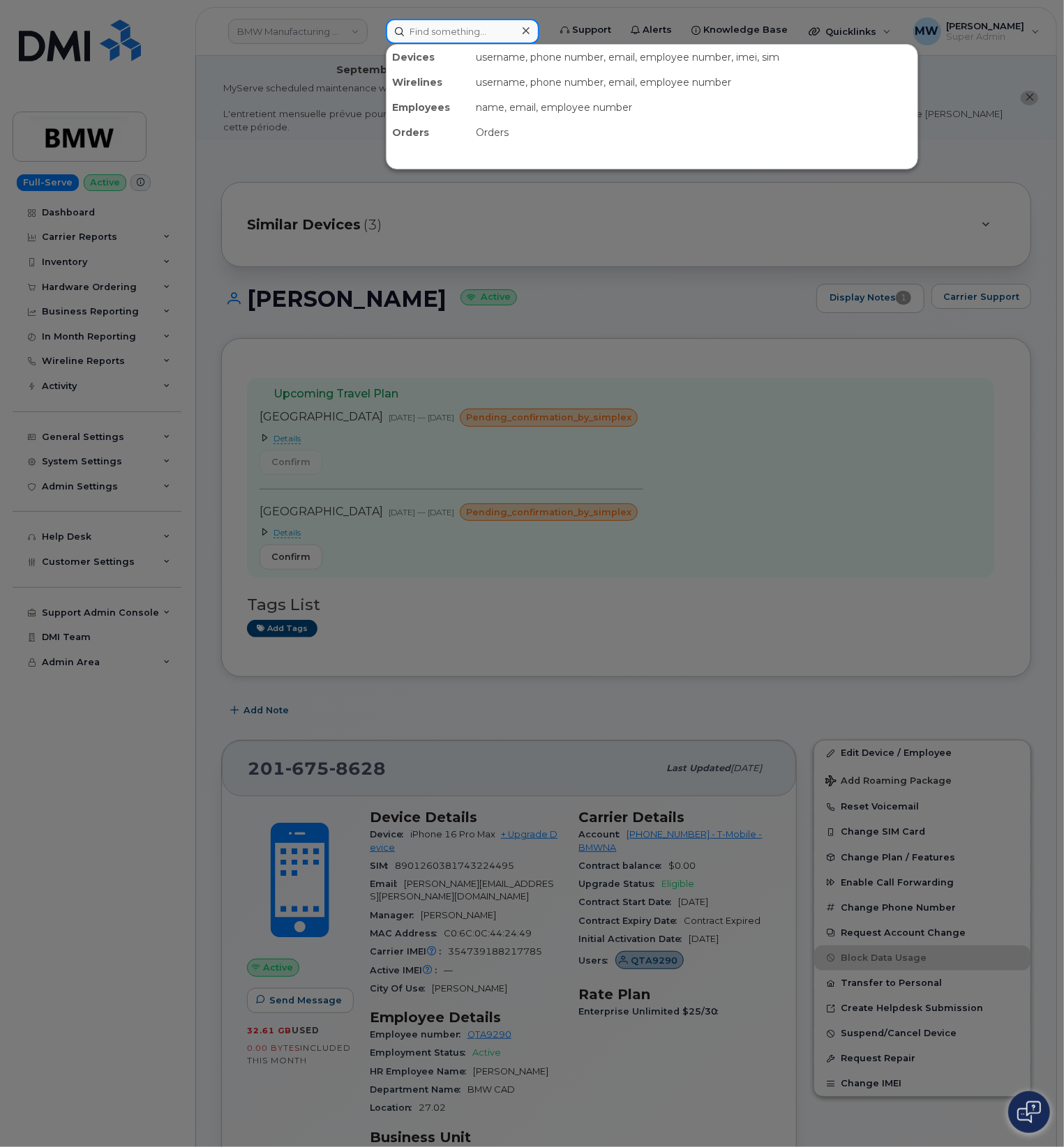
paste input "REQ0257912"
type input "REQ0257912"
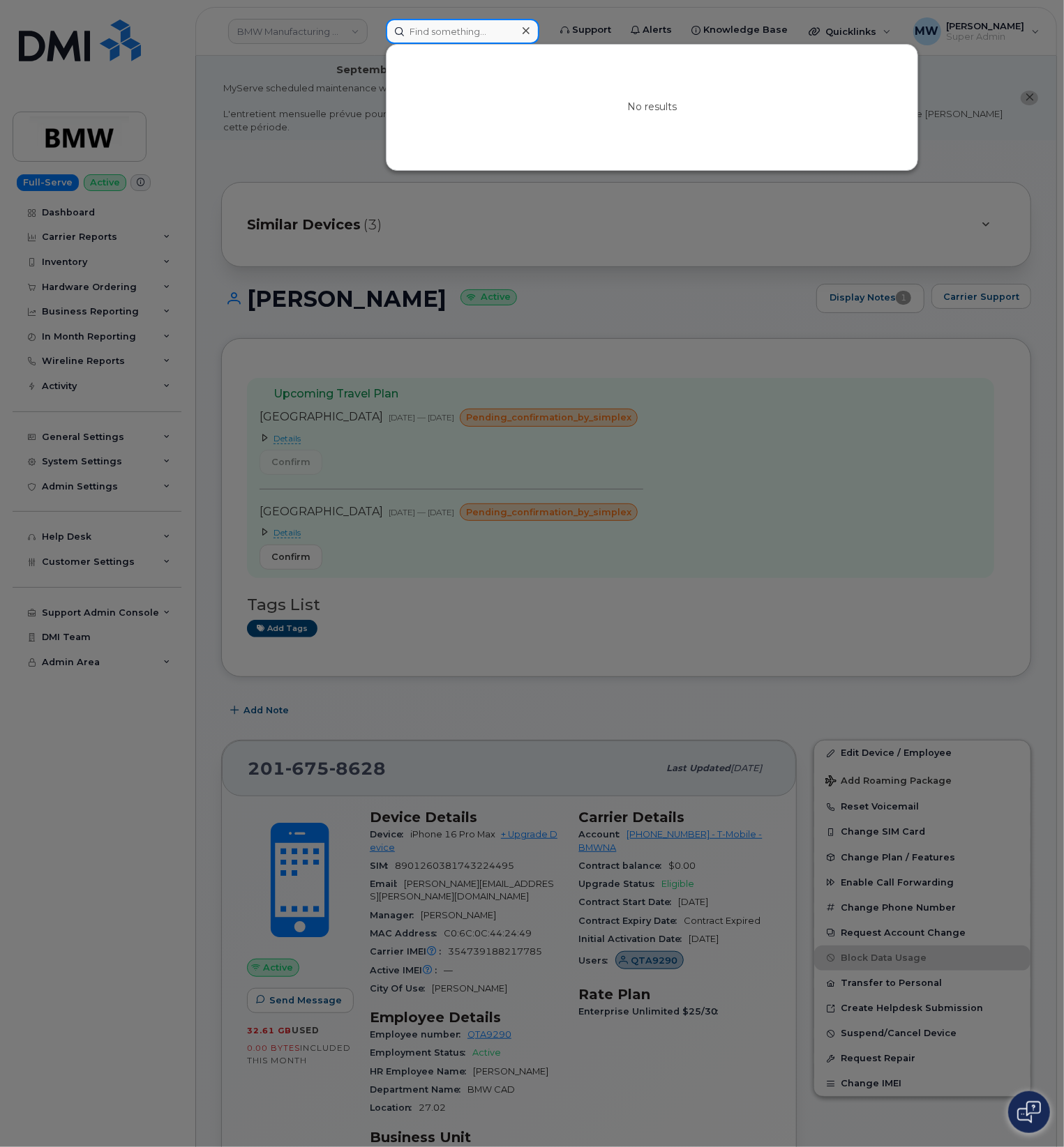
click at [478, 31] on input at bounding box center [462, 31] width 154 height 25
paste input "2014194090"
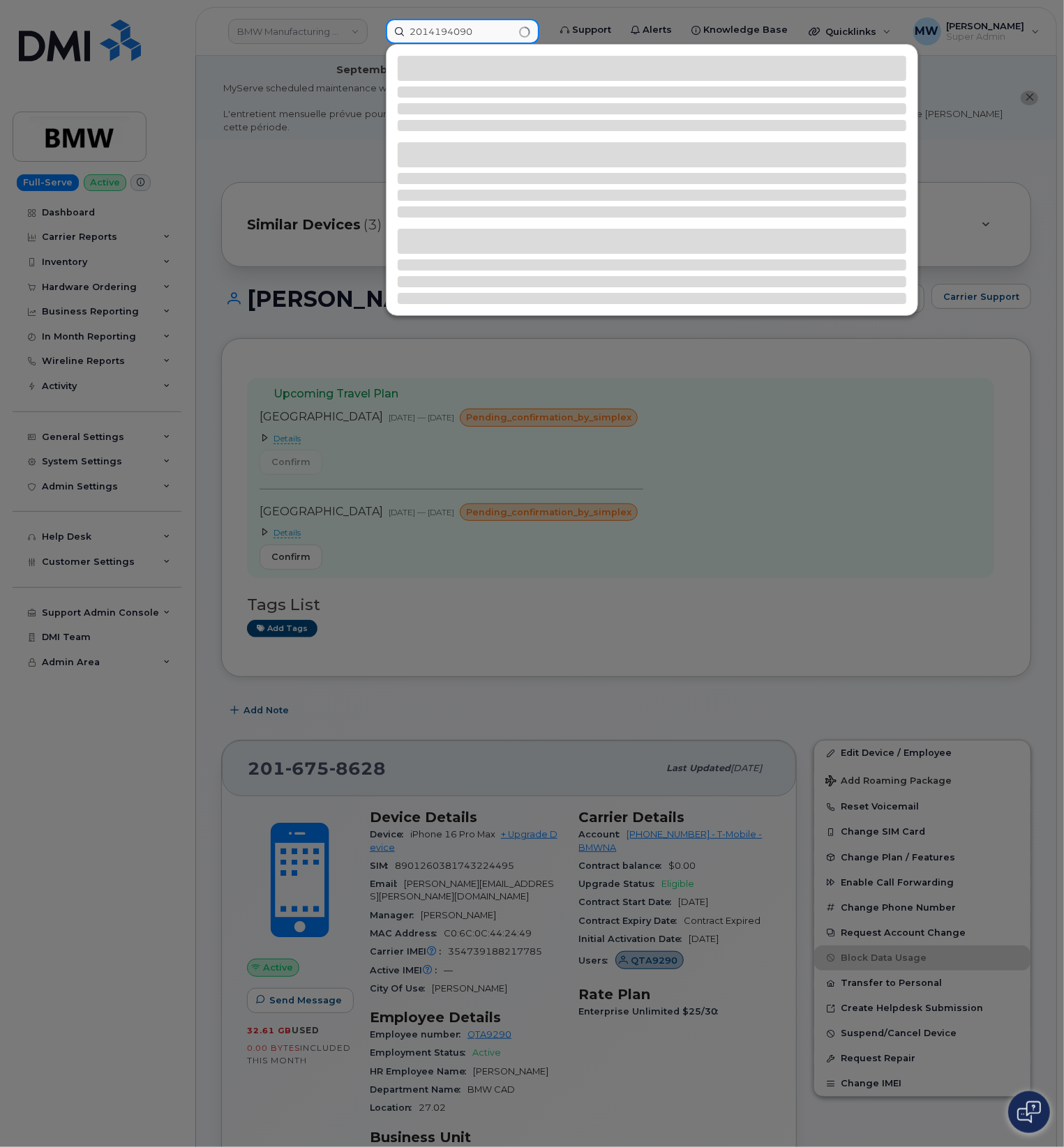
type input "2014194090"
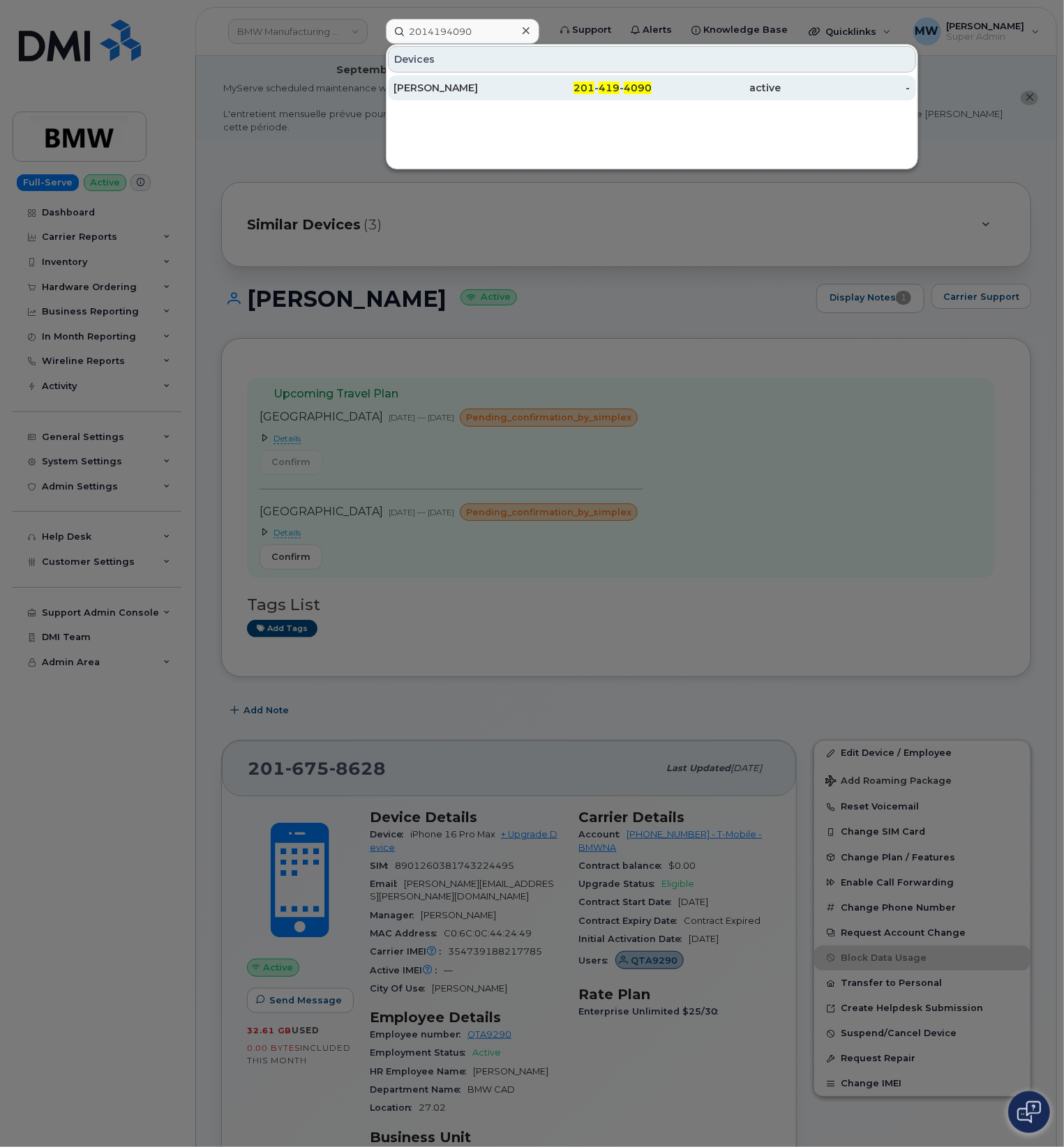
click at [495, 81] on div "[PERSON_NAME]" at bounding box center [458, 88] width 129 height 14
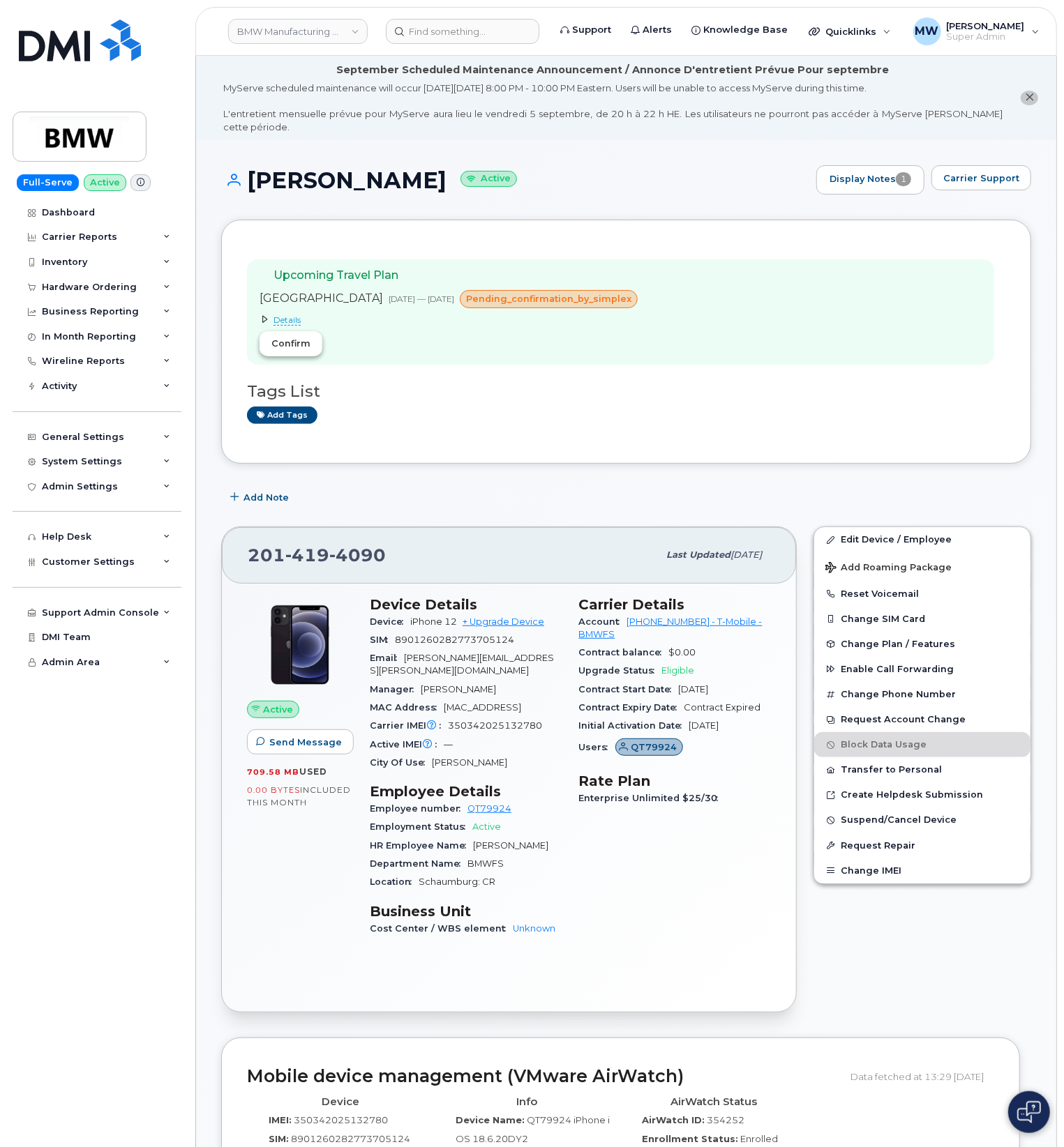
click at [300, 337] on span "Confirm" at bounding box center [290, 343] width 39 height 13
